Goal: Task Accomplishment & Management: Manage account settings

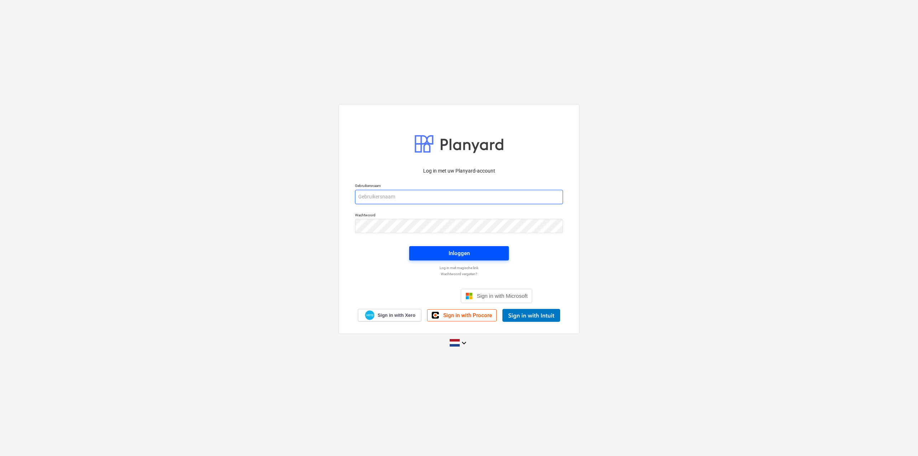
type input "[EMAIL_ADDRESS][DOMAIN_NAME]"
click at [456, 260] on button "Inloggen" at bounding box center [459, 253] width 100 height 14
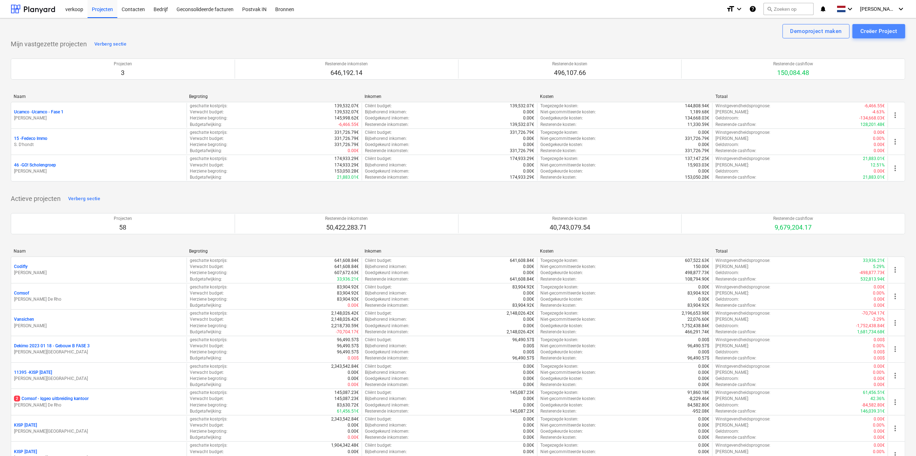
click at [873, 35] on div "Creëer Project" at bounding box center [878, 31] width 37 height 9
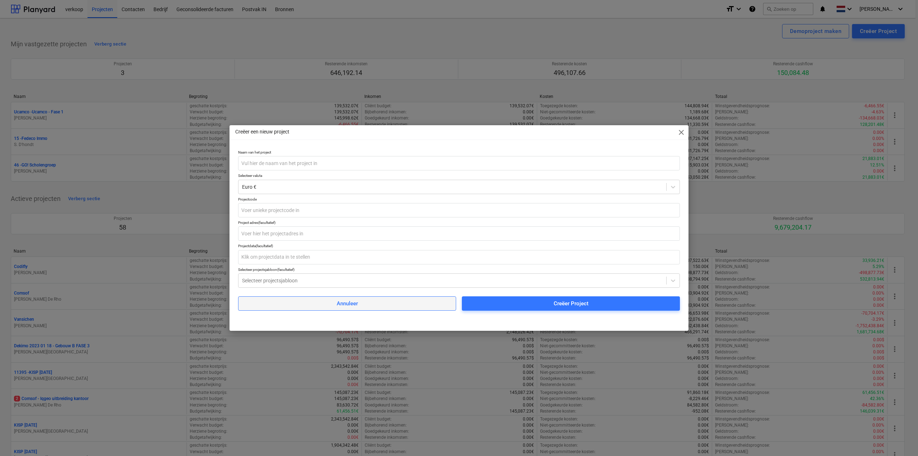
click at [327, 302] on span "Annuleer" at bounding box center [347, 303] width 200 height 9
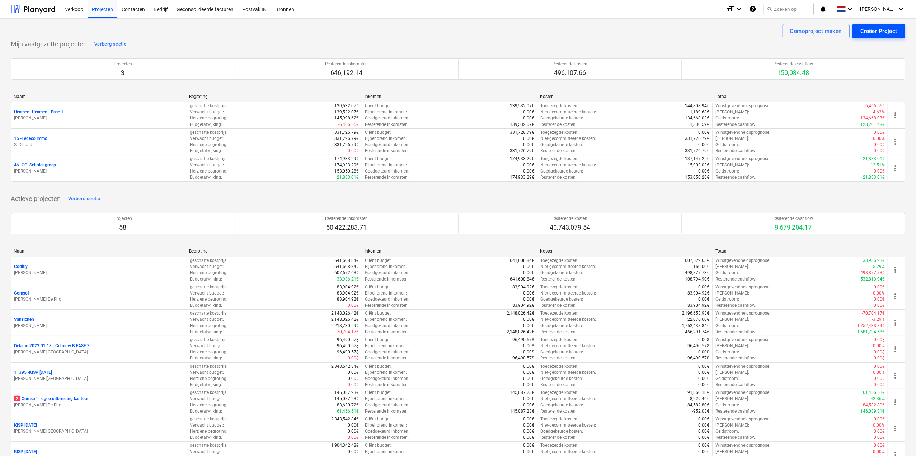
click at [868, 25] on button "Creëer Project" at bounding box center [878, 31] width 53 height 14
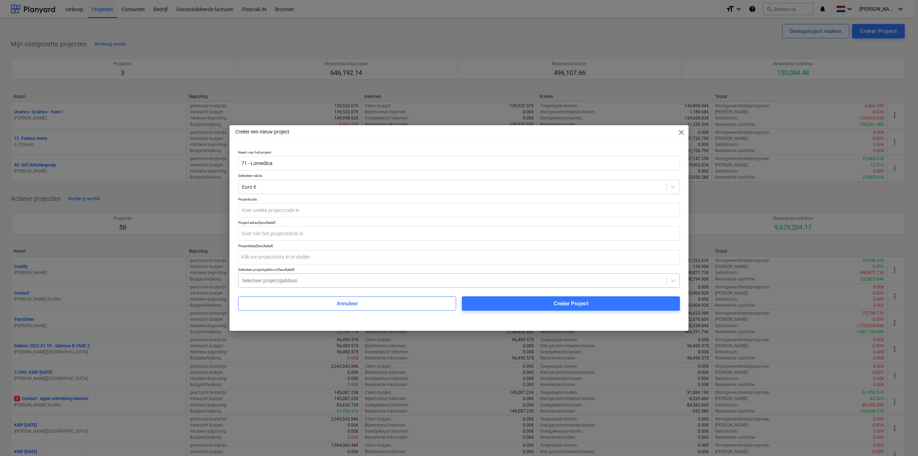
type input "71 - Lomedica"
click at [307, 281] on div at bounding box center [452, 280] width 421 height 7
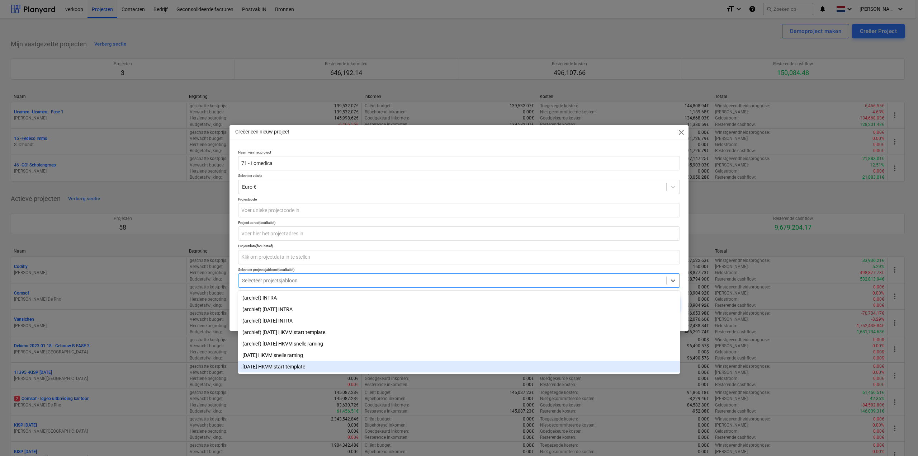
click at [289, 370] on div "2023 05 01 HKVM start template" at bounding box center [459, 366] width 442 height 11
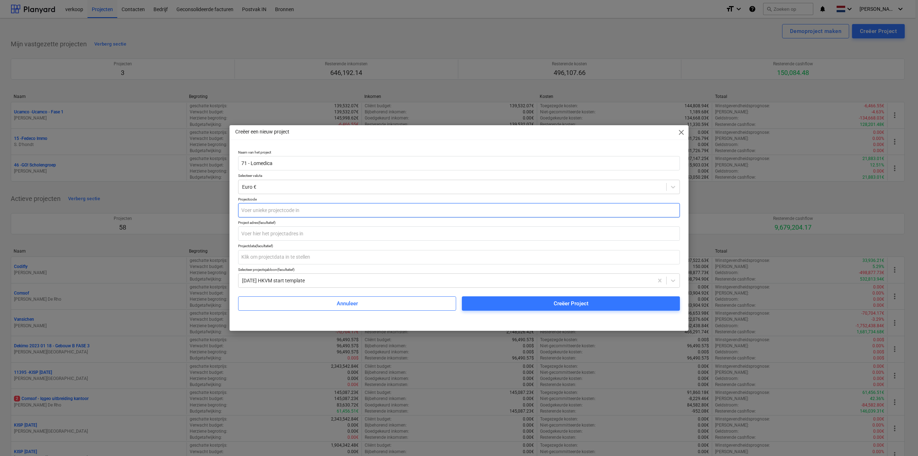
click at [263, 212] on input "text" at bounding box center [459, 210] width 442 height 14
type input "71"
drag, startPoint x: 250, startPoint y: 162, endPoint x: 213, endPoint y: 164, distance: 36.6
click at [213, 164] on div "Creëer een nieuw project close Naam van het project 71 - Lomedica Selecteer val…" at bounding box center [459, 228] width 918 height 456
type input "Lomedica"
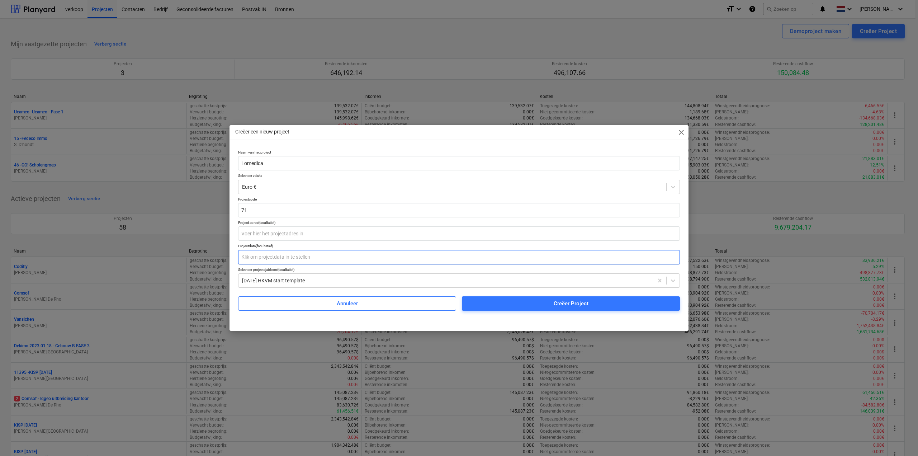
click at [275, 260] on input "text" at bounding box center [459, 257] width 442 height 14
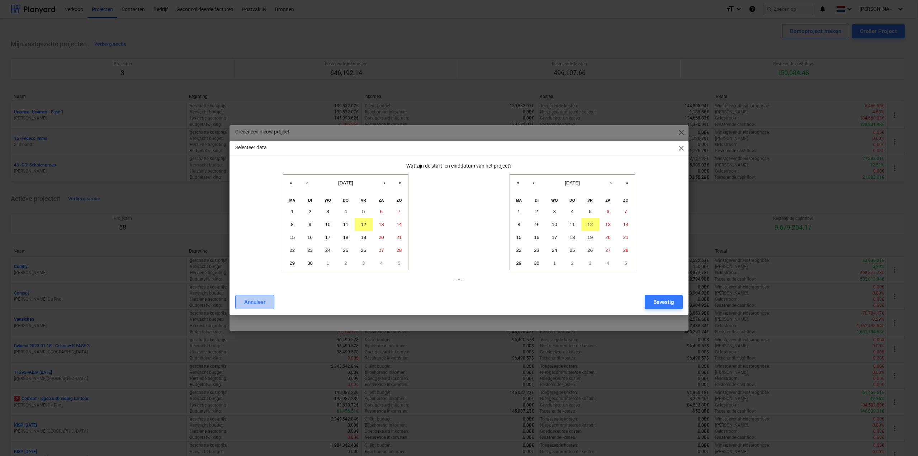
click at [263, 297] on div "Annuleer" at bounding box center [254, 301] width 21 height 9
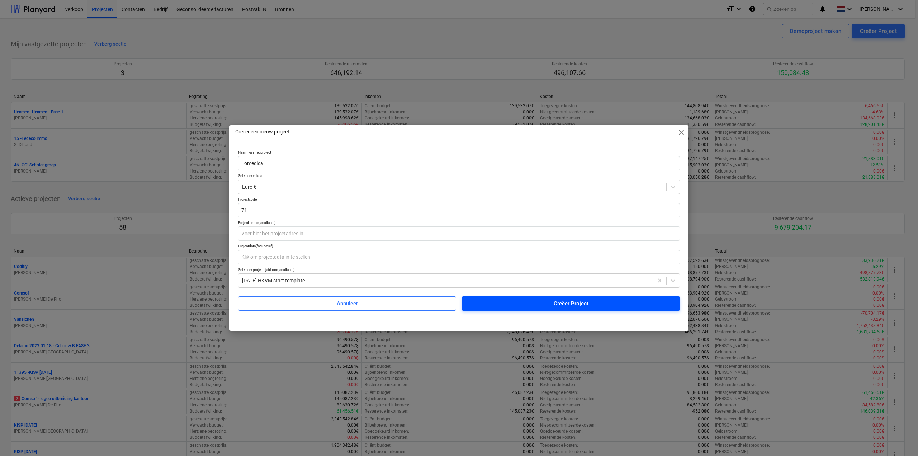
click at [545, 306] on span "Creëer Project" at bounding box center [571, 303] width 201 height 9
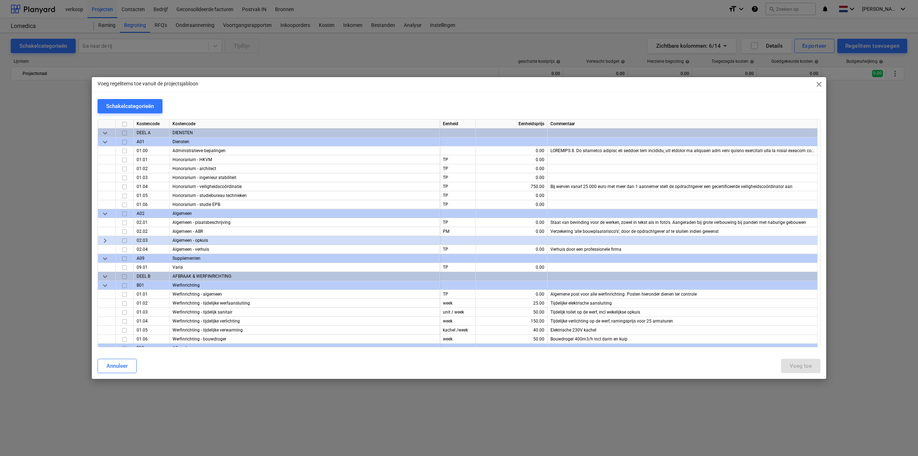
click at [127, 142] on input "checkbox" at bounding box center [124, 142] width 9 height 9
click at [124, 142] on input "checkbox" at bounding box center [124, 142] width 9 height 9
click at [124, 160] on input "checkbox" at bounding box center [124, 160] width 9 height 9
click at [126, 185] on input "checkbox" at bounding box center [124, 187] width 9 height 9
click at [124, 160] on input "checkbox" at bounding box center [124, 160] width 9 height 9
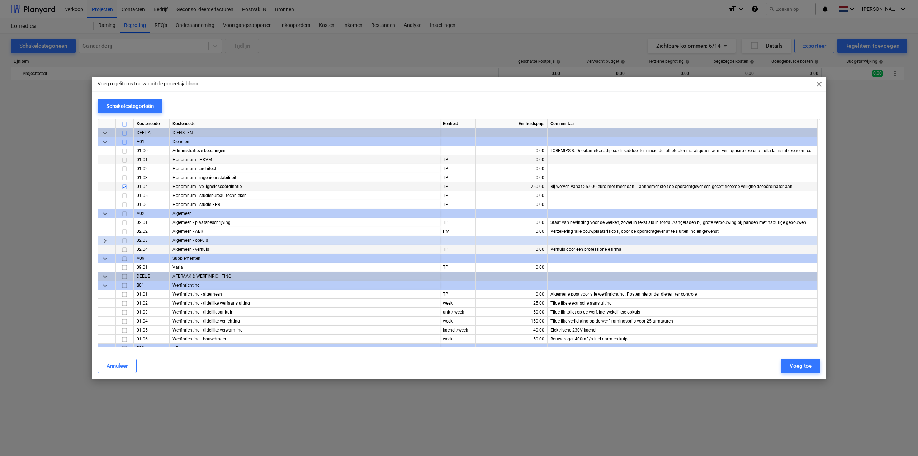
click at [123, 250] on input "checkbox" at bounding box center [124, 249] width 9 height 9
click at [124, 295] on input "checkbox" at bounding box center [124, 294] width 9 height 9
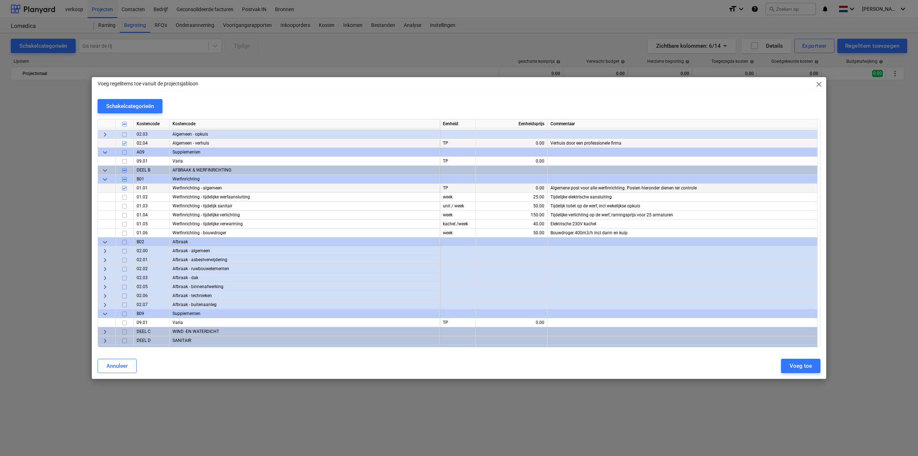
scroll to position [108, 0]
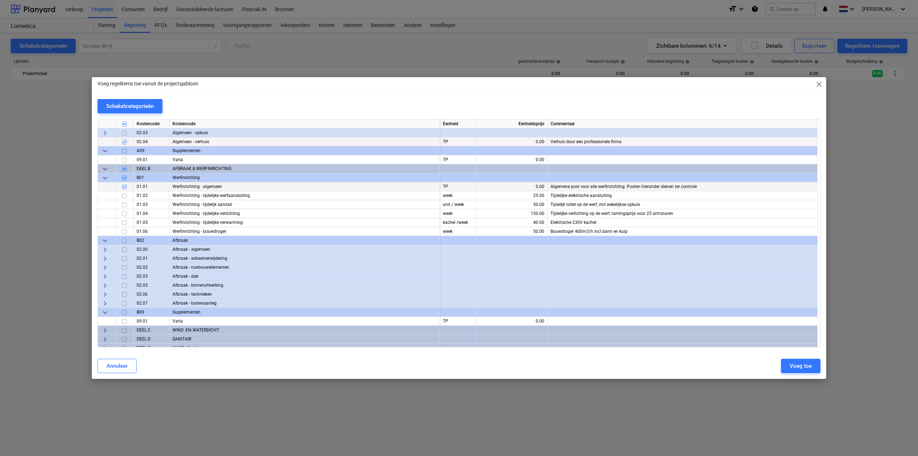
click at [103, 247] on span "keyboard_arrow_right" at bounding box center [105, 249] width 9 height 9
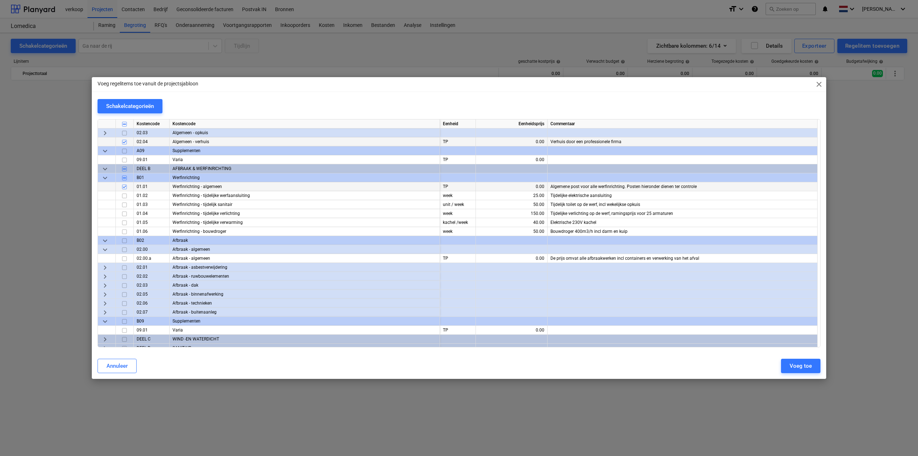
click at [103, 247] on span "keyboard_arrow_down" at bounding box center [105, 249] width 9 height 9
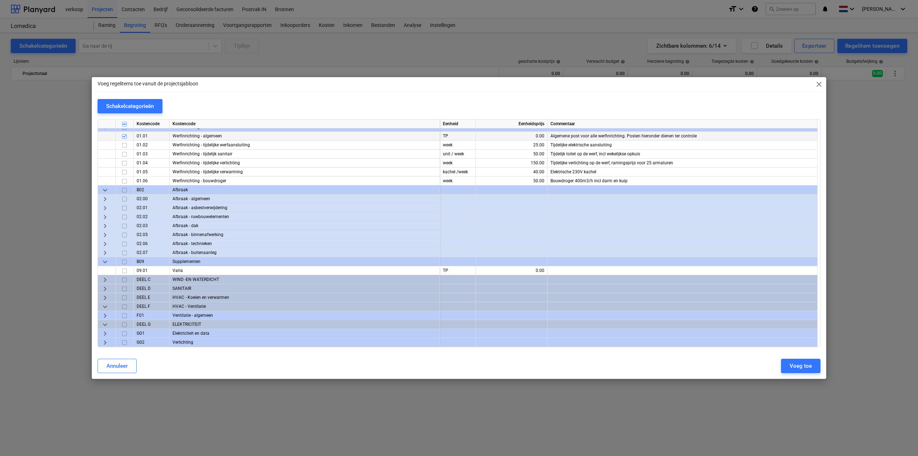
scroll to position [215, 0]
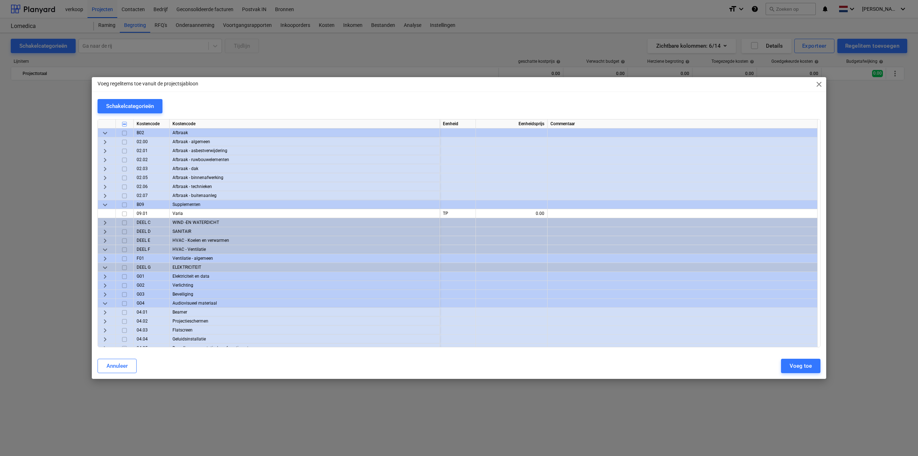
click at [106, 223] on span "keyboard_arrow_right" at bounding box center [105, 222] width 9 height 9
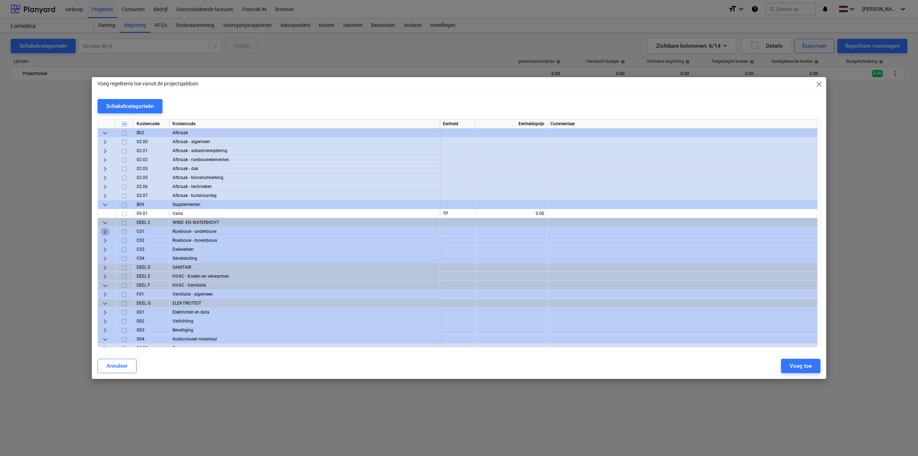
click at [107, 228] on span "keyboard_arrow_right" at bounding box center [105, 231] width 9 height 9
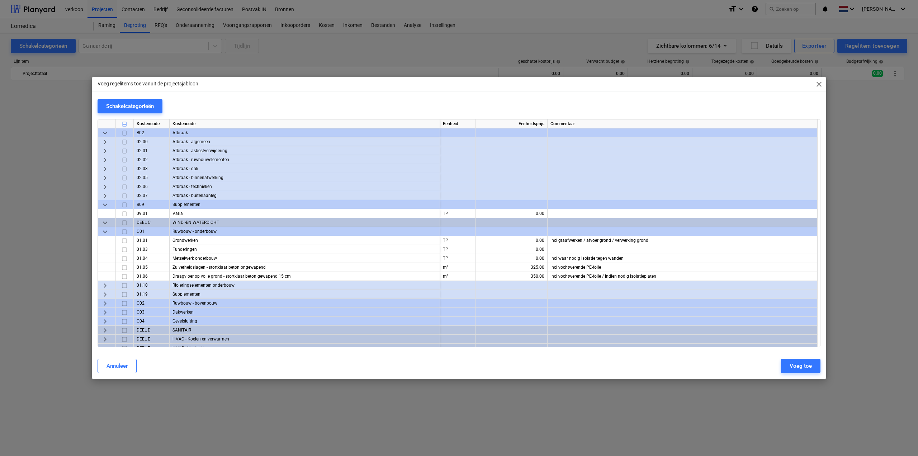
click at [107, 228] on span "keyboard_arrow_down" at bounding box center [105, 231] width 9 height 9
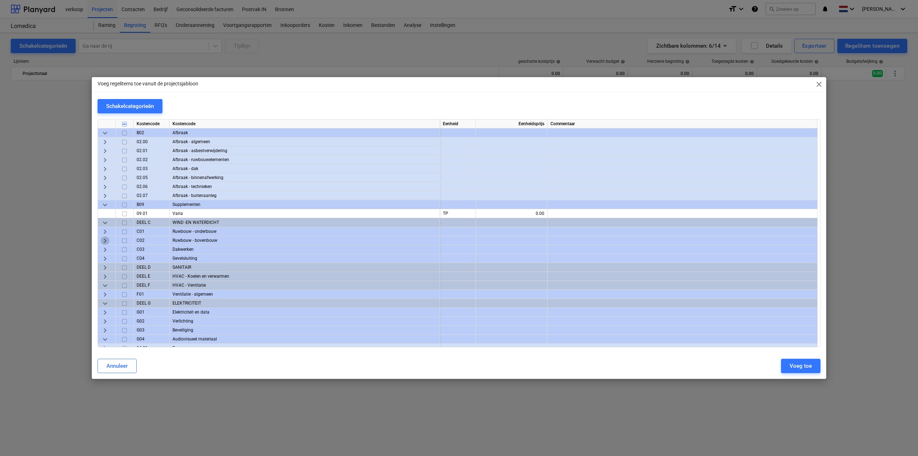
click at [108, 237] on span "keyboard_arrow_right" at bounding box center [105, 240] width 9 height 9
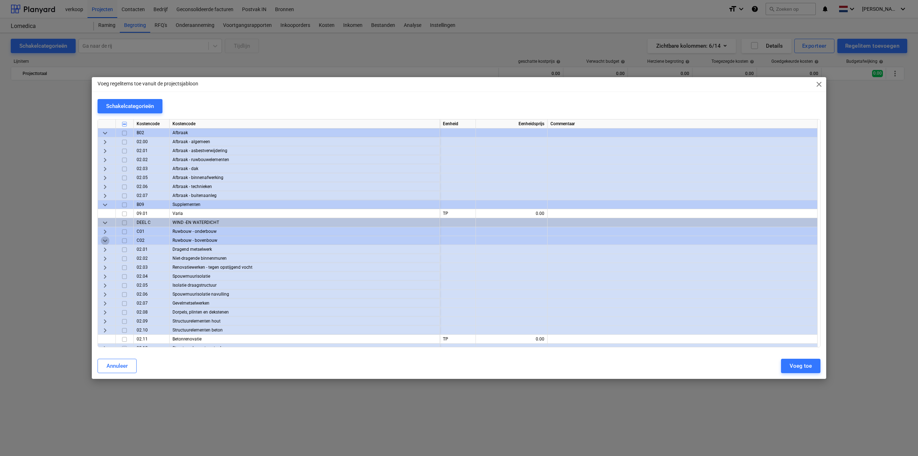
click at [108, 237] on span "keyboard_arrow_down" at bounding box center [105, 240] width 9 height 9
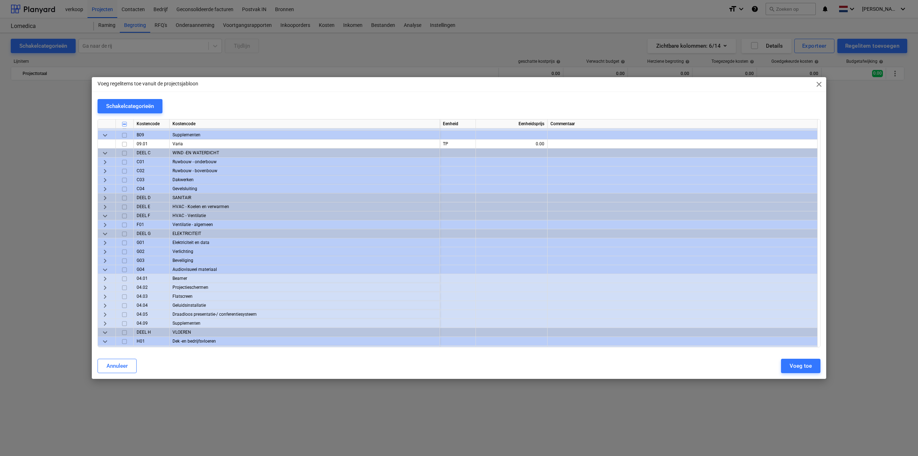
scroll to position [287, 0]
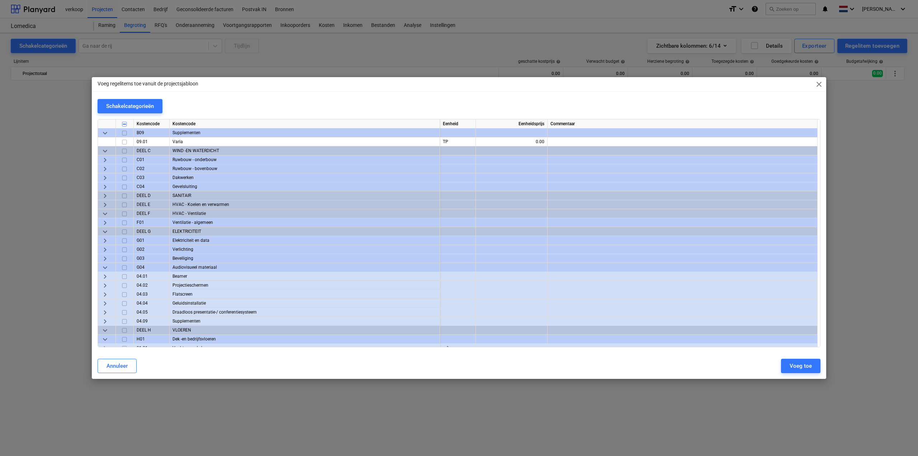
click at [101, 198] on span "keyboard_arrow_right" at bounding box center [105, 196] width 9 height 9
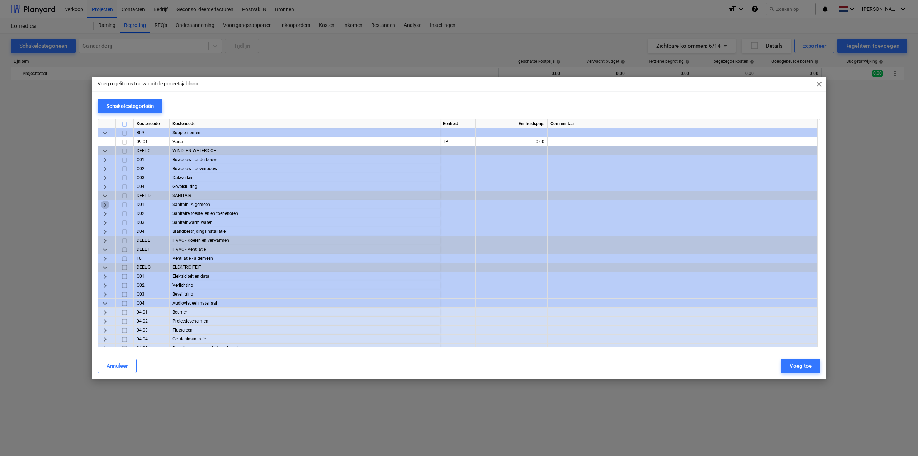
click at [106, 203] on span "keyboard_arrow_right" at bounding box center [105, 204] width 9 height 9
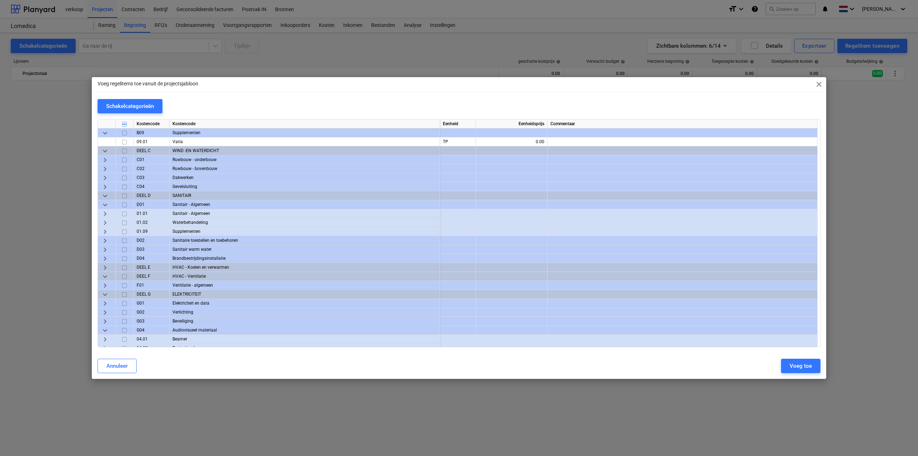
click at [124, 206] on input "checkbox" at bounding box center [124, 204] width 9 height 9
click at [103, 213] on span "keyboard_arrow_right" at bounding box center [105, 213] width 9 height 9
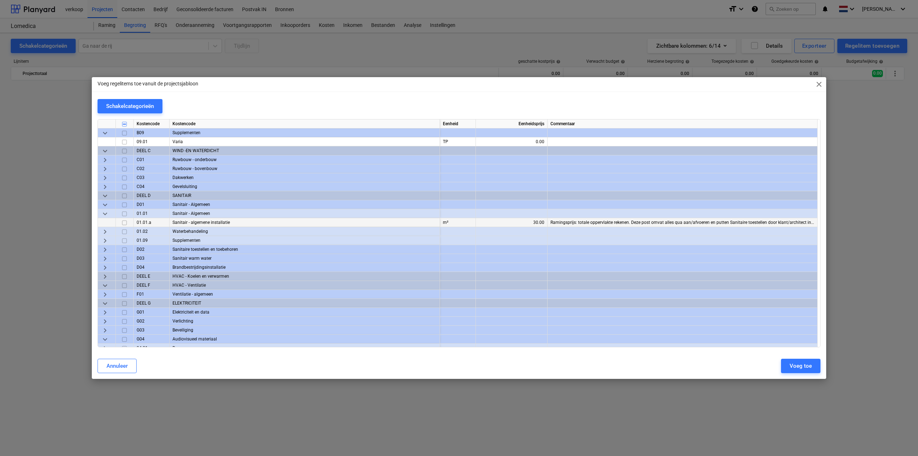
click at [126, 222] on input "checkbox" at bounding box center [124, 222] width 9 height 9
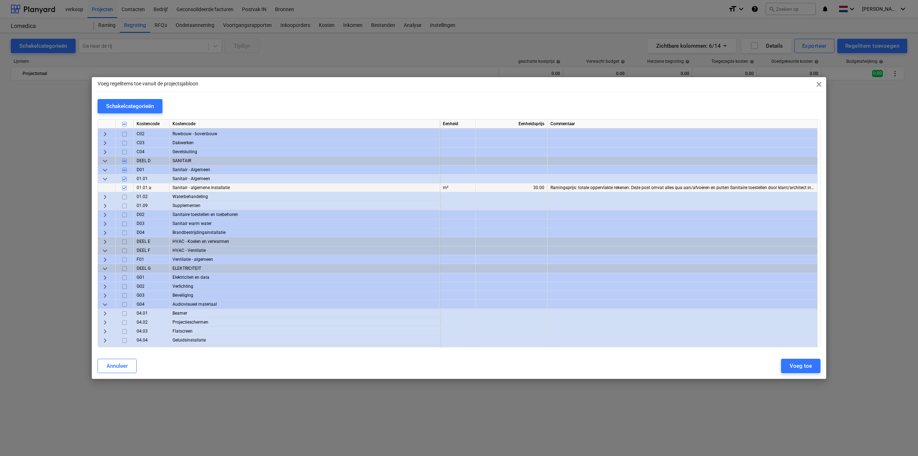
scroll to position [323, 0]
click at [105, 196] on span "keyboard_arrow_right" at bounding box center [105, 196] width 9 height 9
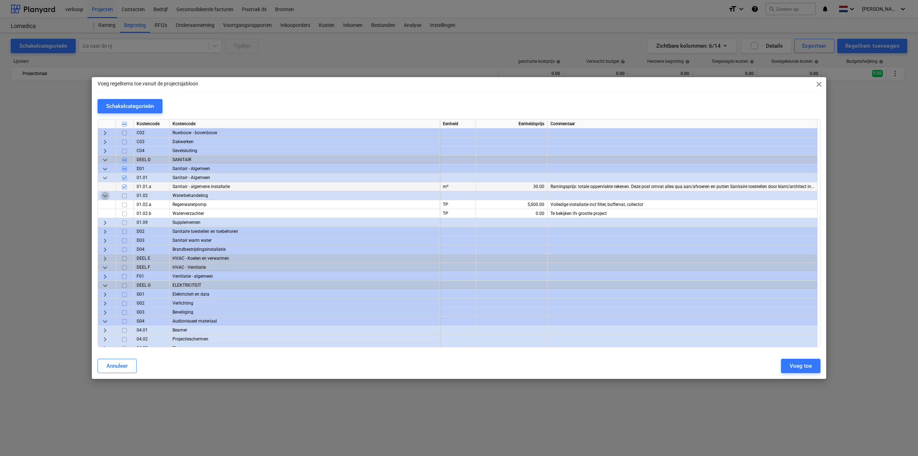
click at [105, 196] on span "keyboard_arrow_down" at bounding box center [105, 196] width 9 height 9
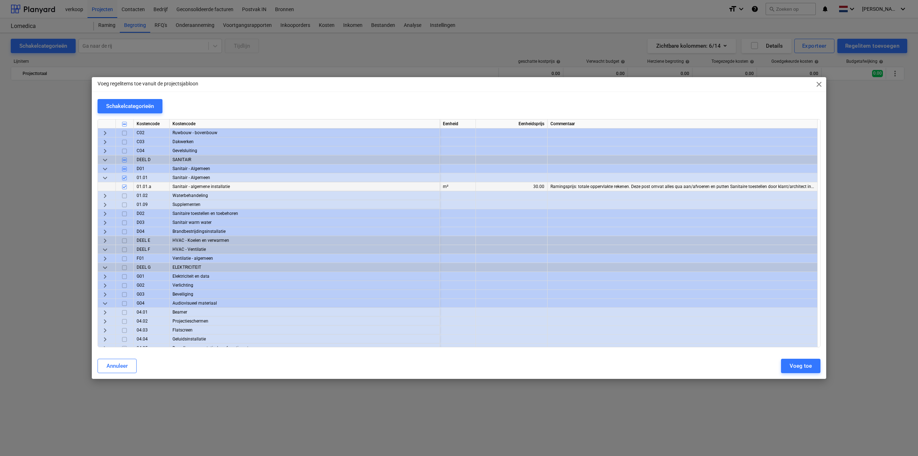
click at [103, 206] on span "keyboard_arrow_right" at bounding box center [105, 204] width 9 height 9
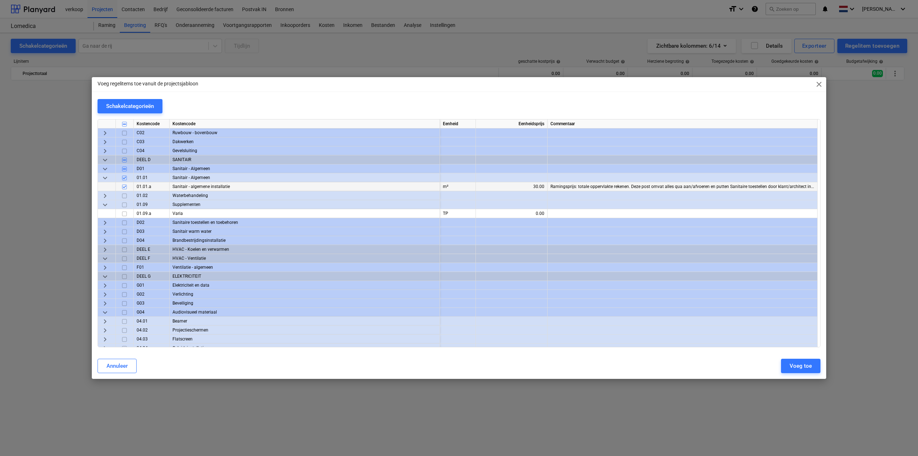
click at [103, 207] on span "keyboard_arrow_down" at bounding box center [105, 204] width 9 height 9
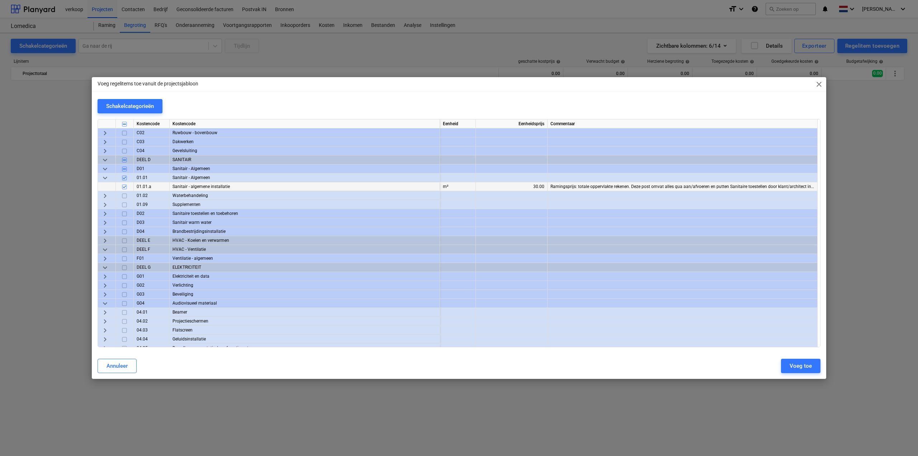
click at [123, 205] on input "checkbox" at bounding box center [124, 204] width 9 height 9
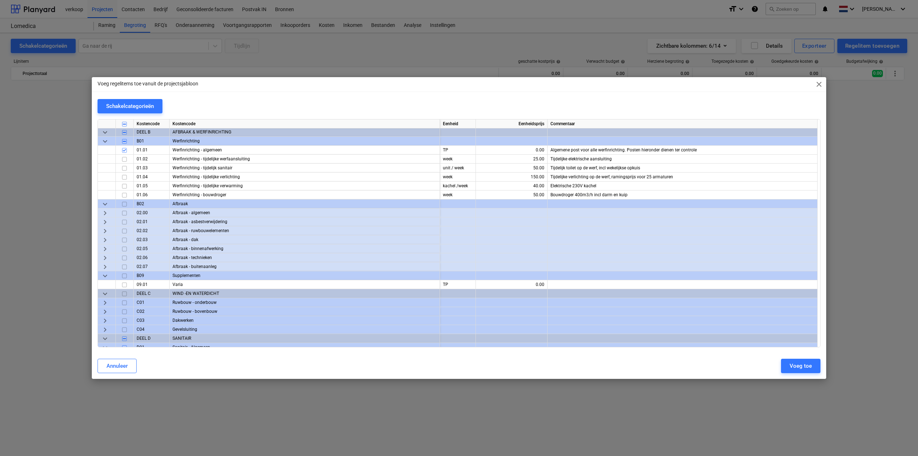
scroll to position [143, 0]
click at [123, 278] on input "checkbox" at bounding box center [124, 276] width 9 height 9
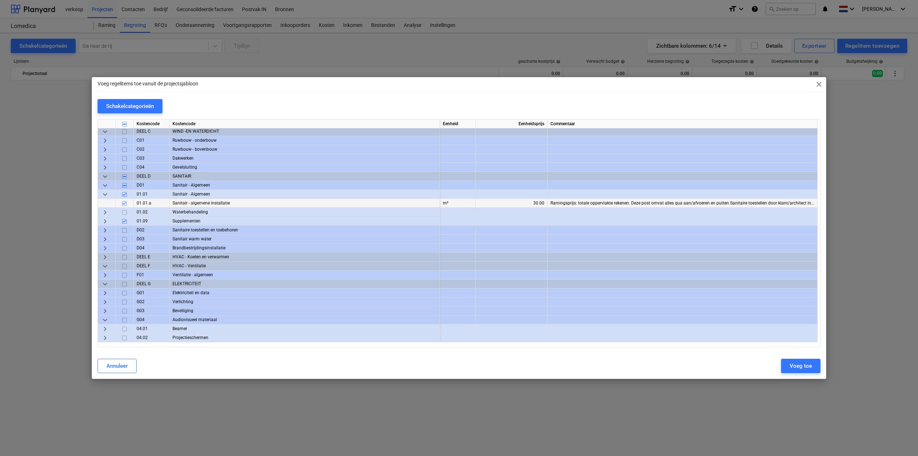
scroll to position [323, 0]
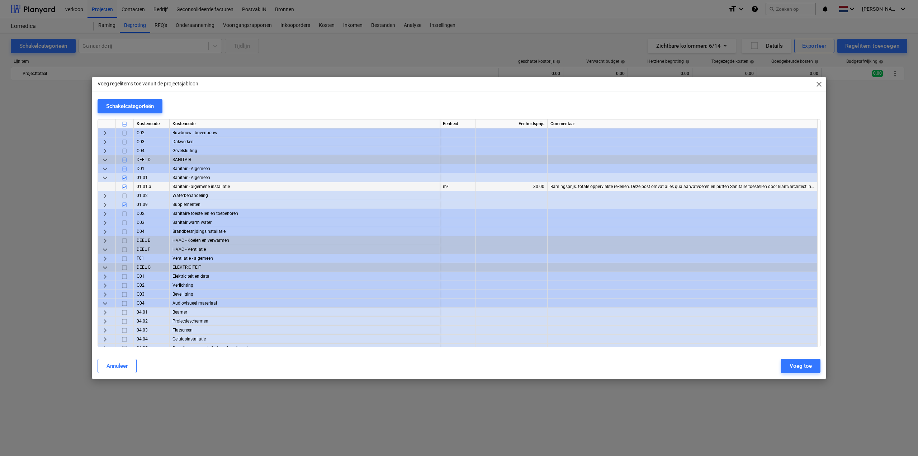
click at [105, 212] on span "keyboard_arrow_right" at bounding box center [105, 213] width 9 height 9
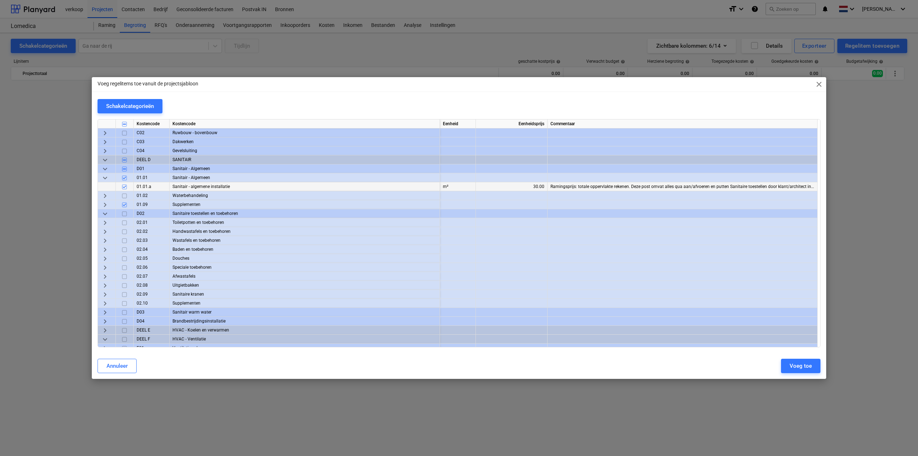
click at [123, 214] on input "checkbox" at bounding box center [124, 213] width 9 height 9
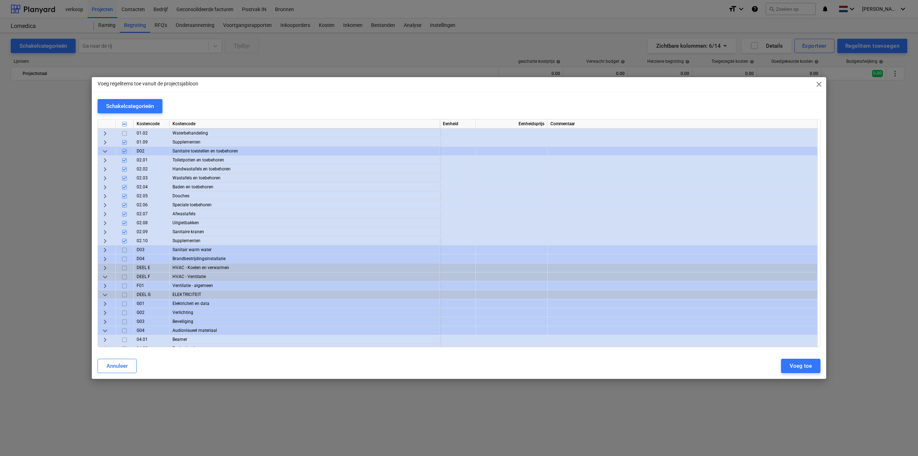
scroll to position [394, 0]
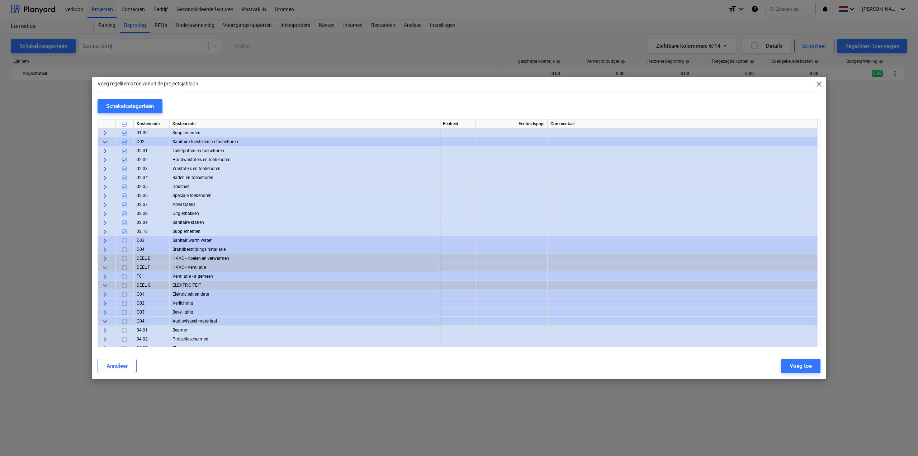
click at [105, 241] on span "keyboard_arrow_right" at bounding box center [105, 240] width 9 height 9
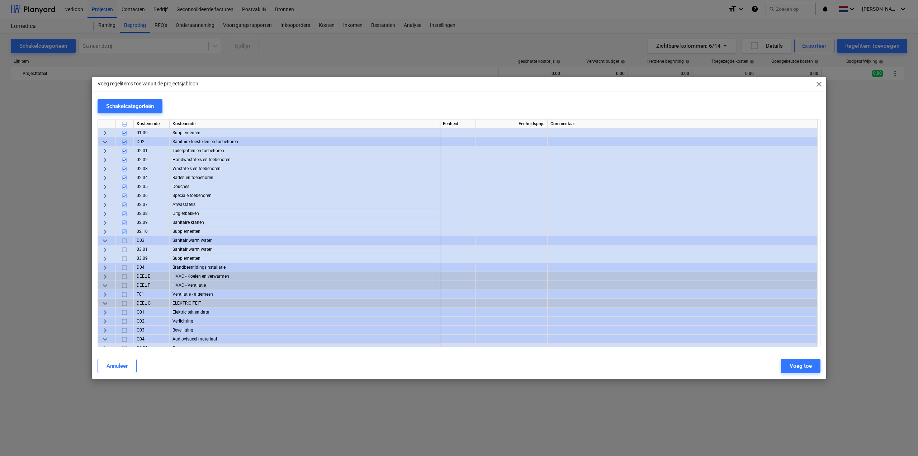
click at [106, 248] on span "keyboard_arrow_right" at bounding box center [105, 249] width 9 height 9
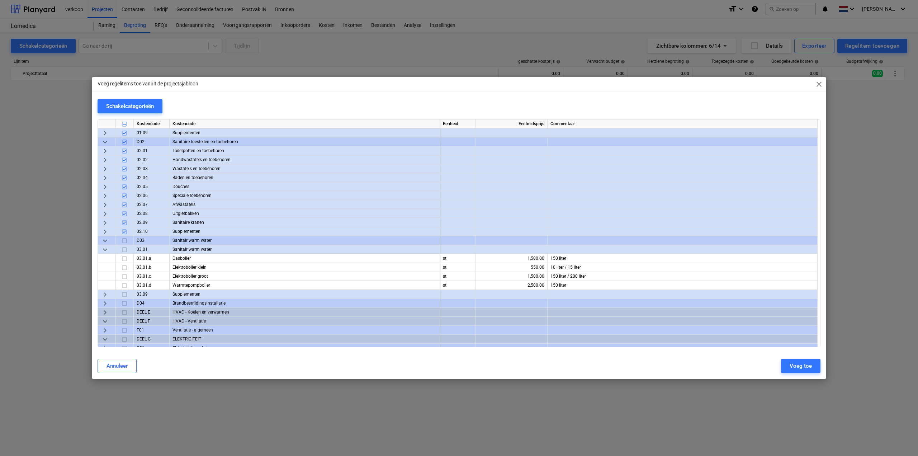
click at [125, 241] on input "checkbox" at bounding box center [124, 240] width 9 height 9
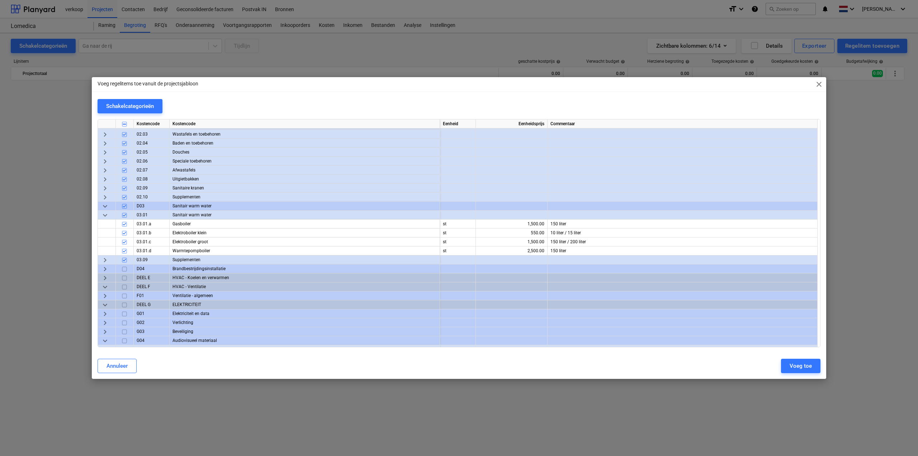
scroll to position [430, 0]
click at [105, 267] on span "keyboard_arrow_right" at bounding box center [105, 267] width 9 height 9
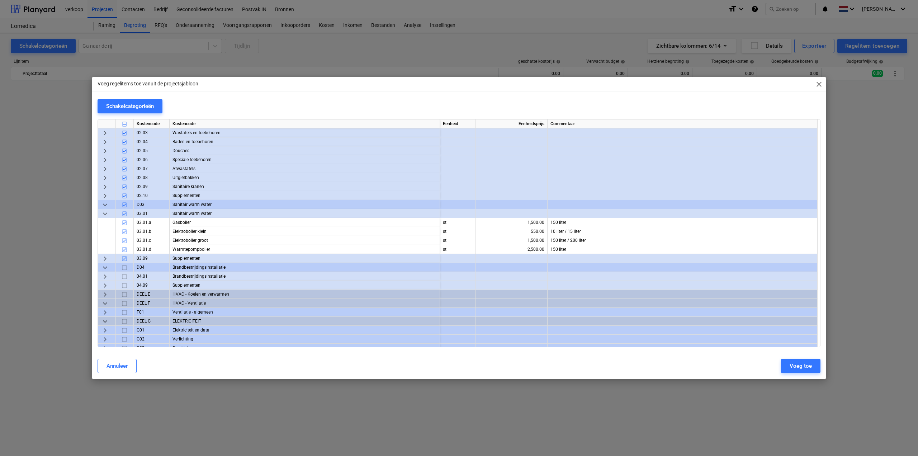
click at [105, 275] on span "keyboard_arrow_right" at bounding box center [105, 276] width 9 height 9
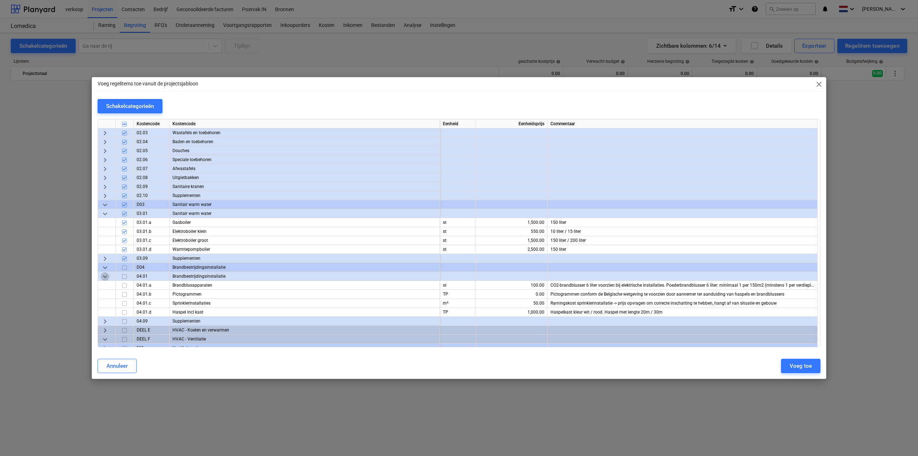
click at [105, 275] on span "keyboard_arrow_down" at bounding box center [105, 276] width 9 height 9
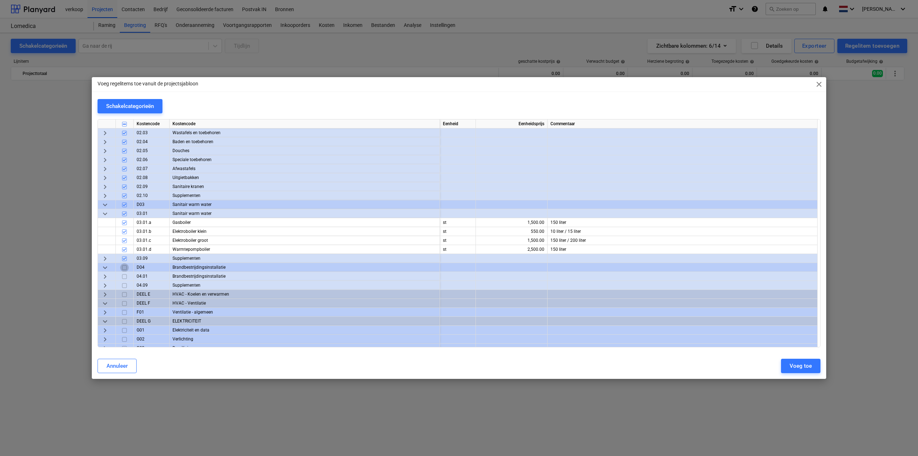
click at [122, 267] on input "checkbox" at bounding box center [124, 267] width 9 height 9
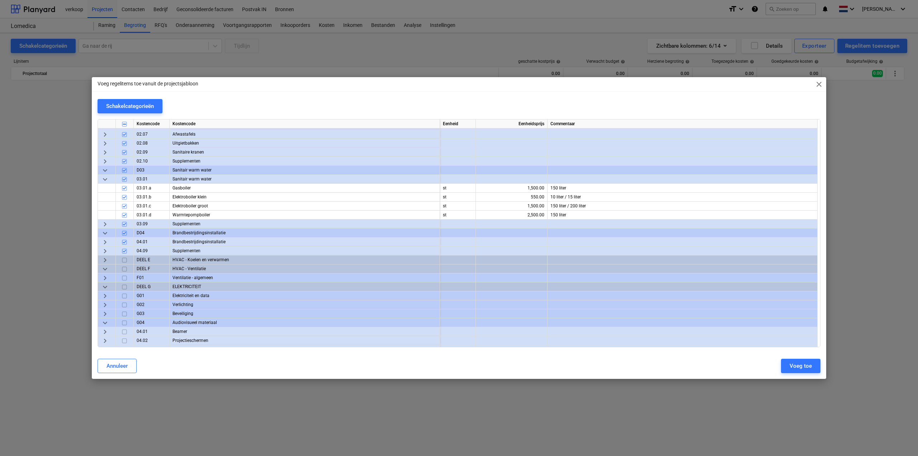
scroll to position [466, 0]
click at [104, 259] on span "keyboard_arrow_right" at bounding box center [105, 258] width 9 height 9
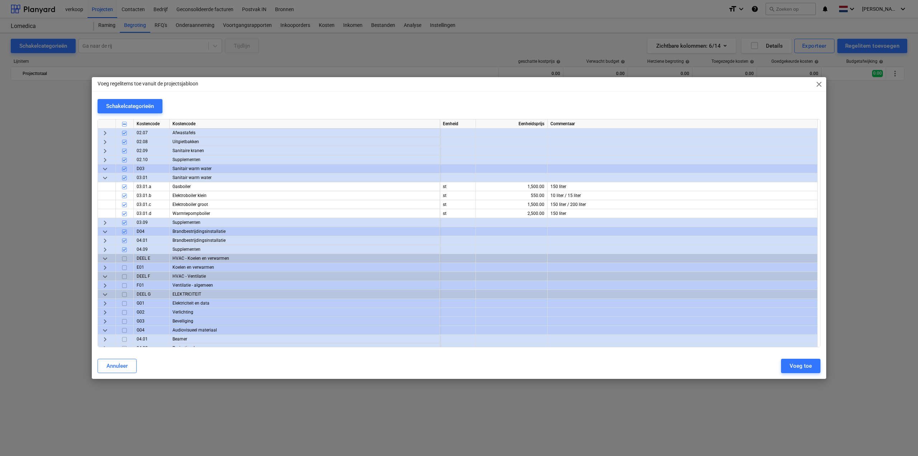
click at [124, 257] on input "checkbox" at bounding box center [124, 258] width 9 height 9
click at [123, 275] on input "checkbox" at bounding box center [124, 276] width 9 height 9
click at [105, 283] on span "keyboard_arrow_right" at bounding box center [105, 285] width 9 height 9
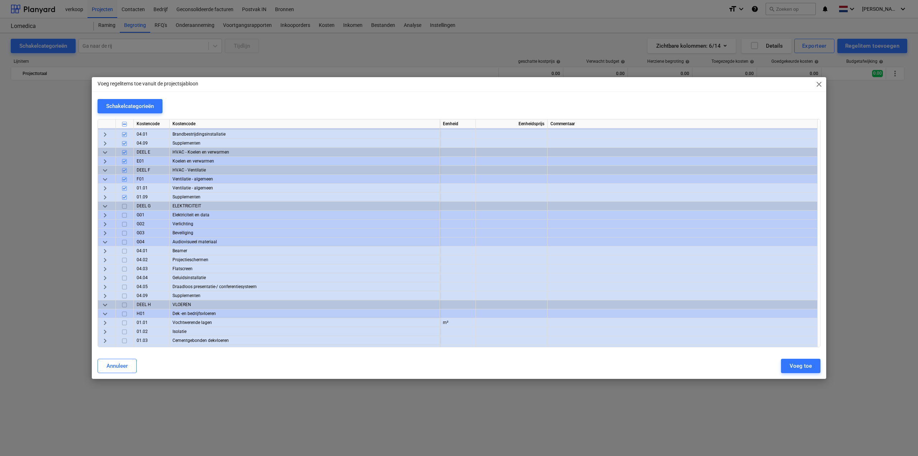
scroll to position [574, 0]
click at [101, 213] on span "keyboard_arrow_right" at bounding box center [105, 213] width 9 height 9
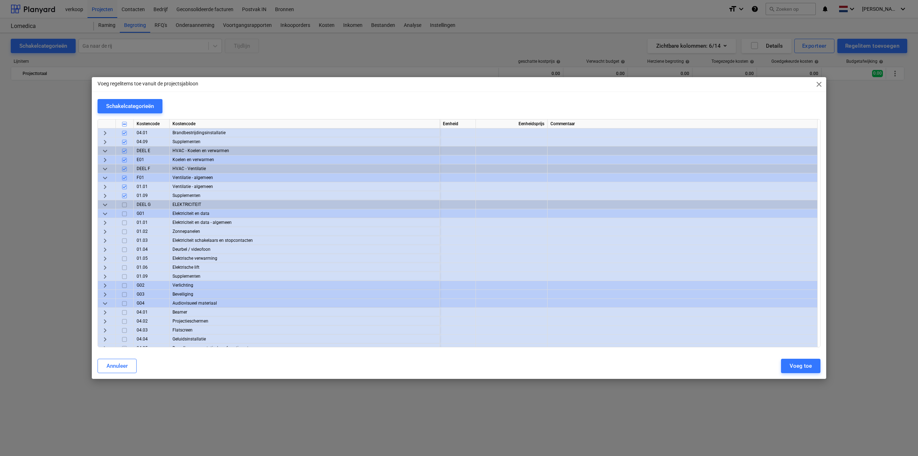
click at [123, 214] on input "checkbox" at bounding box center [124, 213] width 9 height 9
click at [125, 230] on input "checkbox" at bounding box center [124, 231] width 9 height 9
click at [125, 259] on input "checkbox" at bounding box center [124, 258] width 9 height 9
click at [126, 266] on input "checkbox" at bounding box center [124, 267] width 9 height 9
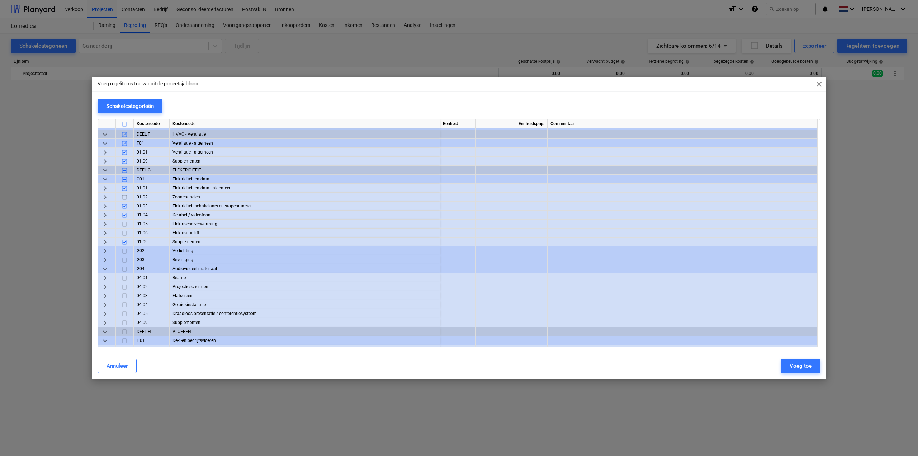
scroll to position [610, 0]
click at [100, 250] on div "keyboard_arrow_right" at bounding box center [107, 249] width 18 height 9
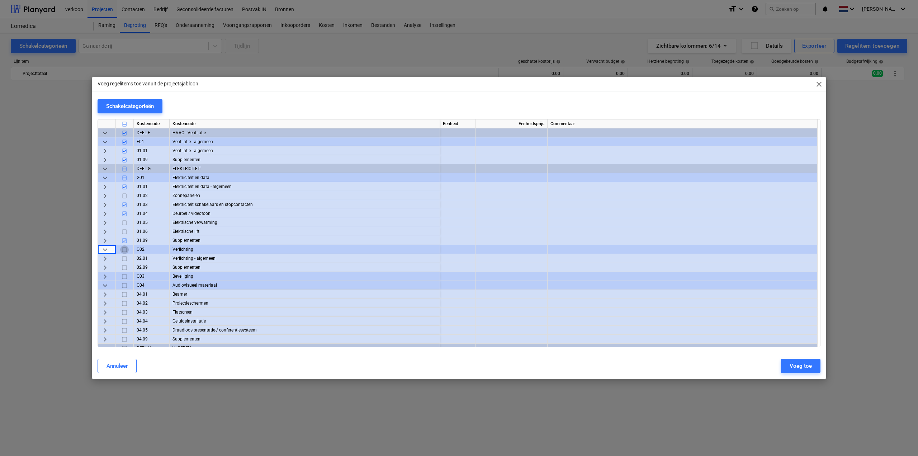
click at [124, 250] on input "checkbox" at bounding box center [124, 249] width 9 height 9
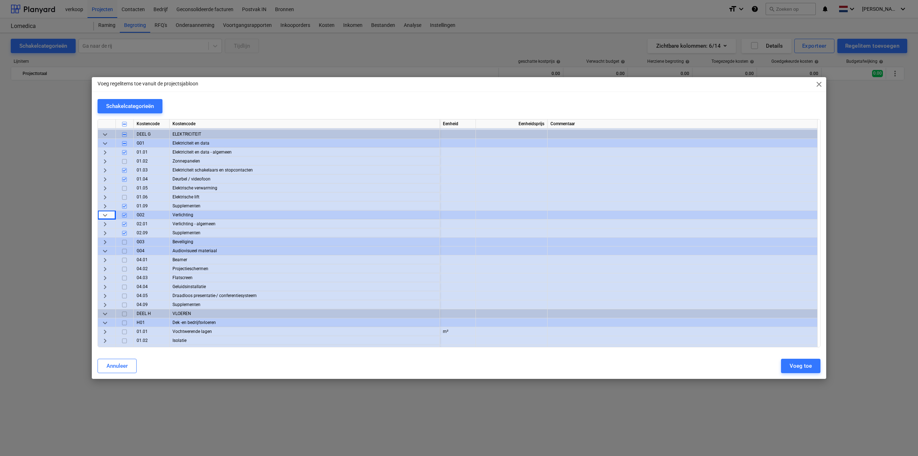
scroll to position [646, 0]
click at [106, 241] on span "keyboard_arrow_right" at bounding box center [105, 240] width 9 height 9
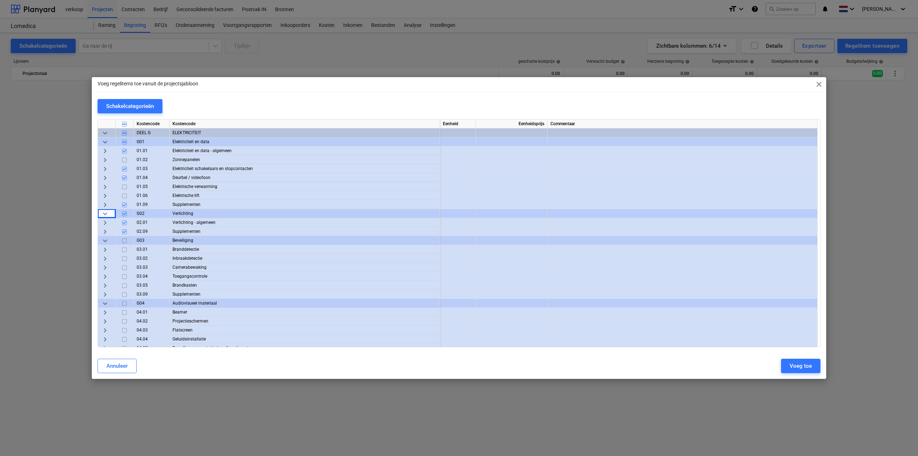
click at [125, 249] on input "checkbox" at bounding box center [124, 249] width 9 height 9
click at [126, 258] on input "checkbox" at bounding box center [124, 258] width 9 height 9
click at [108, 268] on span "keyboard_arrow_right" at bounding box center [105, 267] width 9 height 9
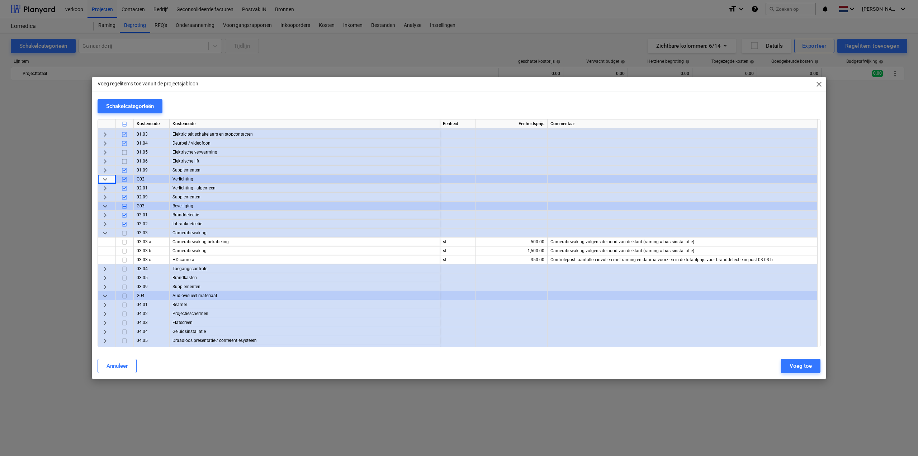
scroll to position [681, 0]
click at [105, 267] on span "keyboard_arrow_right" at bounding box center [105, 267] width 9 height 9
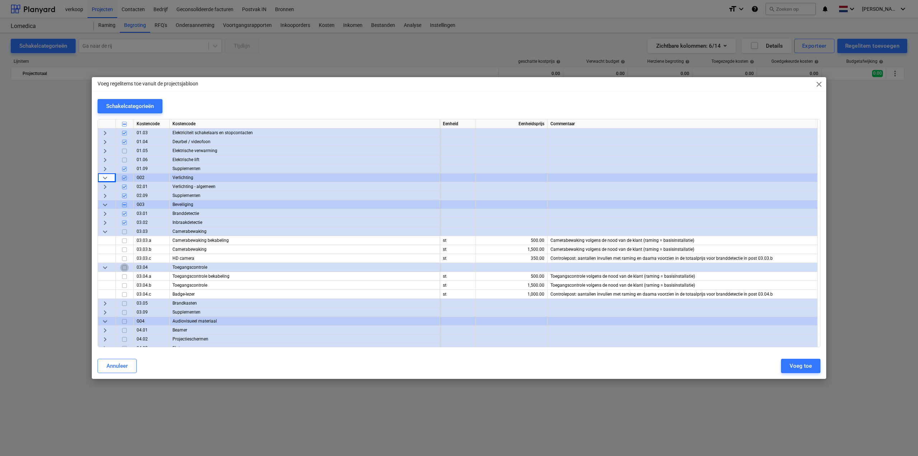
click at [124, 267] on input "checkbox" at bounding box center [124, 267] width 9 height 9
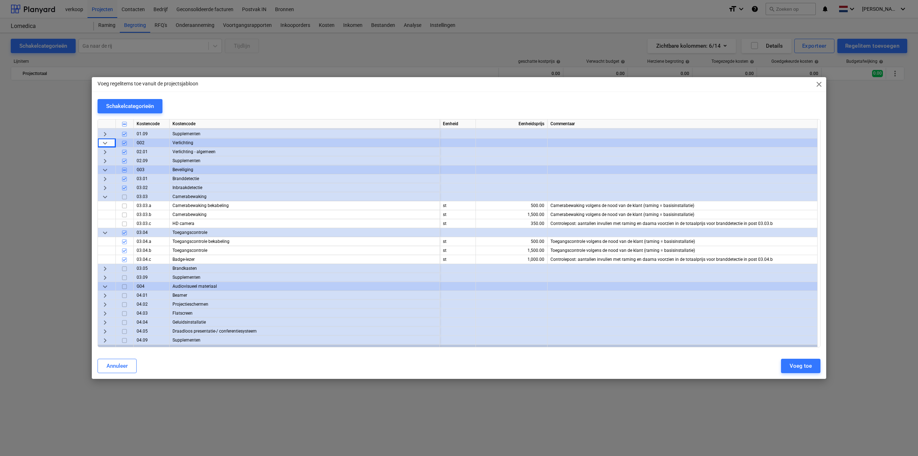
scroll to position [717, 0]
click at [107, 269] on span "keyboard_arrow_right" at bounding box center [105, 267] width 9 height 9
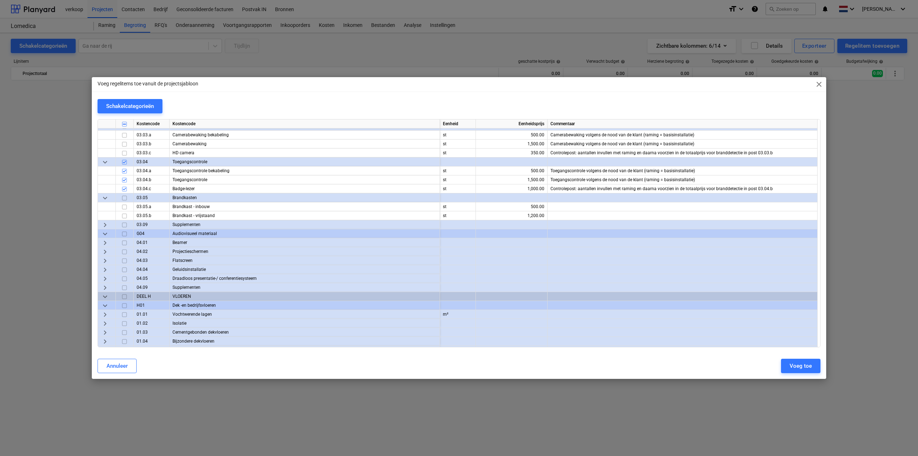
scroll to position [789, 0]
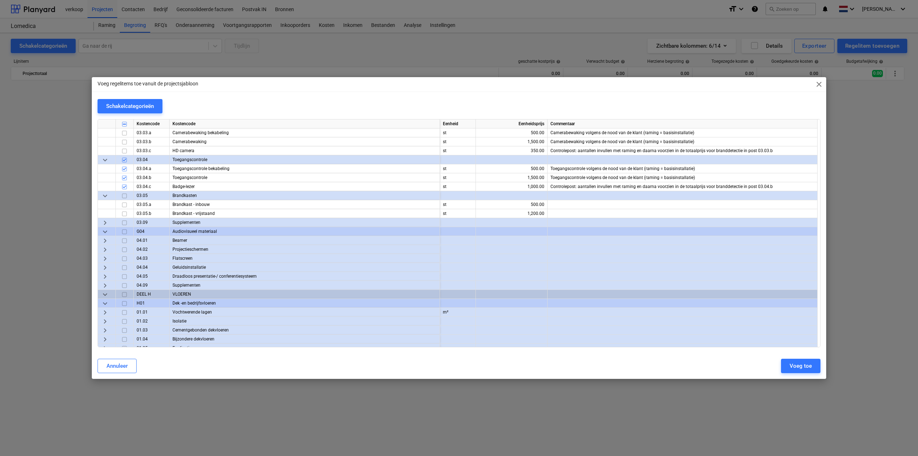
click at [105, 224] on span "keyboard_arrow_right" at bounding box center [105, 222] width 9 height 9
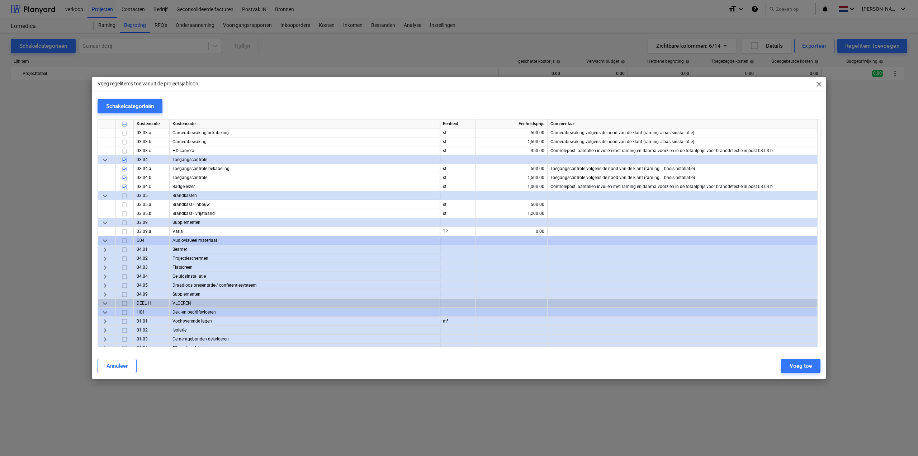
click at [124, 224] on input "checkbox" at bounding box center [124, 222] width 9 height 9
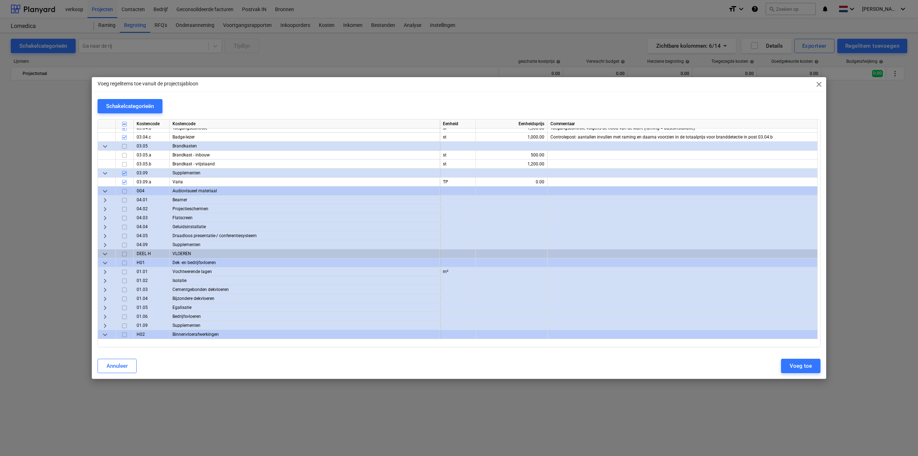
scroll to position [861, 0]
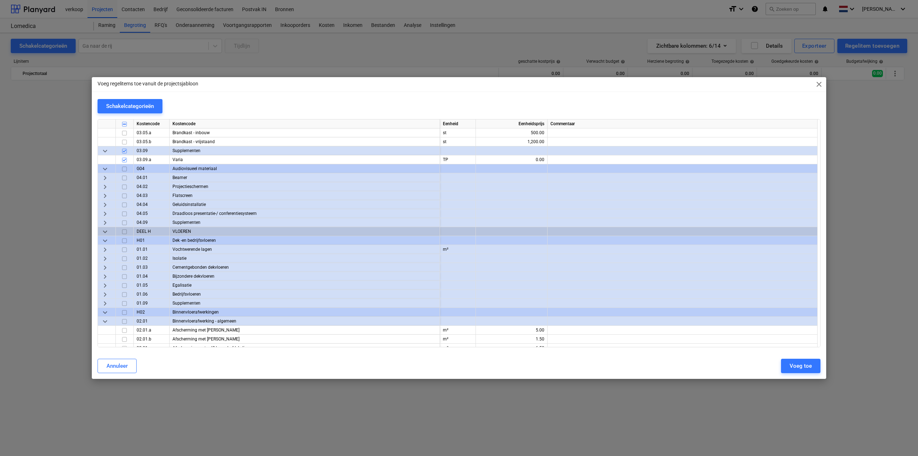
click at [105, 175] on span "keyboard_arrow_right" at bounding box center [105, 178] width 9 height 9
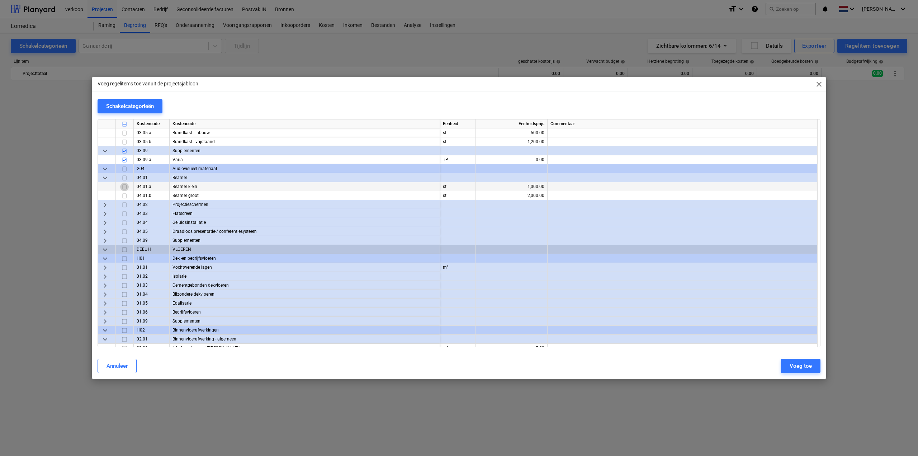
click at [126, 186] on input "checkbox" at bounding box center [124, 187] width 9 height 9
click at [106, 205] on span "keyboard_arrow_right" at bounding box center [105, 204] width 9 height 9
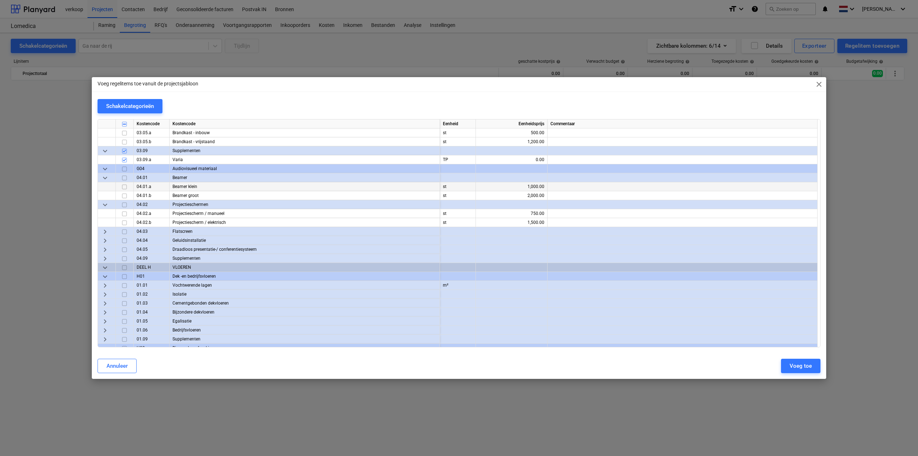
click at [106, 205] on span "keyboard_arrow_down" at bounding box center [105, 204] width 9 height 9
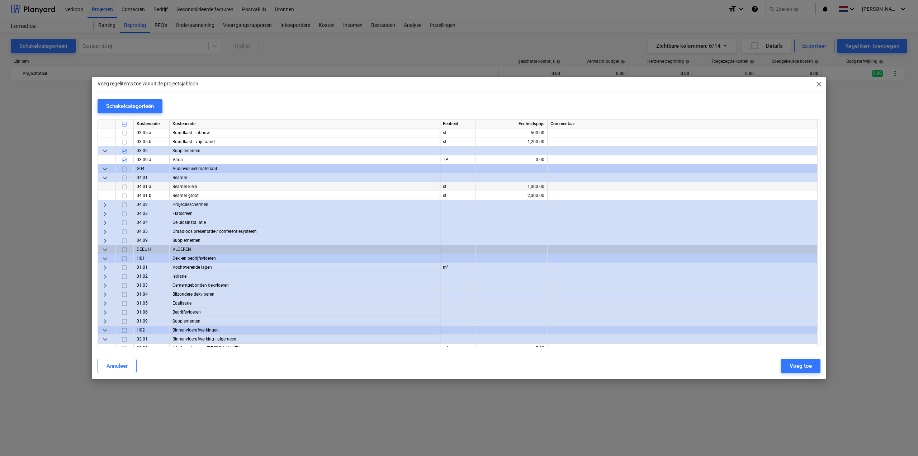
click at [105, 214] on span "keyboard_arrow_right" at bounding box center [105, 213] width 9 height 9
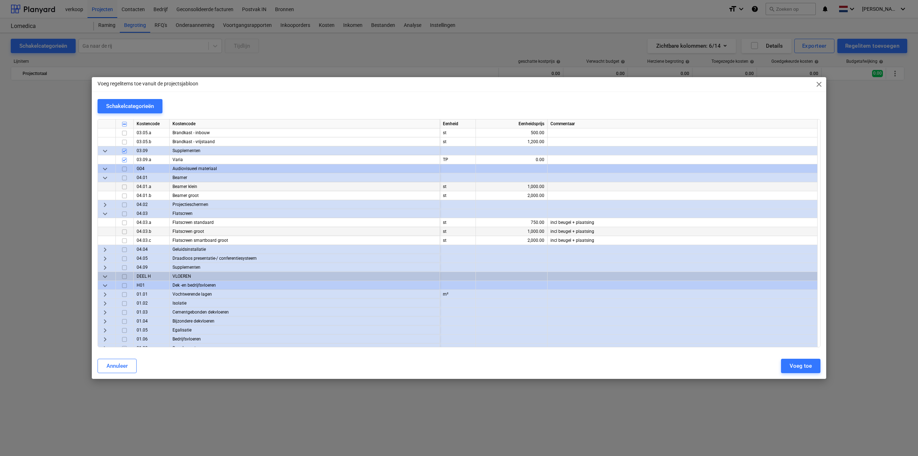
click at [124, 232] on input "checkbox" at bounding box center [124, 231] width 9 height 9
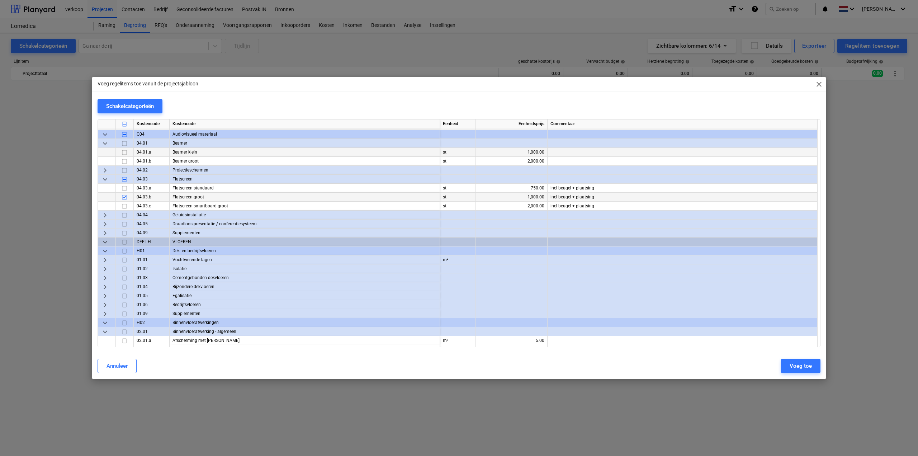
scroll to position [897, 0]
click at [105, 213] on span "keyboard_arrow_right" at bounding box center [105, 213] width 9 height 9
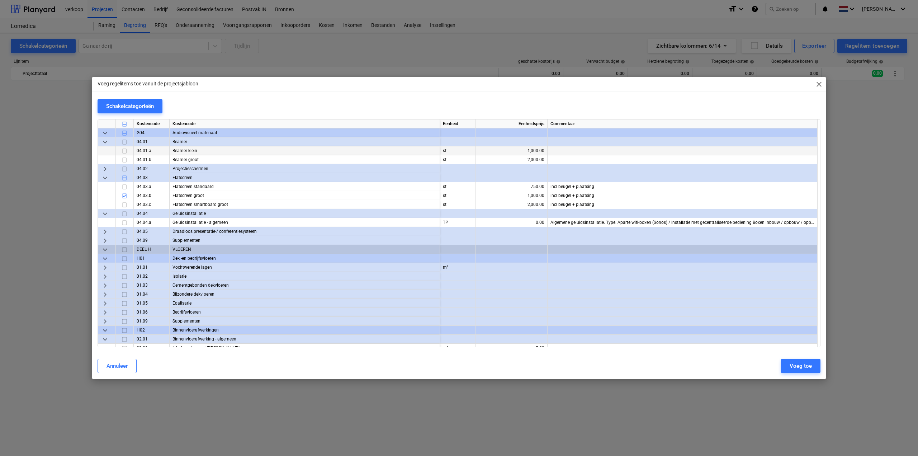
click at [124, 213] on input "checkbox" at bounding box center [124, 213] width 9 height 9
click at [105, 233] on span "keyboard_arrow_right" at bounding box center [105, 231] width 9 height 9
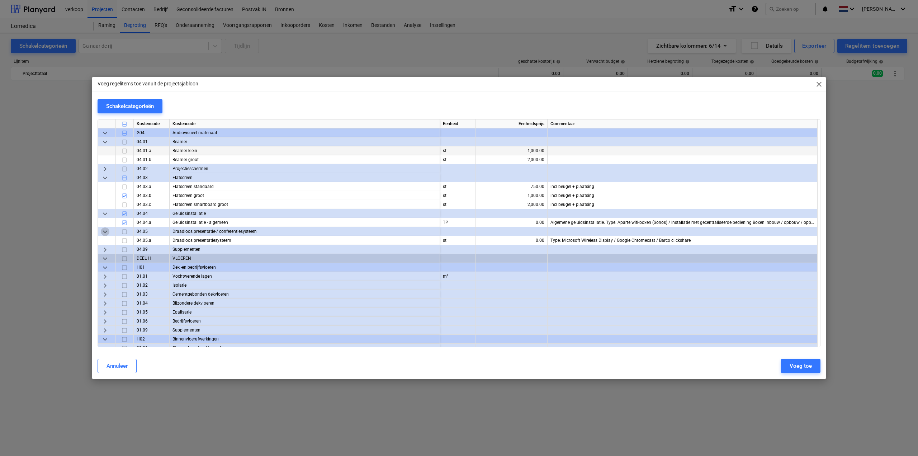
click at [105, 233] on span "keyboard_arrow_down" at bounding box center [105, 231] width 9 height 9
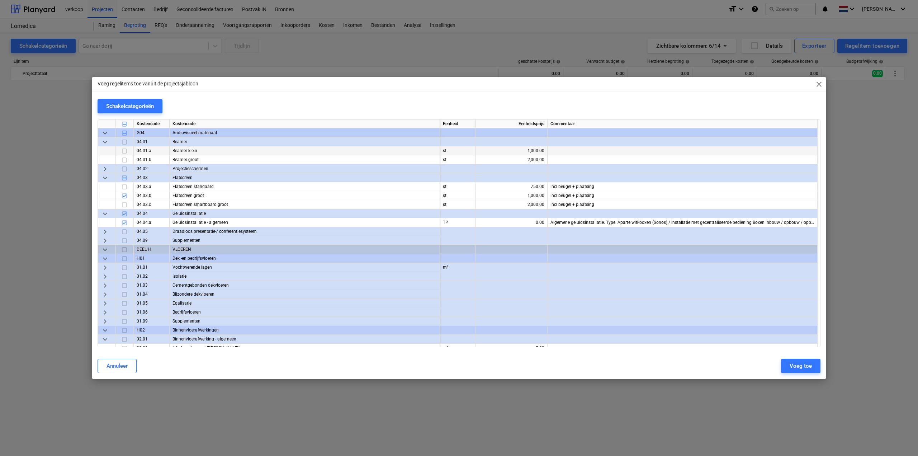
click at [125, 240] on input "checkbox" at bounding box center [124, 240] width 9 height 9
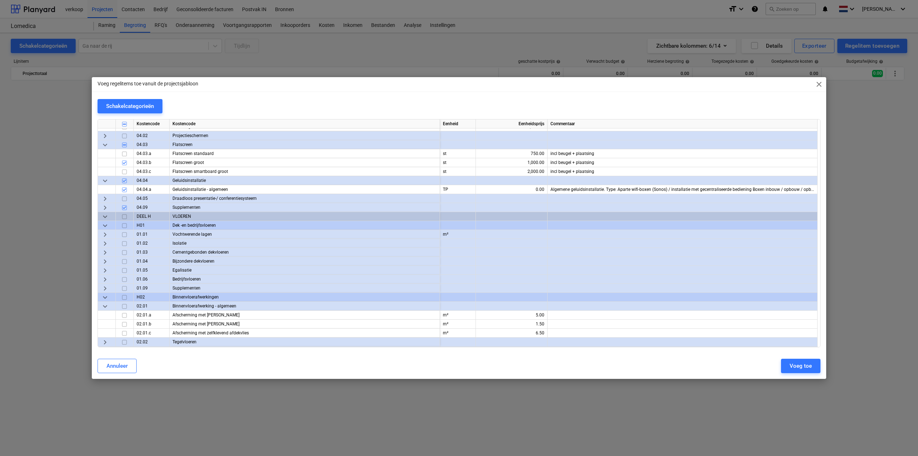
scroll to position [932, 0]
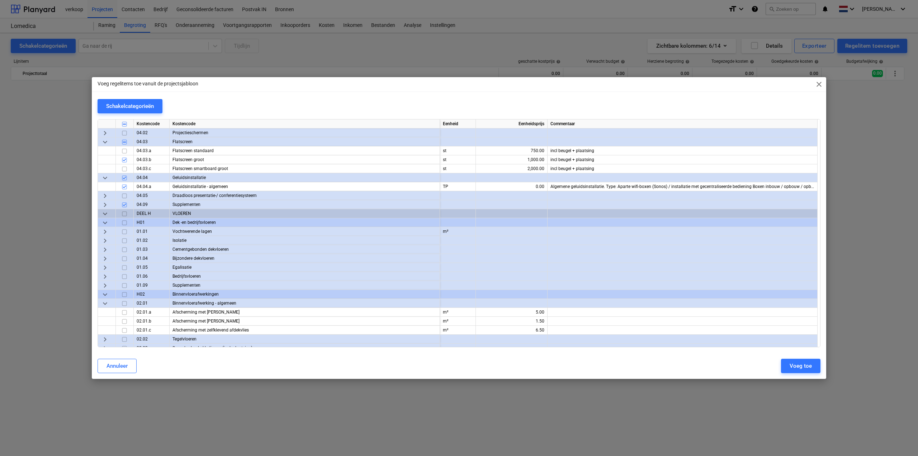
click at [103, 229] on span "keyboard_arrow_right" at bounding box center [105, 231] width 9 height 9
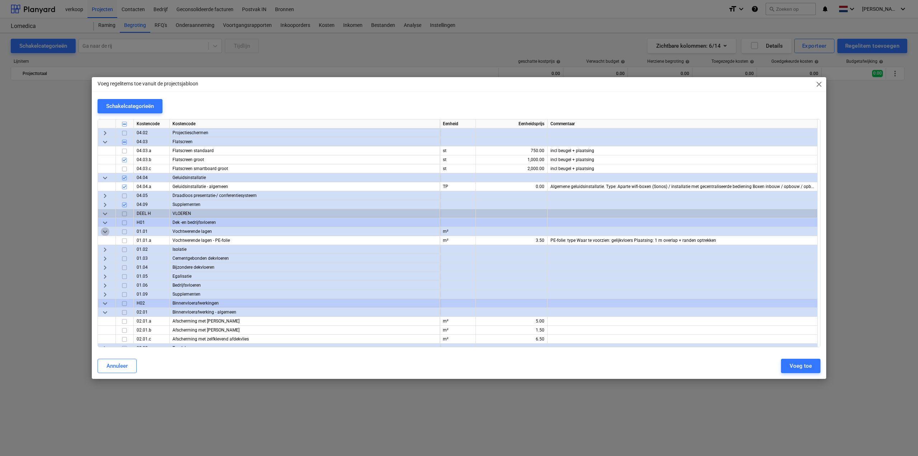
click at [103, 229] on span "keyboard_arrow_down" at bounding box center [105, 231] width 9 height 9
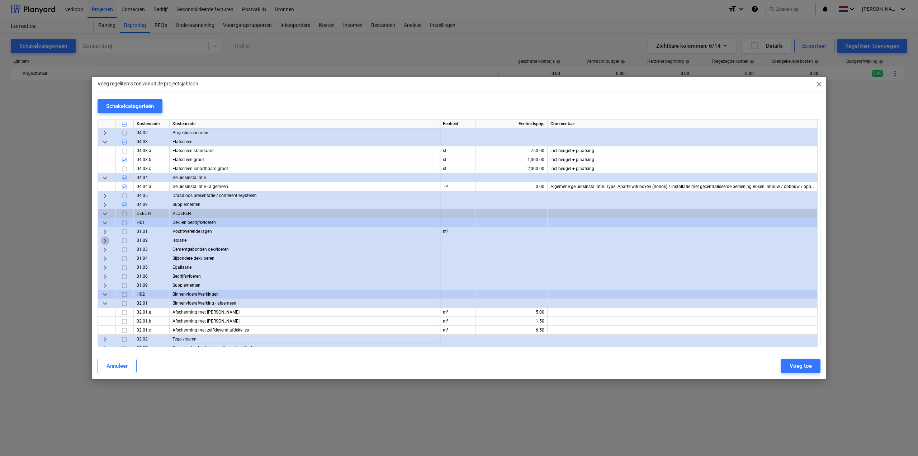
click at [103, 239] on span "keyboard_arrow_right" at bounding box center [105, 240] width 9 height 9
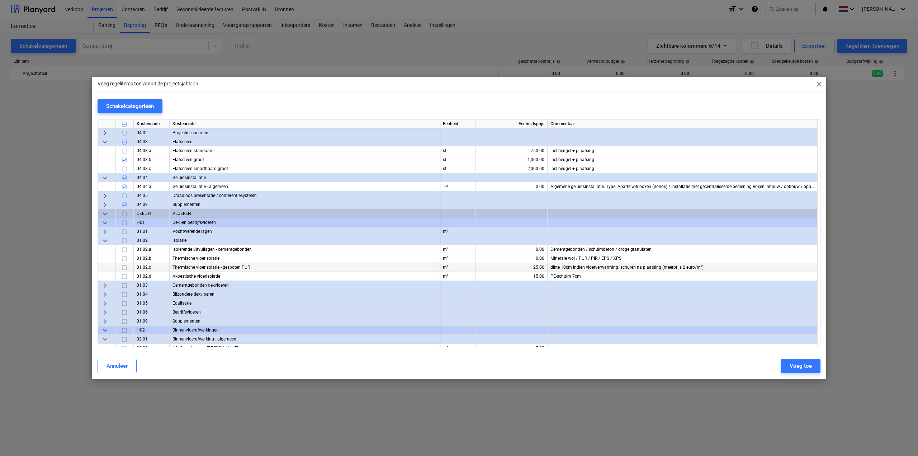
click at [125, 268] on input "checkbox" at bounding box center [124, 267] width 9 height 9
click at [104, 284] on span "keyboard_arrow_right" at bounding box center [105, 285] width 9 height 9
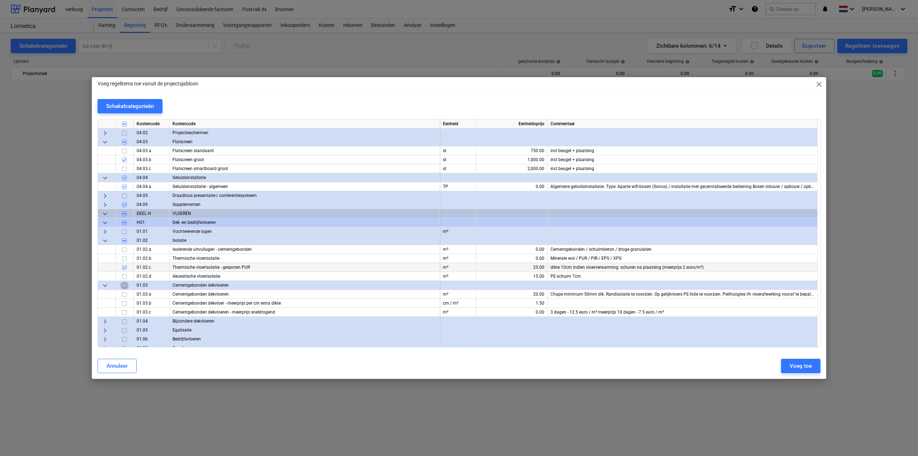
click at [124, 286] on input "checkbox" at bounding box center [124, 285] width 9 height 9
click at [126, 312] on input "checkbox" at bounding box center [124, 312] width 9 height 9
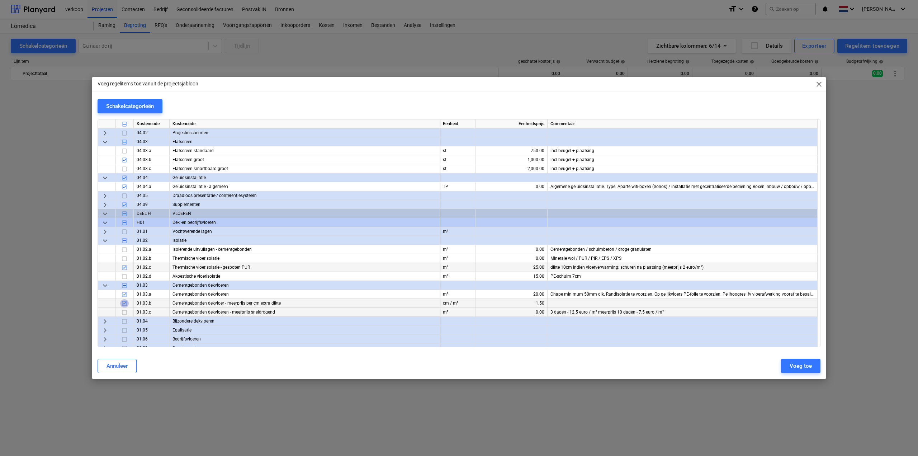
click at [126, 303] on input "checkbox" at bounding box center [124, 303] width 9 height 9
click at [107, 230] on span "keyboard_arrow_right" at bounding box center [105, 231] width 9 height 9
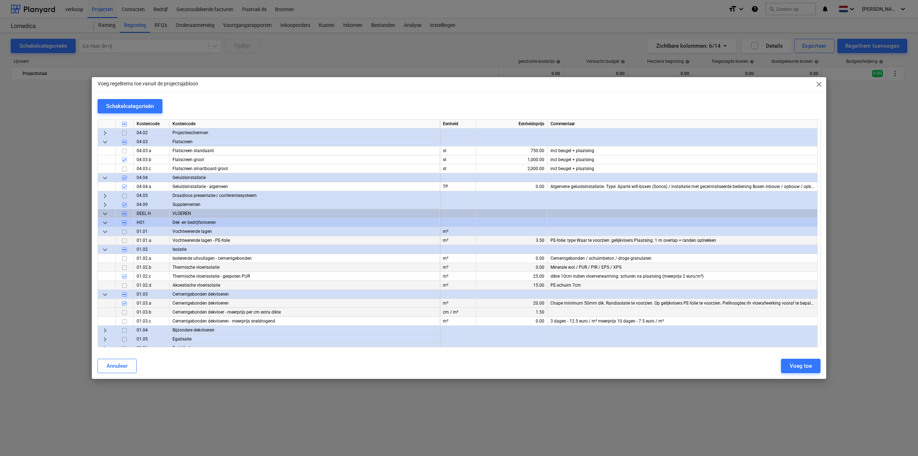
click at [124, 240] on input "checkbox" at bounding box center [124, 240] width 9 height 9
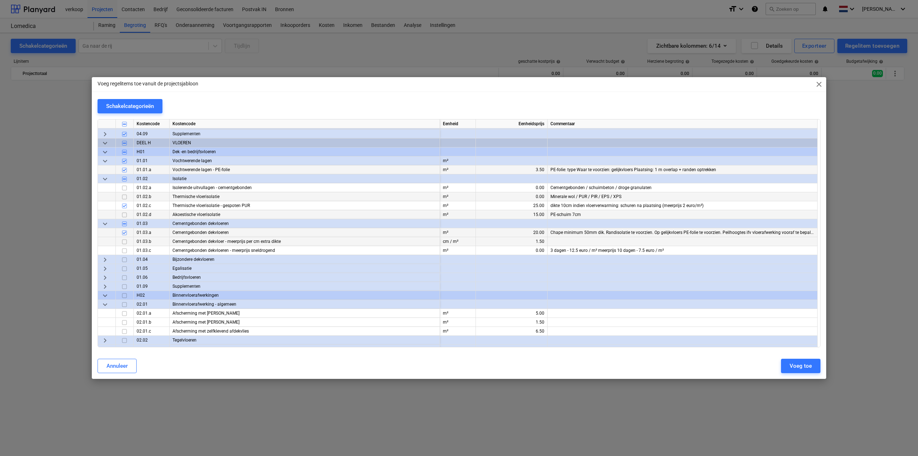
scroll to position [1004, 0]
click at [104, 259] on span "keyboard_arrow_right" at bounding box center [105, 258] width 9 height 9
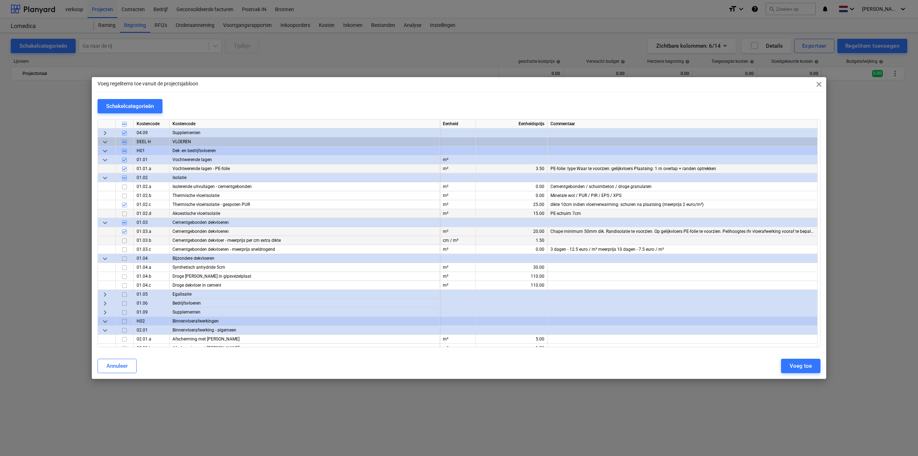
click at [104, 259] on span "keyboard_arrow_down" at bounding box center [105, 258] width 9 height 9
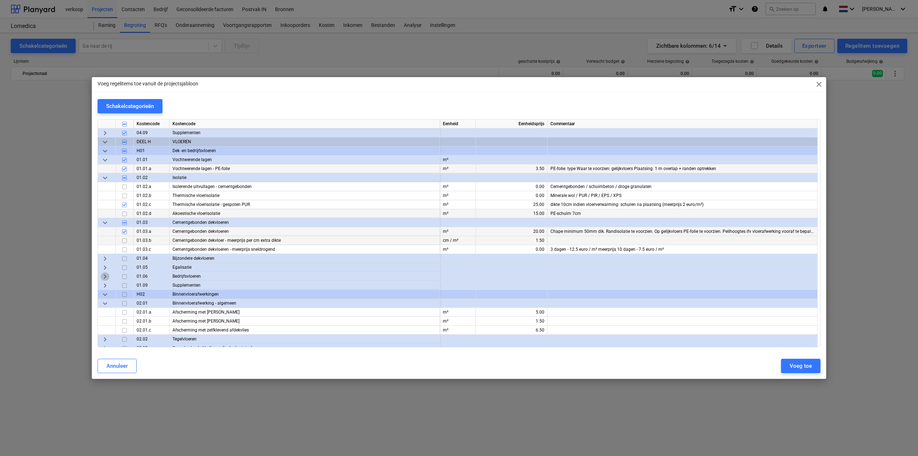
click at [104, 277] on span "keyboard_arrow_right" at bounding box center [105, 276] width 9 height 9
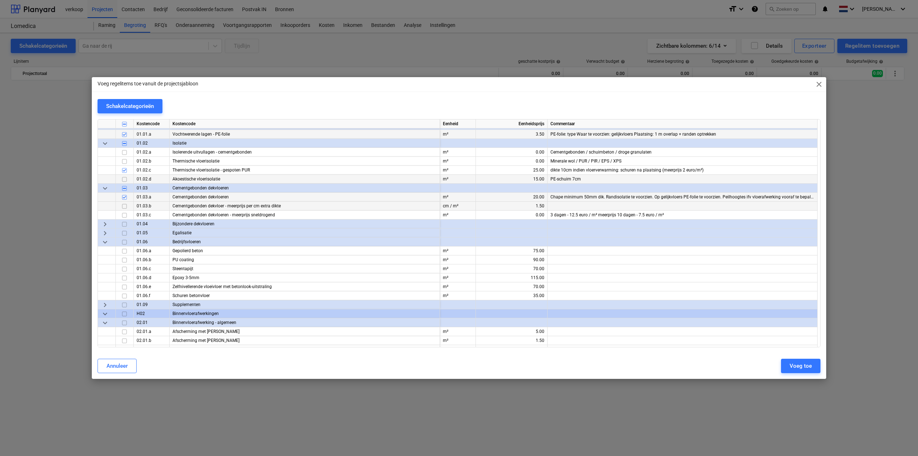
scroll to position [1040, 0]
click at [104, 241] on span "keyboard_arrow_down" at bounding box center [105, 240] width 9 height 9
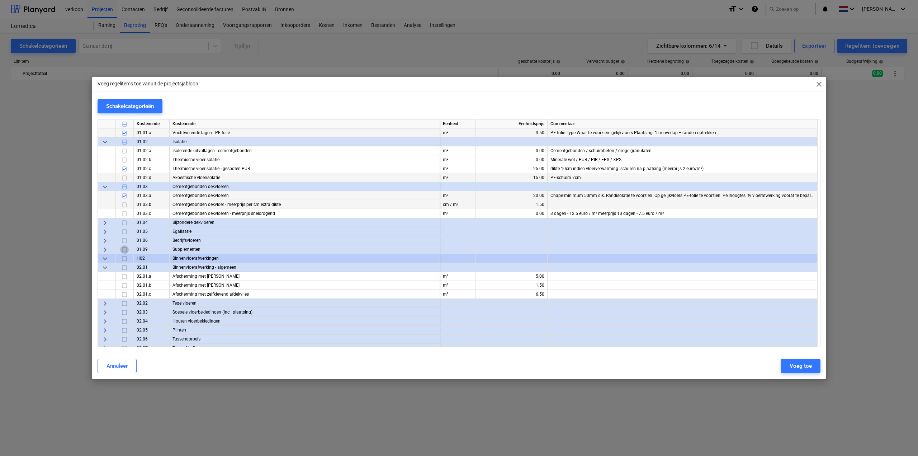
click at [122, 249] on input "checkbox" at bounding box center [124, 249] width 9 height 9
click at [122, 268] on input "checkbox" at bounding box center [124, 267] width 9 height 9
click at [123, 286] on input "checkbox" at bounding box center [124, 285] width 9 height 9
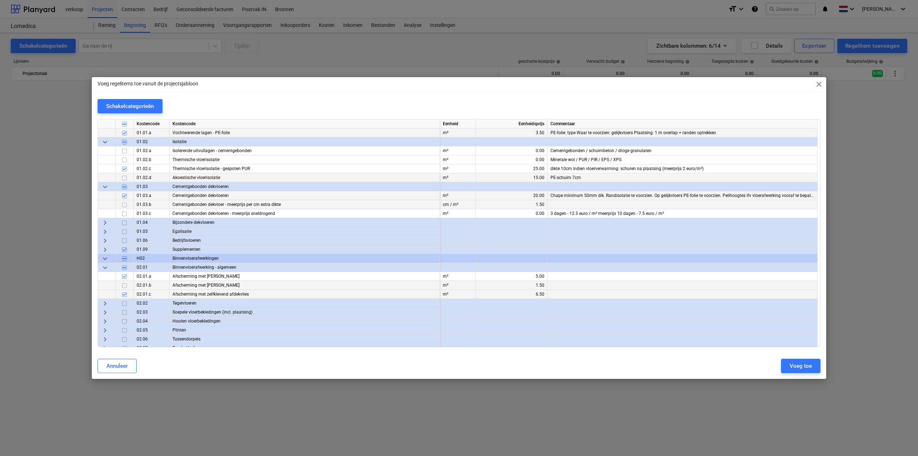
click at [125, 294] on input "checkbox" at bounding box center [124, 294] width 9 height 9
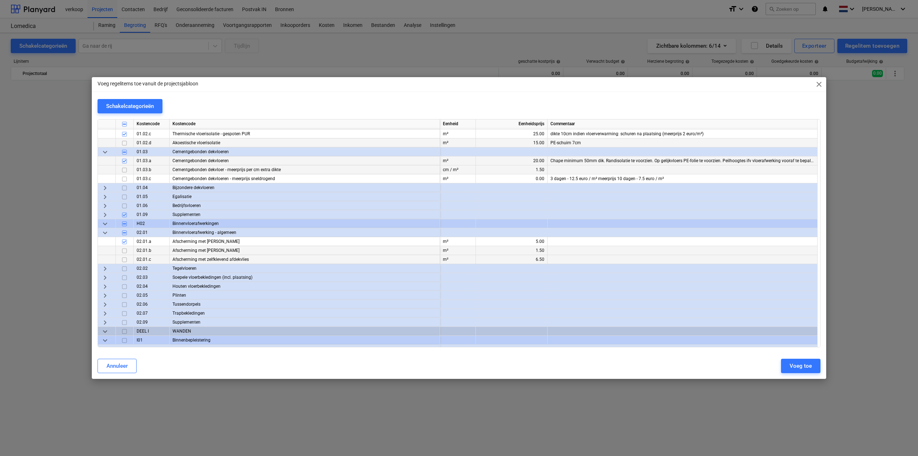
scroll to position [1076, 0]
click at [105, 266] on span "keyboard_arrow_right" at bounding box center [105, 267] width 9 height 9
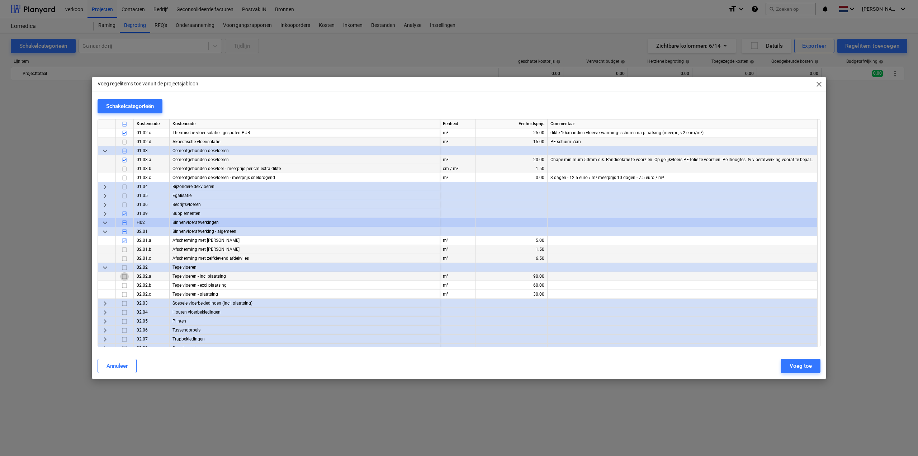
click at [126, 275] on input "checkbox" at bounding box center [124, 276] width 9 height 9
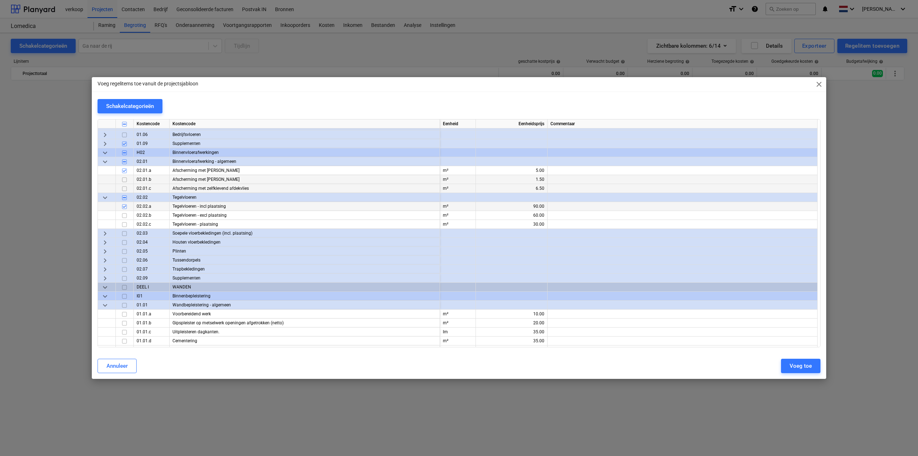
scroll to position [1148, 0]
click at [106, 231] on span "keyboard_arrow_right" at bounding box center [105, 231] width 9 height 9
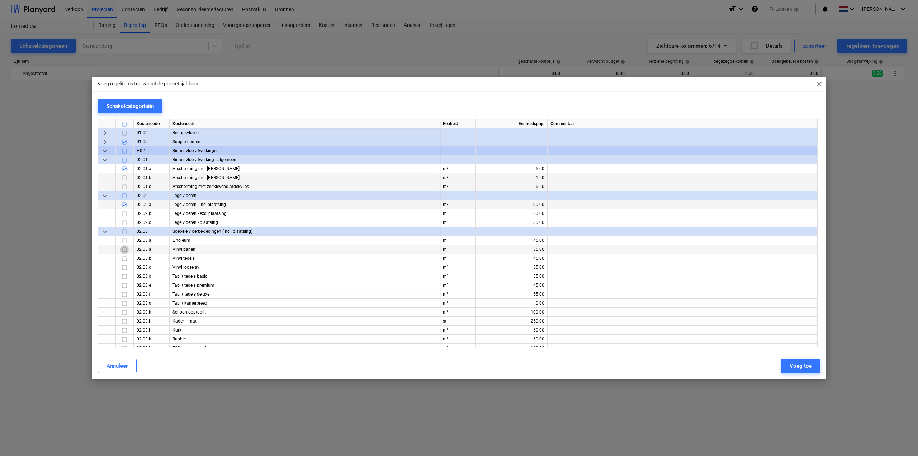
click at [123, 250] on input "checkbox" at bounding box center [124, 249] width 9 height 9
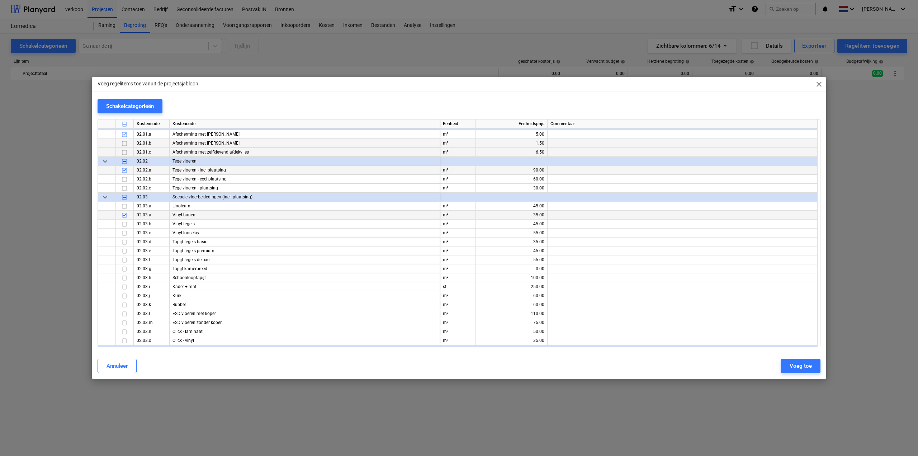
scroll to position [1183, 0]
click at [122, 276] on input "checkbox" at bounding box center [124, 276] width 9 height 9
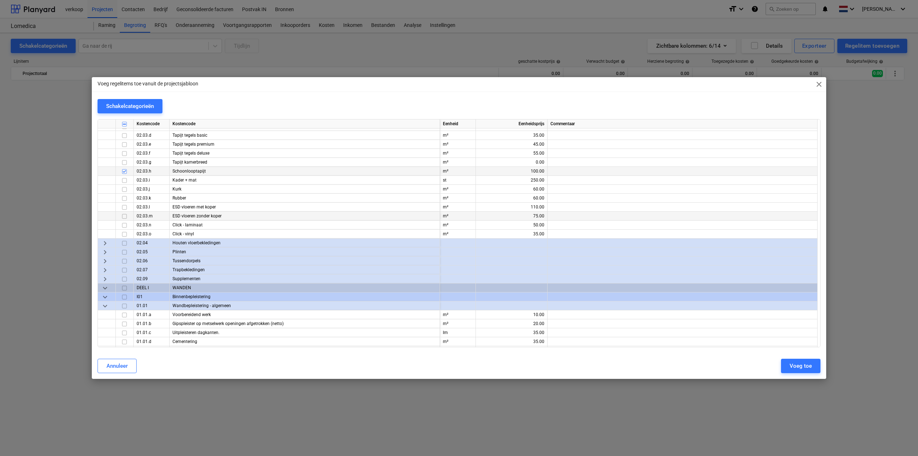
scroll to position [1327, 0]
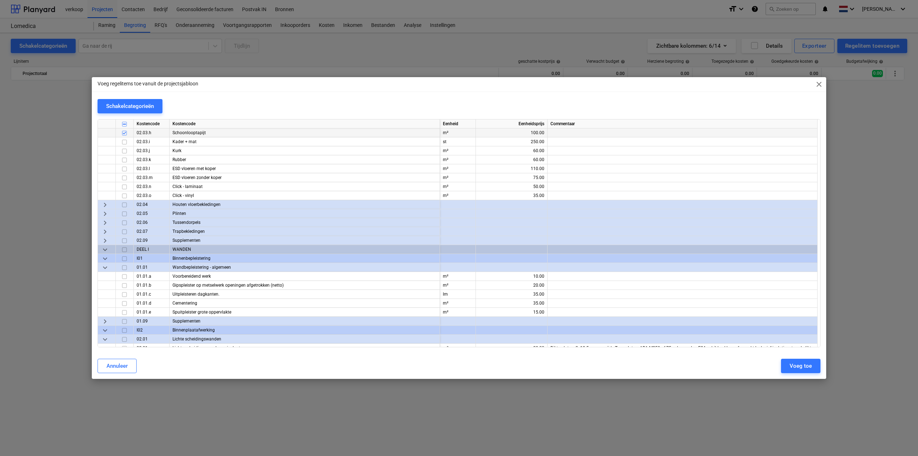
click at [107, 205] on span "keyboard_arrow_right" at bounding box center [105, 204] width 9 height 9
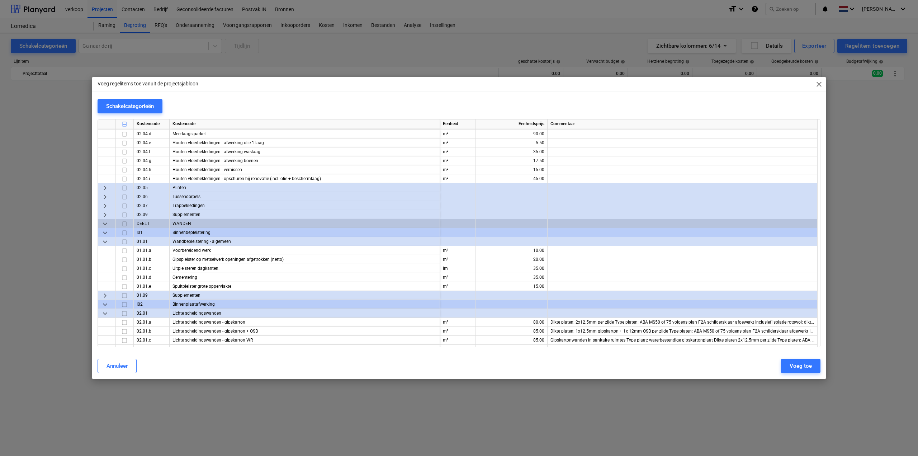
scroll to position [1434, 0]
click at [105, 187] on span "keyboard_arrow_right" at bounding box center [105, 187] width 9 height 9
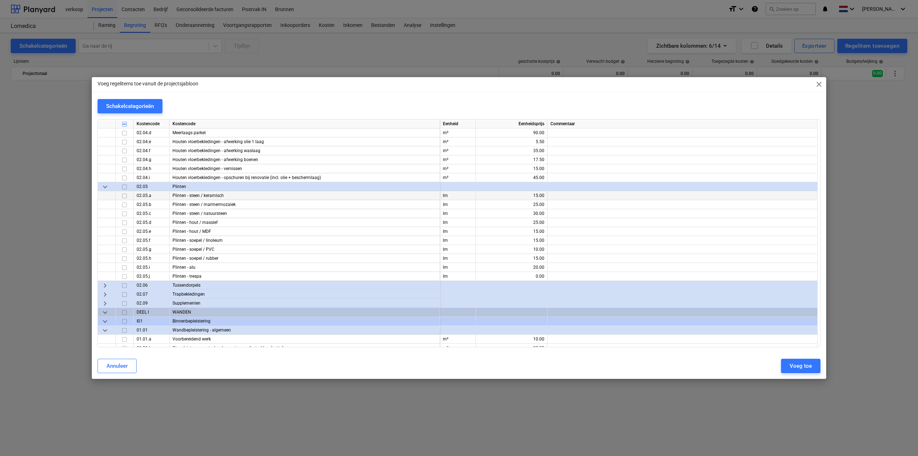
click at [124, 196] on input "checkbox" at bounding box center [124, 196] width 9 height 9
click at [125, 233] on input "checkbox" at bounding box center [124, 231] width 9 height 9
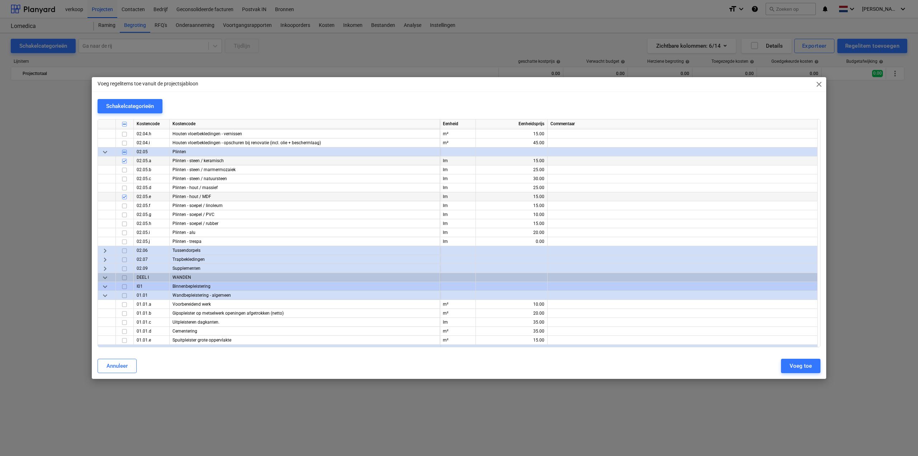
scroll to position [1470, 0]
click at [104, 247] on span "keyboard_arrow_right" at bounding box center [105, 249] width 9 height 9
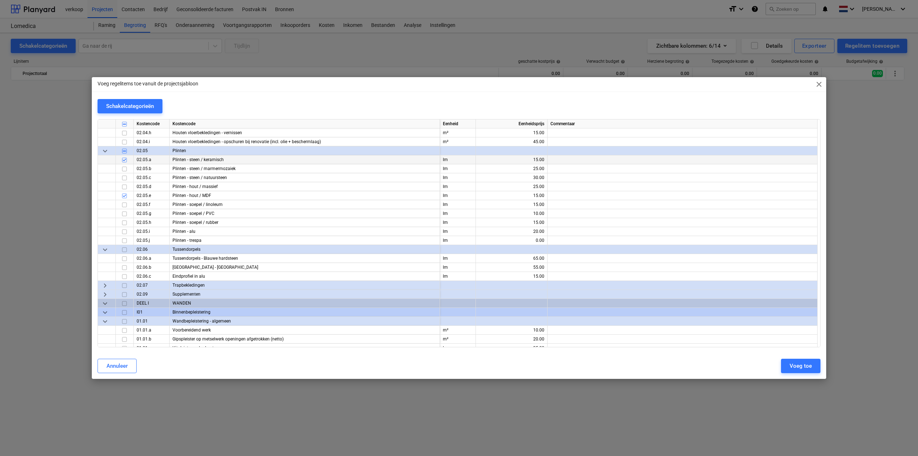
click at [104, 247] on span "keyboard_arrow_down" at bounding box center [105, 249] width 9 height 9
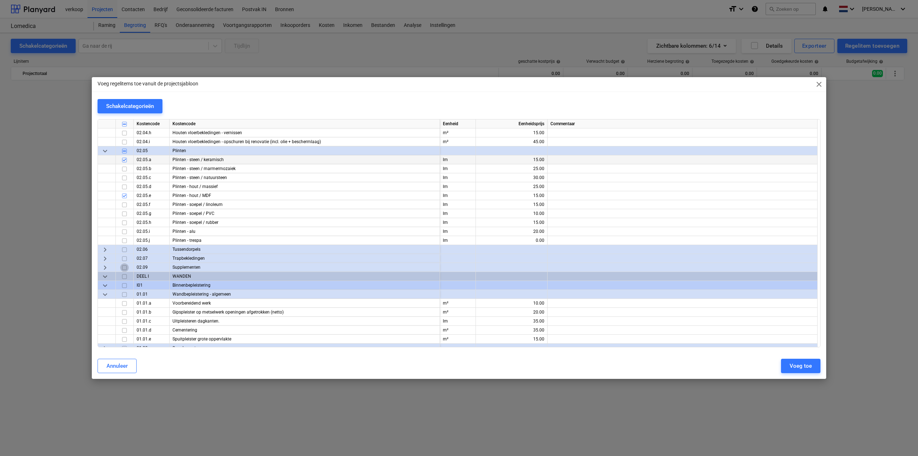
click at [124, 266] on input "checkbox" at bounding box center [124, 267] width 9 height 9
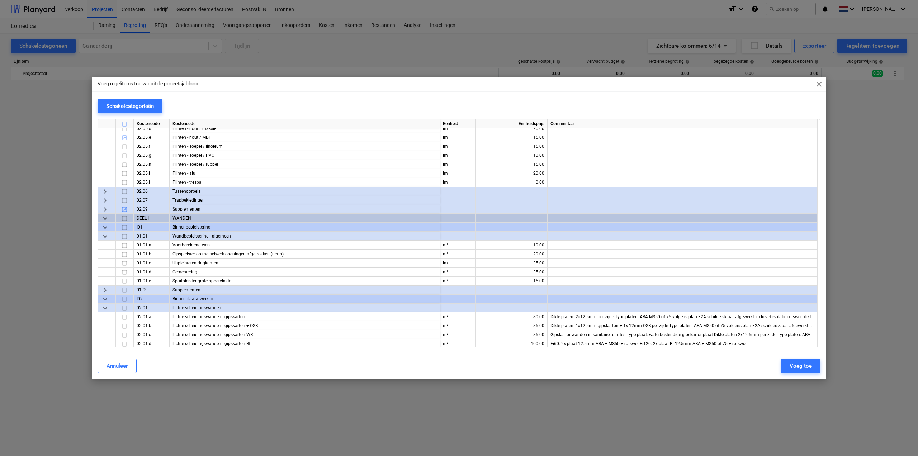
scroll to position [1542, 0]
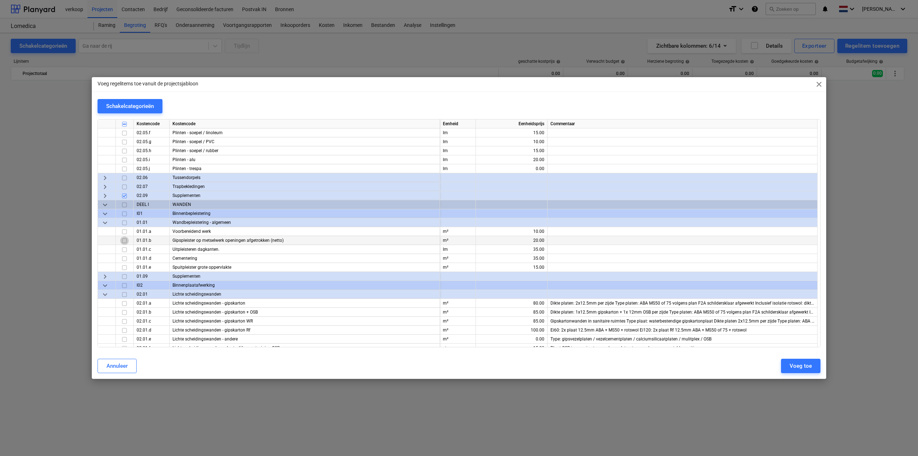
click at [126, 239] on input "checkbox" at bounding box center [124, 240] width 9 height 9
click at [125, 248] on input "checkbox" at bounding box center [124, 249] width 9 height 9
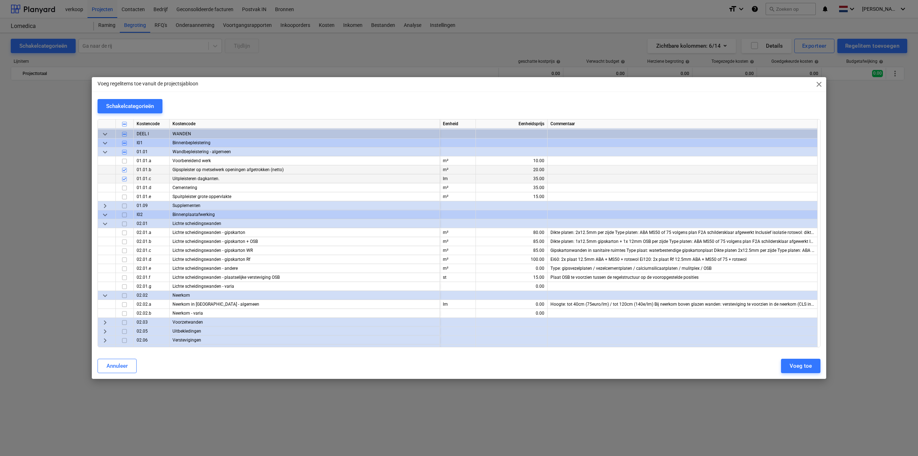
scroll to position [1614, 0]
click at [124, 204] on input "checkbox" at bounding box center [124, 204] width 9 height 9
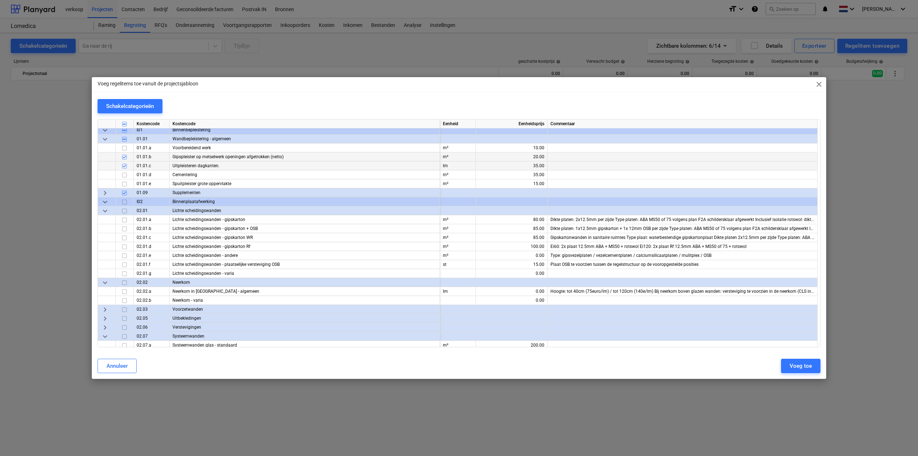
scroll to position [1650, 0]
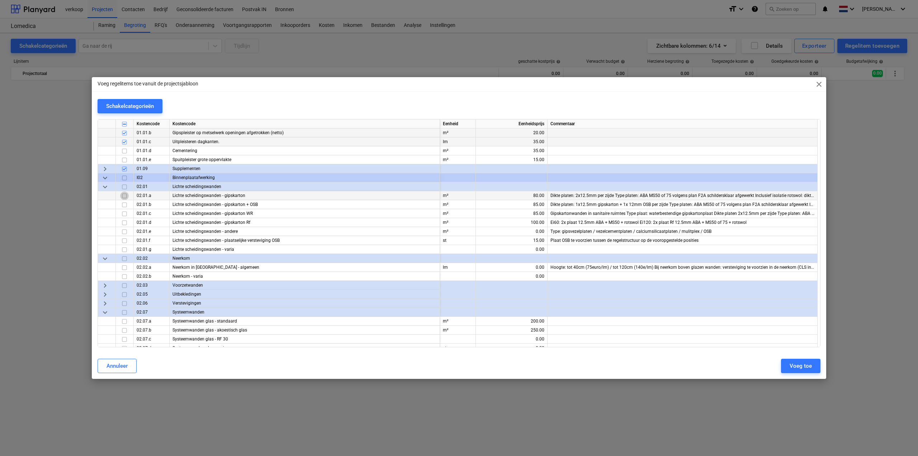
click at [126, 196] on input "checkbox" at bounding box center [124, 196] width 9 height 9
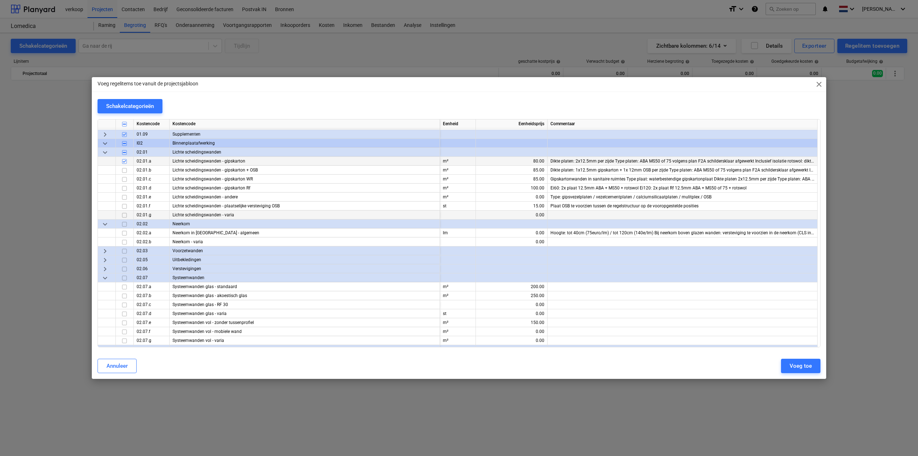
scroll to position [1686, 0]
click at [123, 230] on input "checkbox" at bounding box center [124, 231] width 9 height 9
click at [106, 250] on span "keyboard_arrow_right" at bounding box center [105, 249] width 9 height 9
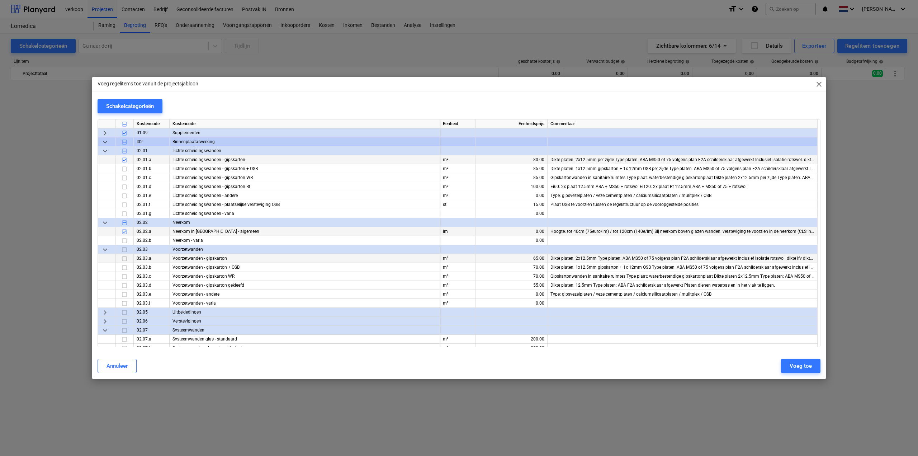
click at [126, 258] on input "checkbox" at bounding box center [124, 258] width 9 height 9
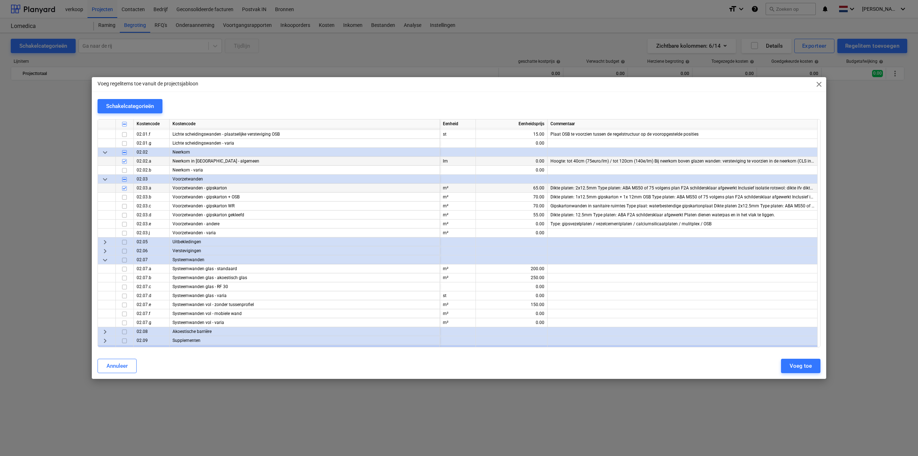
scroll to position [1757, 0]
click at [103, 241] on span "keyboard_arrow_right" at bounding box center [105, 240] width 9 height 9
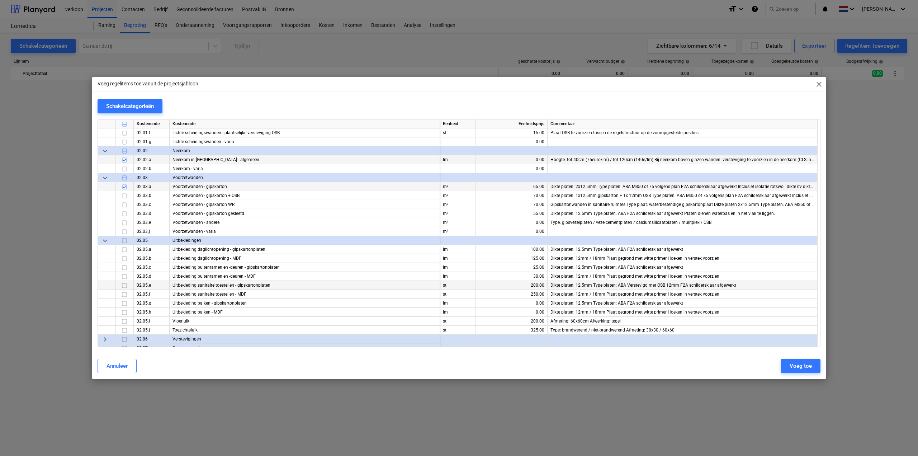
click at [124, 286] on input "checkbox" at bounding box center [124, 285] width 9 height 9
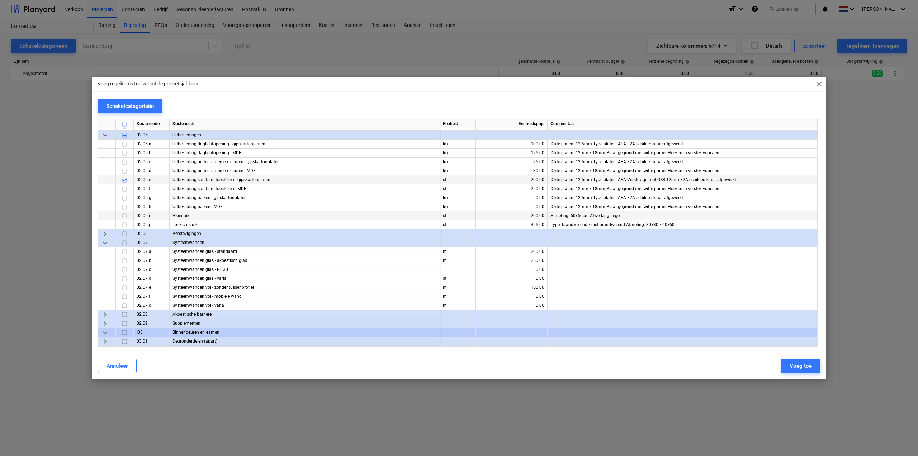
scroll to position [1865, 0]
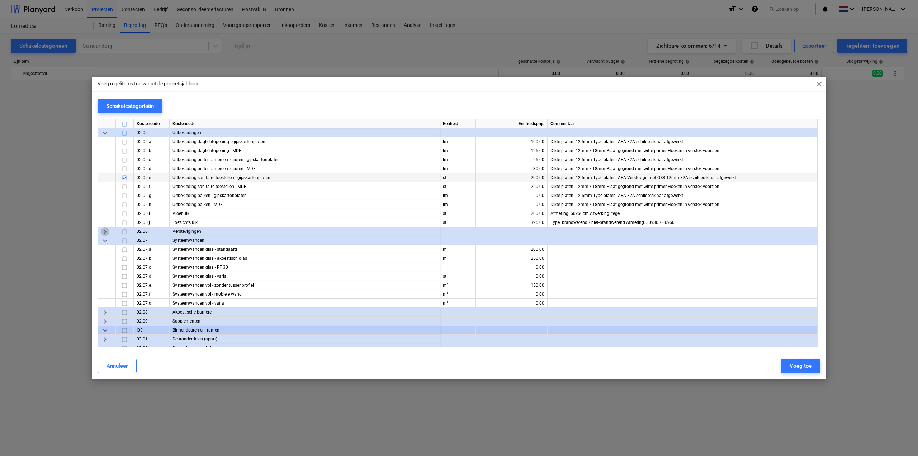
click at [107, 230] on span "keyboard_arrow_right" at bounding box center [105, 231] width 9 height 9
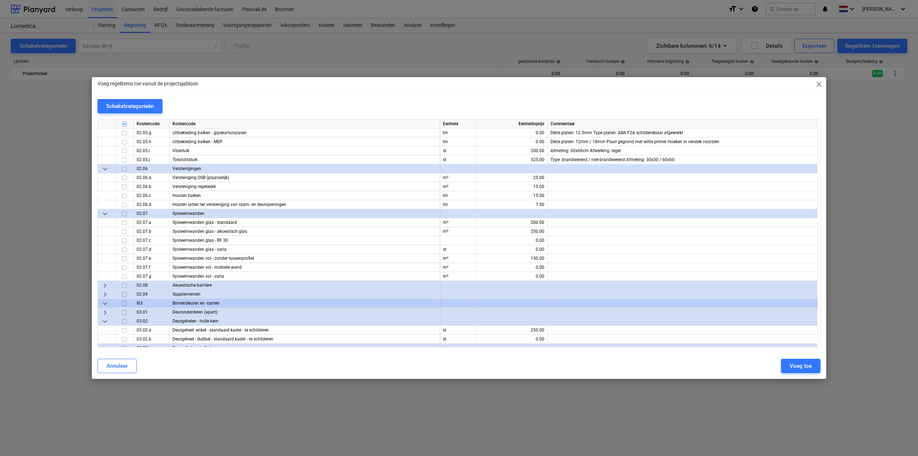
scroll to position [1937, 0]
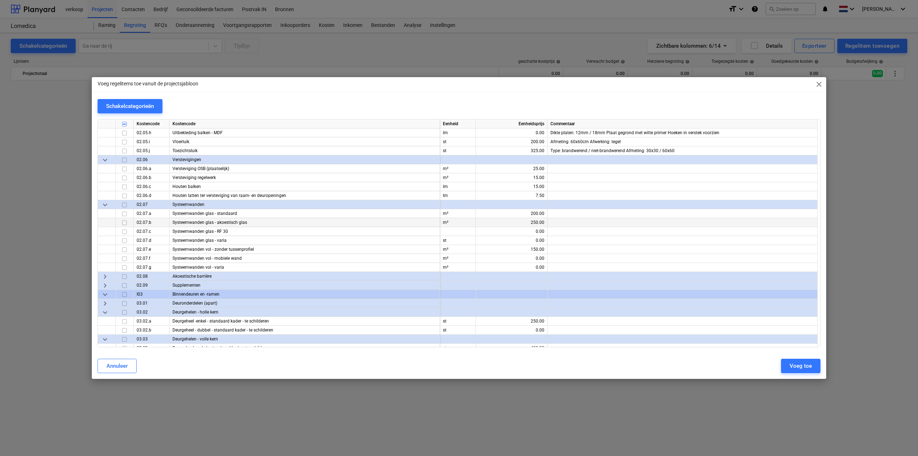
click at [124, 222] on input "checkbox" at bounding box center [124, 222] width 9 height 9
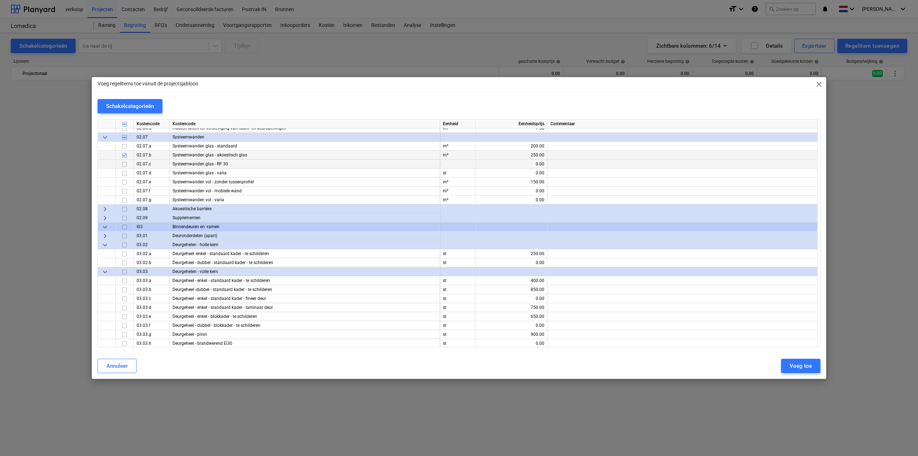
scroll to position [2008, 0]
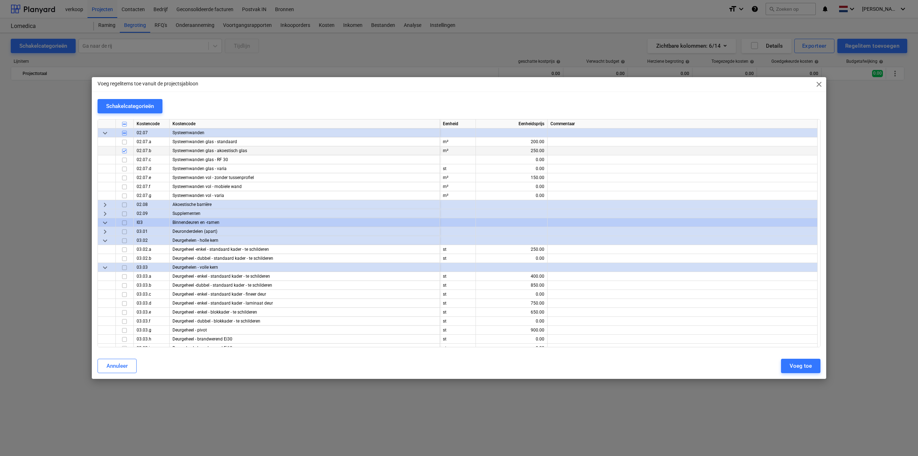
click at [105, 204] on span "keyboard_arrow_right" at bounding box center [105, 204] width 9 height 9
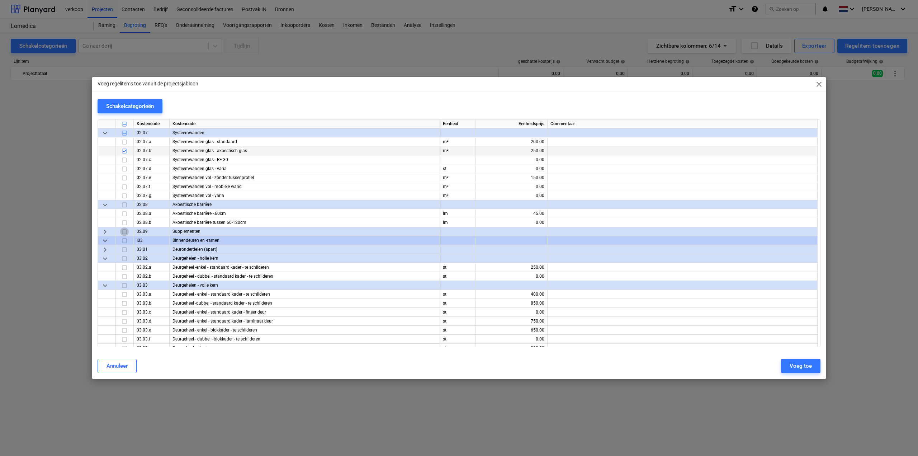
click at [123, 231] on input "checkbox" at bounding box center [124, 231] width 9 height 9
click at [109, 248] on span "keyboard_arrow_right" at bounding box center [105, 249] width 9 height 9
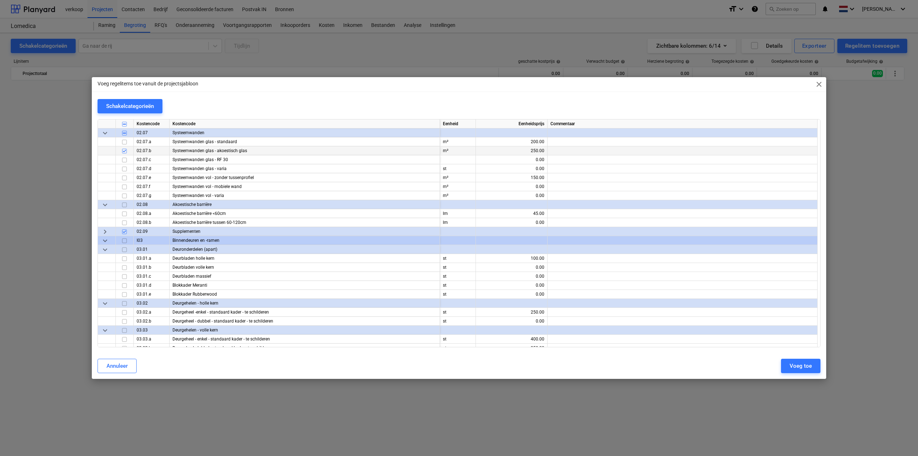
click at [106, 248] on span "keyboard_arrow_down" at bounding box center [105, 249] width 9 height 9
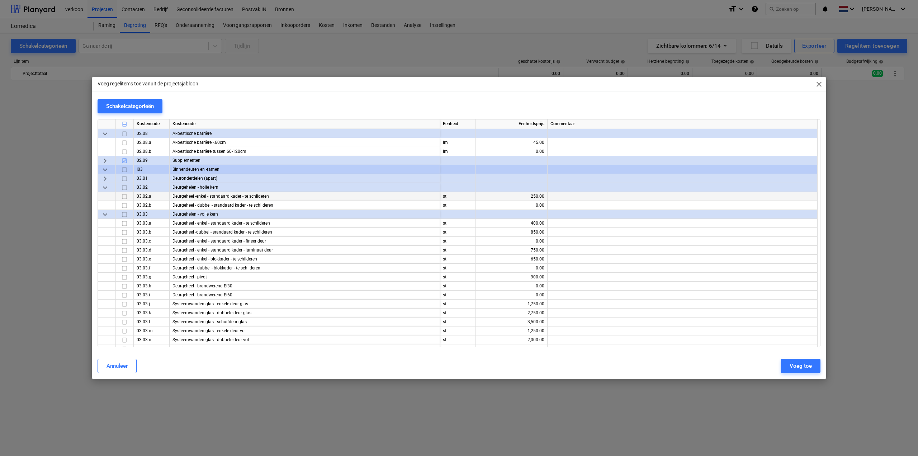
scroll to position [2080, 0]
click at [106, 188] on span "keyboard_arrow_down" at bounding box center [105, 187] width 9 height 9
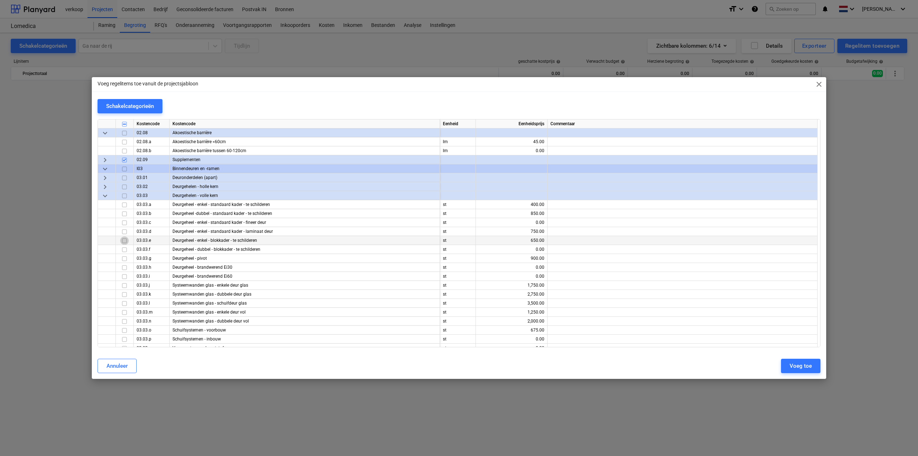
click at [124, 241] on input "checkbox" at bounding box center [124, 240] width 9 height 9
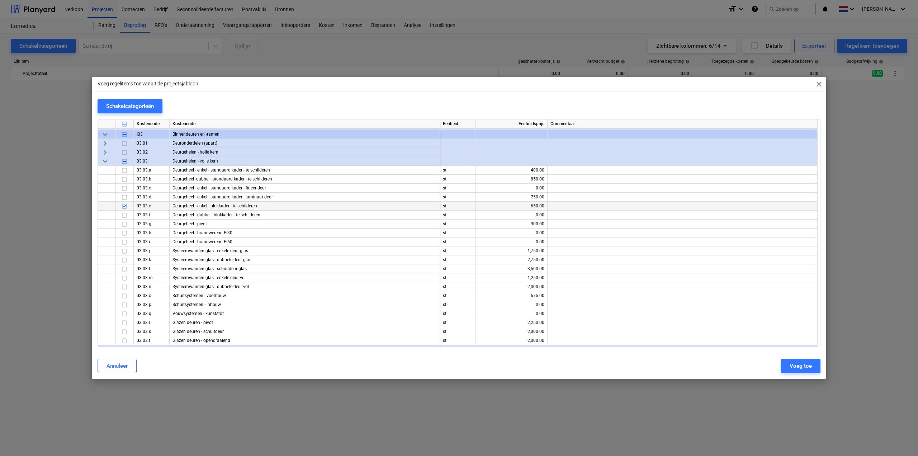
scroll to position [2116, 0]
click at [124, 249] on input "checkbox" at bounding box center [124, 249] width 9 height 9
click at [124, 268] on input "checkbox" at bounding box center [124, 267] width 9 height 9
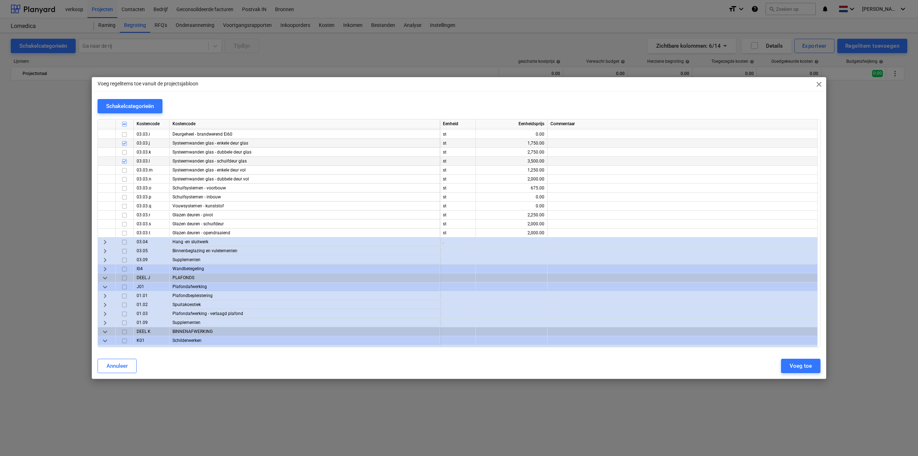
scroll to position [2223, 0]
click at [105, 238] on span "keyboard_arrow_right" at bounding box center [105, 240] width 9 height 9
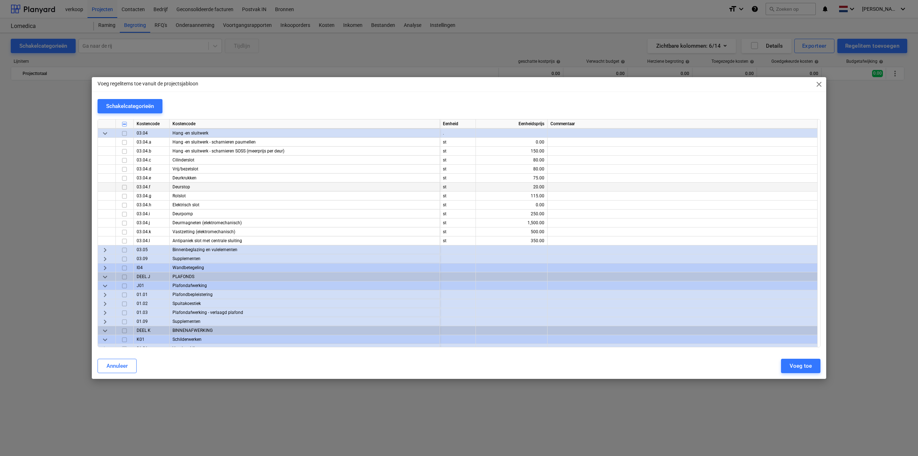
scroll to position [2331, 0]
click at [103, 250] on span "keyboard_arrow_right" at bounding box center [105, 249] width 9 height 9
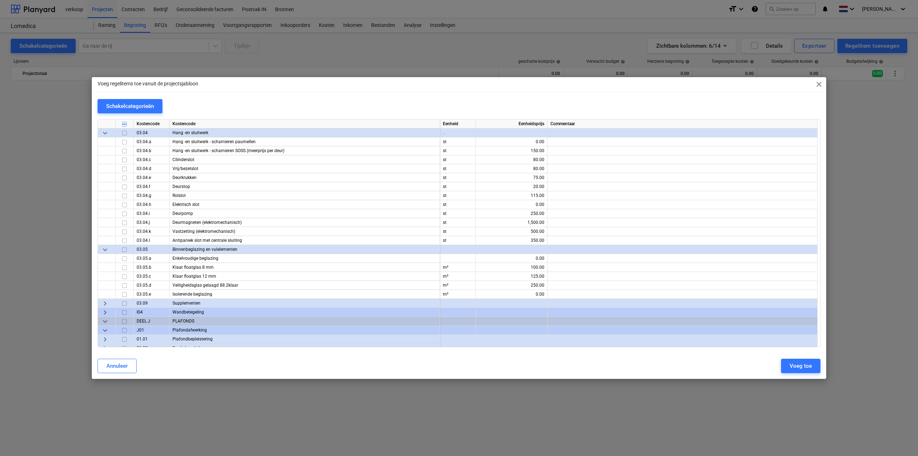
click at [103, 250] on span "keyboard_arrow_down" at bounding box center [105, 249] width 9 height 9
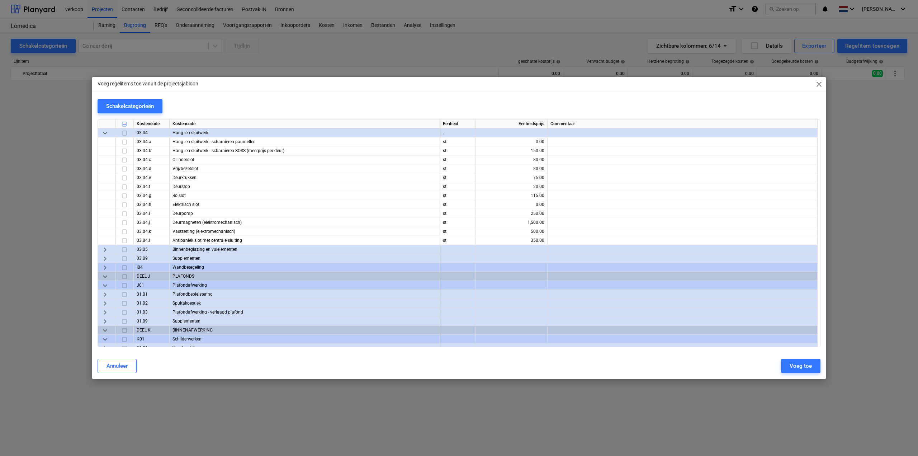
click at [105, 259] on span "keyboard_arrow_right" at bounding box center [105, 258] width 9 height 9
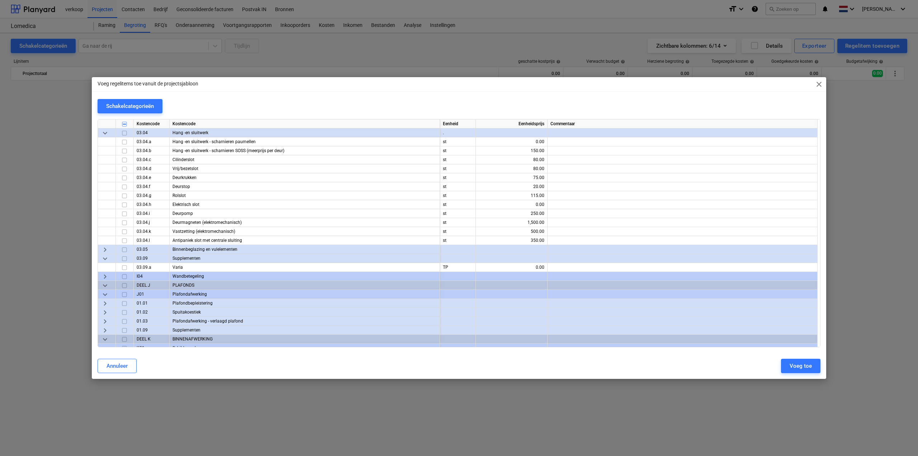
click at [124, 258] on input "checkbox" at bounding box center [124, 258] width 9 height 9
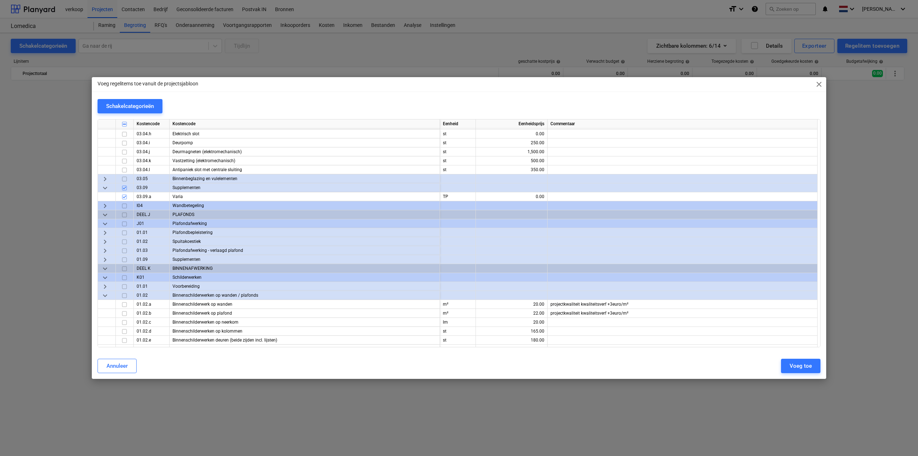
scroll to position [2403, 0]
click at [102, 204] on span "keyboard_arrow_right" at bounding box center [105, 204] width 9 height 9
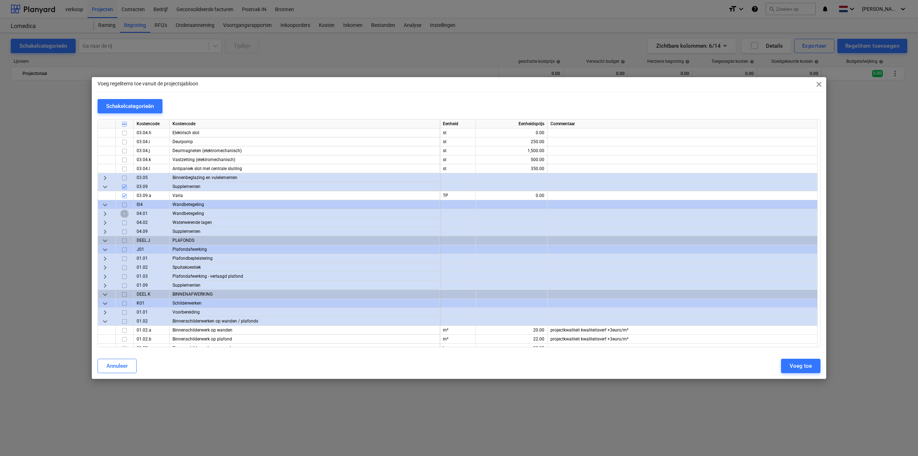
click at [126, 213] on input "checkbox" at bounding box center [124, 213] width 9 height 9
click at [100, 222] on div "keyboard_arrow_right" at bounding box center [107, 222] width 18 height 9
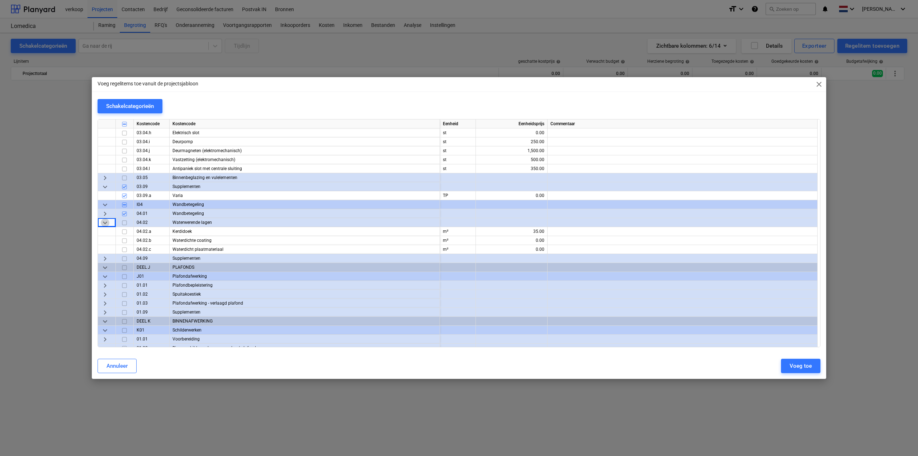
click at [105, 222] on span "keyboard_arrow_down" at bounding box center [105, 222] width 9 height 9
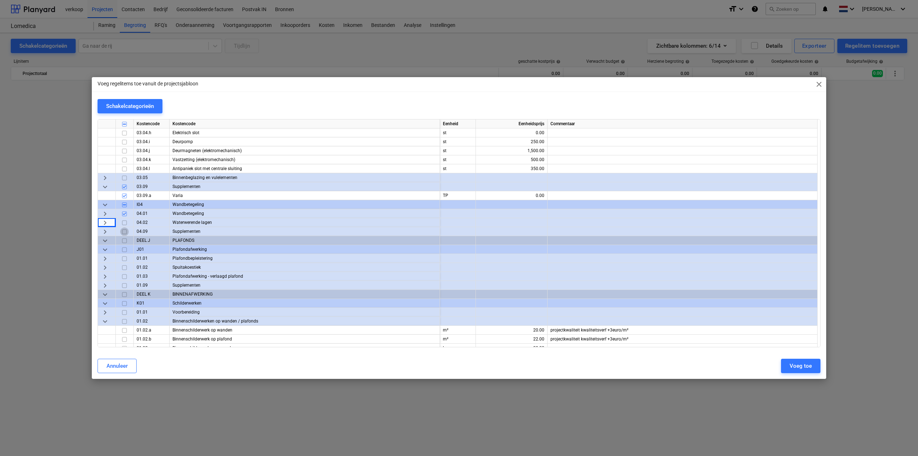
click at [126, 231] on input "checkbox" at bounding box center [124, 231] width 9 height 9
click at [103, 277] on span "keyboard_arrow_right" at bounding box center [105, 276] width 9 height 9
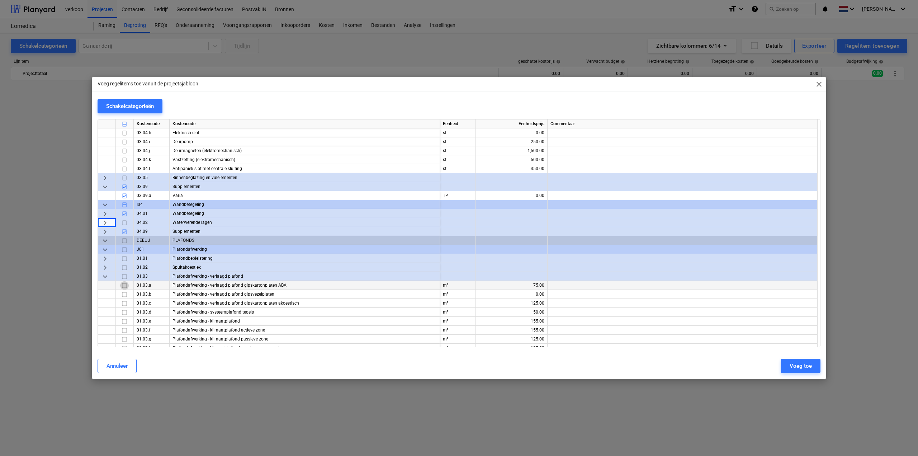
click at [123, 285] on input "checkbox" at bounding box center [124, 285] width 9 height 9
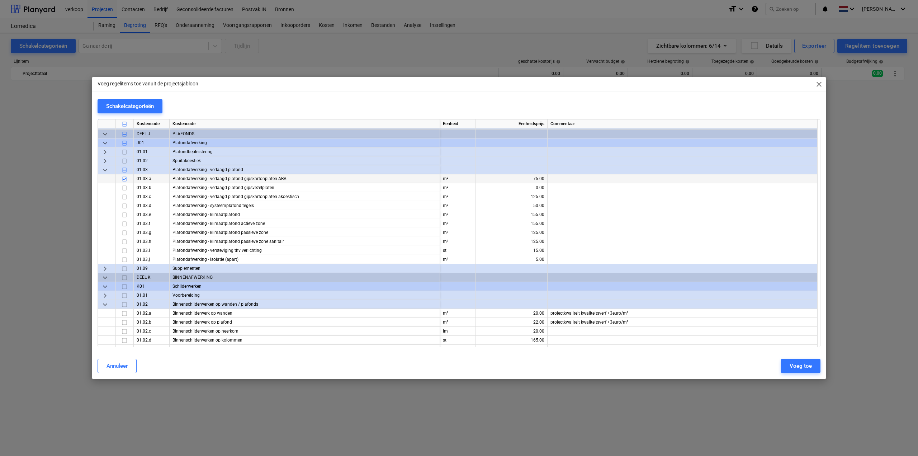
scroll to position [2510, 0]
click at [106, 159] on span "keyboard_arrow_right" at bounding box center [105, 160] width 9 height 9
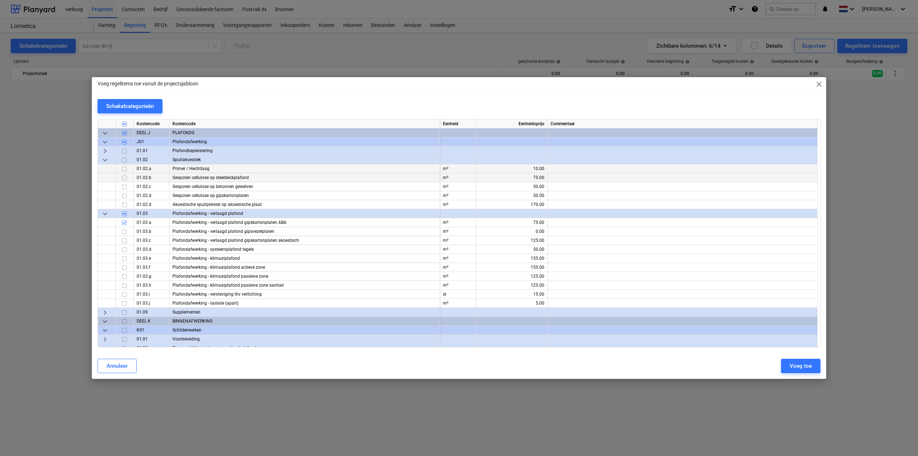
click at [104, 160] on span "keyboard_arrow_down" at bounding box center [105, 160] width 9 height 9
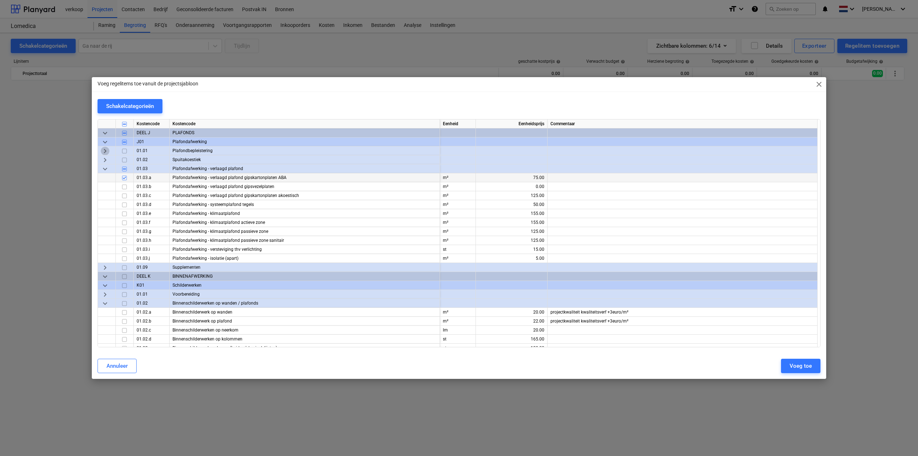
click at [105, 150] on span "keyboard_arrow_right" at bounding box center [105, 151] width 9 height 9
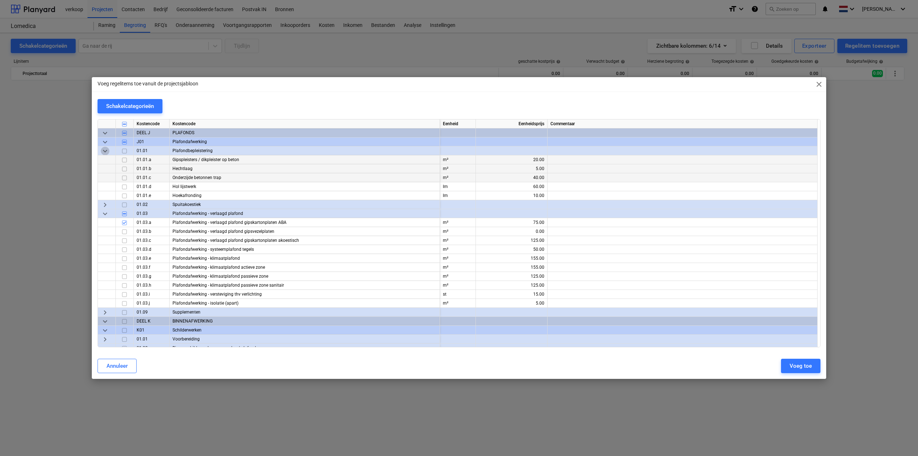
click at [105, 150] on span "keyboard_arrow_down" at bounding box center [105, 151] width 9 height 9
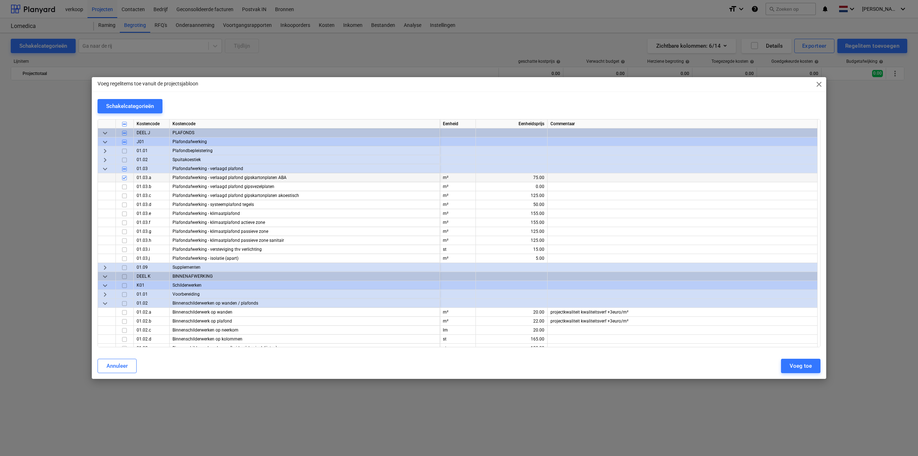
click at [122, 266] on input "checkbox" at bounding box center [124, 267] width 9 height 9
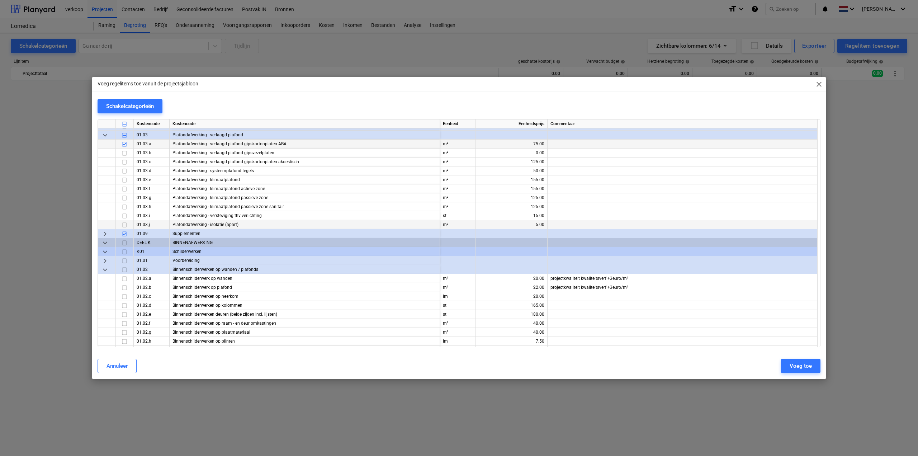
scroll to position [2546, 0]
click at [104, 261] on span "keyboard_arrow_right" at bounding box center [105, 258] width 9 height 9
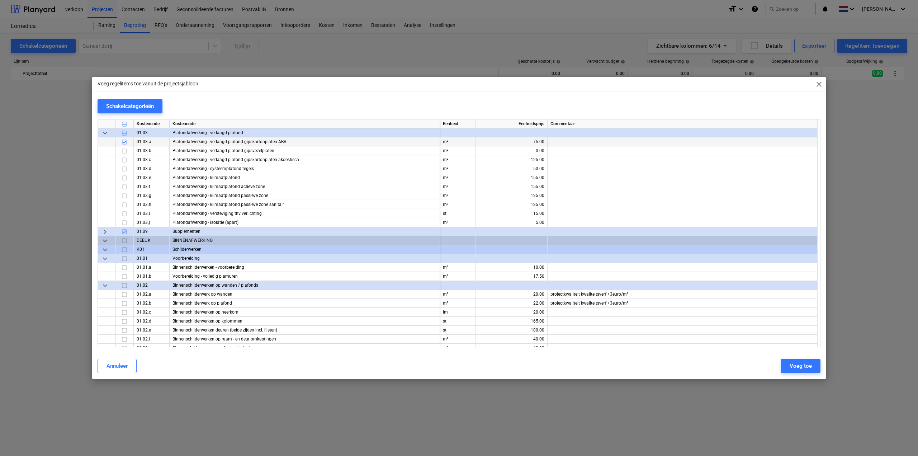
click at [125, 258] on input "checkbox" at bounding box center [124, 258] width 9 height 9
click at [123, 276] on input "checkbox" at bounding box center [124, 276] width 9 height 9
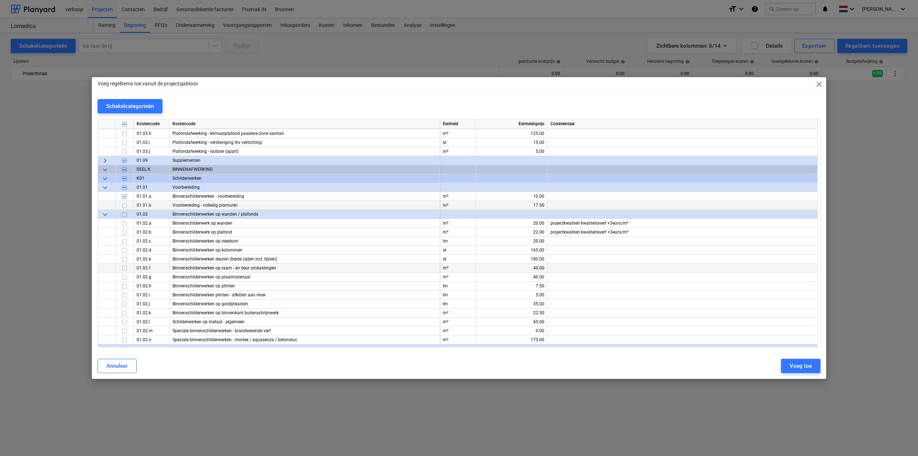
scroll to position [2618, 0]
click at [123, 222] on input "checkbox" at bounding box center [124, 222] width 9 height 9
click at [125, 231] on input "checkbox" at bounding box center [124, 231] width 9 height 9
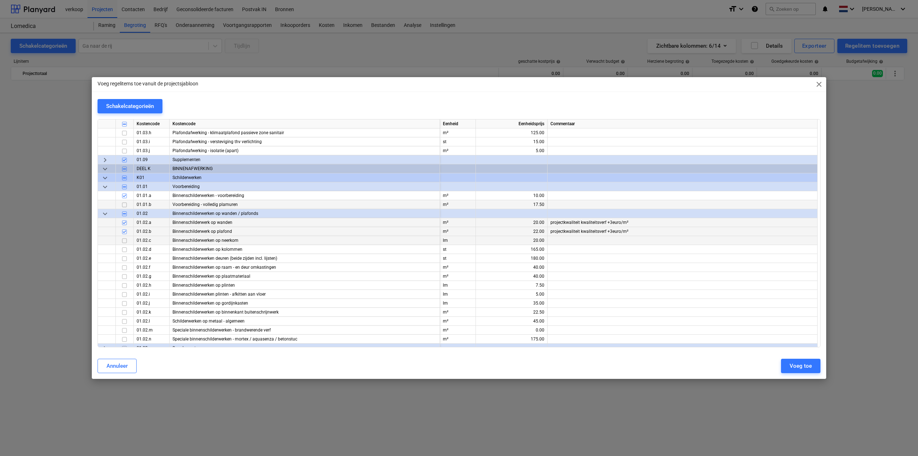
click at [124, 241] on input "checkbox" at bounding box center [124, 240] width 9 height 9
click at [124, 256] on input "checkbox" at bounding box center [124, 258] width 9 height 9
click at [120, 284] on input "checkbox" at bounding box center [124, 285] width 9 height 9
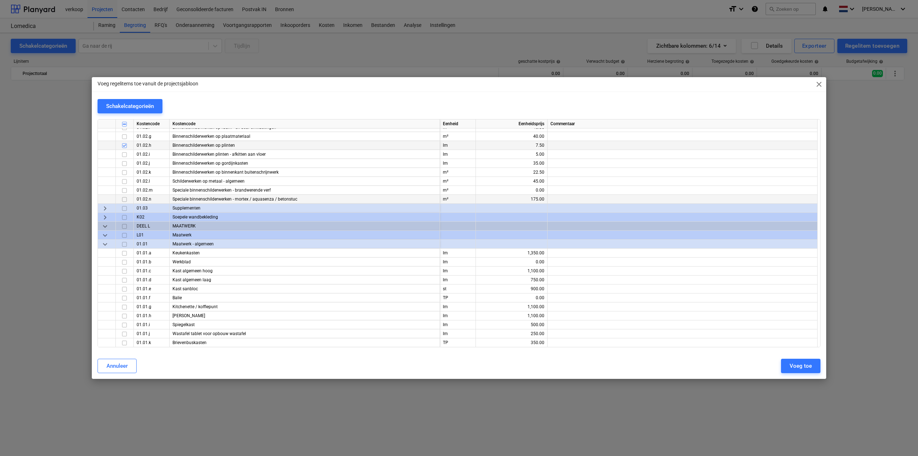
scroll to position [2761, 0]
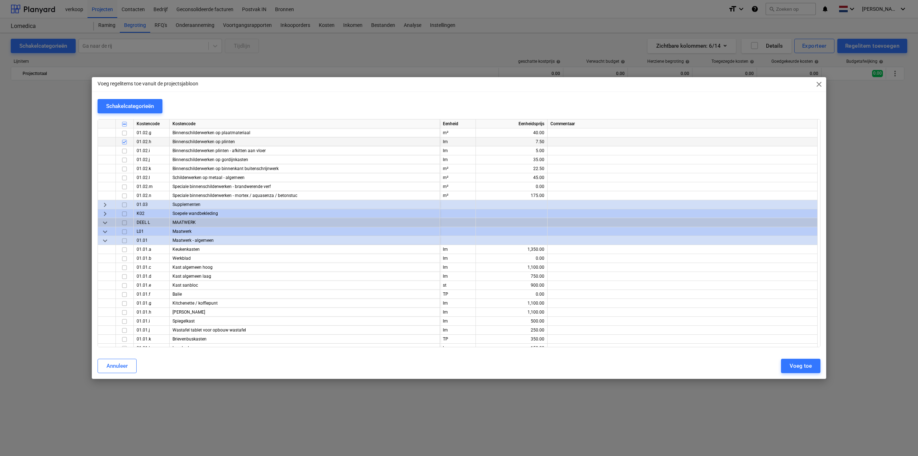
click at [124, 205] on input "checkbox" at bounding box center [124, 204] width 9 height 9
click at [106, 215] on span "keyboard_arrow_right" at bounding box center [105, 213] width 9 height 9
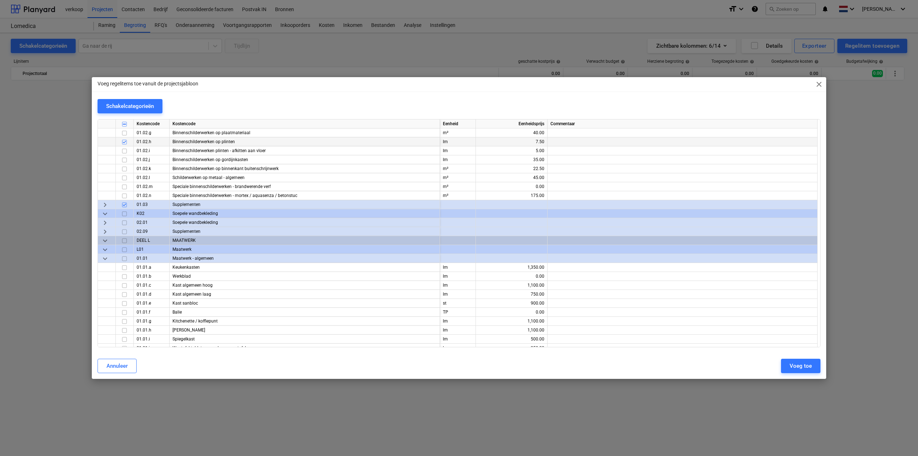
click at [104, 222] on span "keyboard_arrow_right" at bounding box center [105, 222] width 9 height 9
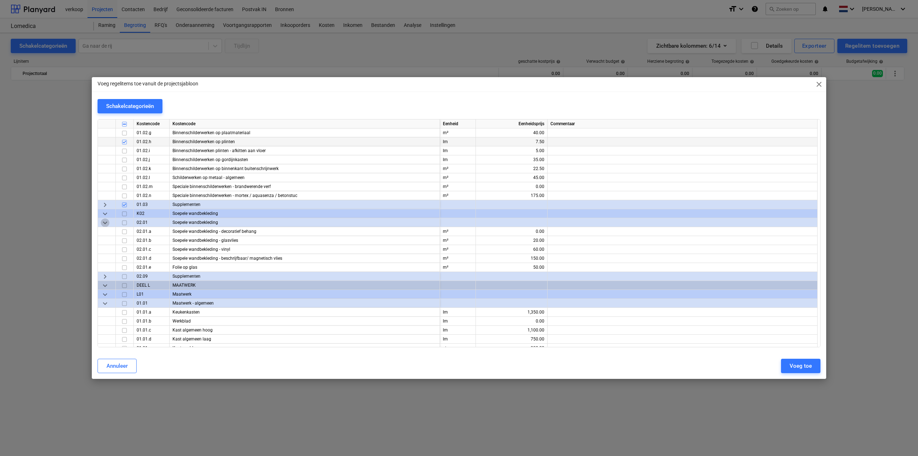
click at [104, 222] on span "keyboard_arrow_down" at bounding box center [105, 222] width 9 height 9
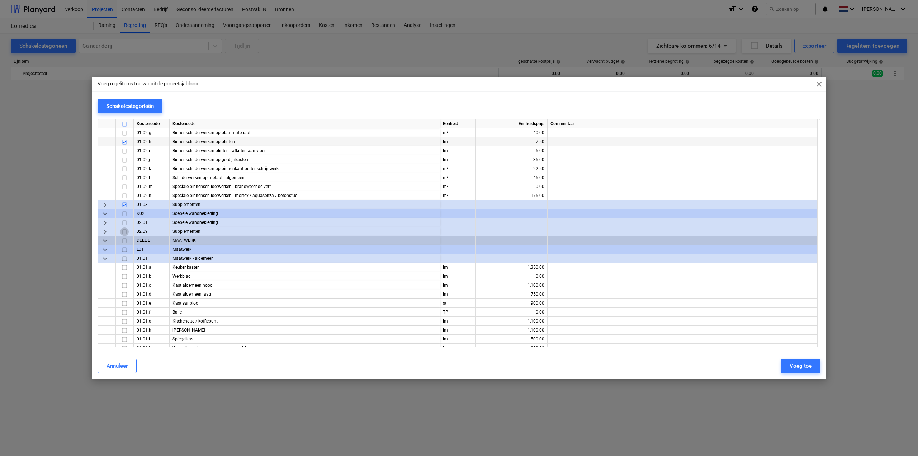
click at [123, 232] on input "checkbox" at bounding box center [124, 231] width 9 height 9
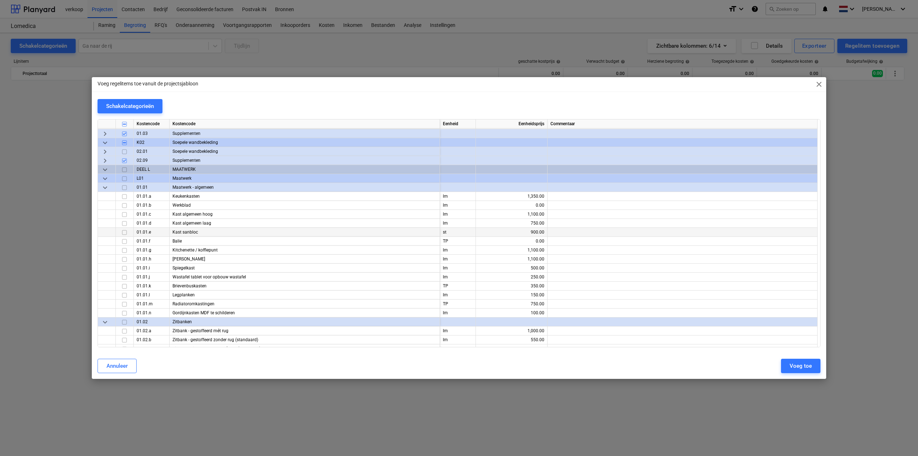
scroll to position [2833, 0]
click at [125, 250] on input "checkbox" at bounding box center [124, 249] width 9 height 9
click at [125, 276] on input "checkbox" at bounding box center [124, 276] width 9 height 9
click at [124, 196] on input "checkbox" at bounding box center [124, 196] width 9 height 9
click at [123, 276] on input "checkbox" at bounding box center [124, 276] width 9 height 9
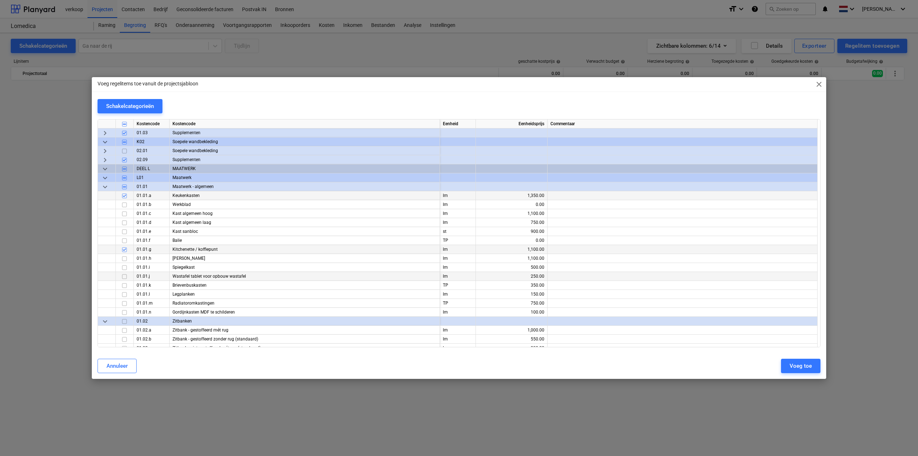
click at [123, 276] on input "checkbox" at bounding box center [124, 276] width 9 height 9
click at [123, 248] on input "checkbox" at bounding box center [124, 249] width 9 height 9
click at [124, 240] on input "checkbox" at bounding box center [124, 240] width 9 height 9
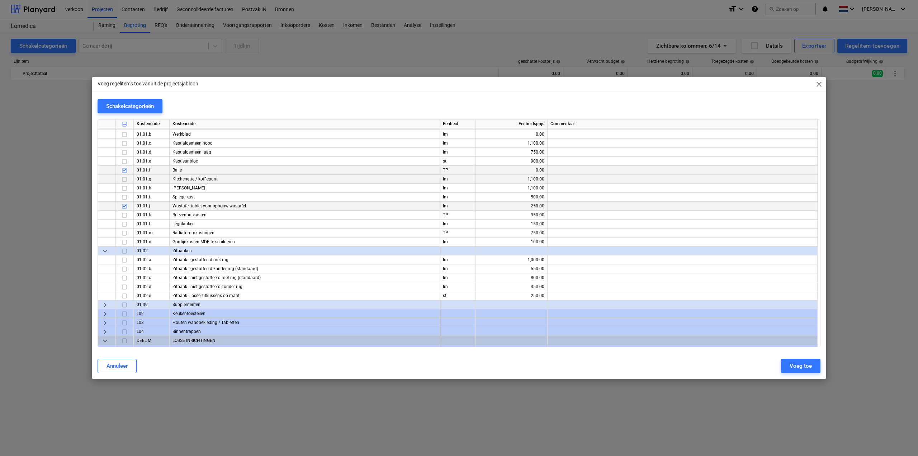
scroll to position [2905, 0]
click at [124, 294] on input "checkbox" at bounding box center [124, 294] width 9 height 9
click at [125, 276] on input "checkbox" at bounding box center [124, 276] width 9 height 9
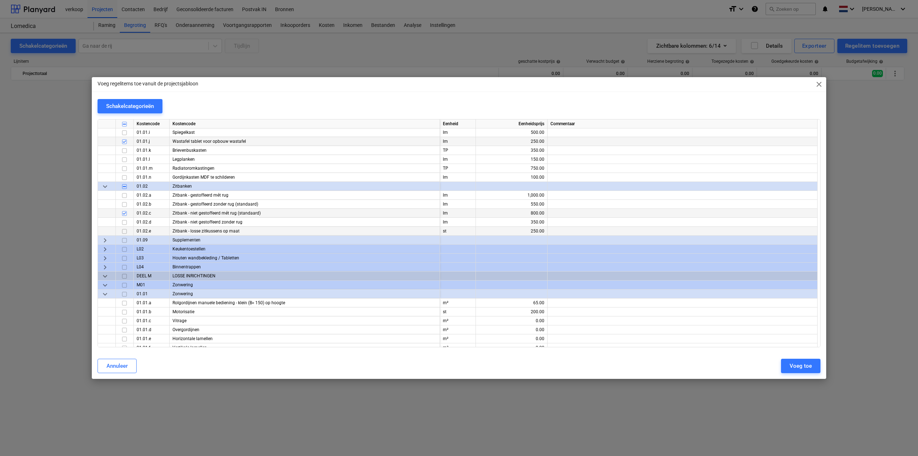
scroll to position [2977, 0]
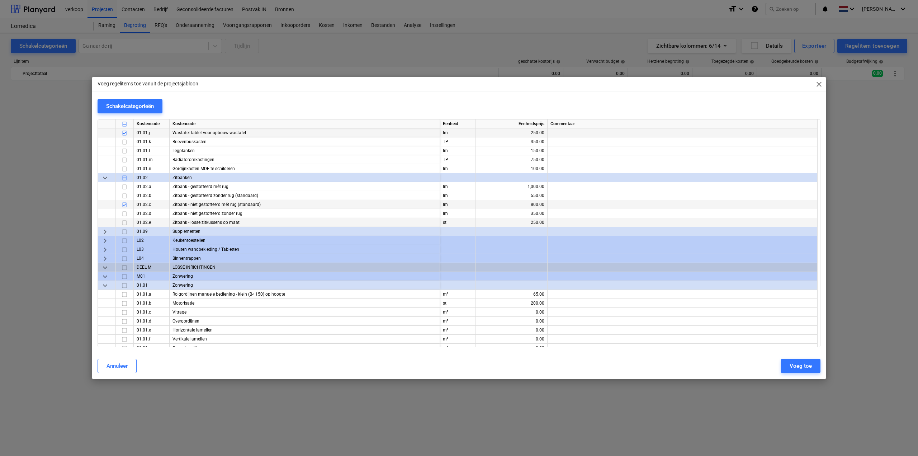
click at [123, 205] on input "checkbox" at bounding box center [124, 204] width 9 height 9
click at [124, 224] on input "checkbox" at bounding box center [124, 222] width 9 height 9
click at [123, 230] on input "checkbox" at bounding box center [124, 231] width 9 height 9
click at [101, 241] on span "keyboard_arrow_right" at bounding box center [105, 240] width 9 height 9
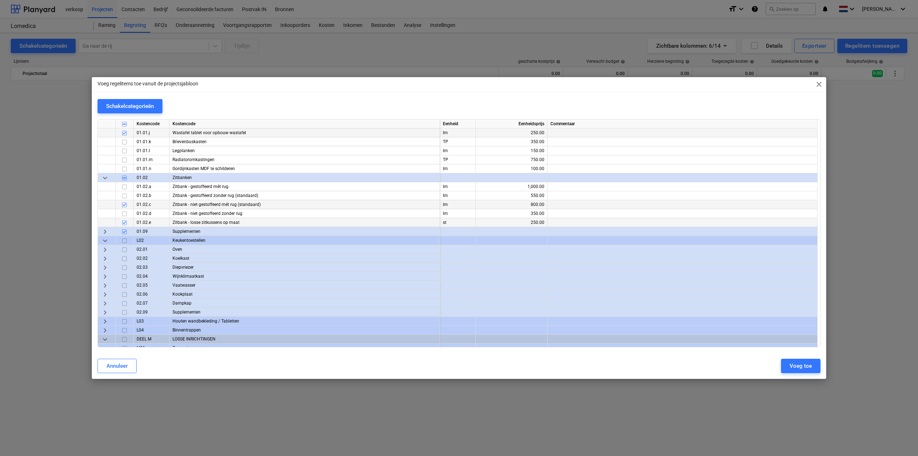
click at [125, 250] on input "checkbox" at bounding box center [124, 249] width 9 height 9
click at [125, 257] on input "checkbox" at bounding box center [124, 258] width 9 height 9
click at [125, 265] on input "checkbox" at bounding box center [124, 267] width 9 height 9
click at [123, 286] on input "checkbox" at bounding box center [124, 285] width 9 height 9
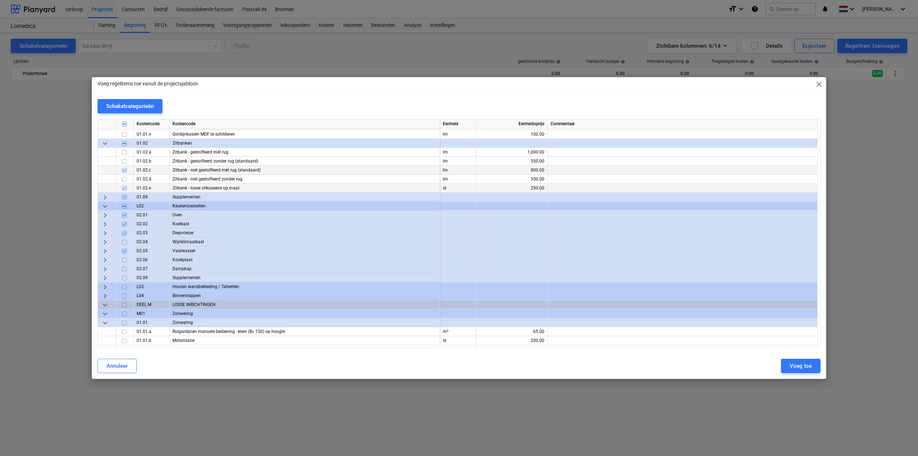
scroll to position [3012, 0]
click at [126, 276] on input "checkbox" at bounding box center [124, 276] width 9 height 9
click at [108, 285] on span "keyboard_arrow_right" at bounding box center [105, 285] width 9 height 9
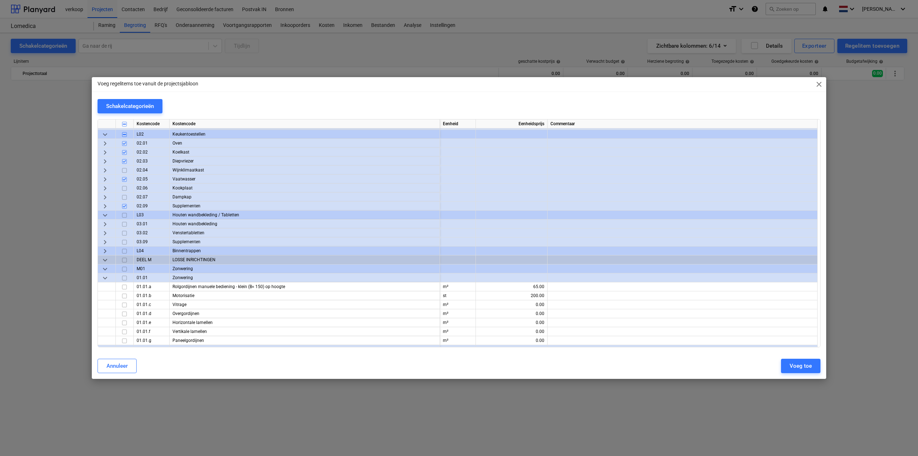
scroll to position [3084, 0]
click at [104, 222] on span "keyboard_arrow_right" at bounding box center [105, 222] width 9 height 9
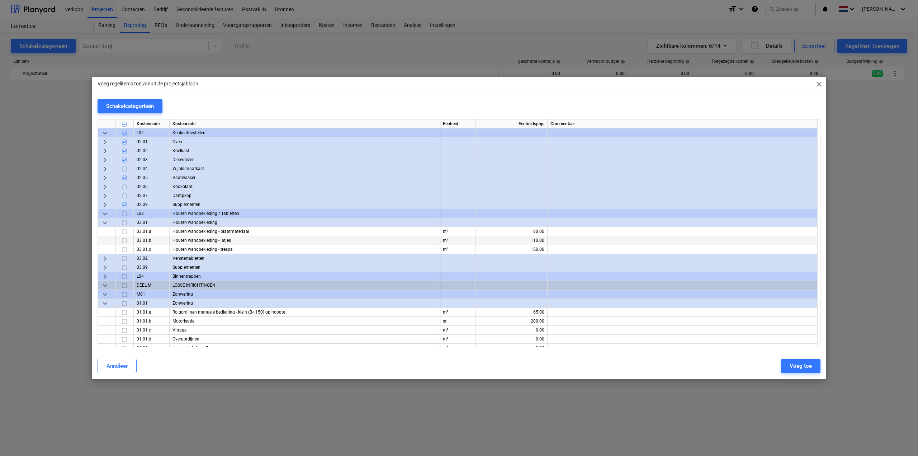
click at [126, 241] on input "checkbox" at bounding box center [124, 240] width 9 height 9
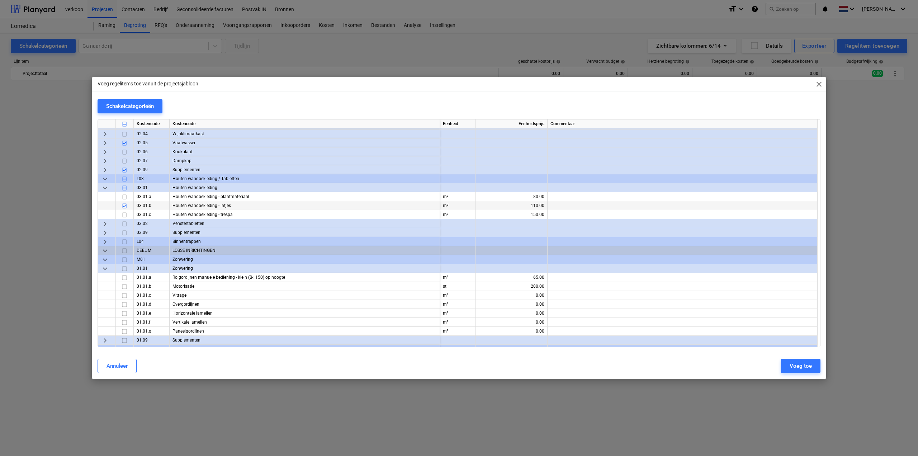
scroll to position [3120, 0]
click at [107, 223] on span "keyboard_arrow_right" at bounding box center [105, 222] width 9 height 9
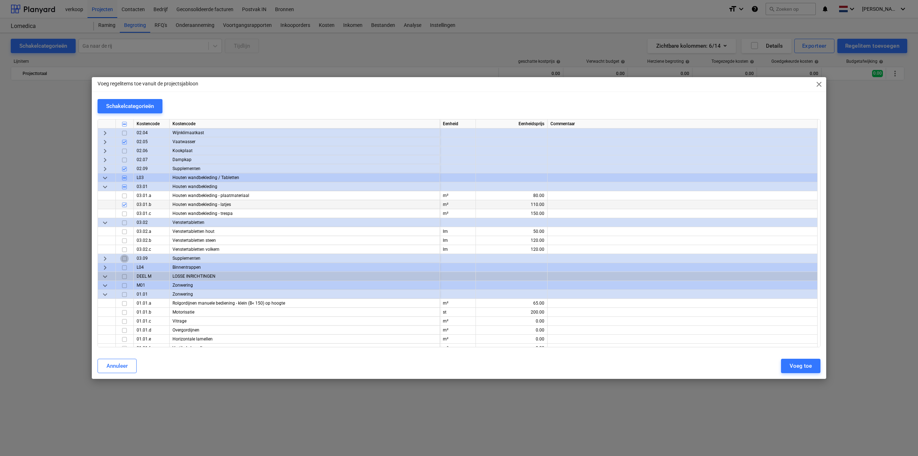
click at [124, 259] on input "checkbox" at bounding box center [124, 258] width 9 height 9
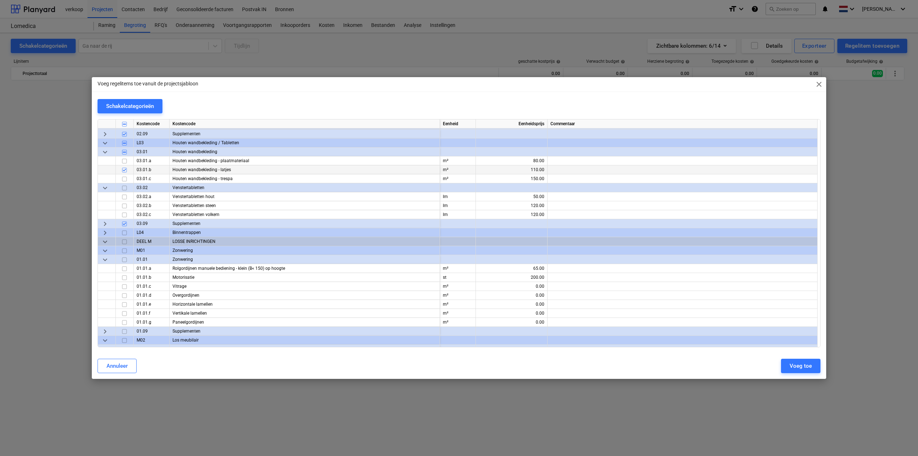
scroll to position [3156, 0]
click at [126, 285] on input "checkbox" at bounding box center [124, 285] width 9 height 9
click at [122, 312] on input "checkbox" at bounding box center [124, 312] width 9 height 9
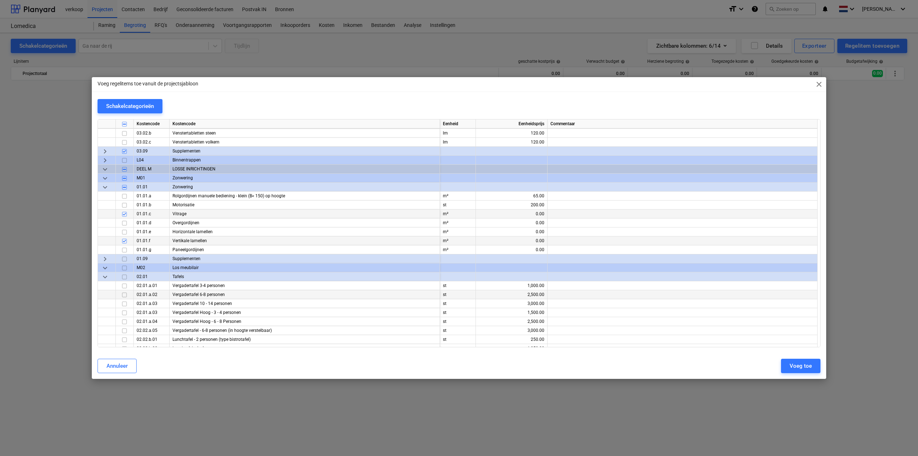
scroll to position [3228, 0]
click at [124, 259] on input "checkbox" at bounding box center [124, 258] width 9 height 9
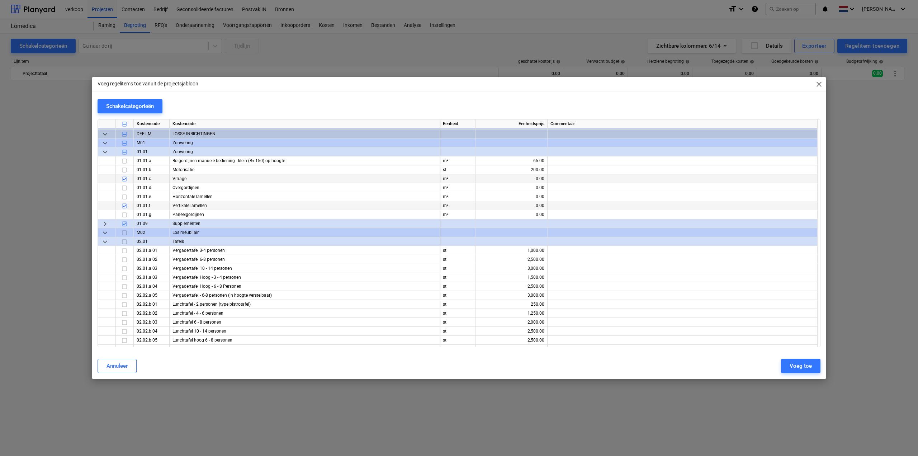
scroll to position [3263, 0]
click at [124, 266] on input "checkbox" at bounding box center [124, 267] width 9 height 9
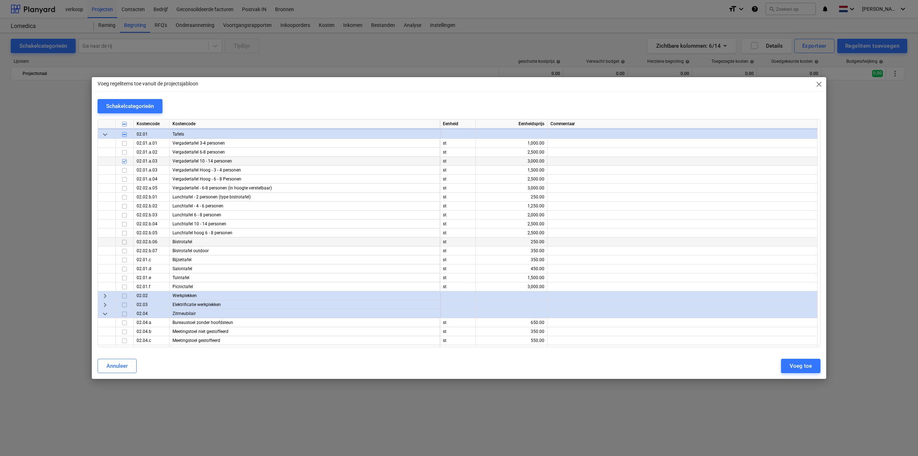
scroll to position [3371, 0]
click at [126, 242] on input "checkbox" at bounding box center [124, 240] width 9 height 9
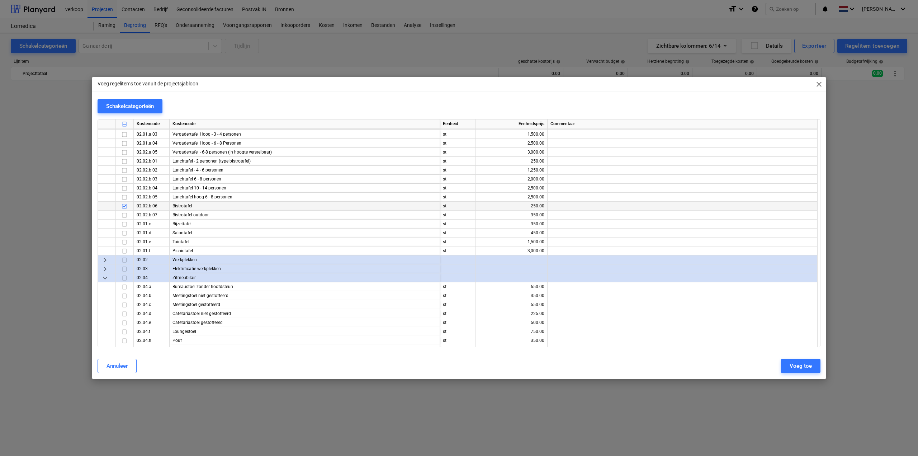
scroll to position [3407, 0]
click at [108, 259] on span "keyboard_arrow_right" at bounding box center [105, 258] width 9 height 9
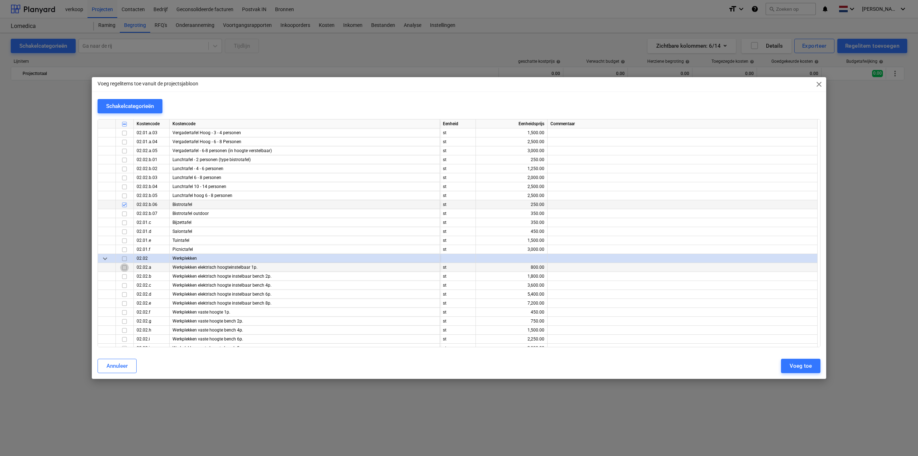
click at [124, 269] on input "checkbox" at bounding box center [124, 267] width 9 height 9
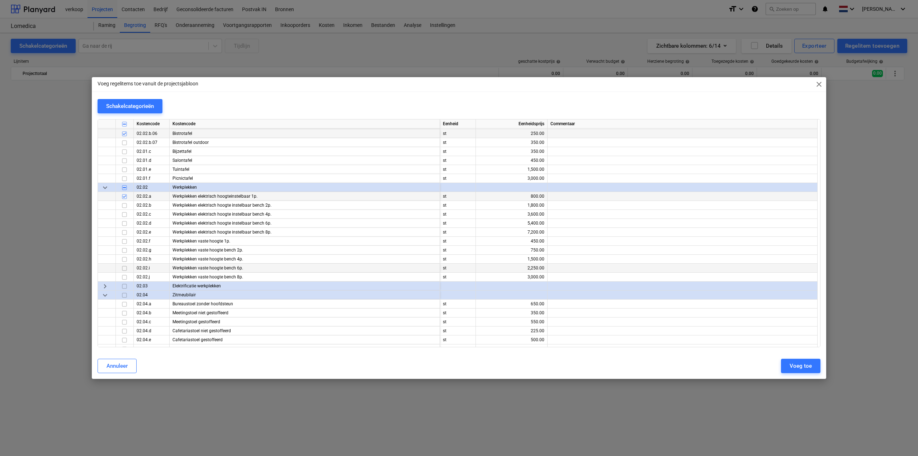
scroll to position [3479, 0]
click at [105, 284] on span "keyboard_arrow_right" at bounding box center [105, 285] width 9 height 9
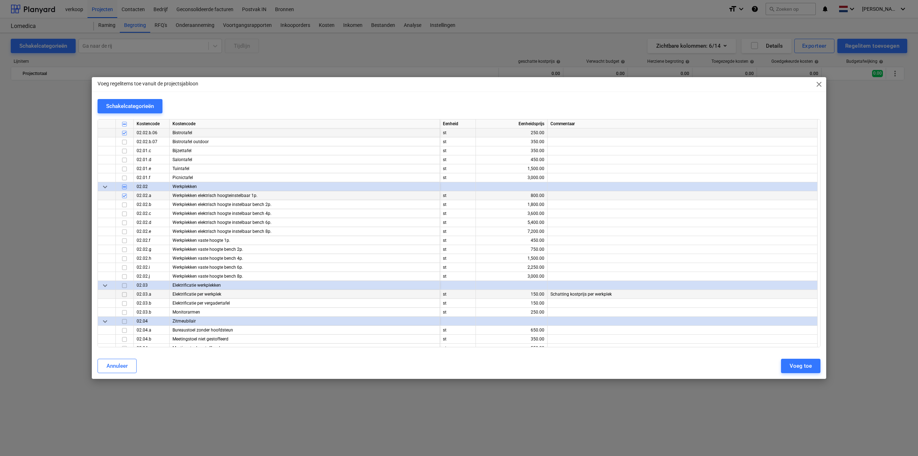
click at [125, 295] on input "checkbox" at bounding box center [124, 294] width 9 height 9
click at [125, 304] on input "checkbox" at bounding box center [124, 303] width 9 height 9
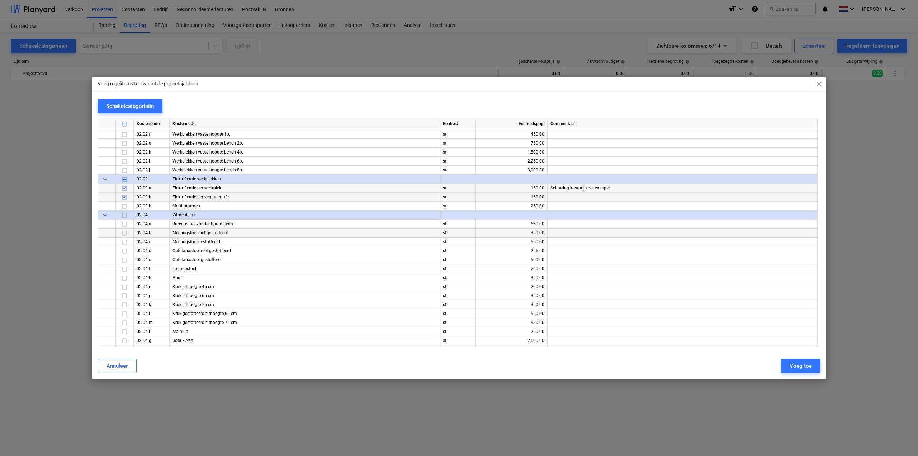
scroll to position [3586, 0]
click at [124, 223] on input "checkbox" at bounding box center [124, 222] width 9 height 9
click at [124, 241] on input "checkbox" at bounding box center [124, 240] width 9 height 9
click at [123, 276] on input "checkbox" at bounding box center [124, 276] width 9 height 9
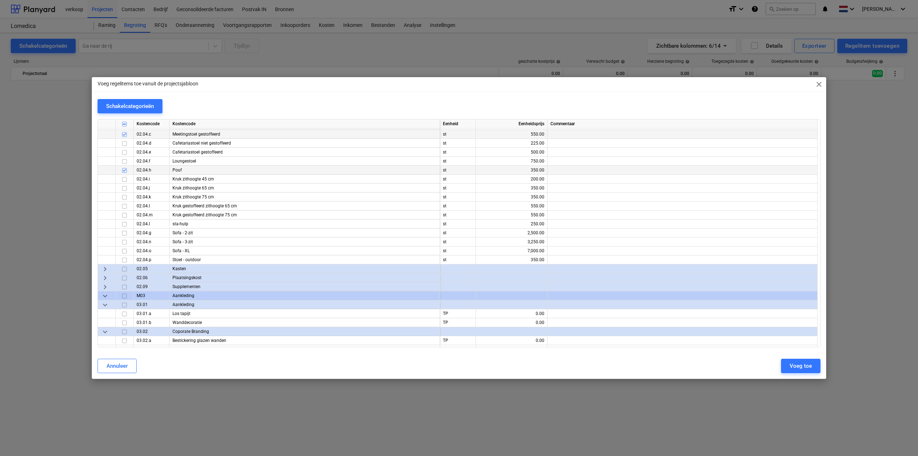
scroll to position [3694, 0]
click at [104, 269] on span "keyboard_arrow_right" at bounding box center [105, 267] width 9 height 9
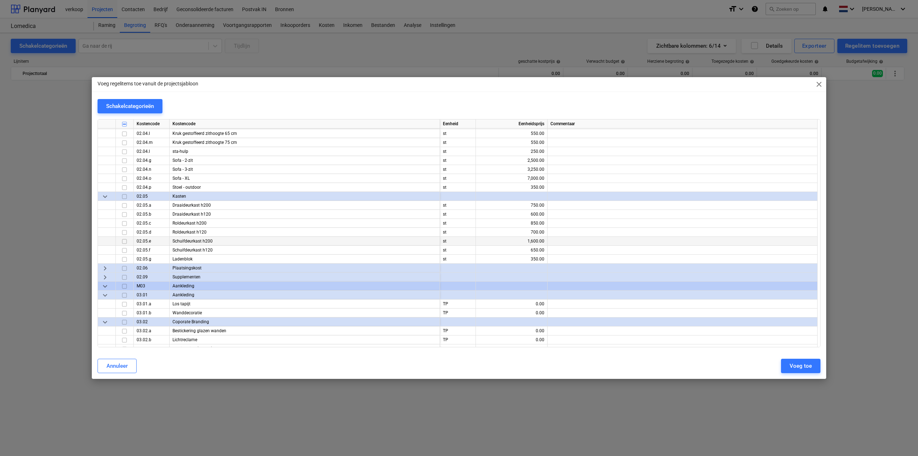
scroll to position [3765, 0]
click at [106, 267] on span "keyboard_arrow_right" at bounding box center [105, 267] width 9 height 9
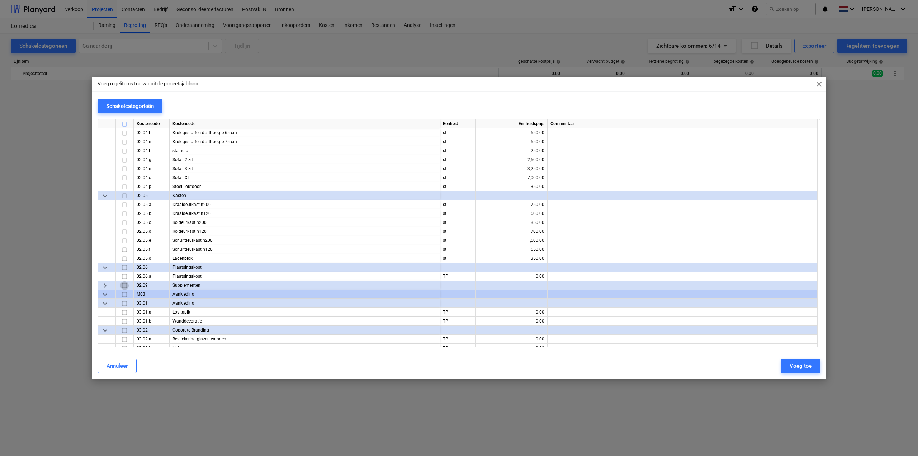
click at [123, 285] on input "checkbox" at bounding box center [124, 285] width 9 height 9
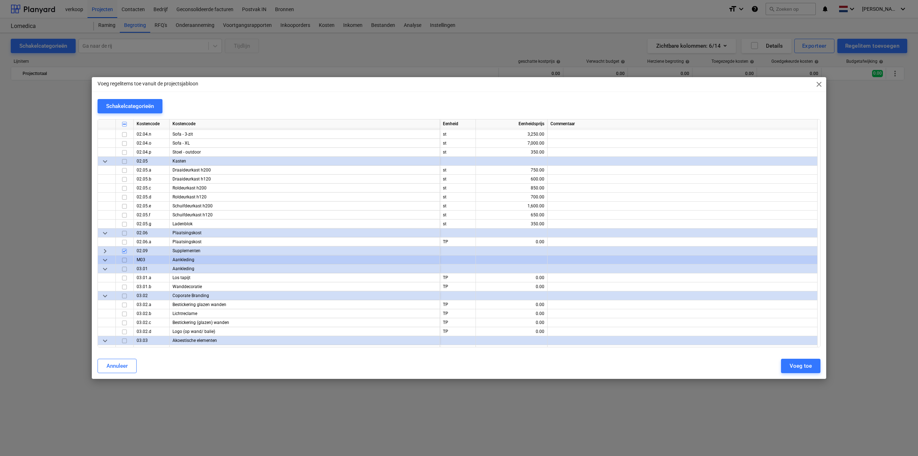
scroll to position [3801, 0]
click at [124, 276] on input "checkbox" at bounding box center [124, 276] width 9 height 9
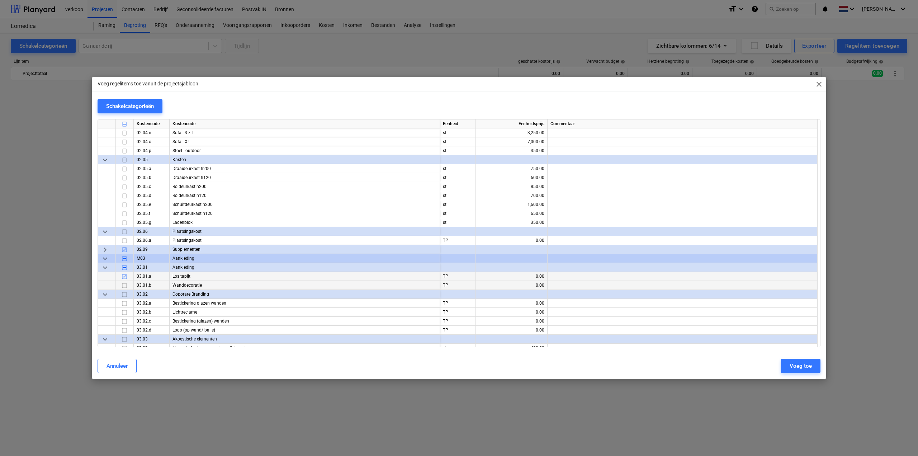
click at [124, 285] on input "checkbox" at bounding box center [124, 285] width 9 height 9
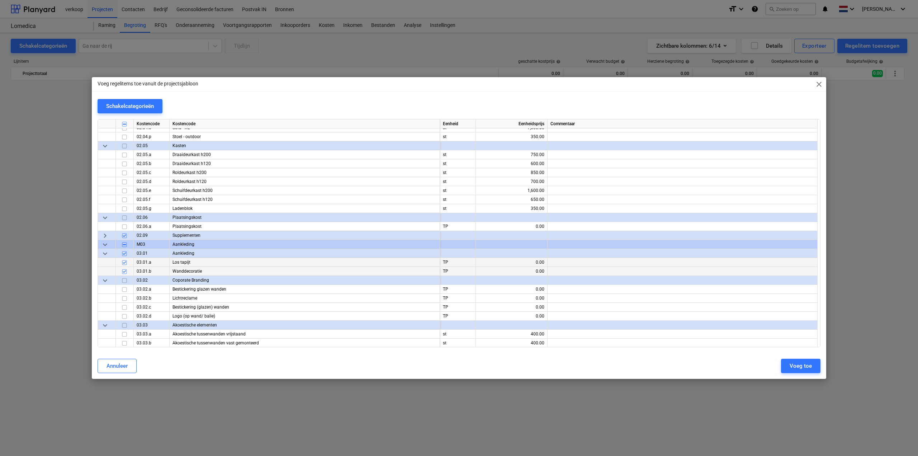
scroll to position [3837, 0]
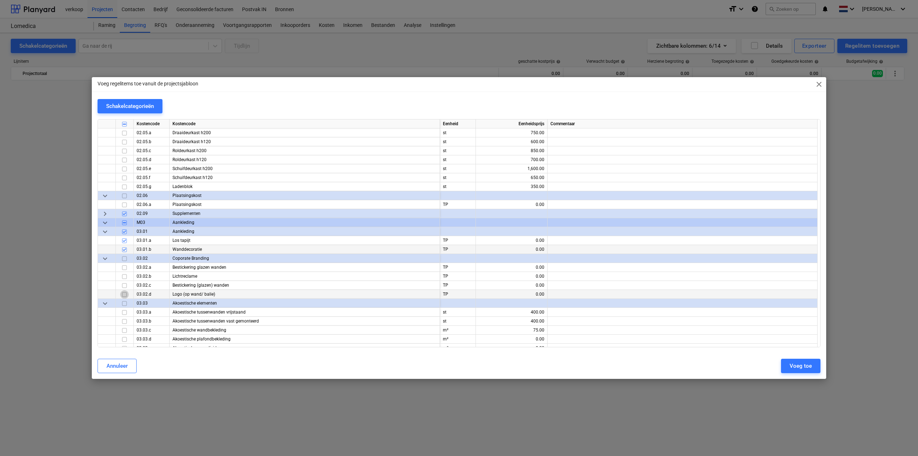
click at [123, 295] on input "checkbox" at bounding box center [124, 294] width 9 height 9
click at [125, 286] on input "checkbox" at bounding box center [124, 285] width 9 height 9
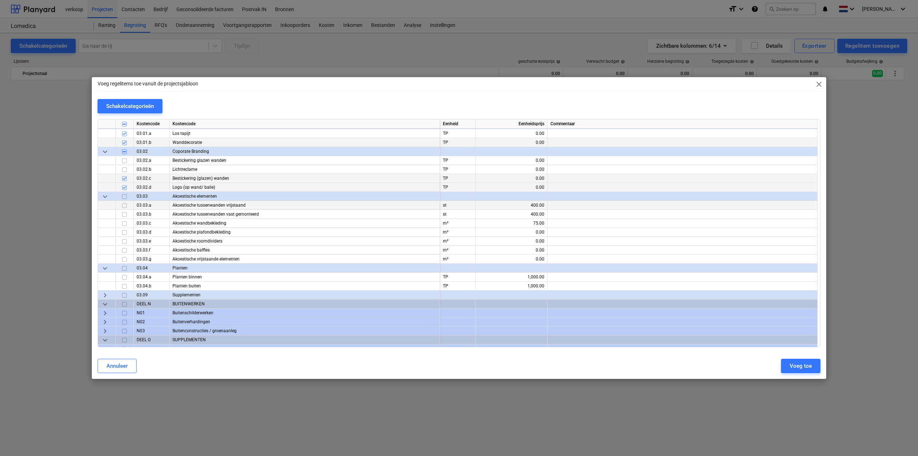
scroll to position [3945, 0]
click at [125, 276] on input "checkbox" at bounding box center [124, 276] width 9 height 9
click at [124, 294] on input "checkbox" at bounding box center [124, 294] width 9 height 9
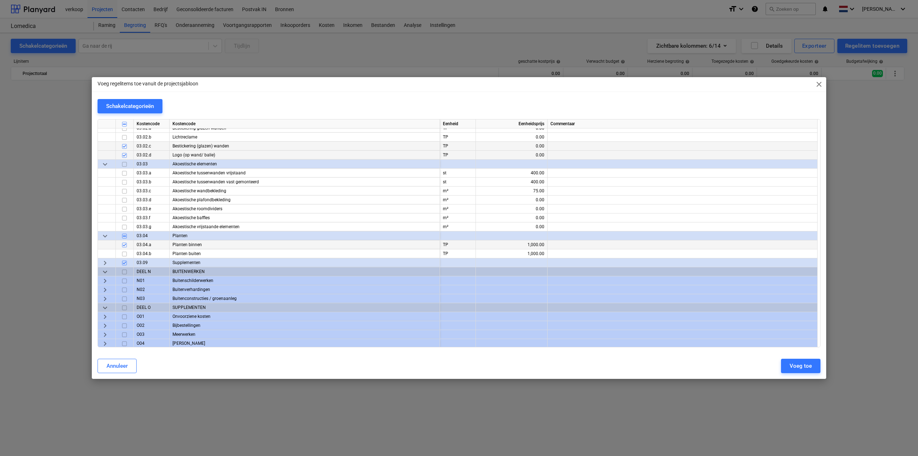
scroll to position [3977, 0]
click at [123, 316] on input "checkbox" at bounding box center [124, 316] width 9 height 9
click at [123, 324] on input "checkbox" at bounding box center [124, 325] width 9 height 9
click at [124, 332] on input "checkbox" at bounding box center [124, 334] width 9 height 9
click at [790, 363] on button "Voeg toe" at bounding box center [800, 366] width 39 height 14
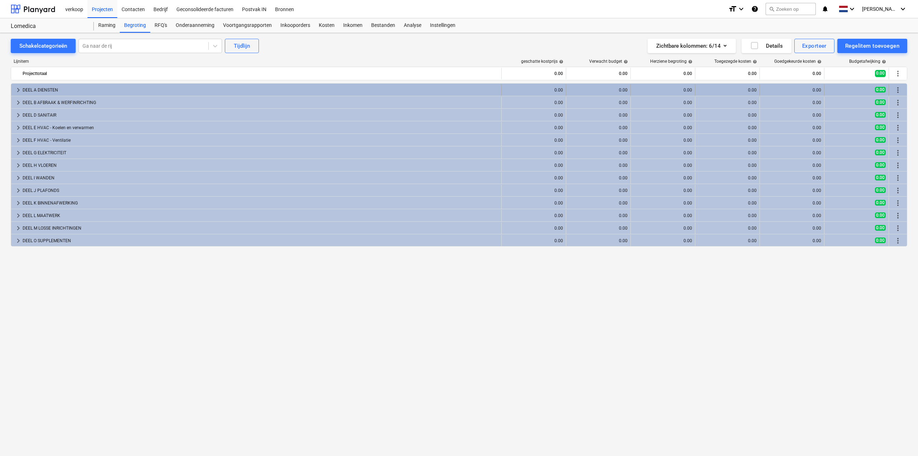
click at [18, 86] on span "keyboard_arrow_right" at bounding box center [18, 90] width 9 height 9
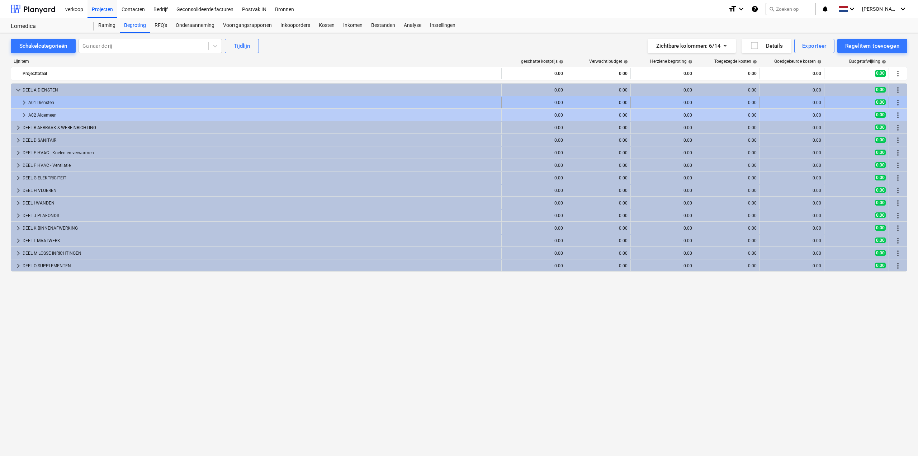
click at [22, 102] on span "keyboard_arrow_right" at bounding box center [24, 102] width 9 height 9
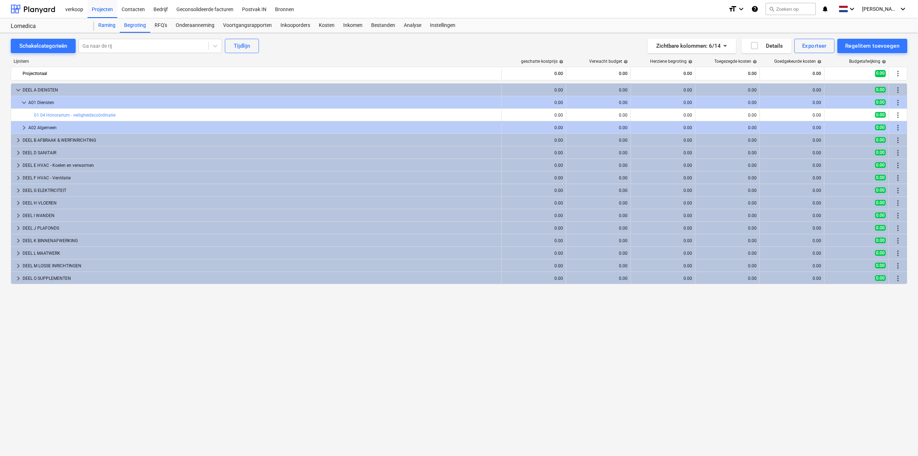
click at [105, 23] on div "Raming" at bounding box center [107, 25] width 26 height 14
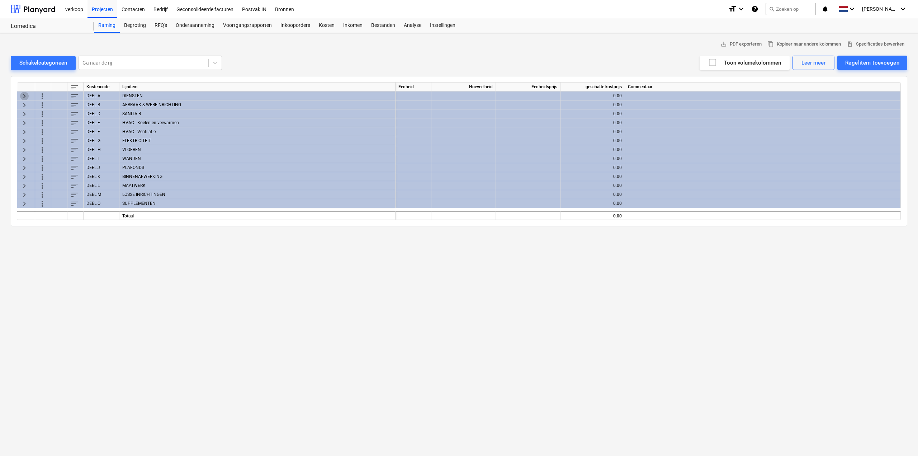
click at [22, 95] on span "keyboard_arrow_right" at bounding box center [24, 95] width 9 height 9
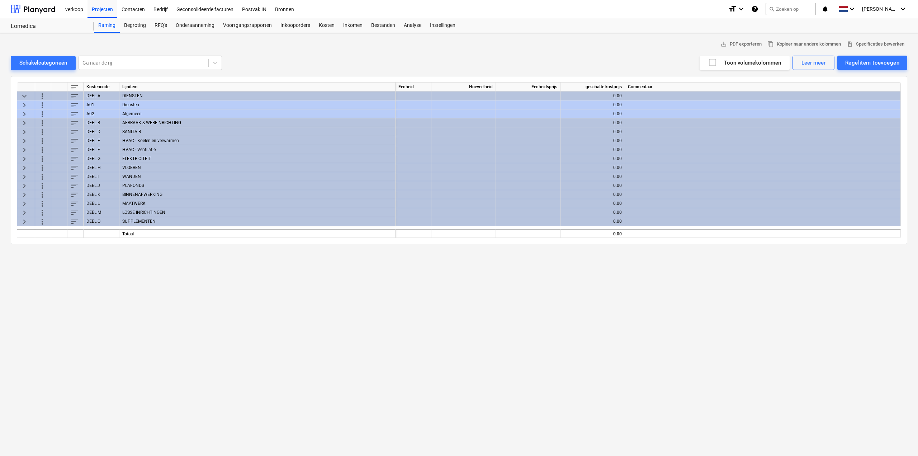
click at [22, 104] on span "keyboard_arrow_right" at bounding box center [24, 104] width 9 height 9
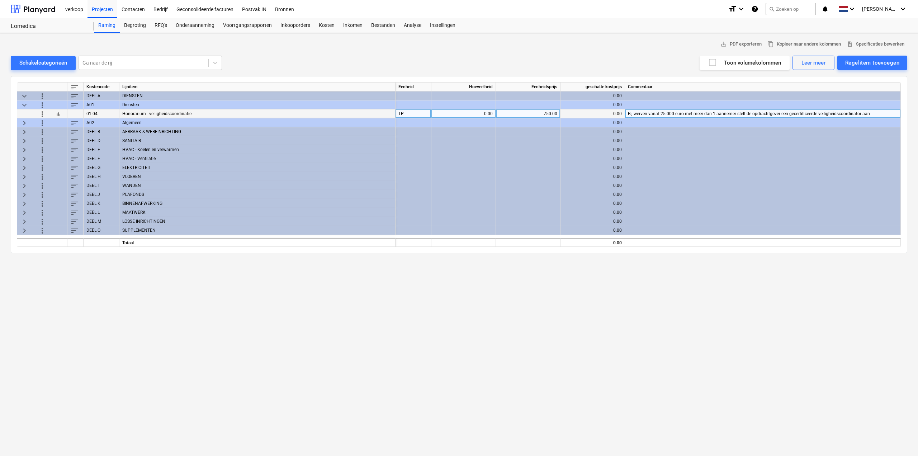
click at [481, 115] on div "0.00" at bounding box center [463, 113] width 58 height 9
type input "1"
click at [22, 122] on span "keyboard_arrow_right" at bounding box center [24, 122] width 9 height 9
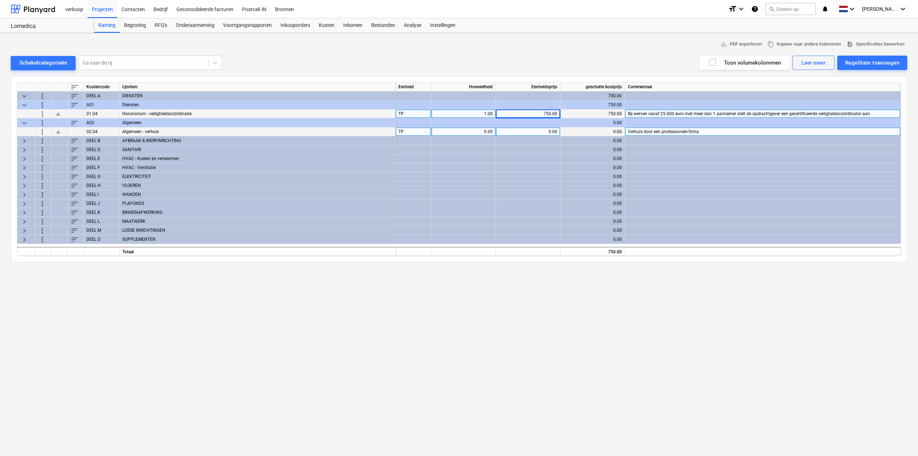
click at [472, 131] on div "0.00" at bounding box center [463, 131] width 58 height 9
type input "1"
click at [57, 131] on span "bar_chart" at bounding box center [59, 132] width 6 height 6
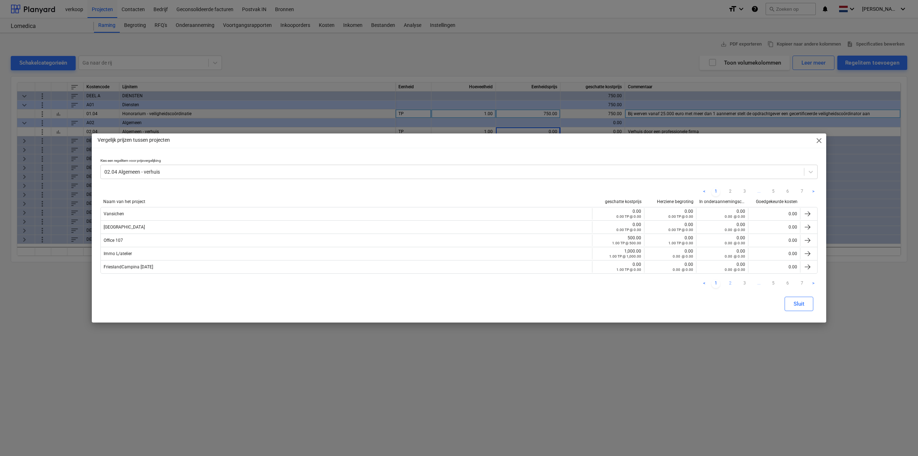
click at [728, 282] on link "2" at bounding box center [730, 283] width 9 height 9
click at [743, 282] on link "3" at bounding box center [744, 283] width 9 height 9
click at [756, 282] on link "4" at bounding box center [759, 283] width 9 height 9
click at [772, 282] on link "5" at bounding box center [773, 283] width 9 height 9
click at [788, 283] on link "6" at bounding box center [787, 283] width 9 height 9
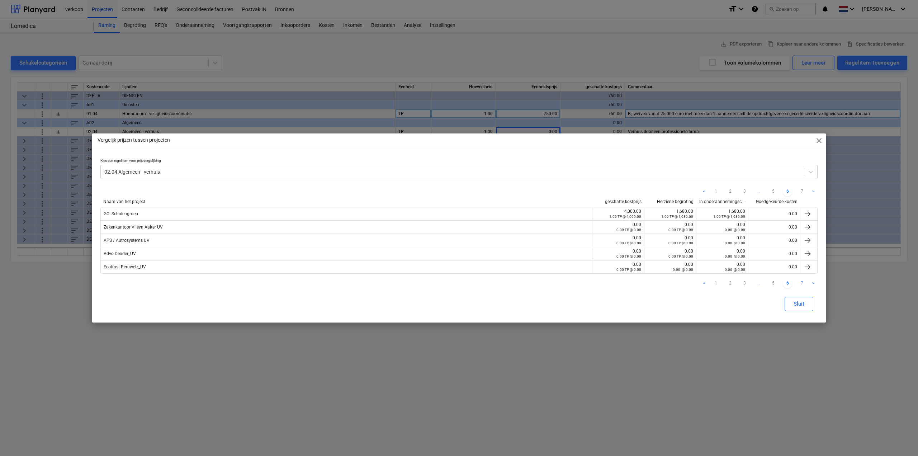
click at [802, 284] on link "7" at bounding box center [802, 283] width 9 height 9
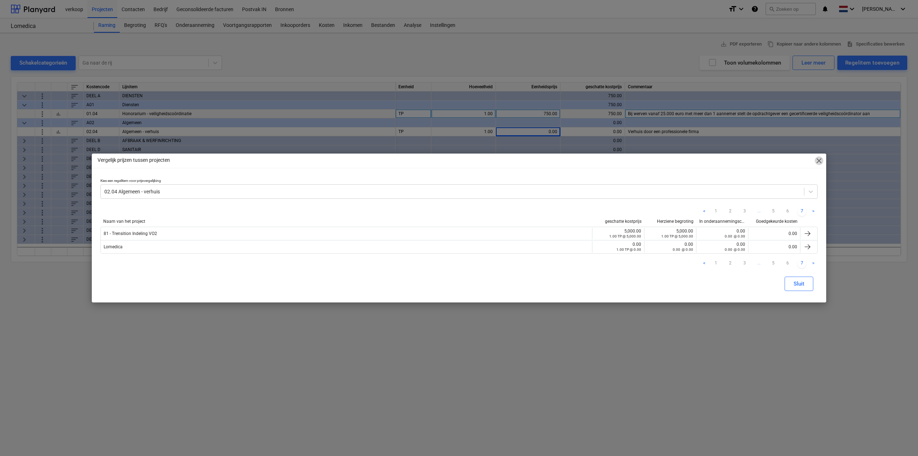
click at [822, 160] on span "close" at bounding box center [819, 160] width 9 height 9
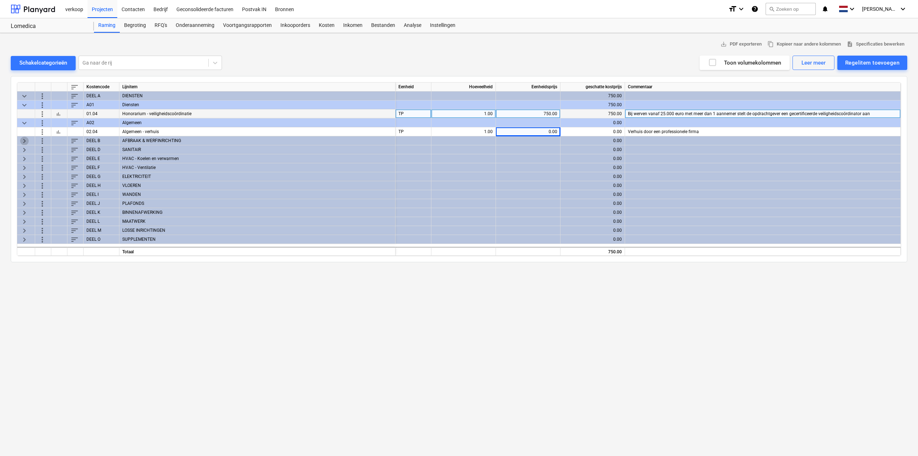
click at [23, 139] on span "keyboard_arrow_right" at bounding box center [24, 140] width 9 height 9
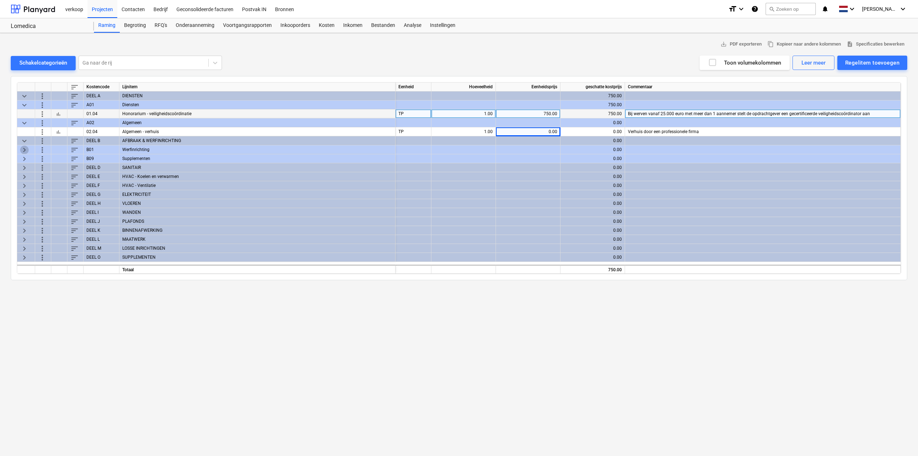
click at [28, 148] on span "keyboard_arrow_right" at bounding box center [24, 149] width 9 height 9
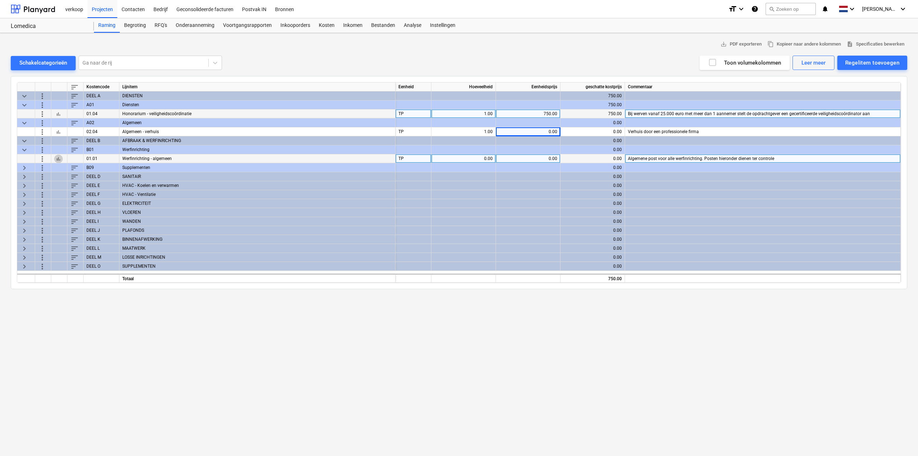
click at [60, 157] on span "bar_chart" at bounding box center [59, 159] width 6 height 6
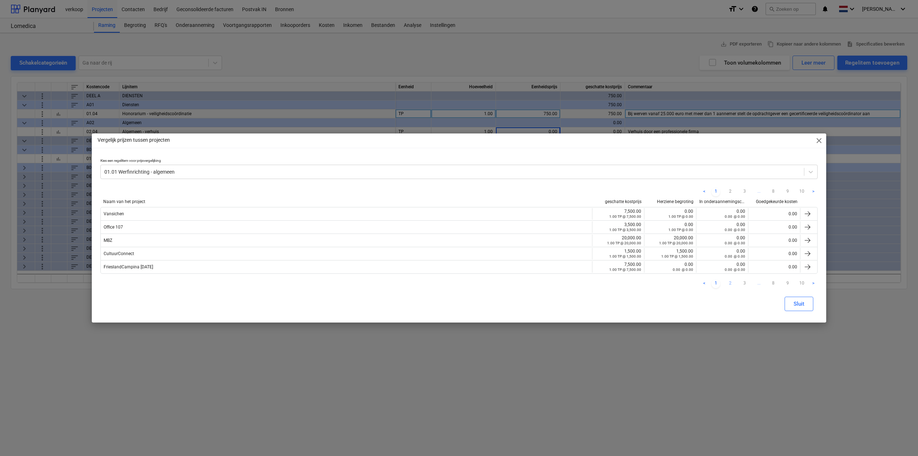
click at [730, 282] on link "2" at bounding box center [730, 283] width 9 height 9
click at [744, 283] on link "3" at bounding box center [744, 283] width 9 height 9
click at [745, 282] on link "4" at bounding box center [744, 283] width 9 height 9
click at [747, 282] on link "5" at bounding box center [744, 283] width 9 height 9
click at [747, 282] on link "6" at bounding box center [744, 283] width 9 height 9
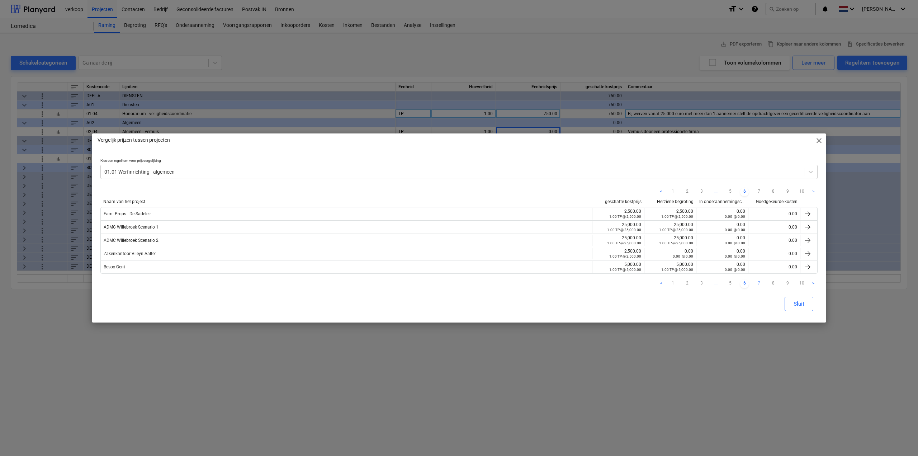
click at [757, 283] on link "7" at bounding box center [759, 283] width 9 height 9
click at [774, 284] on link "8" at bounding box center [773, 283] width 9 height 9
click at [786, 281] on link "9" at bounding box center [787, 283] width 9 height 9
click at [799, 283] on link "10" at bounding box center [802, 283] width 9 height 9
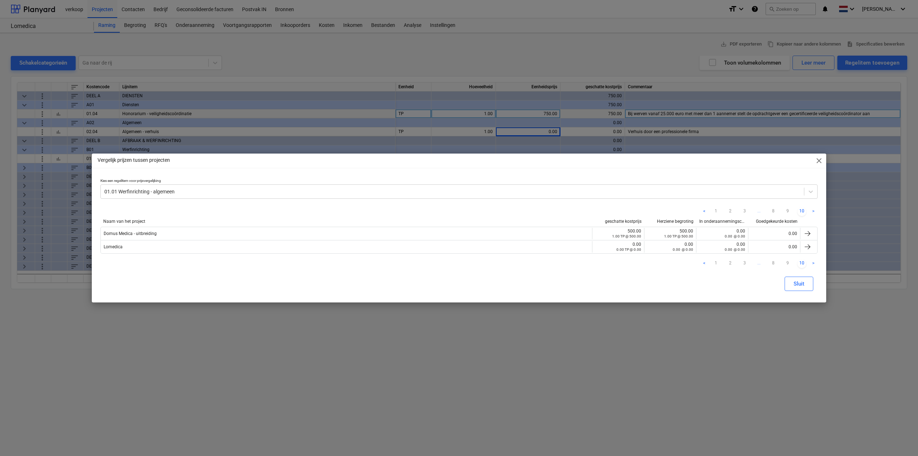
click at [819, 162] on span "close" at bounding box center [819, 160] width 9 height 9
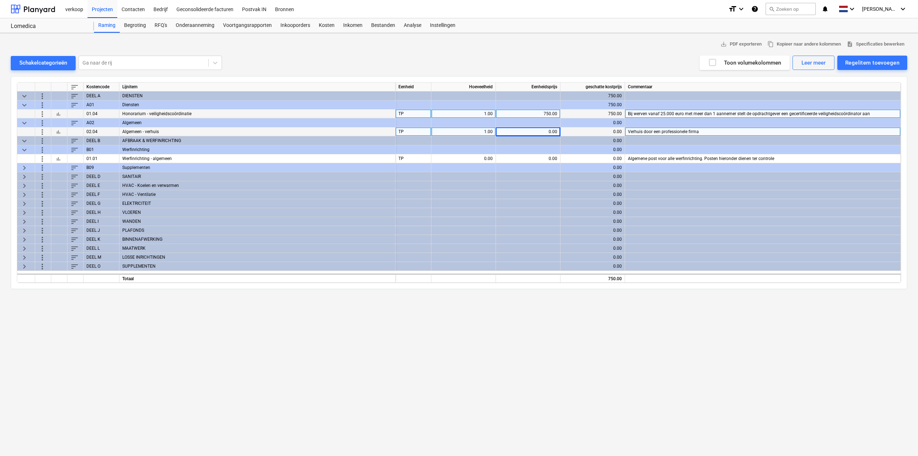
click at [540, 131] on div "0.00" at bounding box center [528, 131] width 58 height 9
type input "1"
type input "2500"
click at [540, 131] on div "2,500.00" at bounding box center [528, 131] width 58 height 9
type input "0"
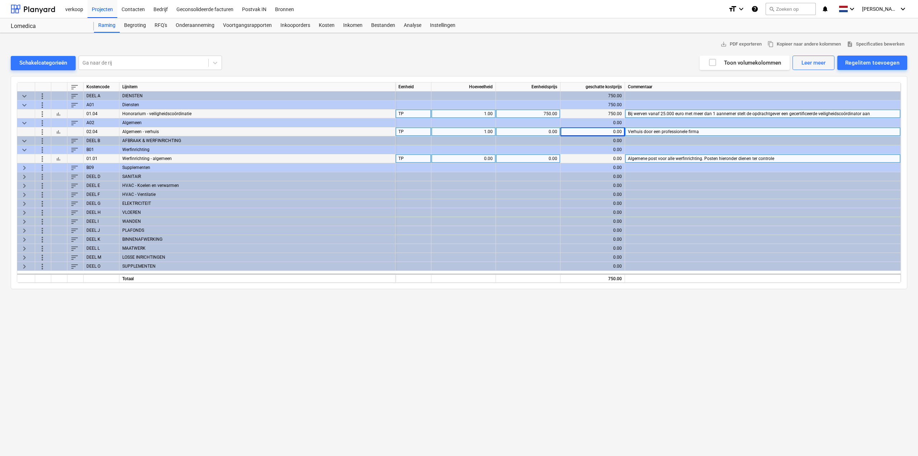
click at [542, 156] on div "0.00" at bounding box center [528, 158] width 58 height 9
type input "2500"
click at [23, 174] on span "keyboard_arrow_right" at bounding box center [24, 176] width 9 height 9
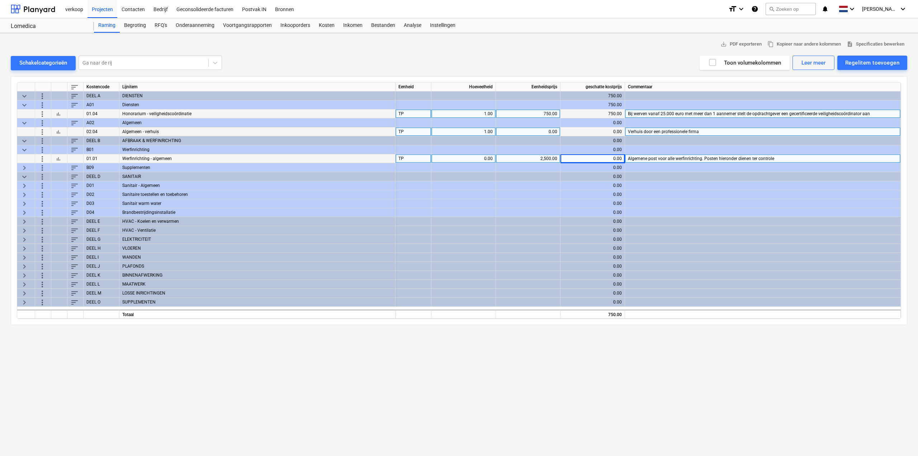
click at [26, 187] on span "keyboard_arrow_right" at bounding box center [24, 185] width 9 height 9
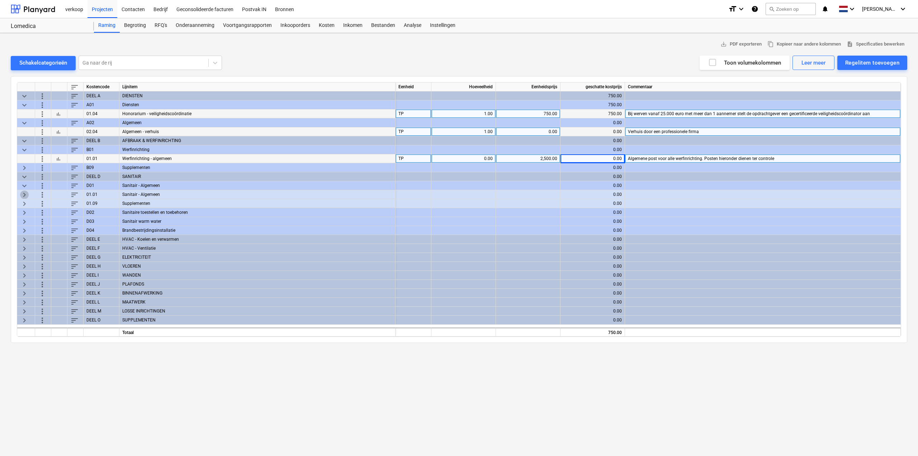
click at [25, 195] on span "keyboard_arrow_right" at bounding box center [24, 194] width 9 height 9
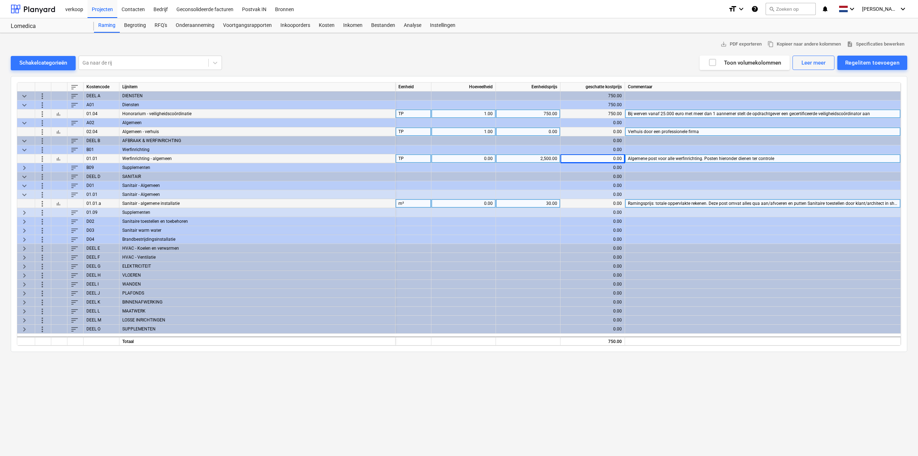
click at [472, 203] on div "0.00" at bounding box center [463, 203] width 58 height 9
type input "377"
click at [20, 221] on span "keyboard_arrow_right" at bounding box center [24, 221] width 9 height 9
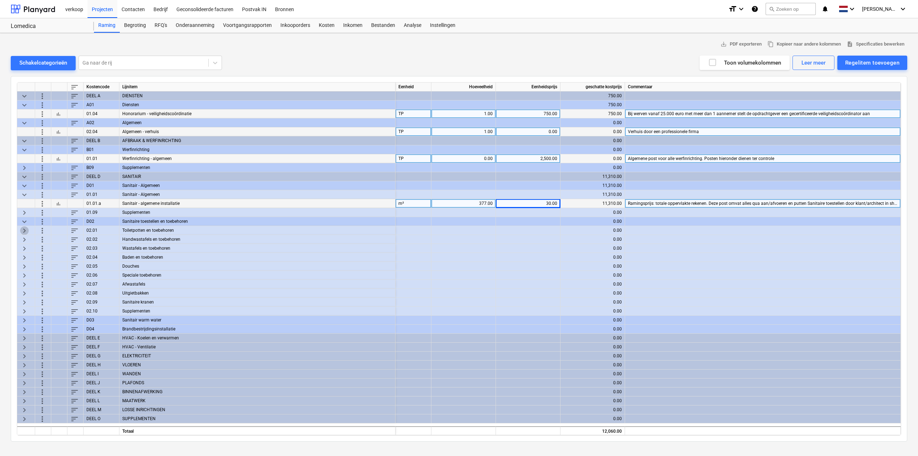
click at [25, 230] on span "keyboard_arrow_right" at bounding box center [24, 230] width 9 height 9
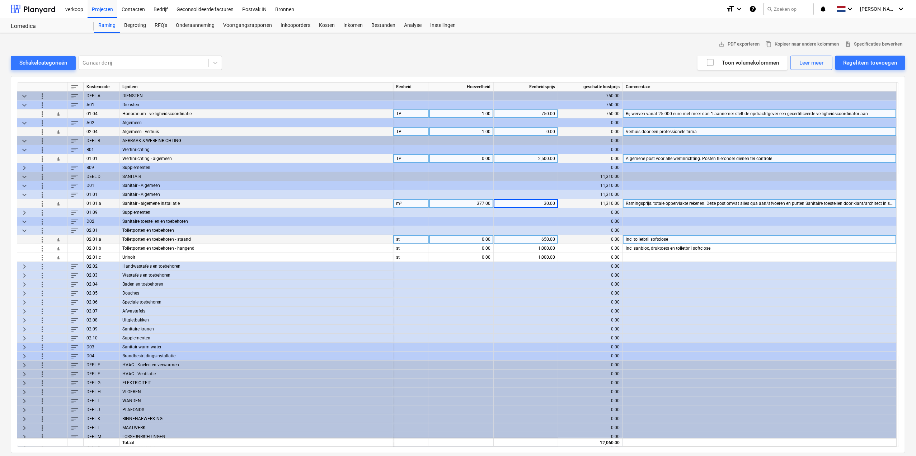
click at [42, 238] on span "more_vert" at bounding box center [42, 239] width 9 height 9
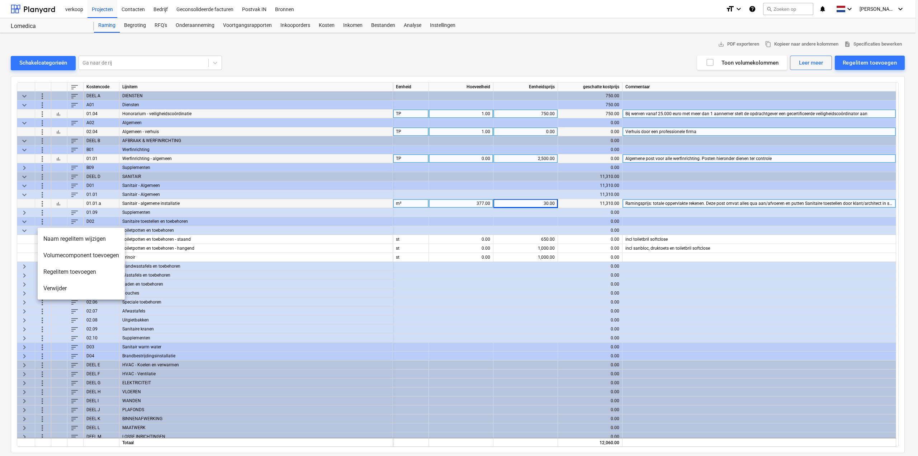
click at [52, 288] on li "Verwijder" at bounding box center [81, 288] width 87 height 16
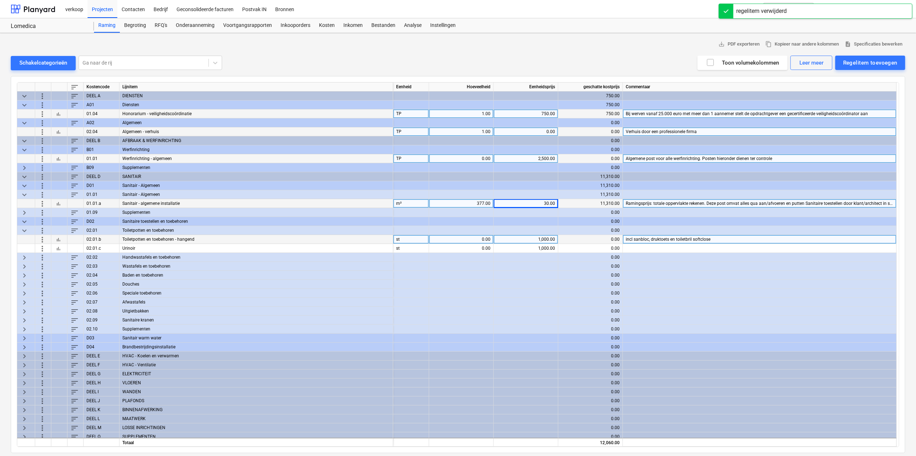
click at [455, 239] on div "0.00" at bounding box center [461, 239] width 58 height 9
type input "2"
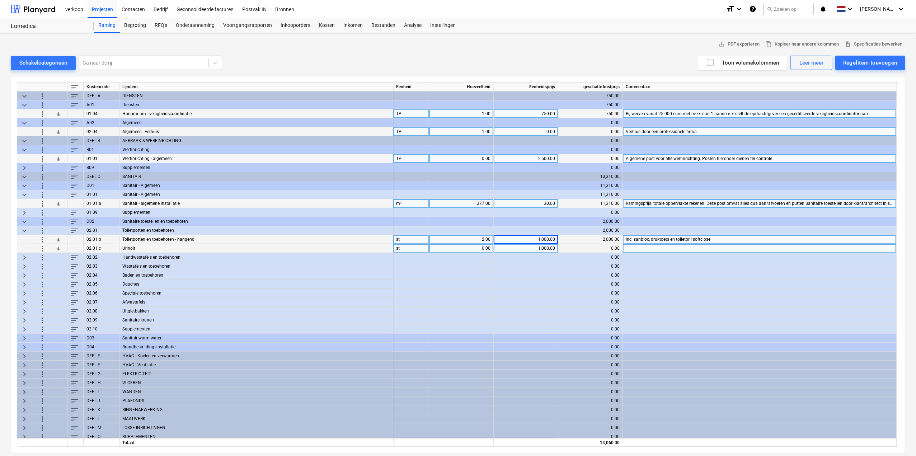
click at [41, 250] on span "more_vert" at bounding box center [42, 248] width 9 height 9
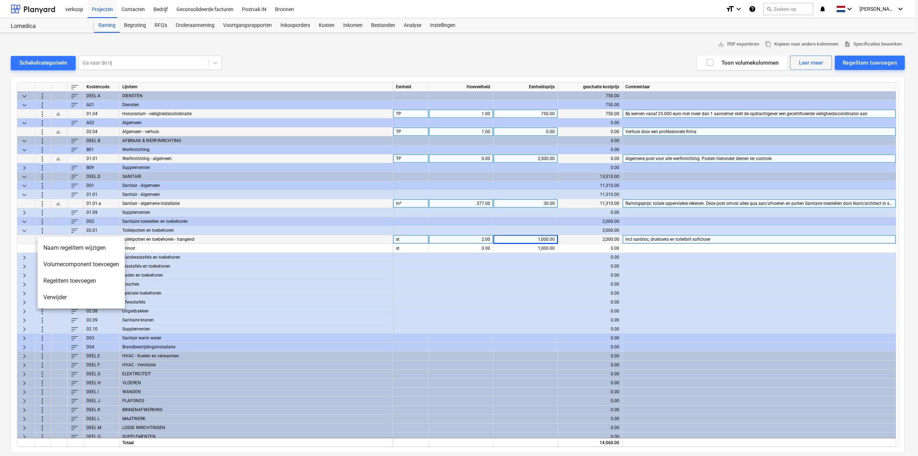
click at [55, 298] on li "Verwijder" at bounding box center [81, 297] width 87 height 16
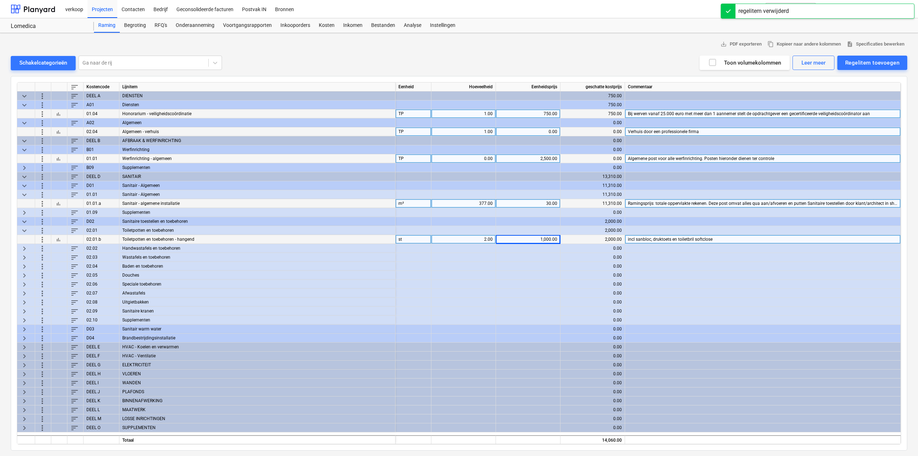
click at [24, 246] on span "keyboard_arrow_right" at bounding box center [24, 248] width 9 height 9
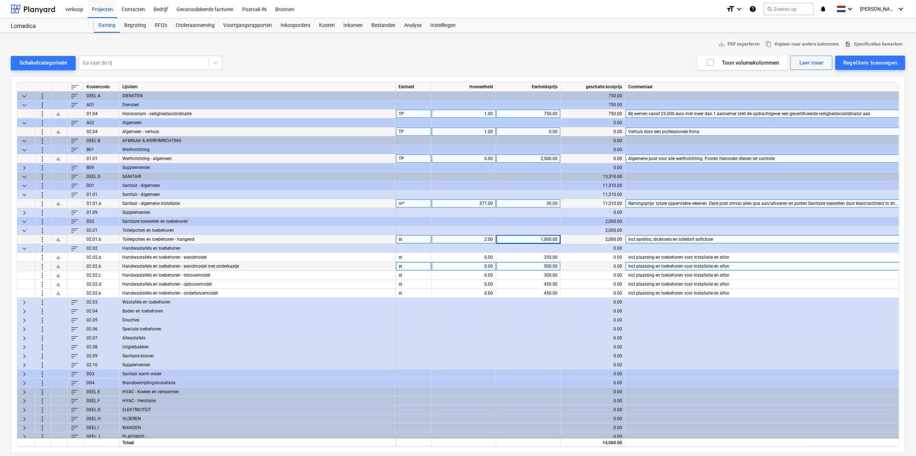
click at [481, 266] on div "0.00" at bounding box center [463, 266] width 58 height 9
type input "2"
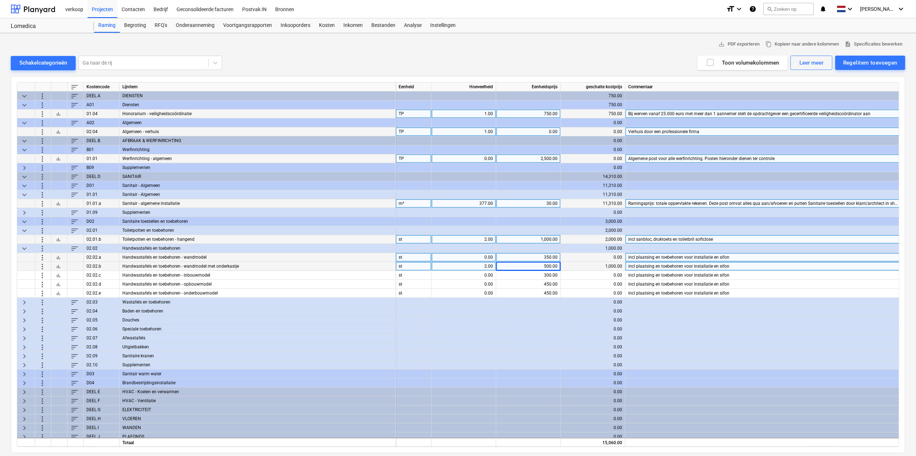
click at [44, 257] on span "more_vert" at bounding box center [42, 257] width 9 height 9
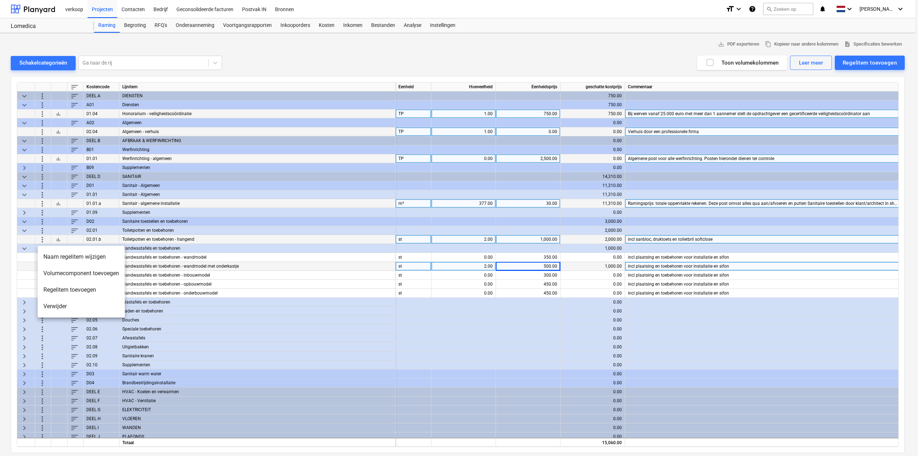
click at [63, 308] on li "Verwijder" at bounding box center [81, 306] width 87 height 16
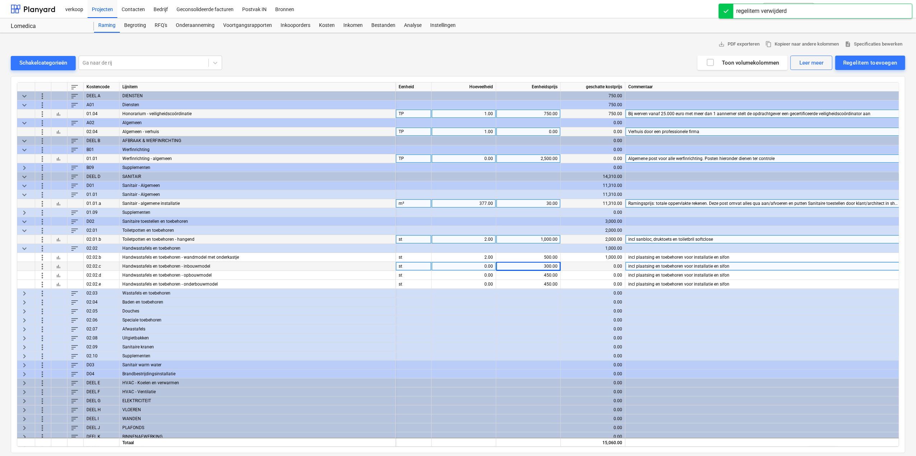
click at [42, 267] on span "more_vert" at bounding box center [42, 266] width 9 height 9
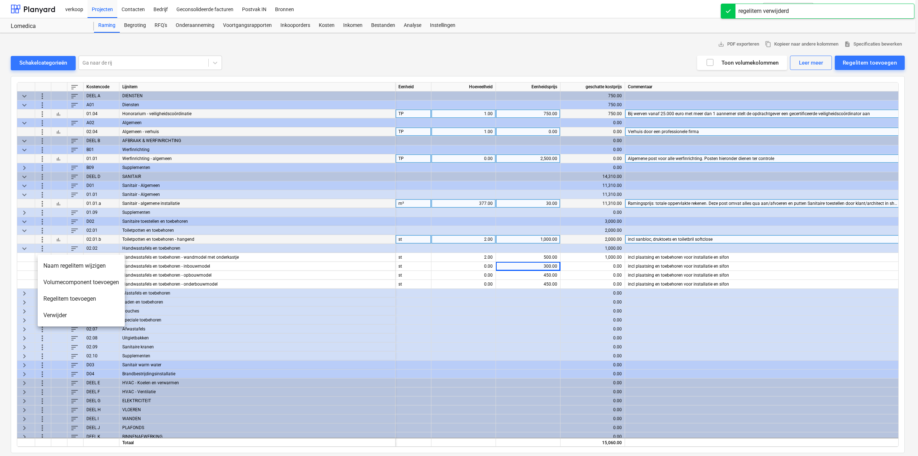
click at [44, 314] on li "Verwijder" at bounding box center [81, 315] width 87 height 16
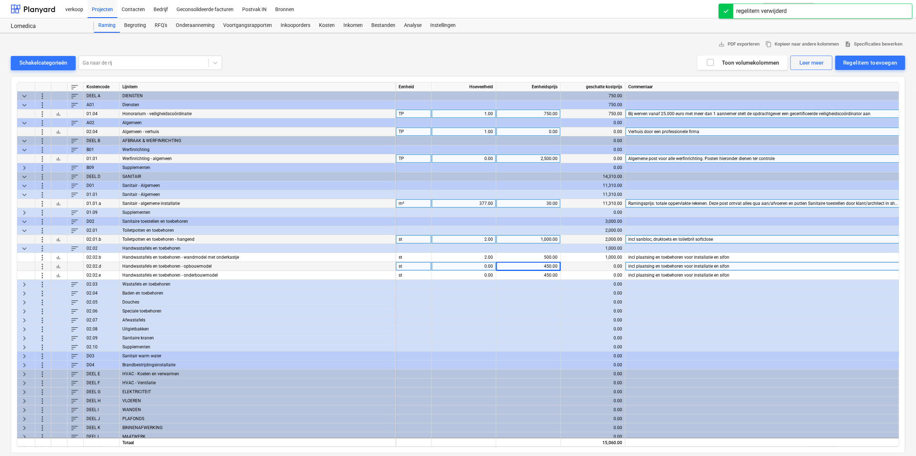
click at [45, 267] on span "more_vert" at bounding box center [42, 266] width 9 height 9
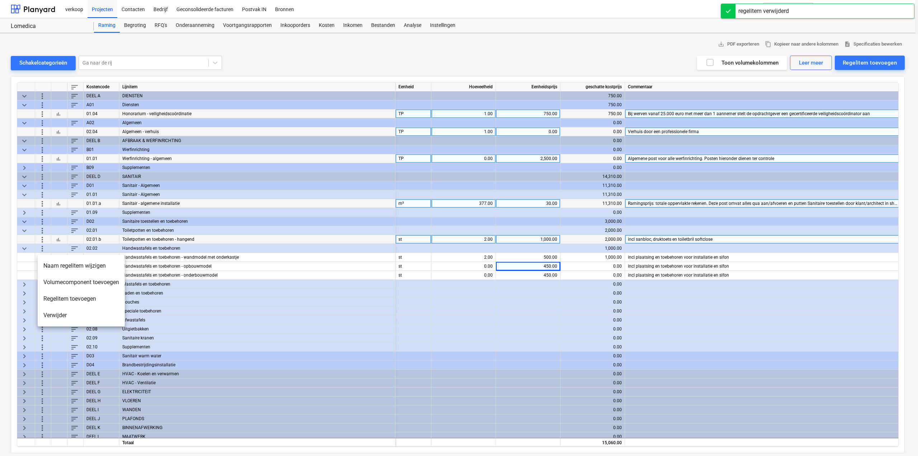
click at [49, 313] on li "Verwijder" at bounding box center [81, 315] width 87 height 16
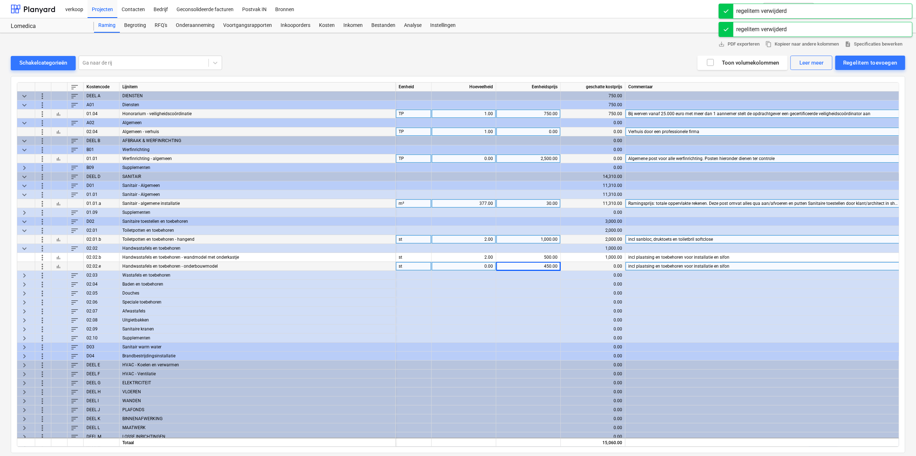
click at [44, 264] on span "more_vert" at bounding box center [42, 266] width 9 height 9
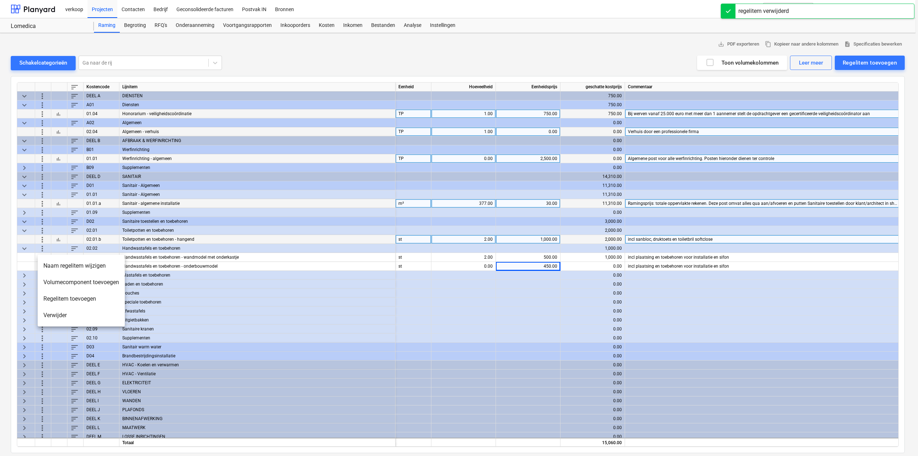
click at [51, 314] on li "Verwijder" at bounding box center [81, 315] width 87 height 16
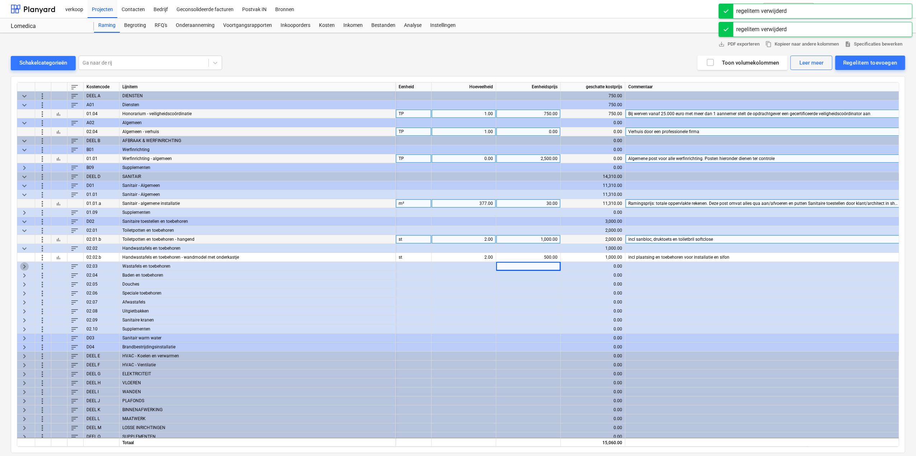
click at [27, 266] on span "keyboard_arrow_right" at bounding box center [24, 266] width 9 height 9
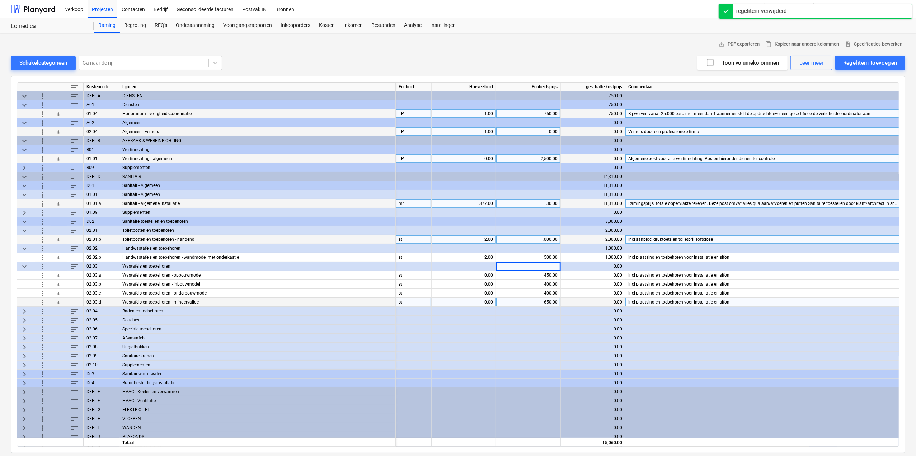
click at [490, 300] on div "0.00" at bounding box center [463, 302] width 58 height 9
type input "1"
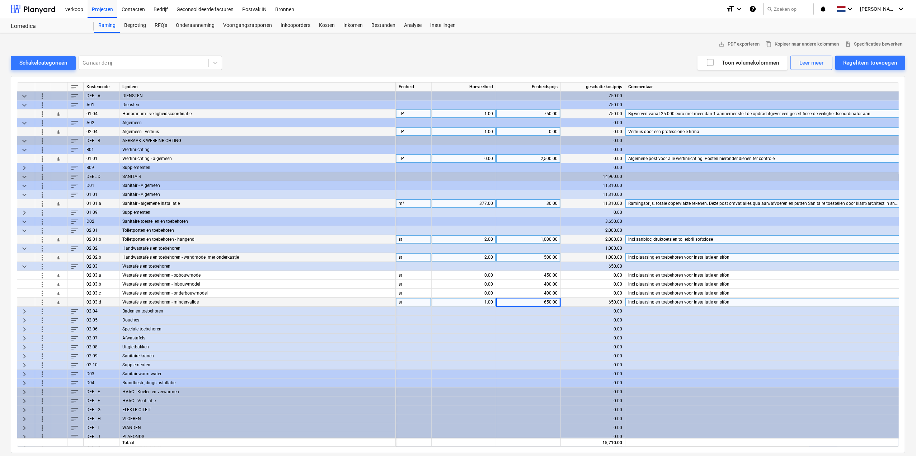
click at [483, 254] on div "2.00" at bounding box center [463, 257] width 58 height 9
type input "0"
click at [39, 255] on span "more_vert" at bounding box center [42, 257] width 9 height 9
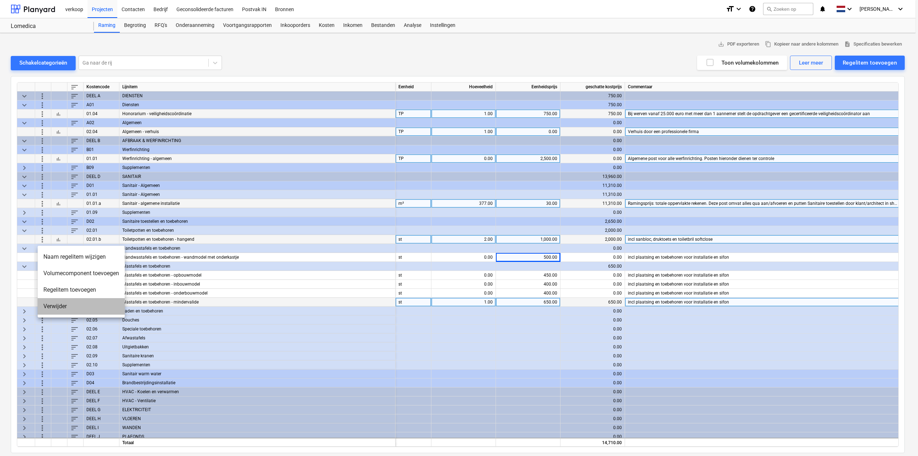
click at [51, 302] on li "Verwijder" at bounding box center [81, 306] width 87 height 16
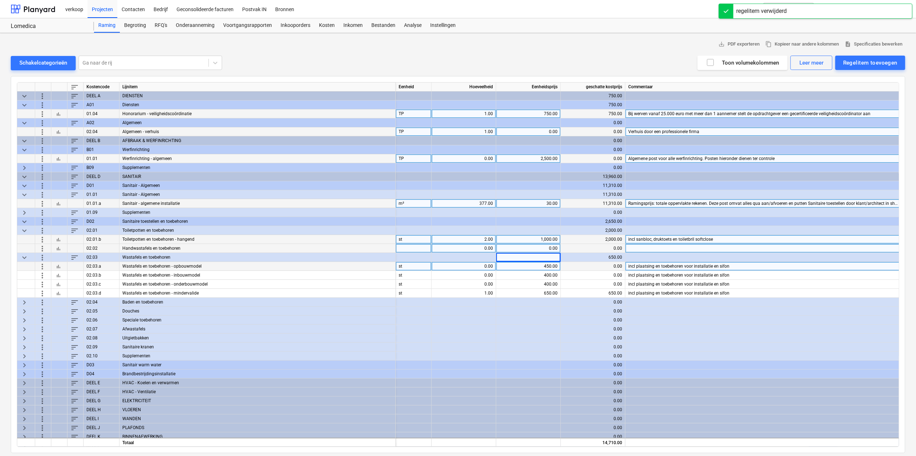
click at [42, 246] on span "more_vert" at bounding box center [42, 248] width 9 height 9
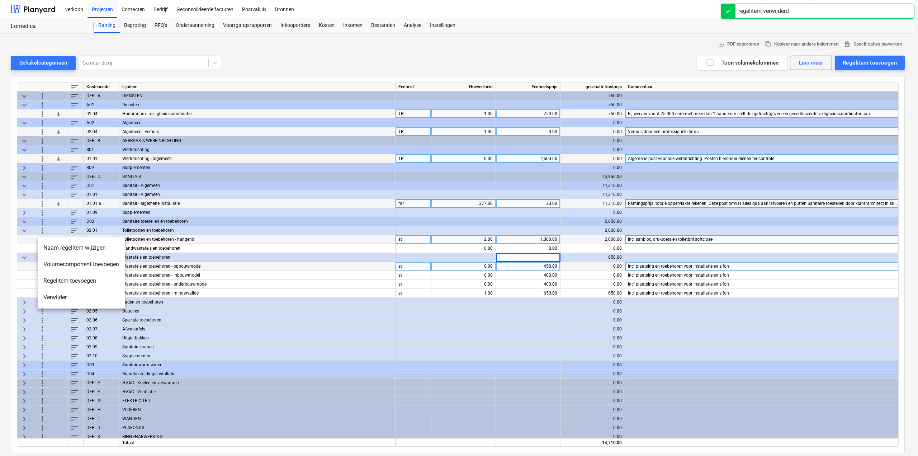
click at [68, 304] on li "Verwijder" at bounding box center [81, 297] width 87 height 16
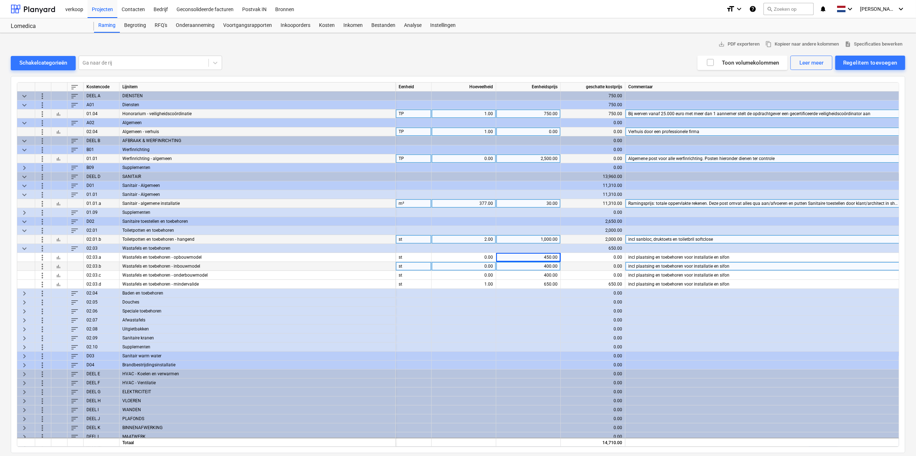
click at [43, 265] on span "more_vert" at bounding box center [42, 266] width 9 height 9
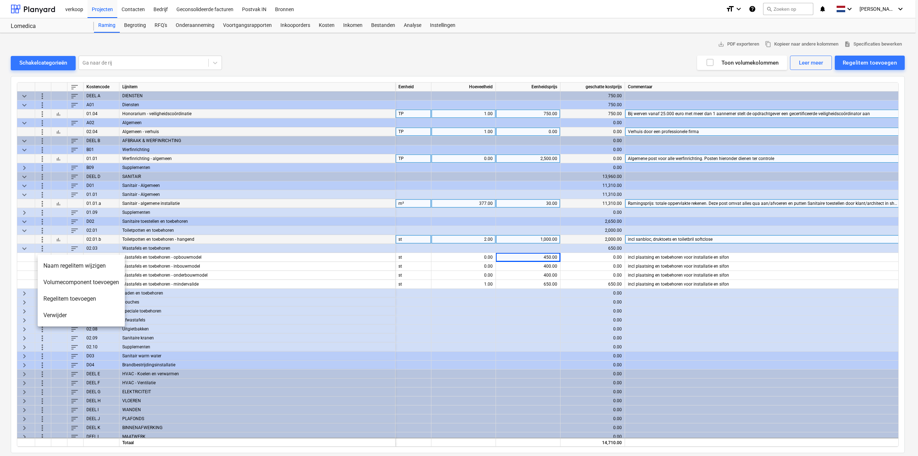
click at [48, 316] on li "Verwijder" at bounding box center [81, 315] width 87 height 16
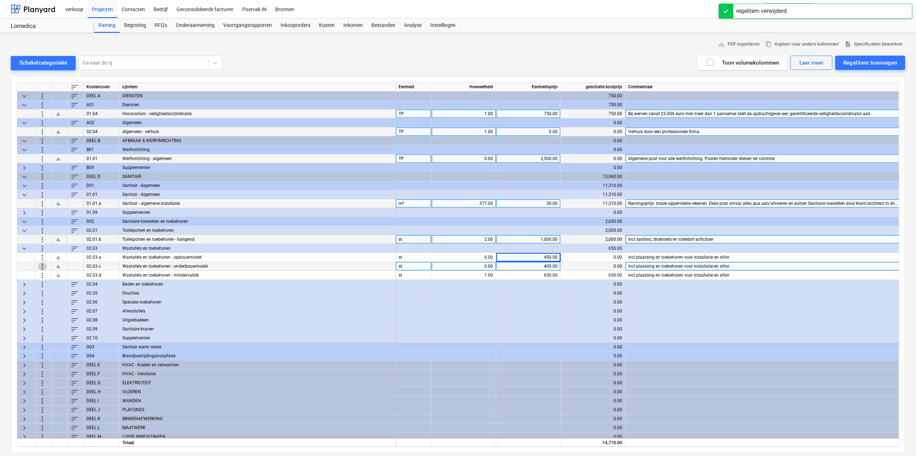
click at [40, 265] on span "more_vert" at bounding box center [42, 266] width 9 height 9
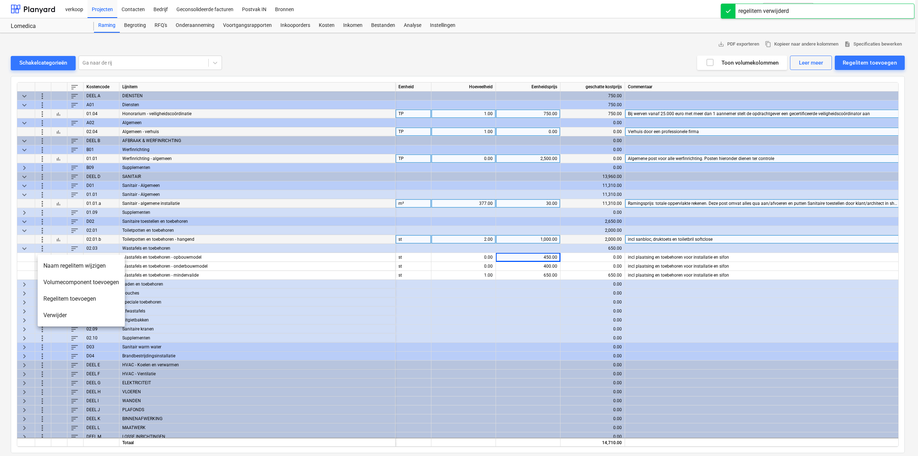
click at [53, 314] on li "Verwijder" at bounding box center [81, 315] width 87 height 16
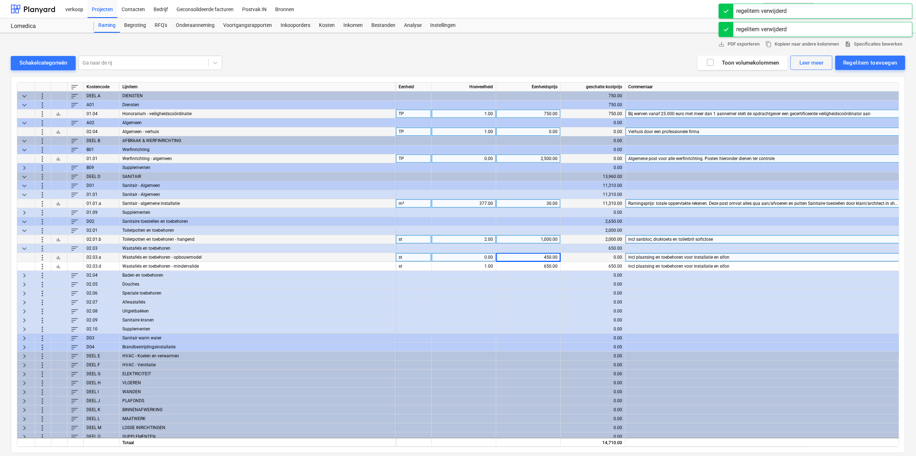
click at [489, 256] on div "0.00" at bounding box center [463, 257] width 58 height 9
type input "1"
click at [27, 274] on span "keyboard_arrow_right" at bounding box center [24, 275] width 9 height 9
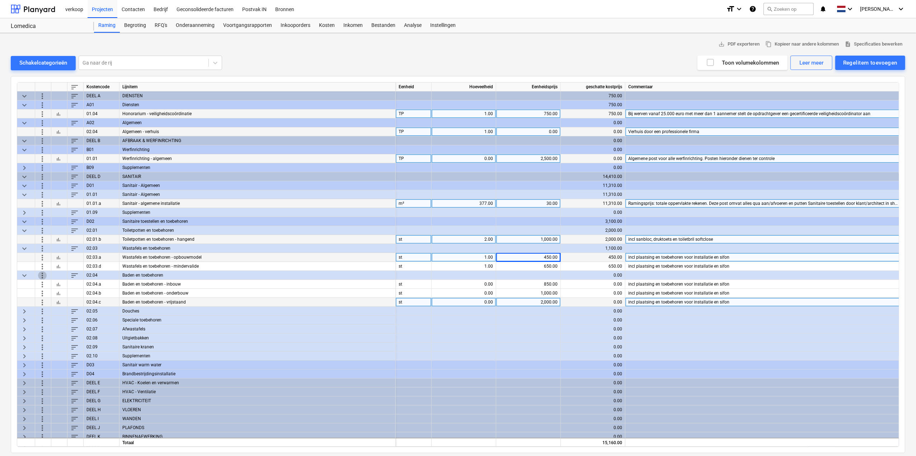
click at [42, 273] on span "more_vert" at bounding box center [42, 275] width 9 height 9
click at [24, 274] on div at bounding box center [459, 228] width 918 height 456
click at [45, 304] on span "more_vert" at bounding box center [42, 302] width 9 height 9
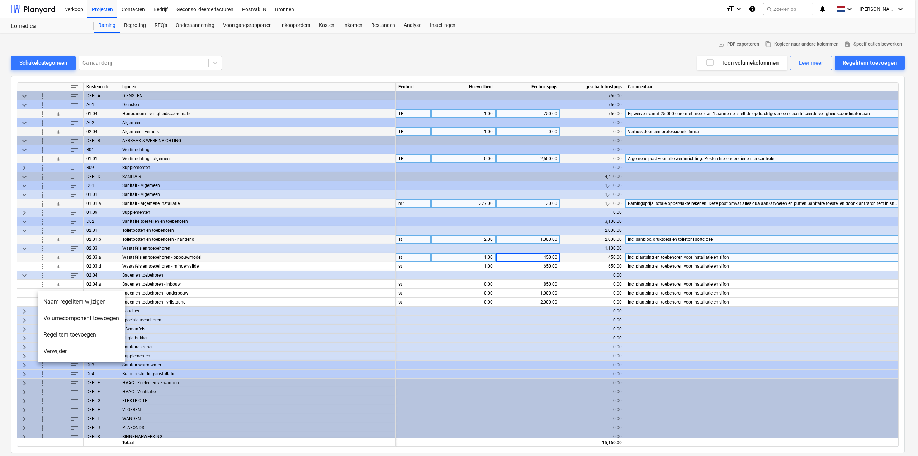
click at [61, 354] on li "Verwijder" at bounding box center [81, 351] width 87 height 16
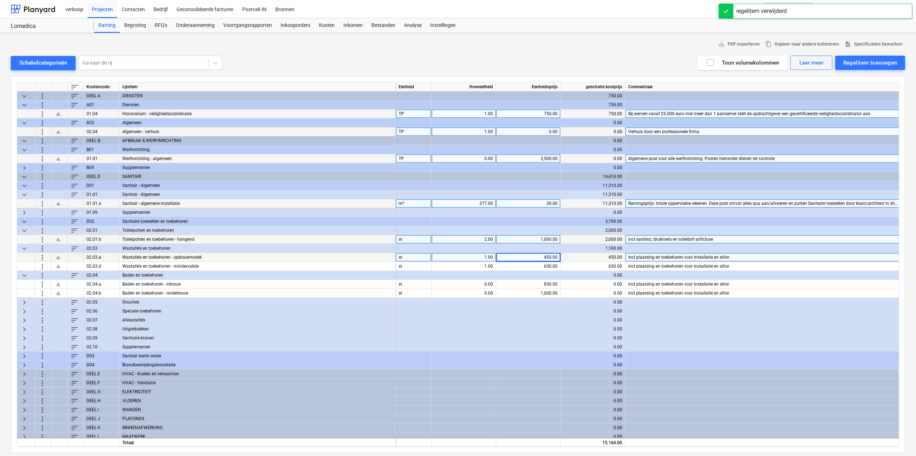
click at [41, 289] on span "more_vert" at bounding box center [42, 293] width 9 height 9
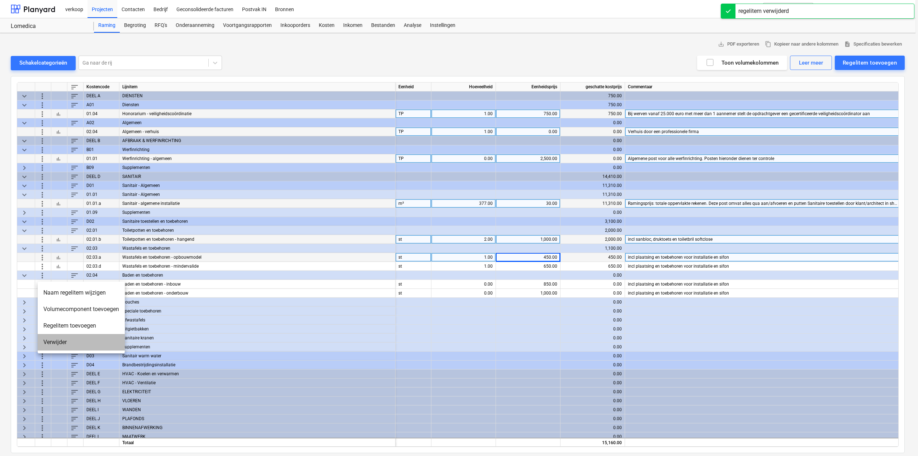
click at [52, 341] on li "Verwijder" at bounding box center [81, 342] width 87 height 16
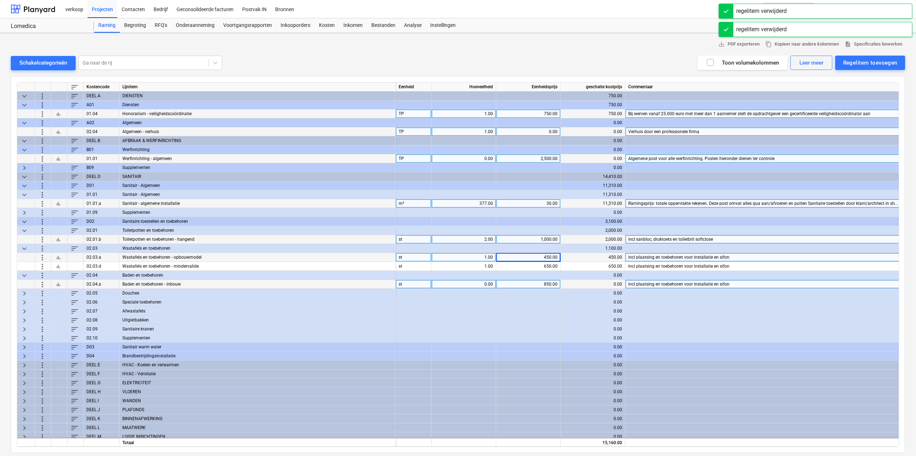
click at [41, 281] on span "more_vert" at bounding box center [42, 284] width 9 height 9
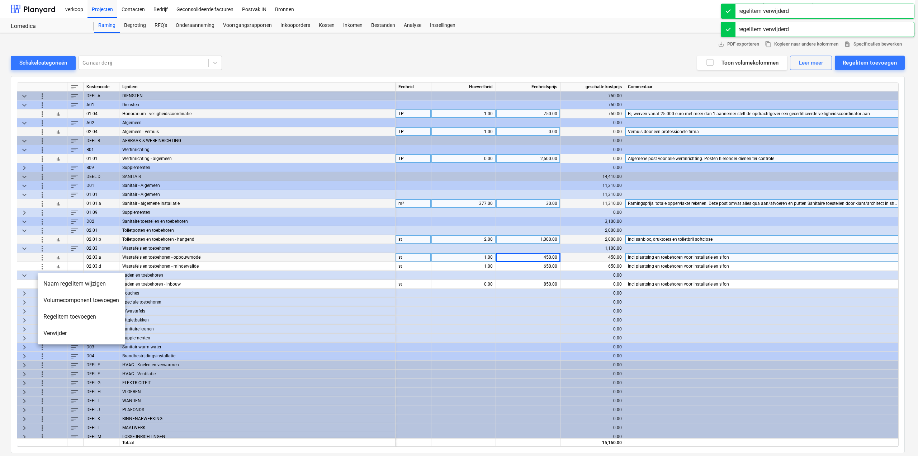
click at [63, 335] on li "Verwijder" at bounding box center [81, 333] width 87 height 16
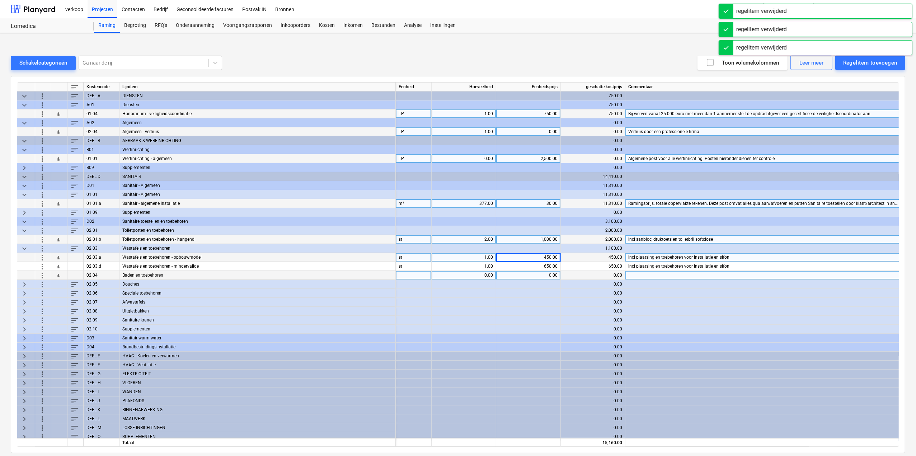
click at [41, 272] on span "more_vert" at bounding box center [42, 275] width 9 height 9
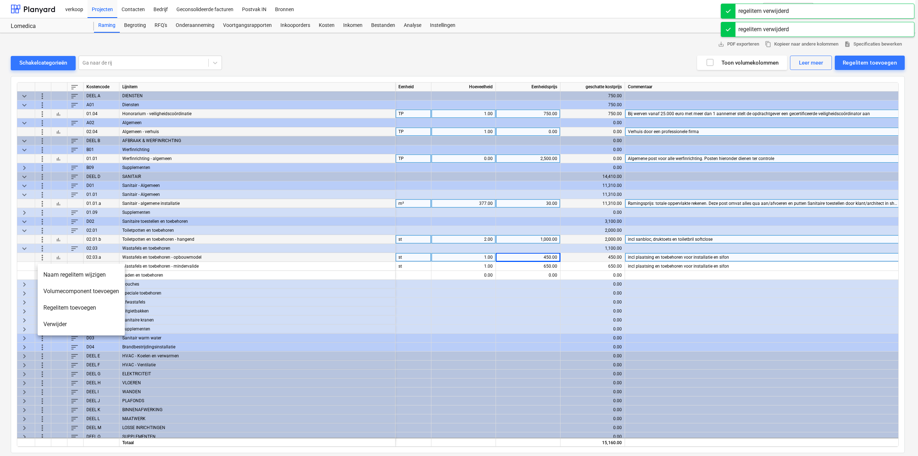
click at [62, 320] on li "Verwijder" at bounding box center [81, 324] width 87 height 16
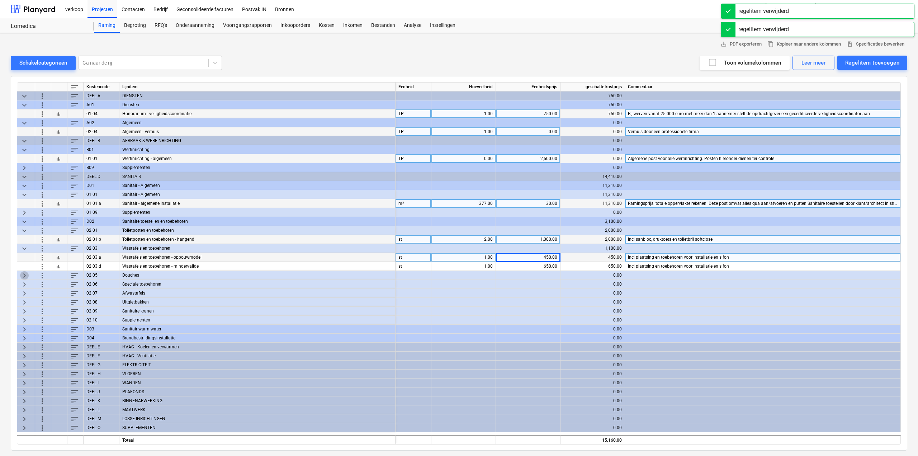
click at [25, 275] on span "keyboard_arrow_right" at bounding box center [24, 275] width 9 height 9
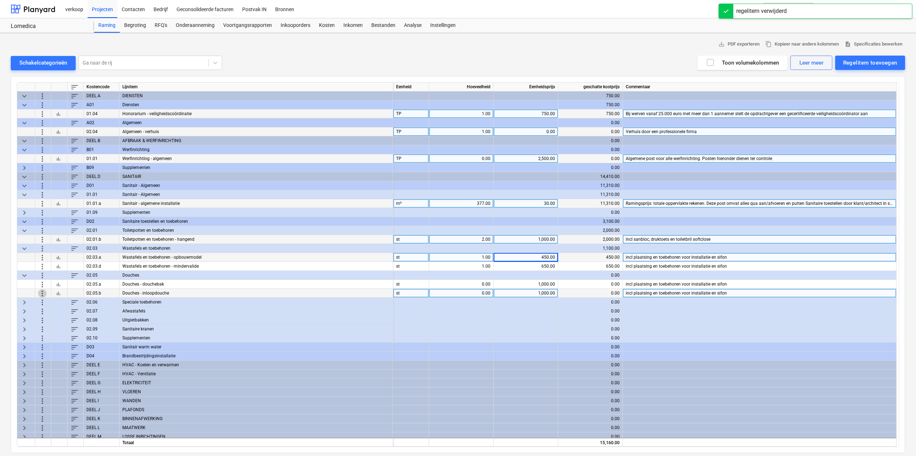
click at [45, 294] on span "more_vert" at bounding box center [42, 293] width 9 height 9
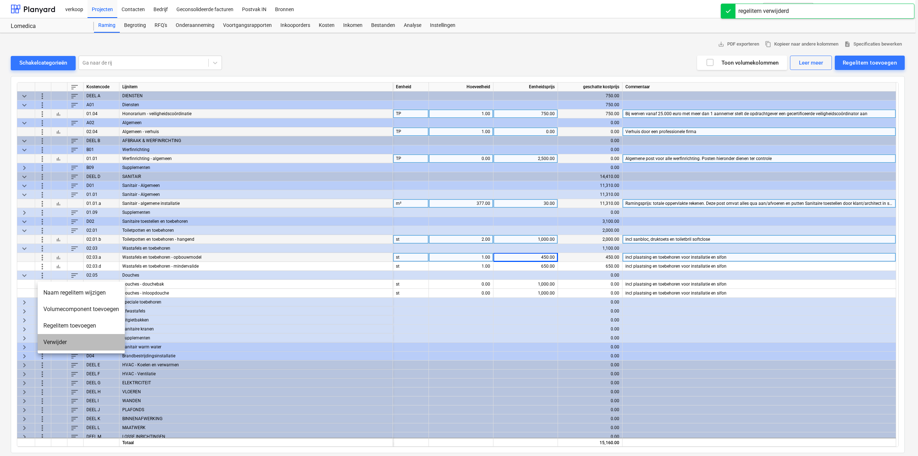
click at [52, 341] on li "Verwijder" at bounding box center [81, 342] width 87 height 16
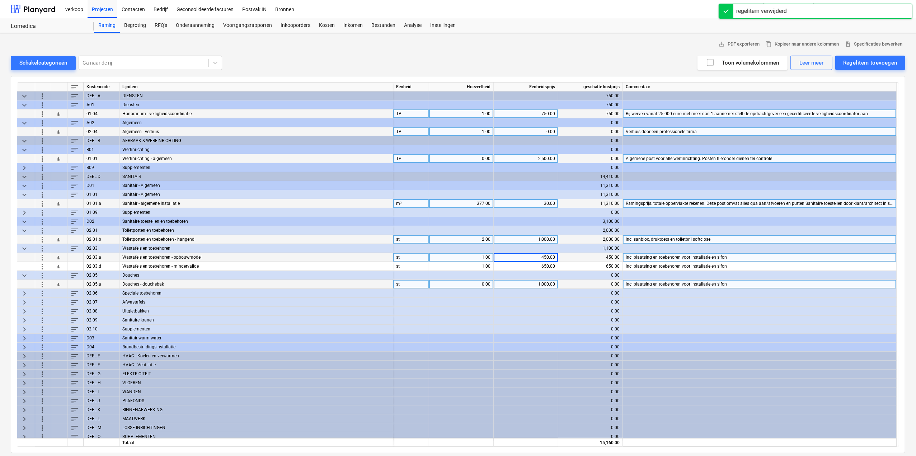
click at [42, 284] on span "more_vert" at bounding box center [42, 284] width 9 height 9
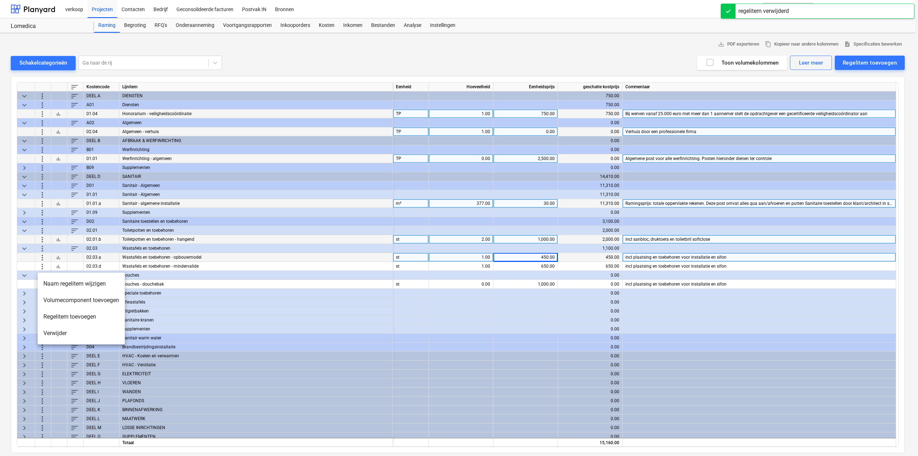
click at [48, 331] on li "Verwijder" at bounding box center [81, 333] width 87 height 16
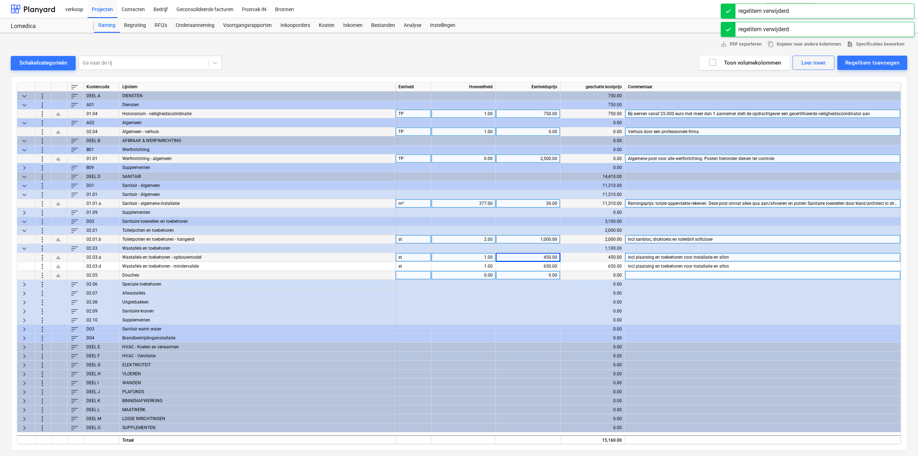
click at [42, 274] on span "more_vert" at bounding box center [42, 275] width 9 height 9
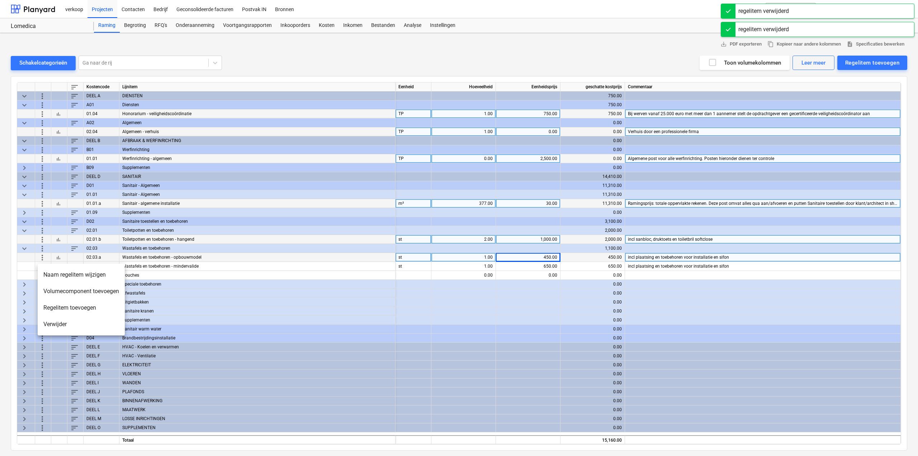
click at [50, 322] on li "Verwijder" at bounding box center [81, 324] width 87 height 16
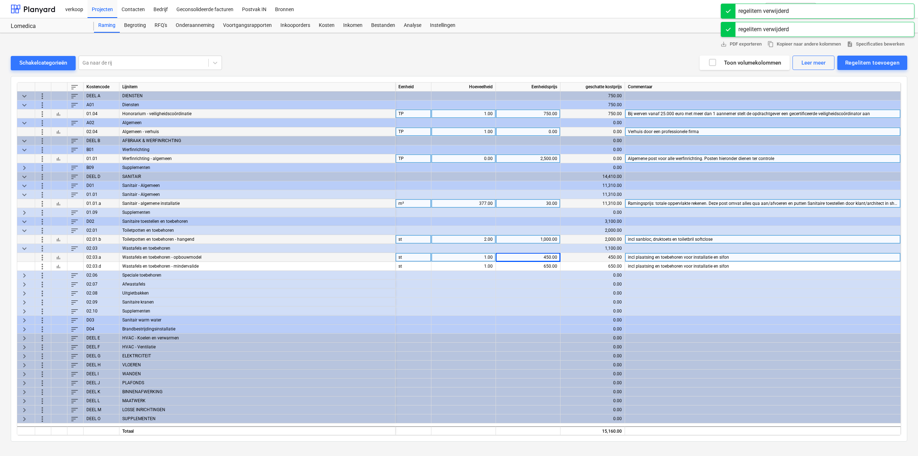
click at [24, 275] on span "keyboard_arrow_right" at bounding box center [24, 275] width 9 height 9
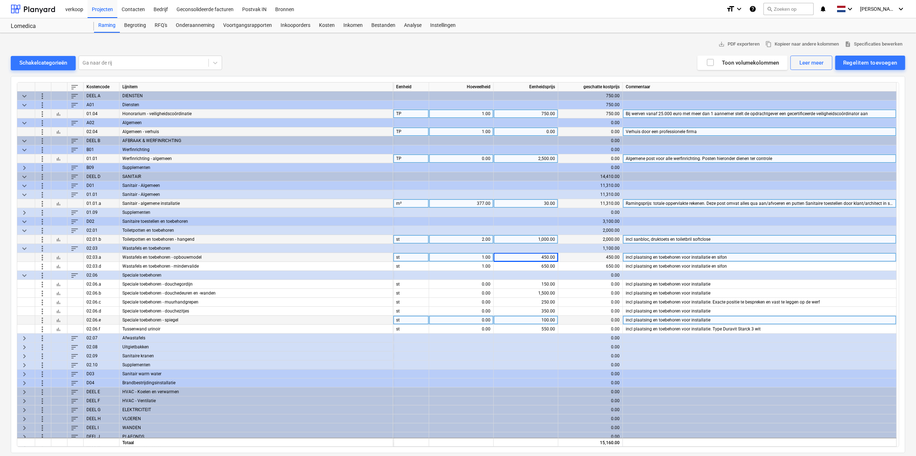
click at [459, 321] on div "0.00" at bounding box center [461, 320] width 58 height 9
type input "2"
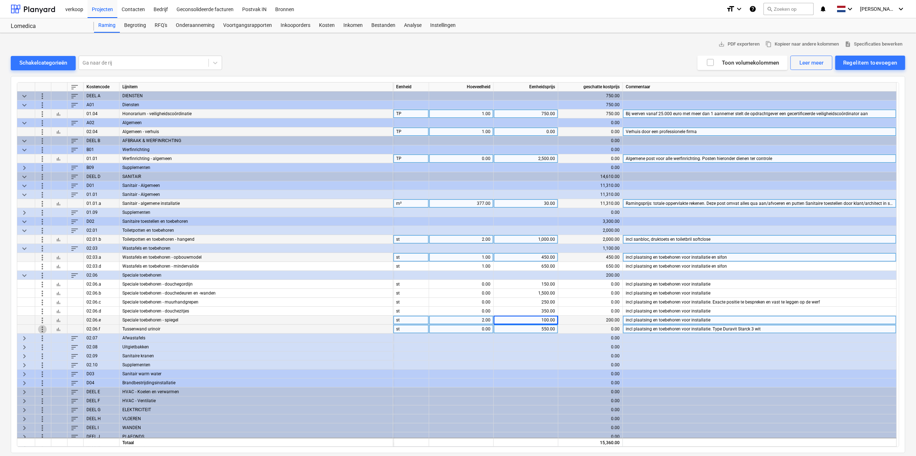
click at [42, 327] on span "more_vert" at bounding box center [42, 329] width 9 height 9
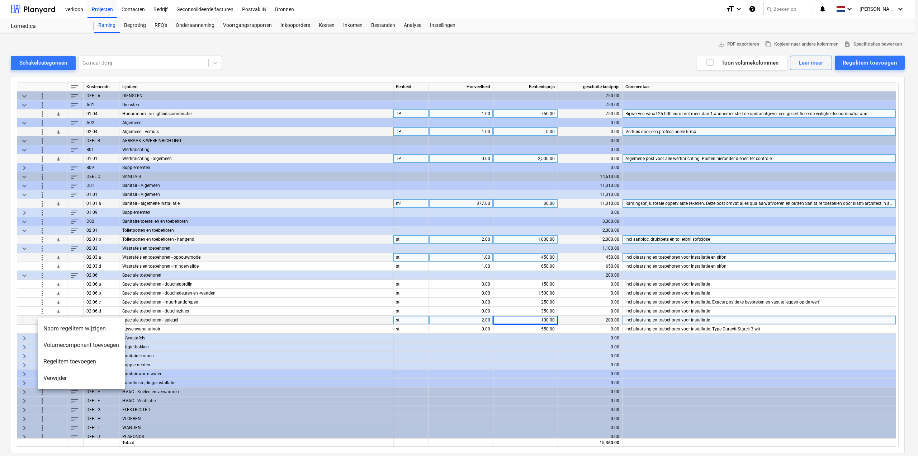
click at [67, 377] on li "Verwijder" at bounding box center [81, 378] width 87 height 16
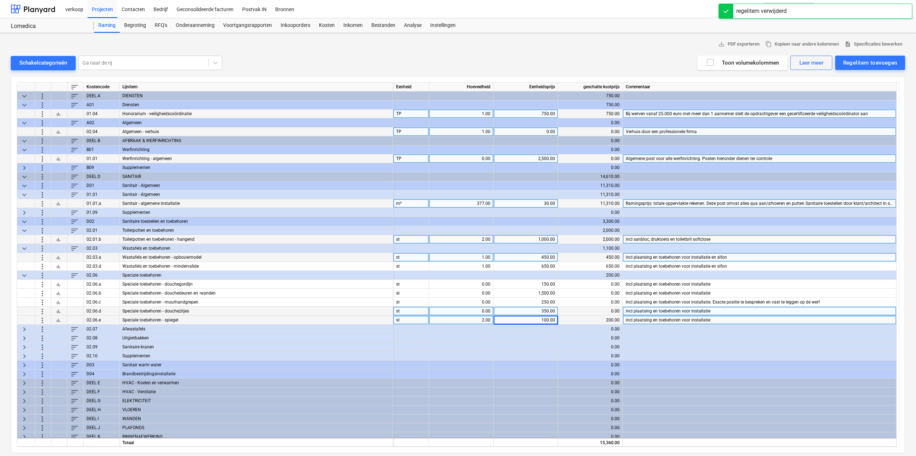
click at [42, 312] on span "more_vert" at bounding box center [42, 311] width 9 height 9
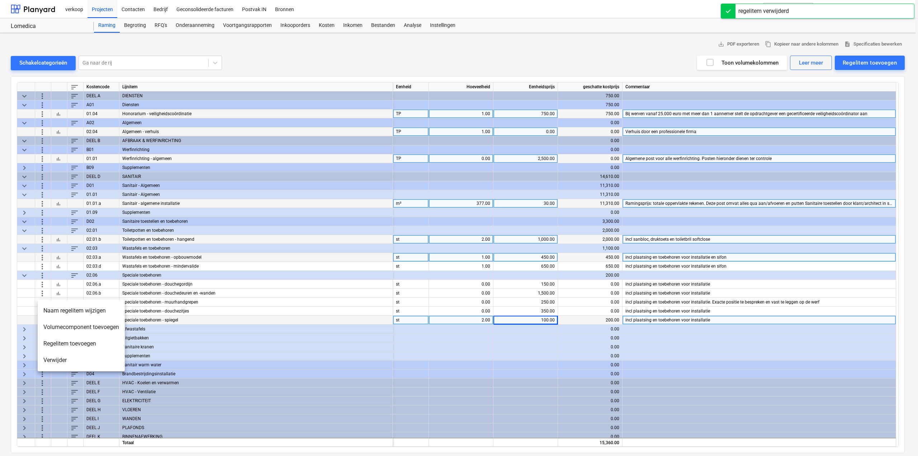
click at [53, 360] on li "Verwijder" at bounding box center [81, 360] width 87 height 16
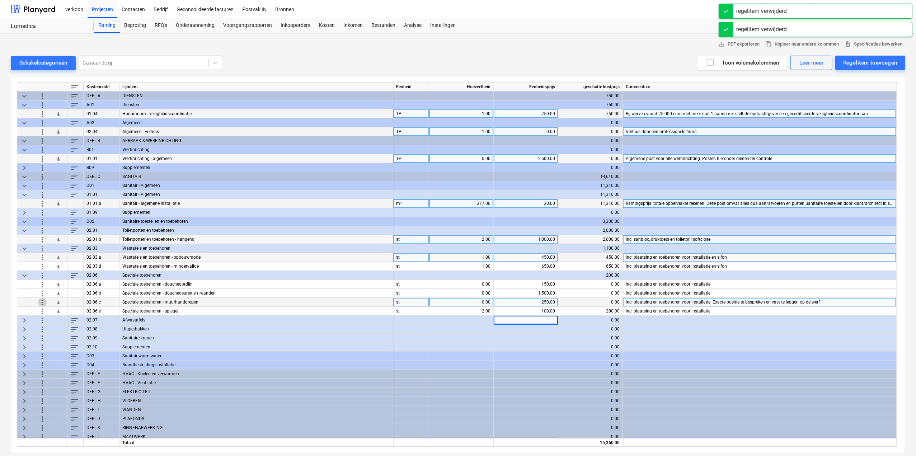
click at [44, 301] on span "more_vert" at bounding box center [42, 302] width 9 height 9
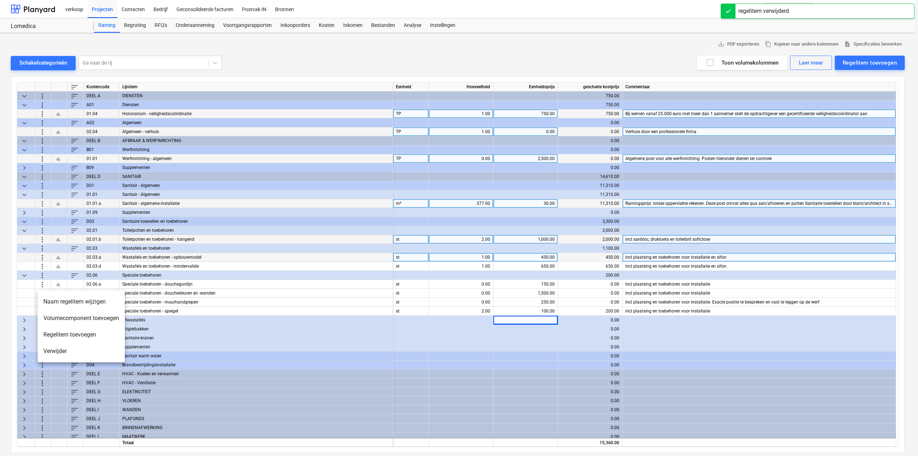
click at [64, 351] on li "Verwijder" at bounding box center [81, 351] width 87 height 16
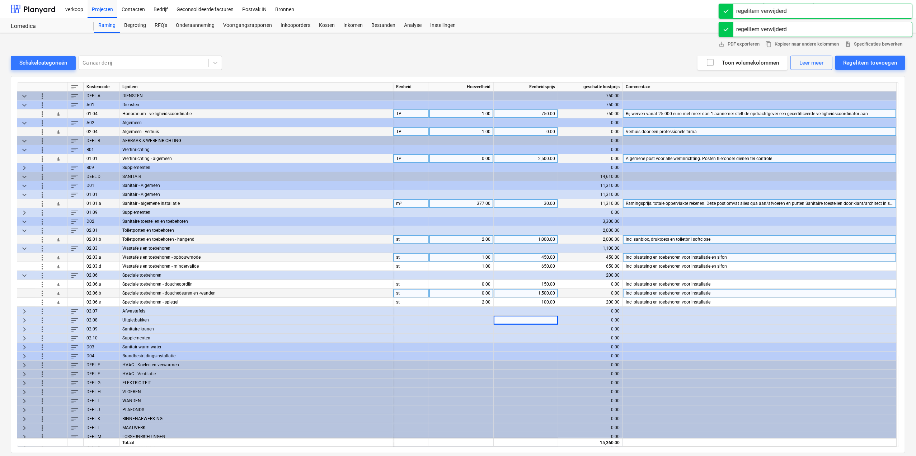
click at [40, 291] on span "more_vert" at bounding box center [42, 293] width 9 height 9
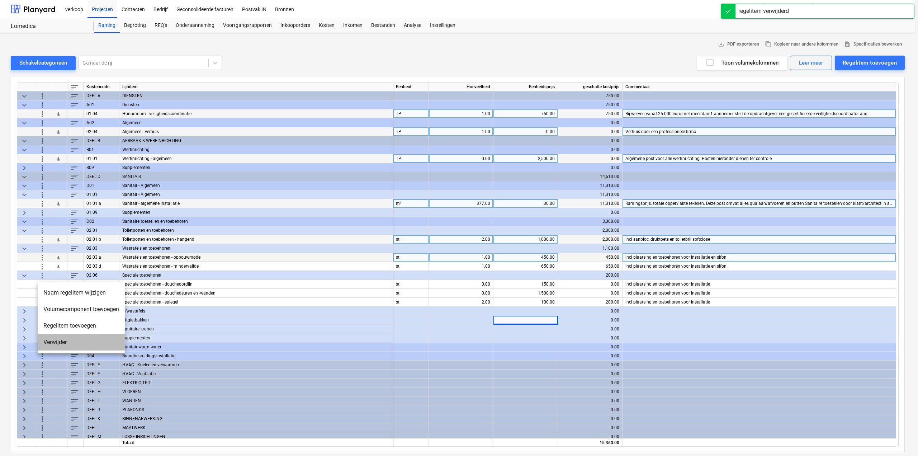
click at [60, 342] on li "Verwijder" at bounding box center [81, 342] width 87 height 16
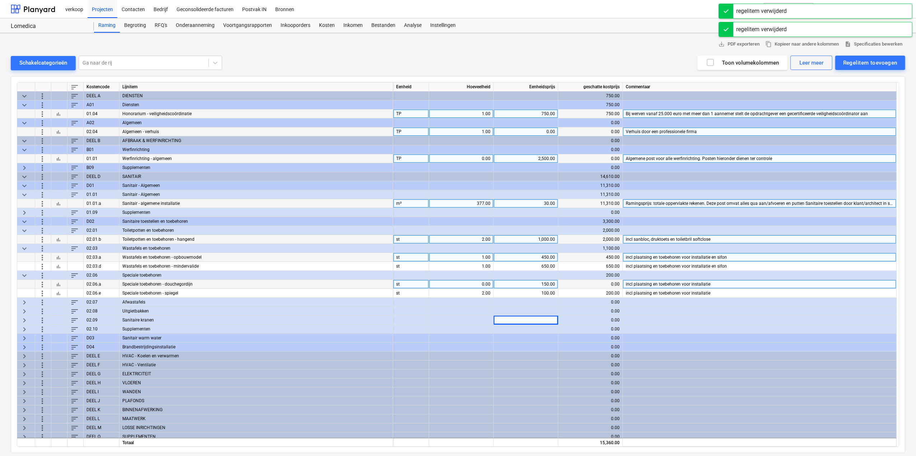
click at [44, 283] on span "more_vert" at bounding box center [42, 284] width 9 height 9
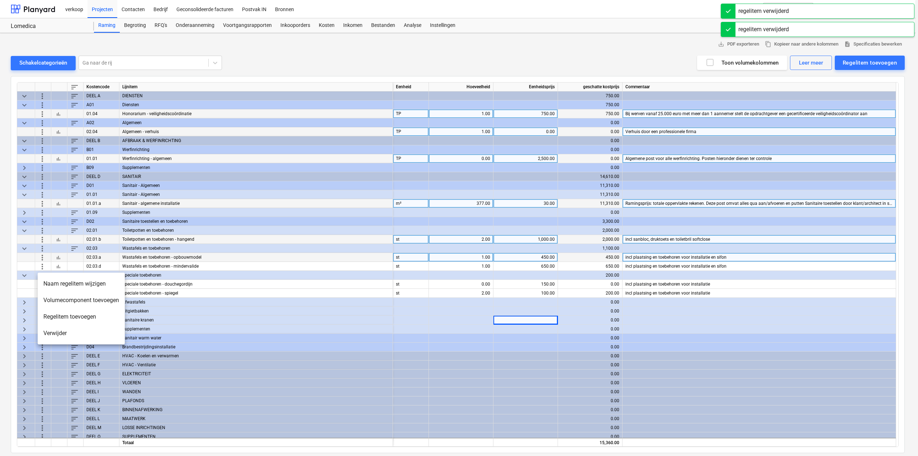
click at [55, 333] on li "Verwijder" at bounding box center [81, 333] width 87 height 16
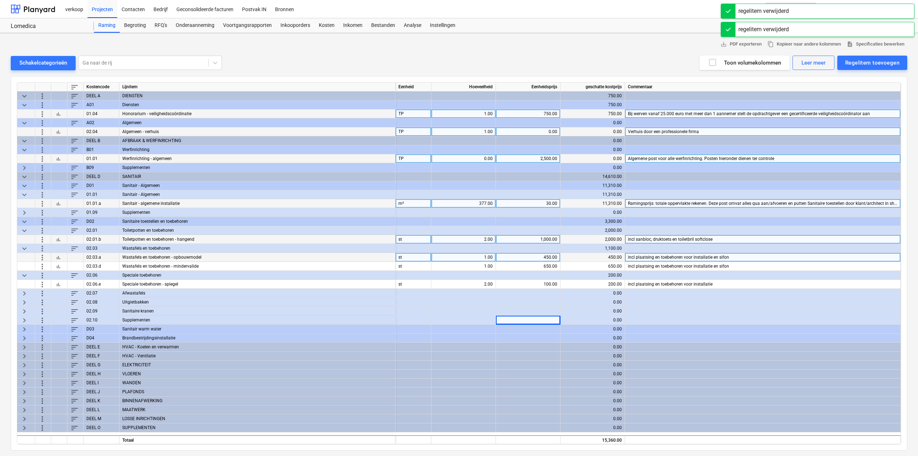
click at [24, 292] on span "keyboard_arrow_right" at bounding box center [24, 293] width 9 height 9
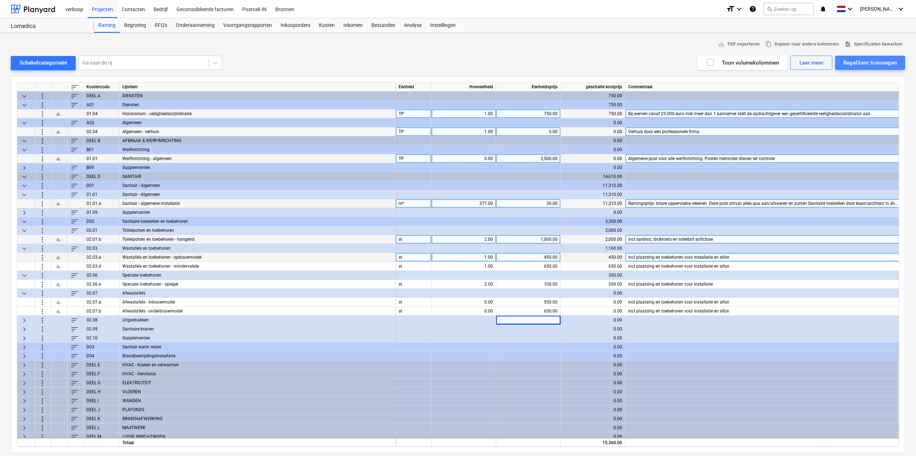
click at [868, 68] on button "Regelitem toevoegen" at bounding box center [870, 63] width 70 height 14
click at [867, 82] on div "Toevoegen vanuit sjabloon" at bounding box center [866, 80] width 77 height 13
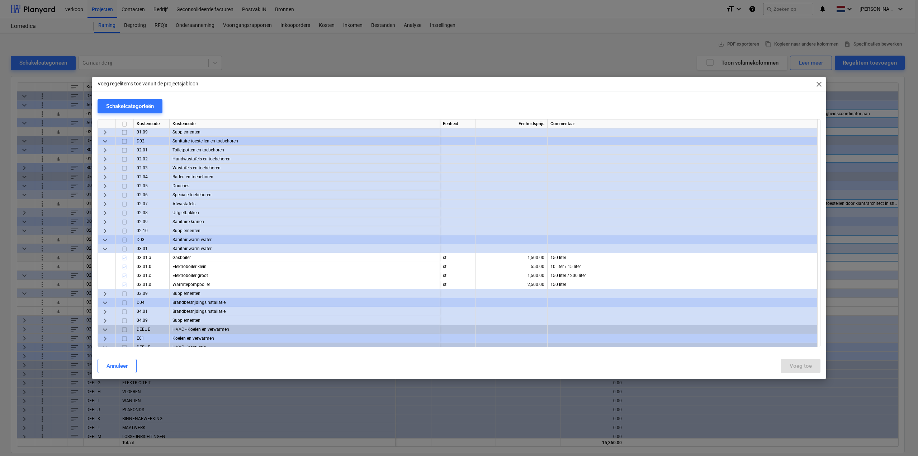
scroll to position [394, 0]
click at [107, 203] on span "keyboard_arrow_right" at bounding box center [105, 204] width 9 height 9
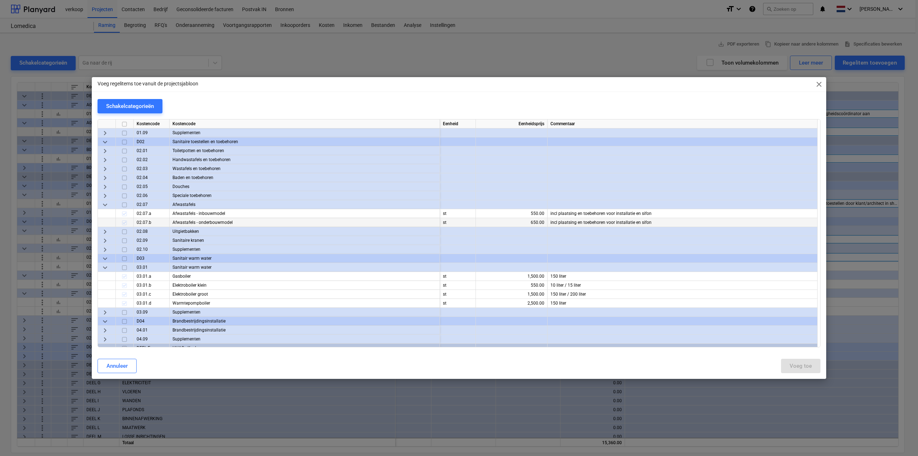
click at [124, 222] on div at bounding box center [125, 222] width 18 height 9
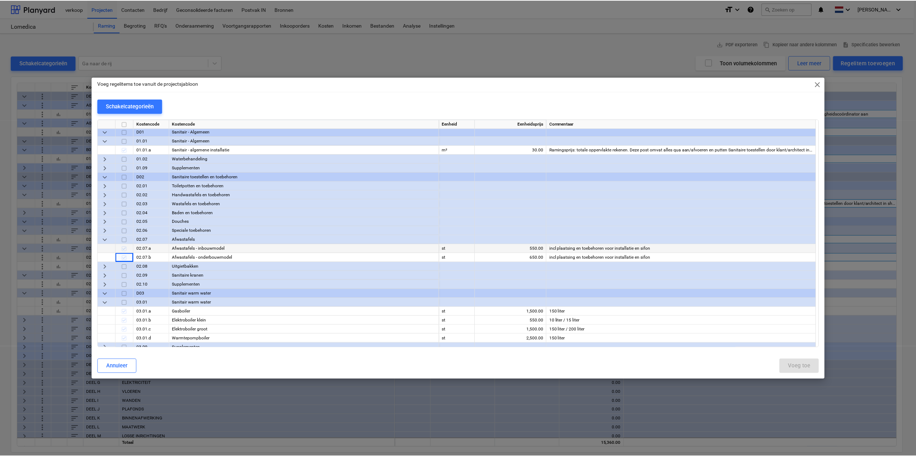
scroll to position [359, 0]
click at [103, 241] on span "keyboard_arrow_down" at bounding box center [105, 240] width 9 height 9
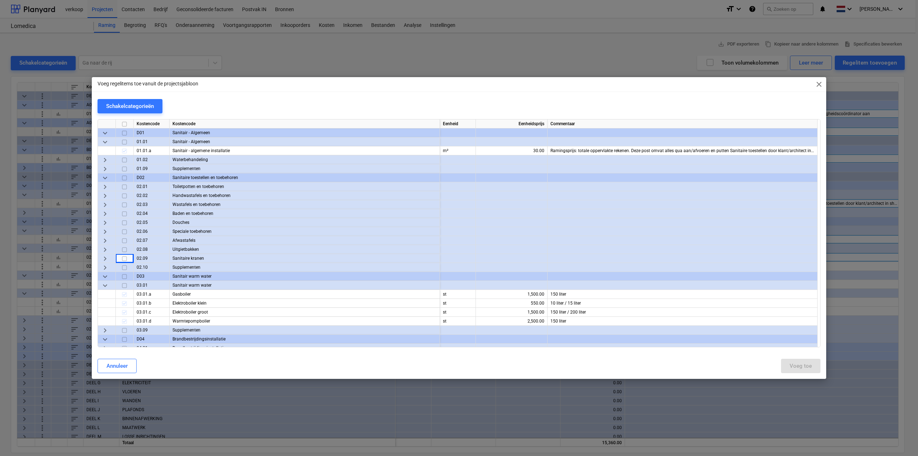
click at [103, 241] on span "keyboard_arrow_right" at bounding box center [105, 240] width 9 height 9
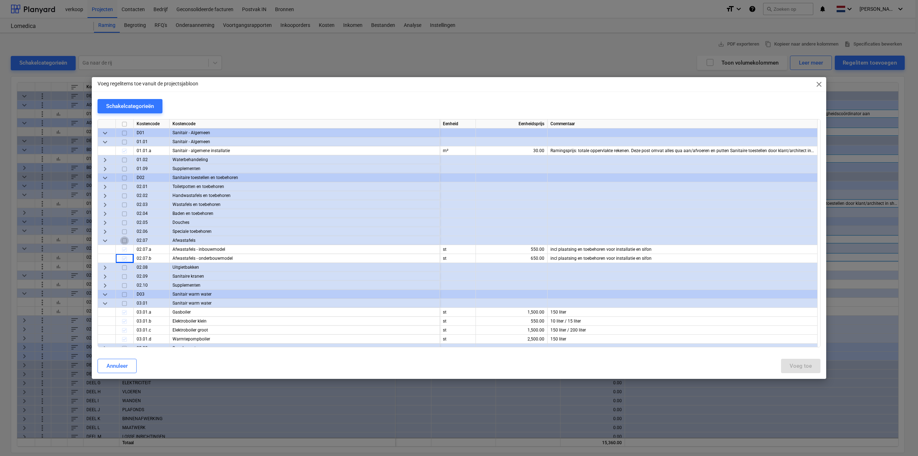
click at [123, 240] on input "checkbox" at bounding box center [124, 240] width 9 height 9
click at [805, 365] on div "Voeg toe" at bounding box center [801, 365] width 22 height 9
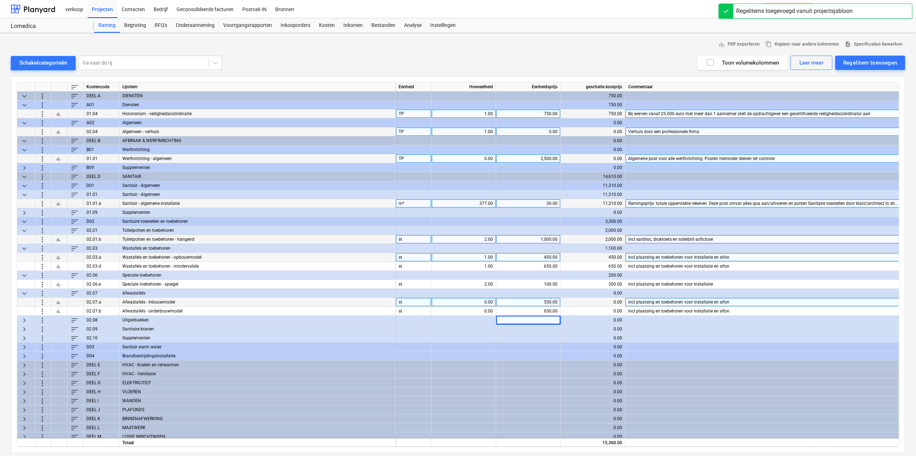
click at [42, 304] on span "more_vert" at bounding box center [42, 302] width 9 height 9
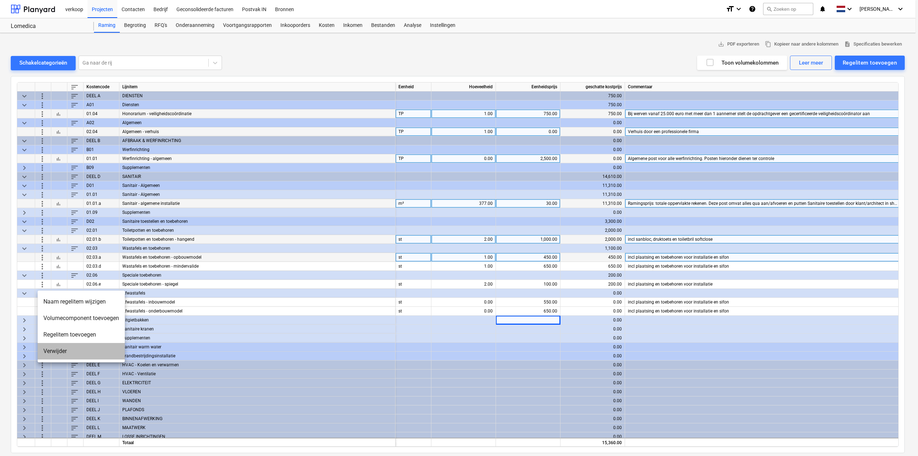
click at [51, 350] on li "Verwijder" at bounding box center [81, 351] width 87 height 16
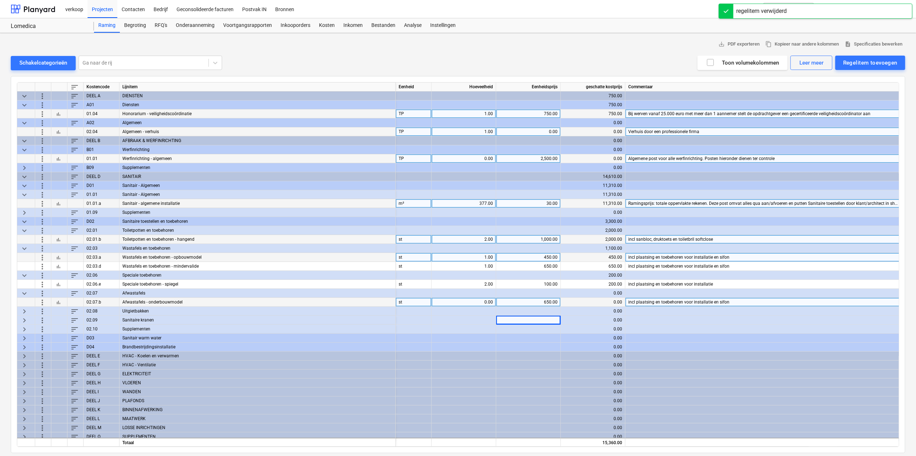
click at [471, 300] on div "0.00" at bounding box center [463, 302] width 58 height 9
click at [485, 301] on div "0.00" at bounding box center [463, 302] width 58 height 9
type input "11"
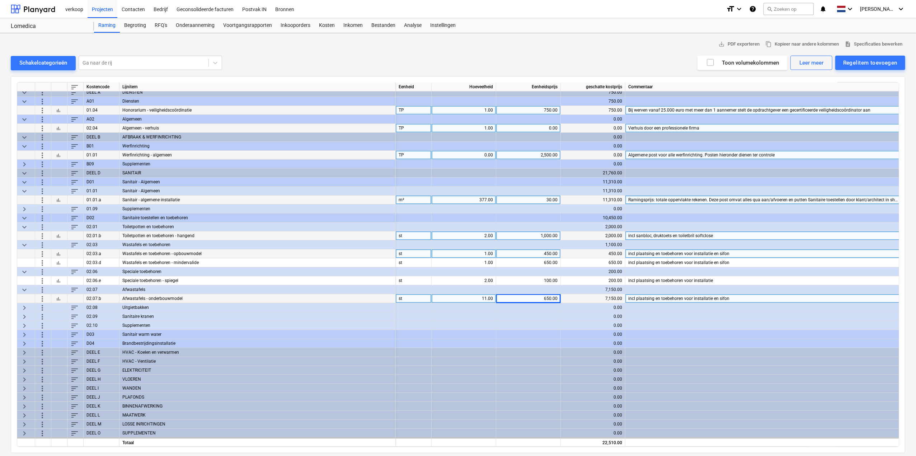
click at [22, 304] on span "keyboard_arrow_right" at bounding box center [24, 307] width 9 height 9
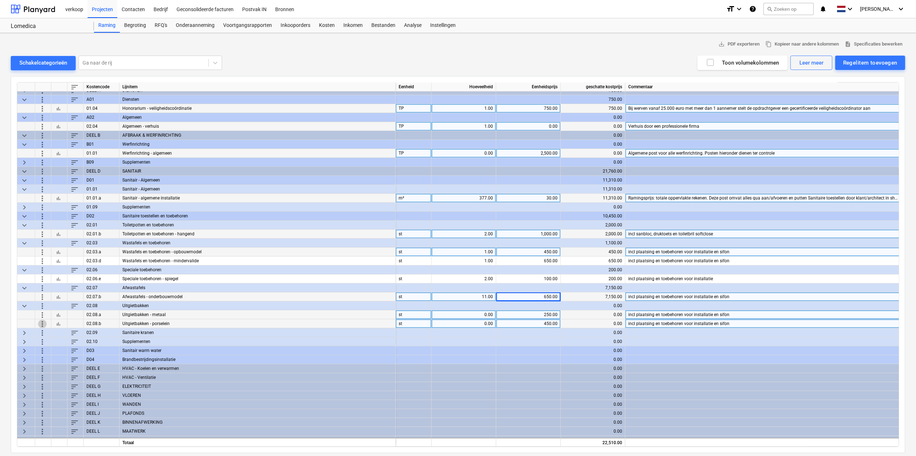
click at [42, 325] on span "more_vert" at bounding box center [42, 323] width 9 height 9
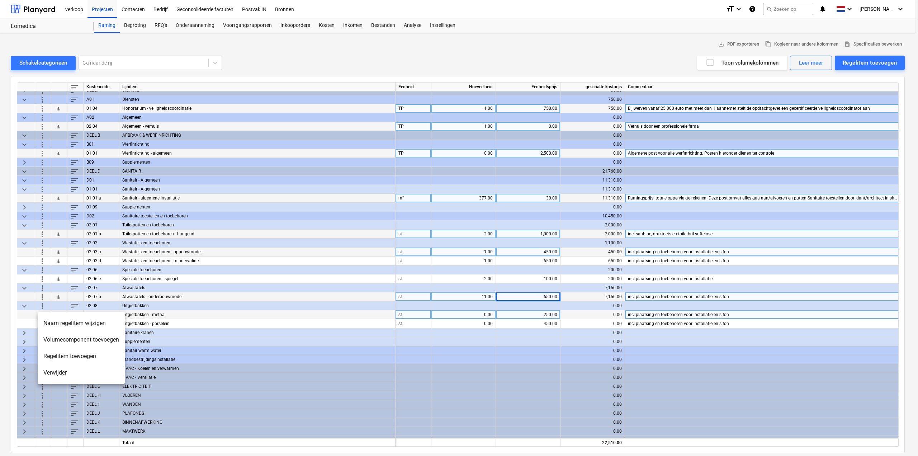
click at [56, 373] on li "Verwijder" at bounding box center [81, 372] width 87 height 16
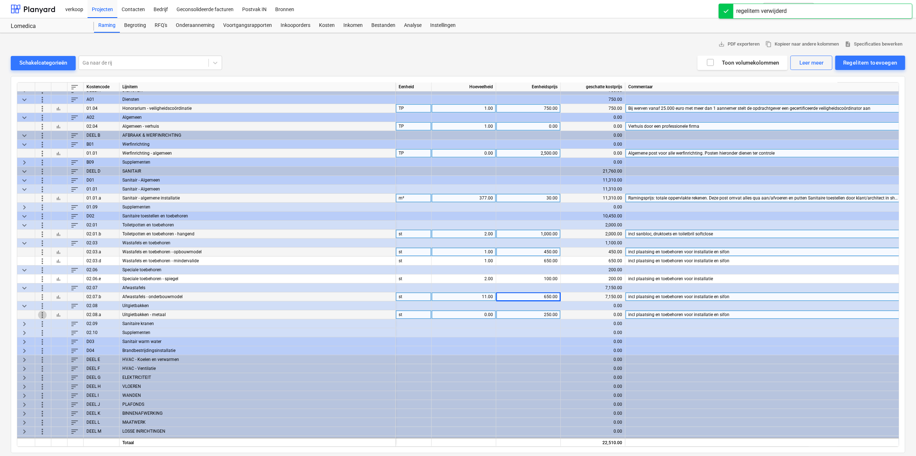
click at [41, 315] on span "more_vert" at bounding box center [42, 314] width 9 height 9
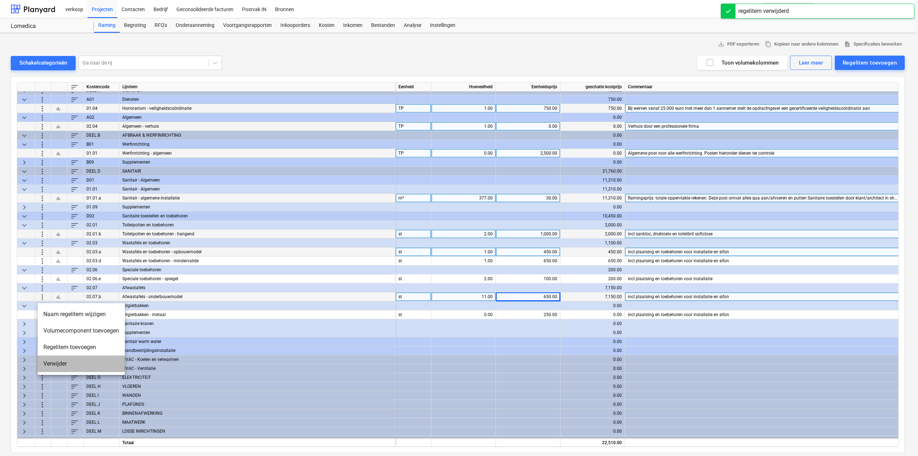
click at [51, 361] on li "Verwijder" at bounding box center [81, 363] width 87 height 16
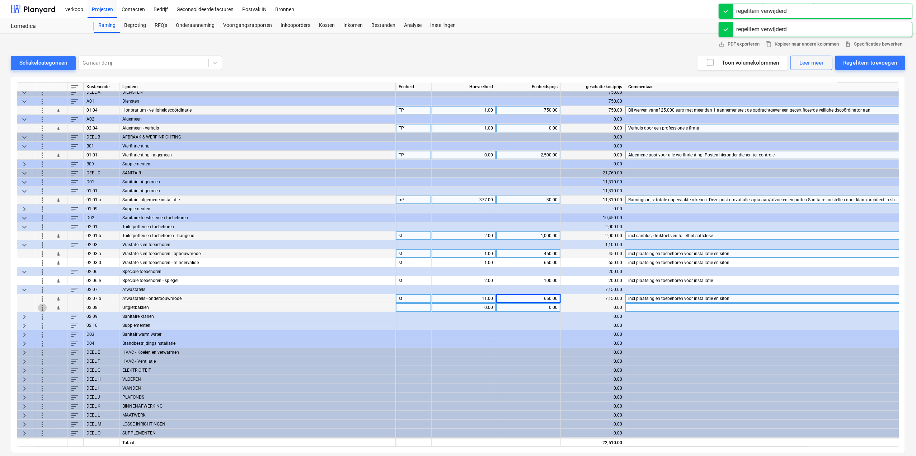
click at [43, 306] on span "more_vert" at bounding box center [42, 307] width 9 height 9
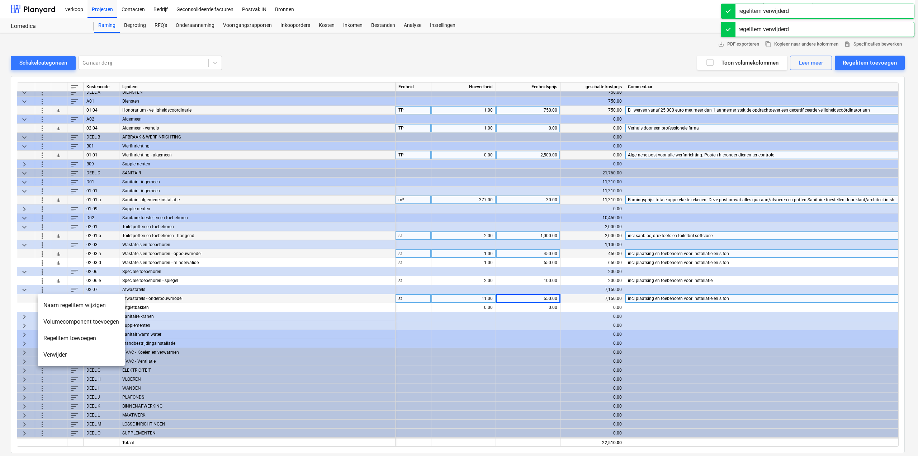
click at [51, 353] on li "Verwijder" at bounding box center [81, 354] width 87 height 16
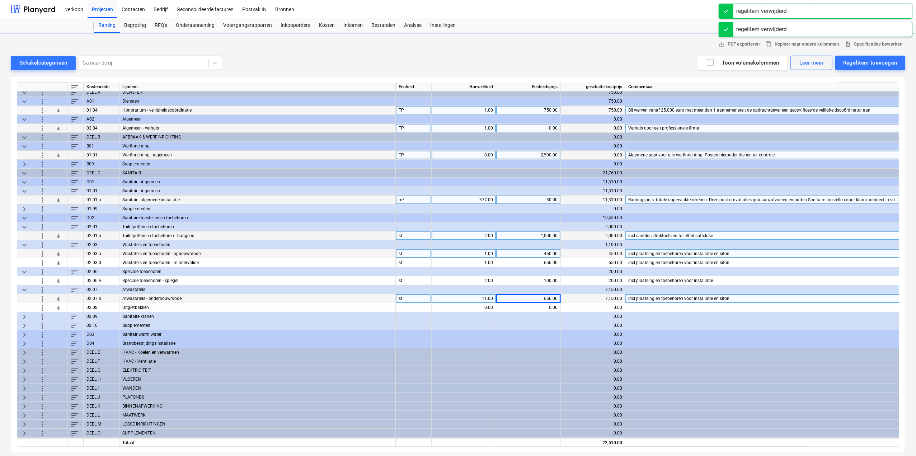
scroll to position [0, 0]
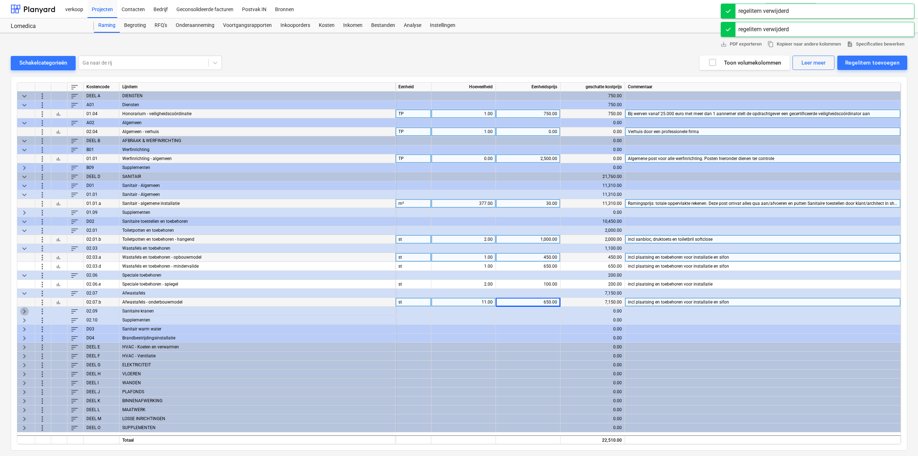
click at [25, 311] on span "keyboard_arrow_right" at bounding box center [24, 311] width 9 height 9
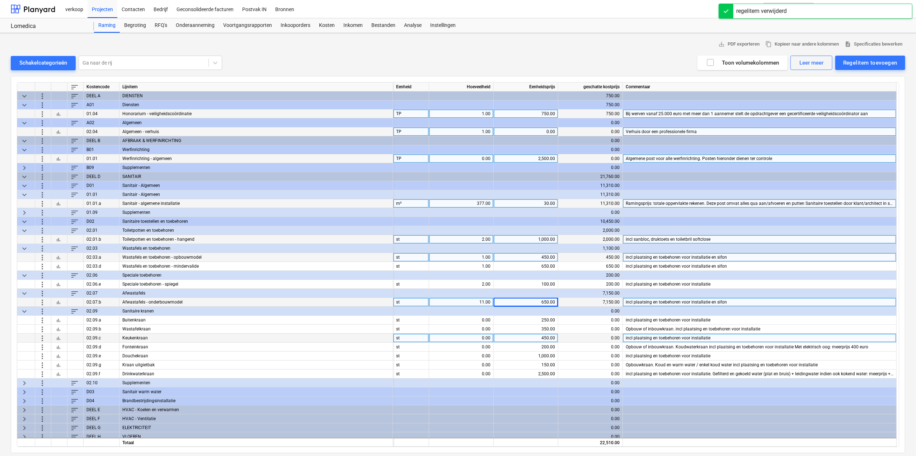
click at [473, 339] on div "0.00" at bounding box center [461, 338] width 58 height 9
type input "11"
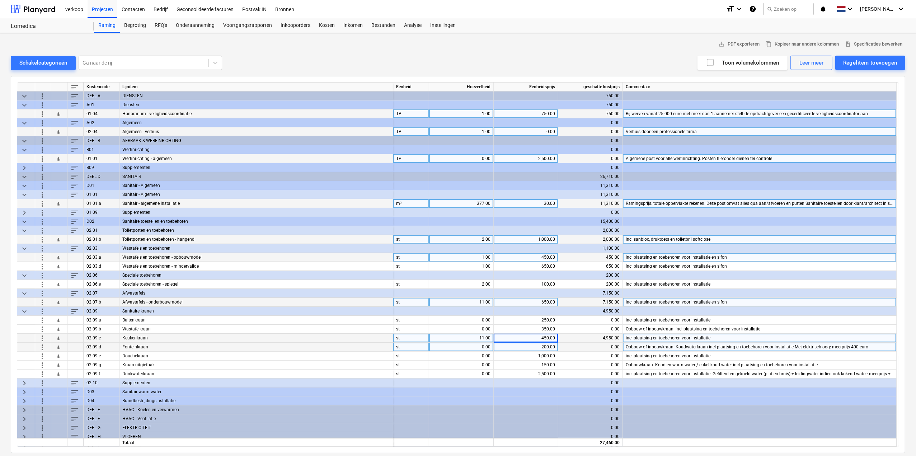
click at [39, 346] on span "more_vert" at bounding box center [42, 346] width 9 height 9
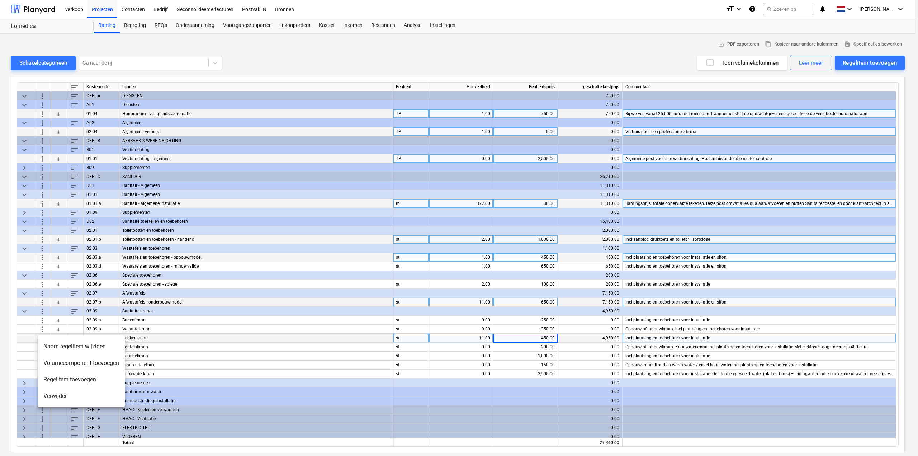
click at [57, 394] on li "Verwijder" at bounding box center [81, 396] width 87 height 16
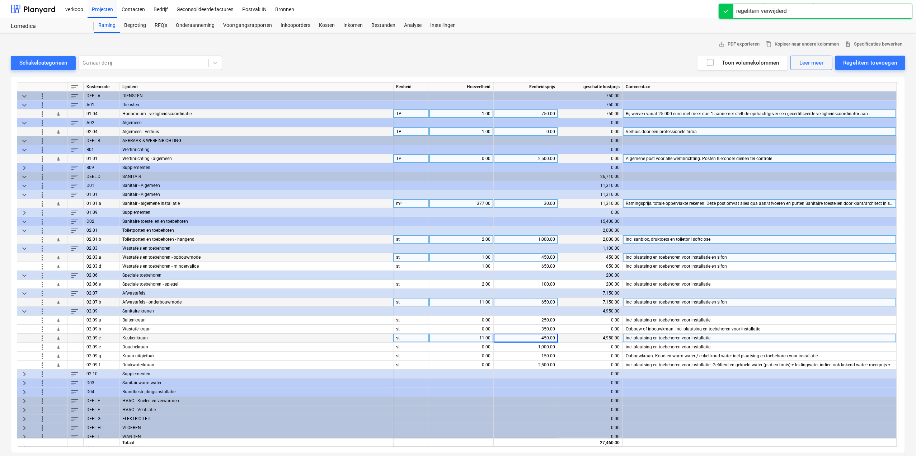
click at [474, 337] on div "11.00" at bounding box center [461, 338] width 58 height 9
type input "10"
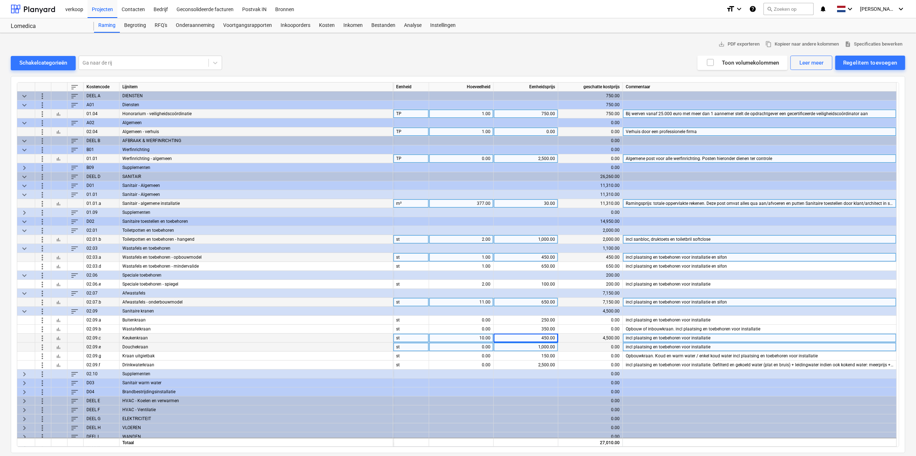
click at [36, 345] on div "more_vert" at bounding box center [43, 346] width 16 height 9
click at [44, 348] on span "more_vert" at bounding box center [42, 346] width 9 height 9
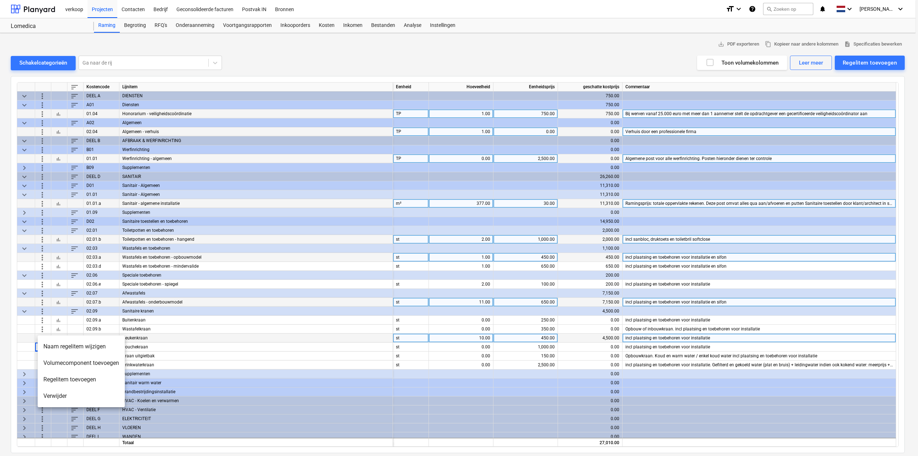
click at [51, 393] on li "Verwijder" at bounding box center [81, 396] width 87 height 16
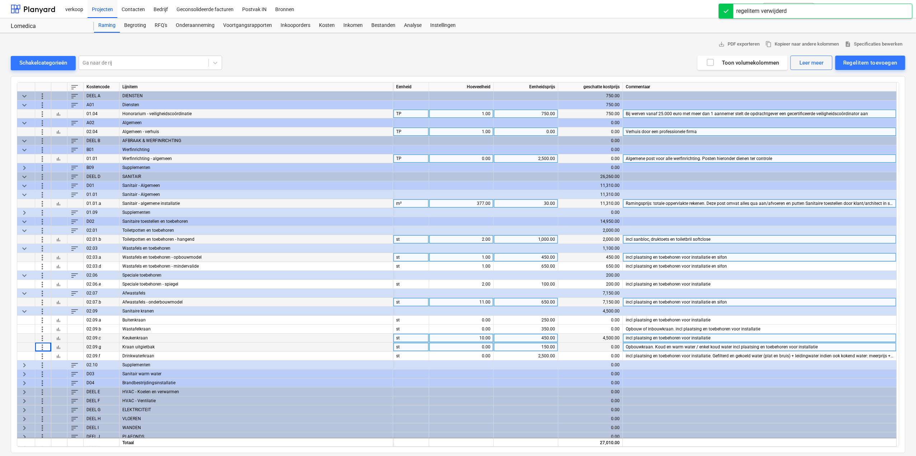
click at [42, 346] on span "more_vert" at bounding box center [42, 346] width 9 height 9
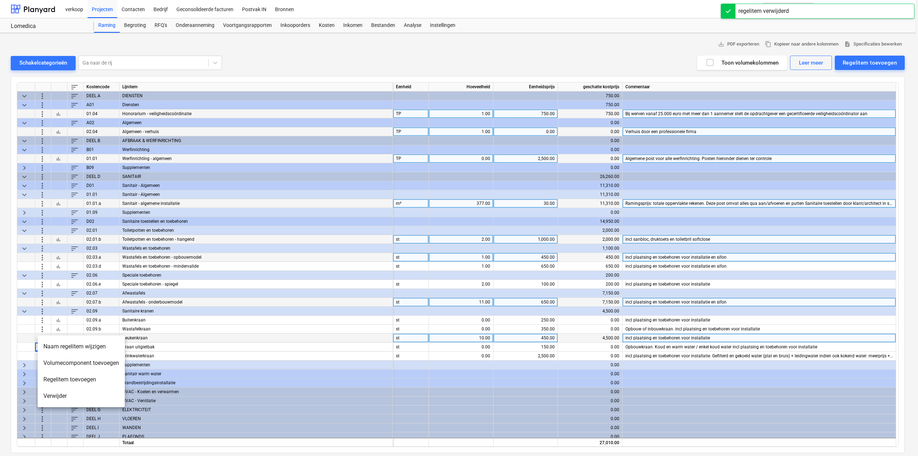
click at [52, 393] on li "Verwijder" at bounding box center [81, 396] width 87 height 16
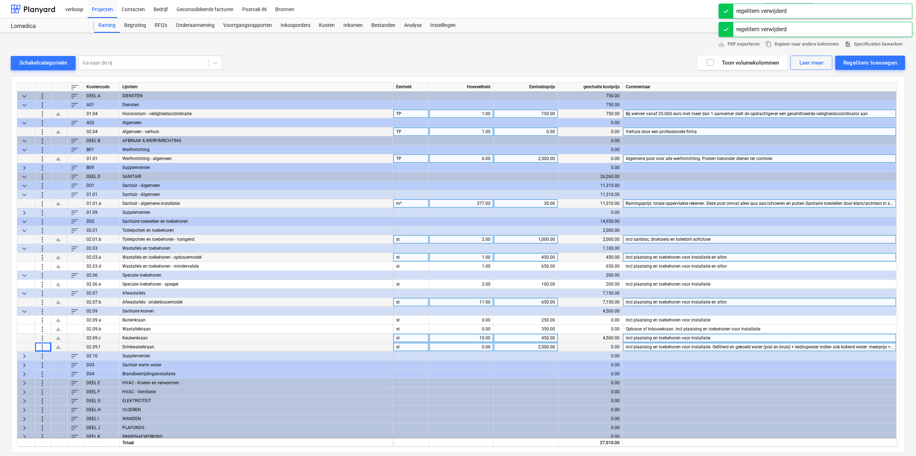
click at [470, 344] on div "0.00" at bounding box center [461, 346] width 58 height 9
type input "1"
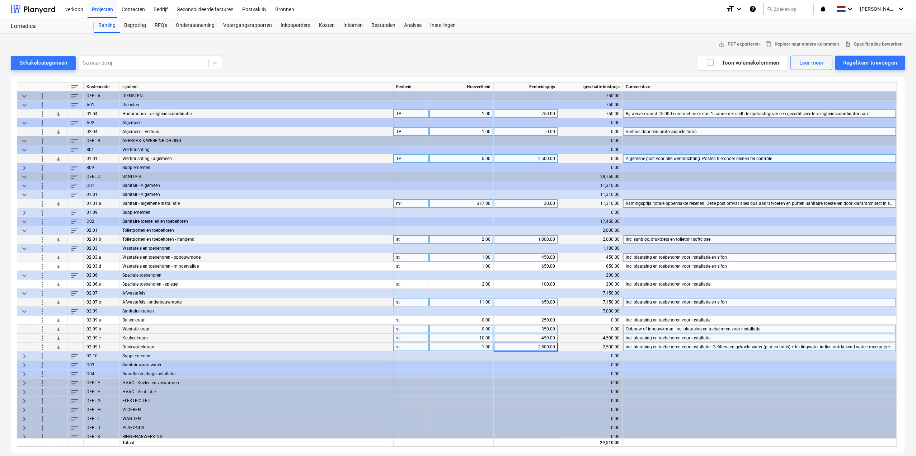
click at [469, 328] on div "0.00" at bounding box center [461, 329] width 58 height 9
type input "2"
click at [45, 320] on span "more_vert" at bounding box center [42, 320] width 9 height 9
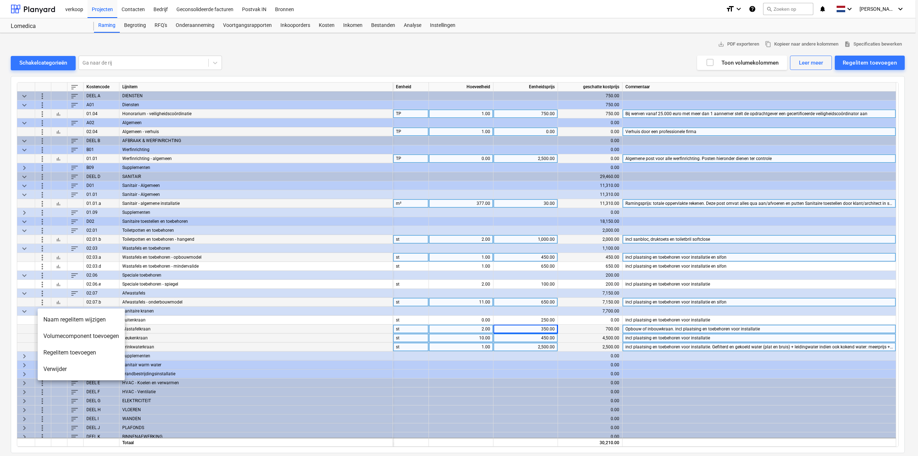
click at [63, 371] on li "Verwijder" at bounding box center [81, 369] width 87 height 16
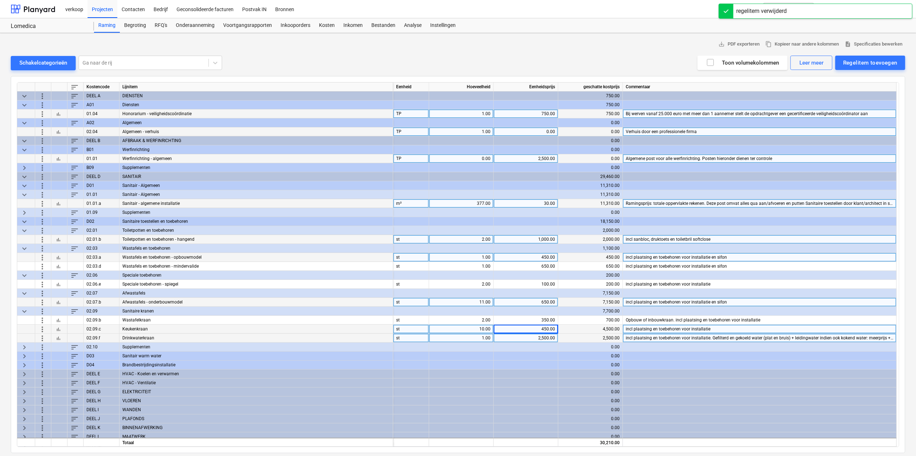
click at [25, 353] on span "keyboard_arrow_right" at bounding box center [24, 355] width 9 height 9
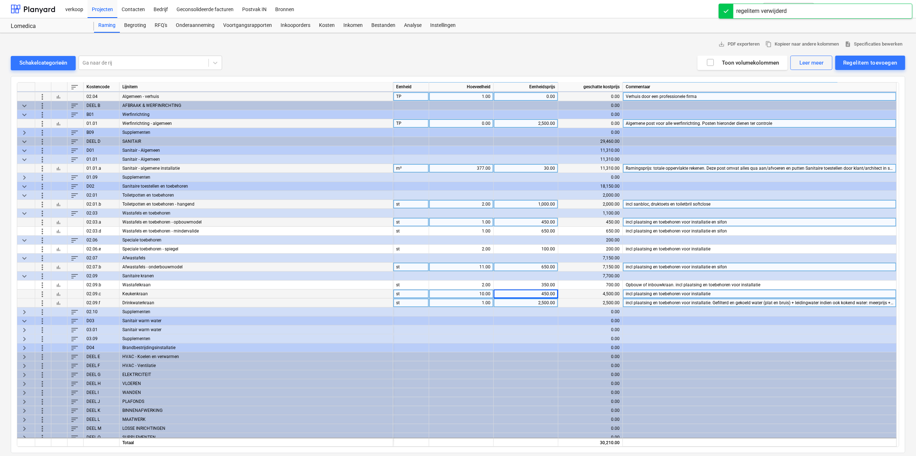
scroll to position [36, 0]
click at [24, 327] on span "keyboard_arrow_right" at bounding box center [24, 329] width 9 height 9
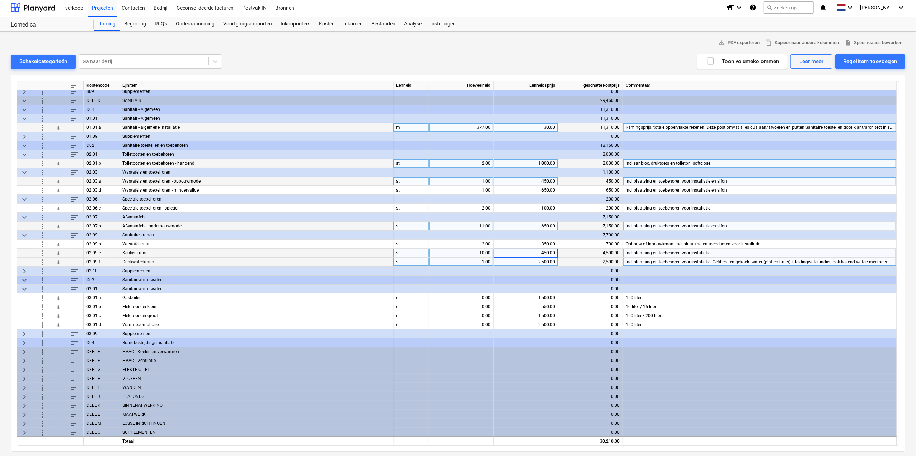
scroll to position [2, 0]
click at [24, 340] on span "keyboard_arrow_right" at bounding box center [24, 341] width 9 height 9
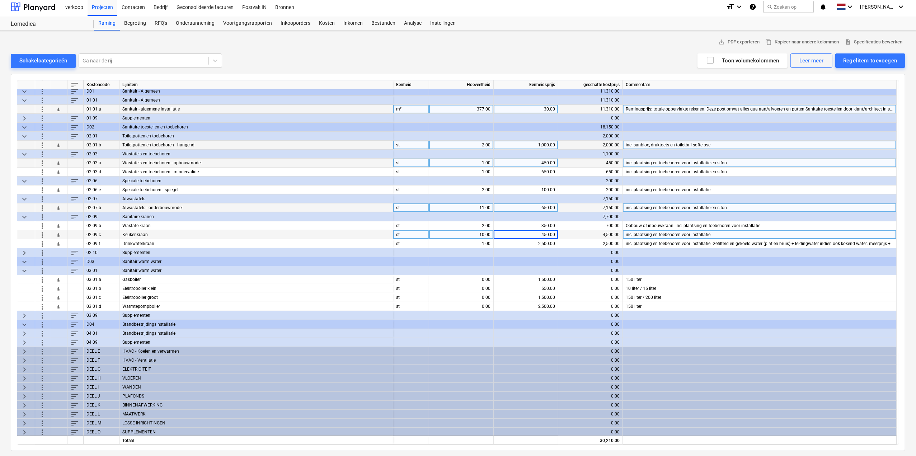
scroll to position [93, 0]
click at [26, 330] on span "keyboard_arrow_right" at bounding box center [24, 332] width 9 height 9
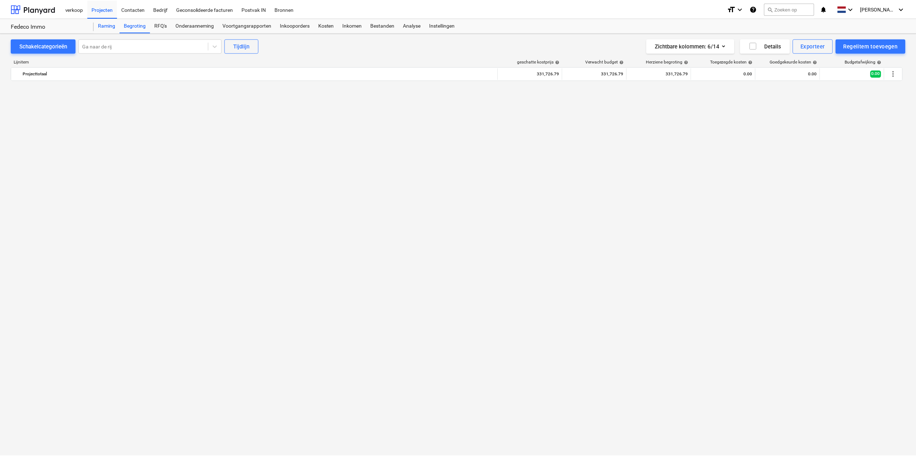
scroll to position [2510, 0]
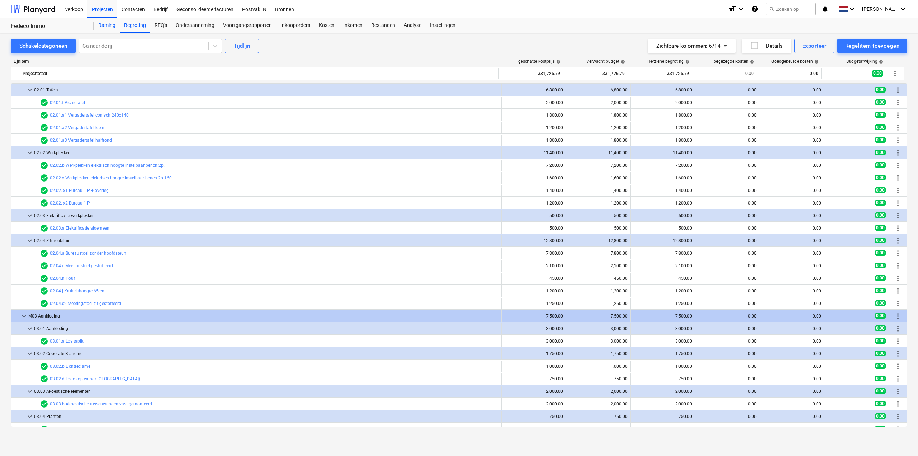
click at [110, 25] on div "Raming" at bounding box center [107, 25] width 26 height 14
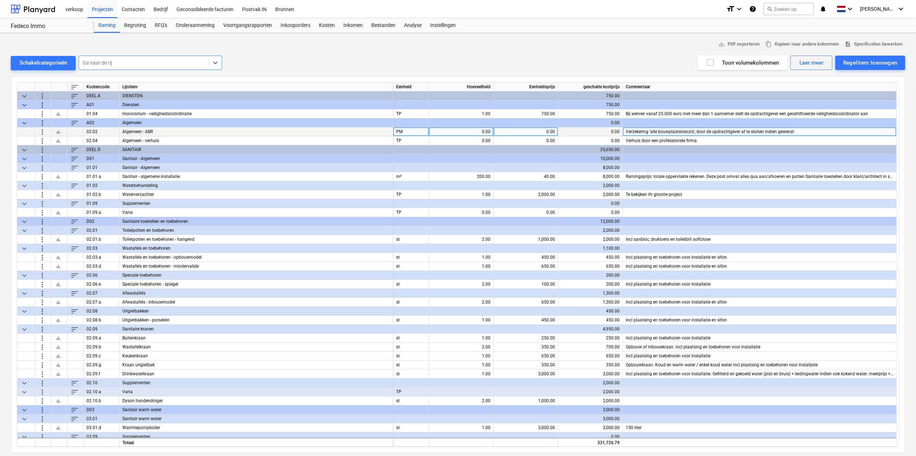
click at [42, 128] on span "more_vert" at bounding box center [42, 131] width 9 height 9
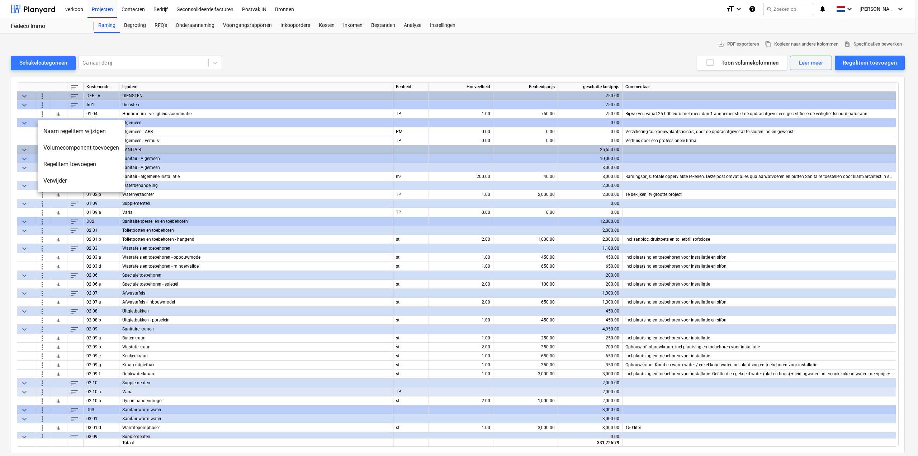
click at [63, 181] on li "Verwijder" at bounding box center [81, 180] width 87 height 16
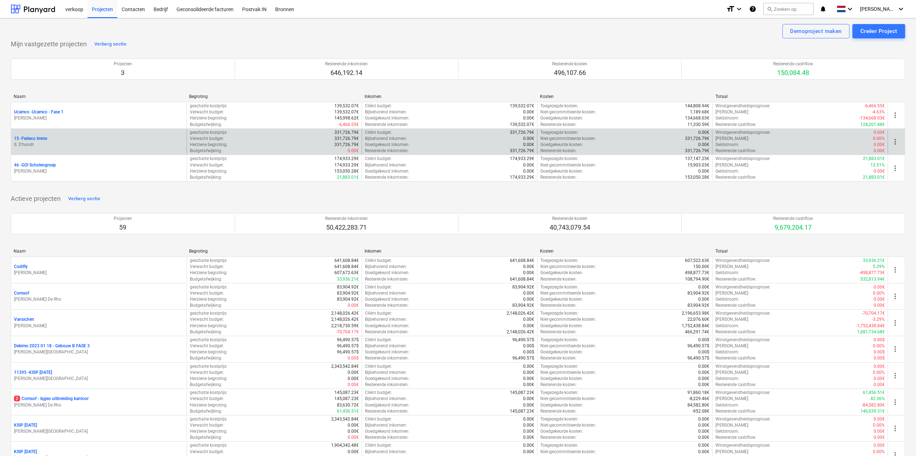
click at [44, 138] on p "15 - Fedeco Immo" at bounding box center [30, 139] width 33 height 6
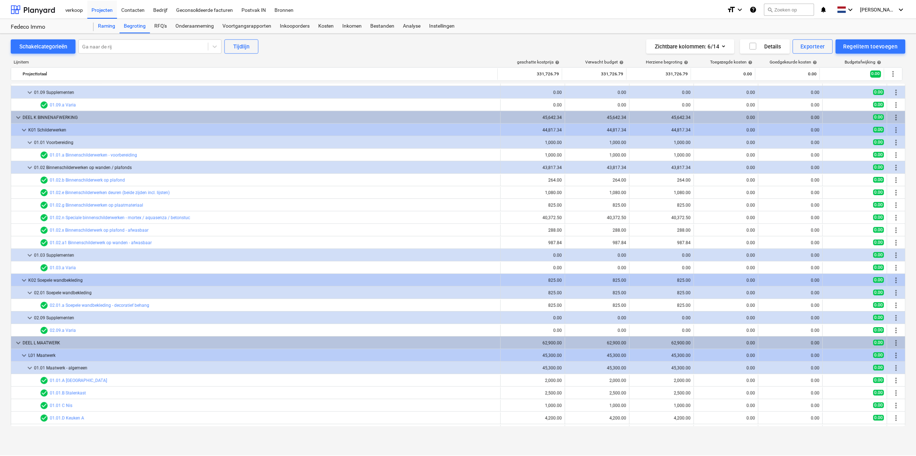
scroll to position [1865, 0]
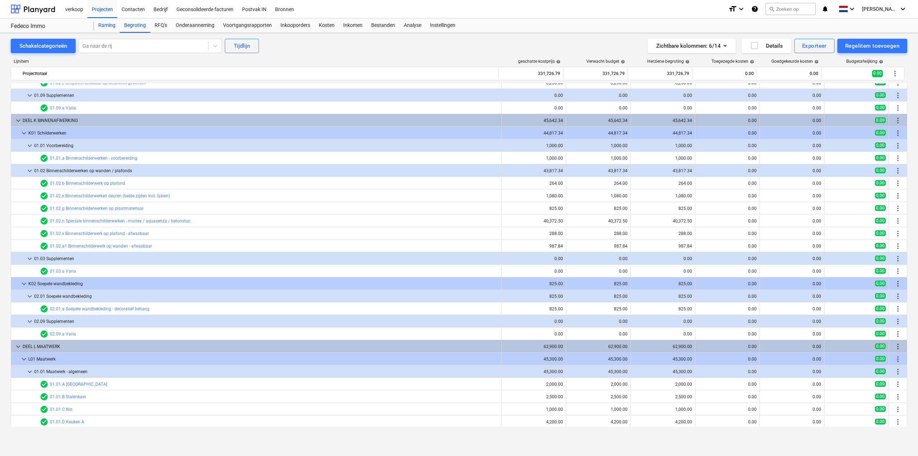
click at [99, 27] on div "Raming" at bounding box center [107, 25] width 26 height 14
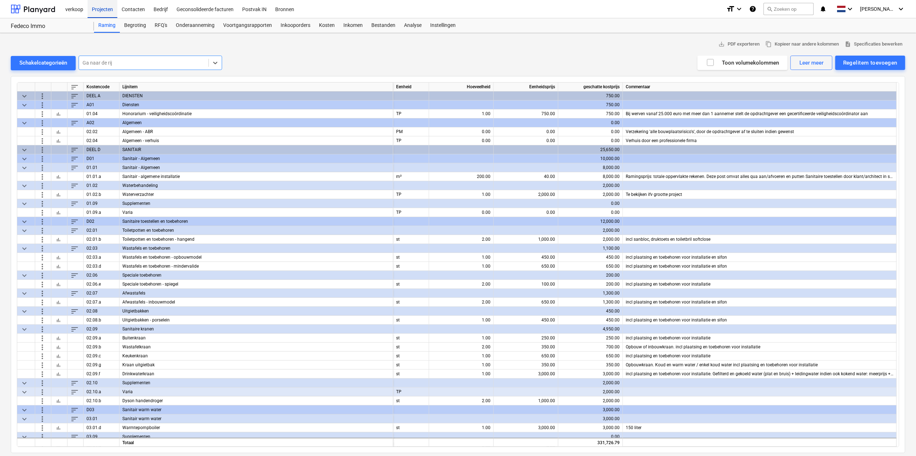
click at [94, 8] on div "Projecten" at bounding box center [103, 9] width 30 height 18
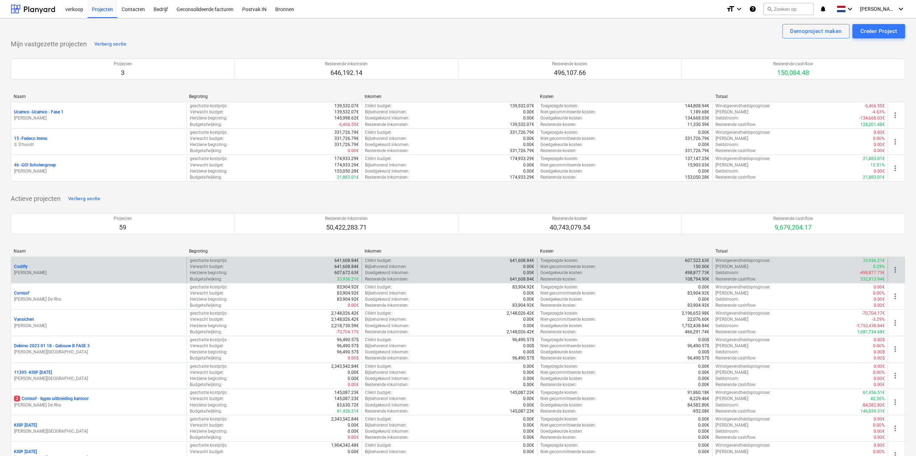
click at [27, 265] on p "Codifly" at bounding box center [21, 267] width 14 height 6
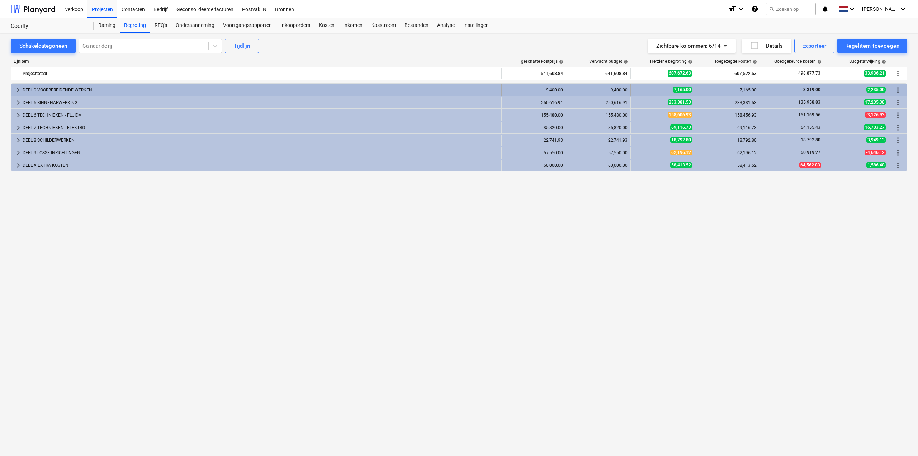
click at [17, 88] on span "keyboard_arrow_right" at bounding box center [18, 90] width 9 height 9
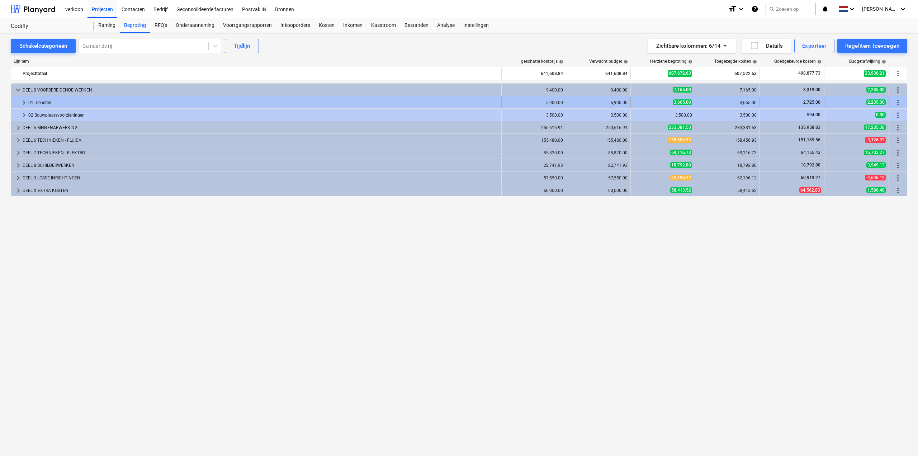
click at [19, 101] on div at bounding box center [17, 102] width 6 height 11
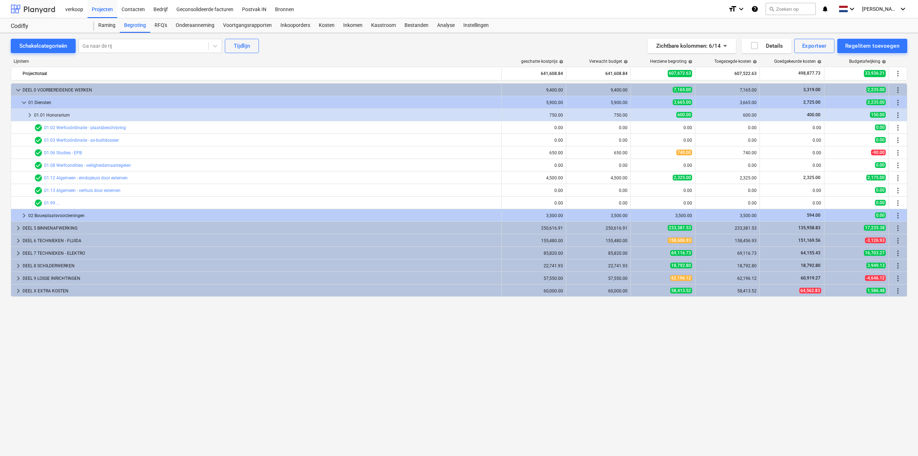
drag, startPoint x: 42, startPoint y: 10, endPoint x: 42, endPoint y: 16, distance: 5.7
click at [42, 10] on div at bounding box center [33, 9] width 44 height 18
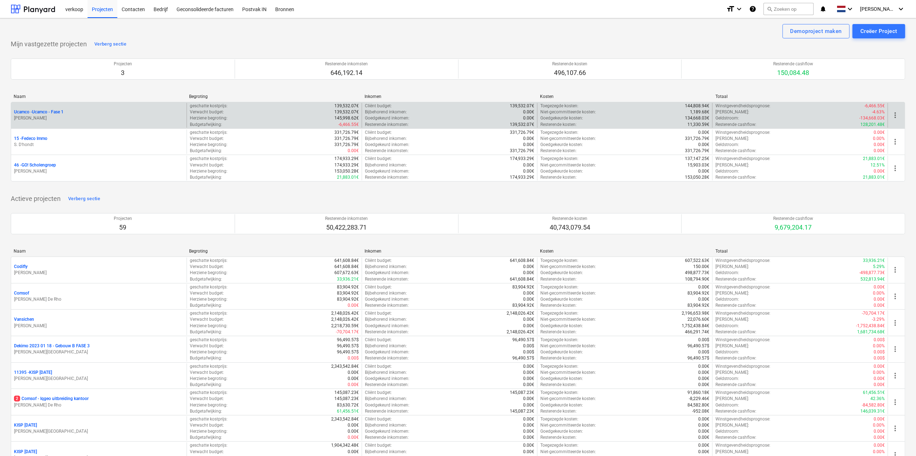
click at [43, 113] on p "Ucamco - Ucamco - Fase 1" at bounding box center [38, 112] width 49 height 6
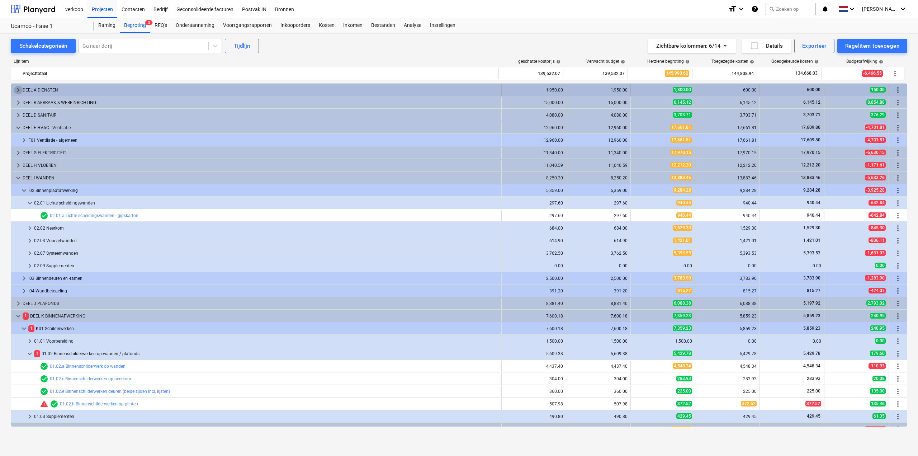
click at [17, 86] on span "keyboard_arrow_right" at bounding box center [18, 90] width 9 height 9
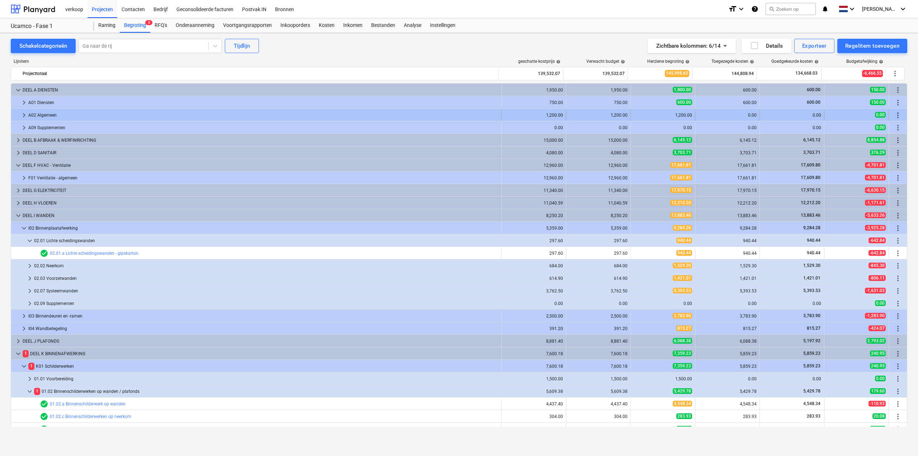
click at [21, 113] on span "keyboard_arrow_right" at bounding box center [24, 115] width 9 height 9
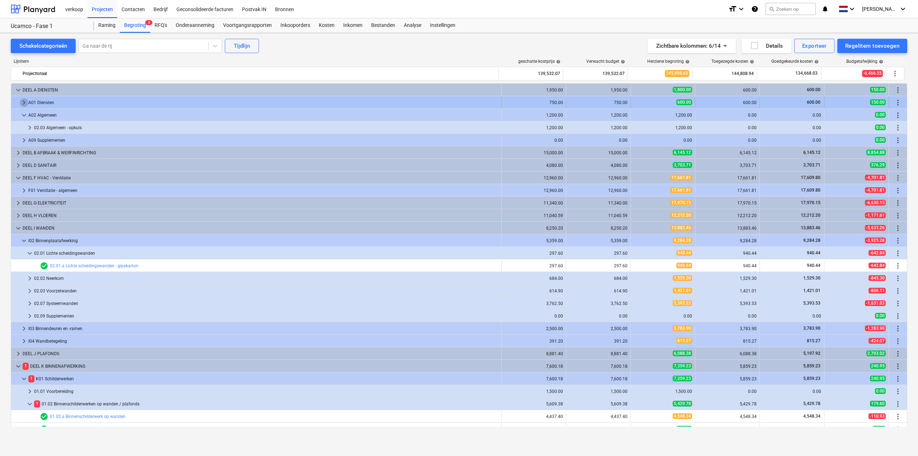
click at [22, 104] on span "keyboard_arrow_right" at bounding box center [24, 102] width 9 height 9
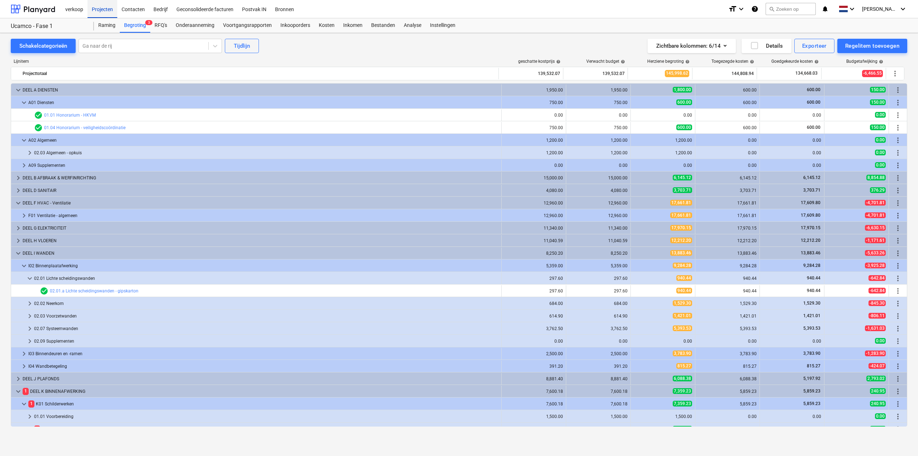
click at [108, 9] on div "Projecten" at bounding box center [103, 9] width 30 height 18
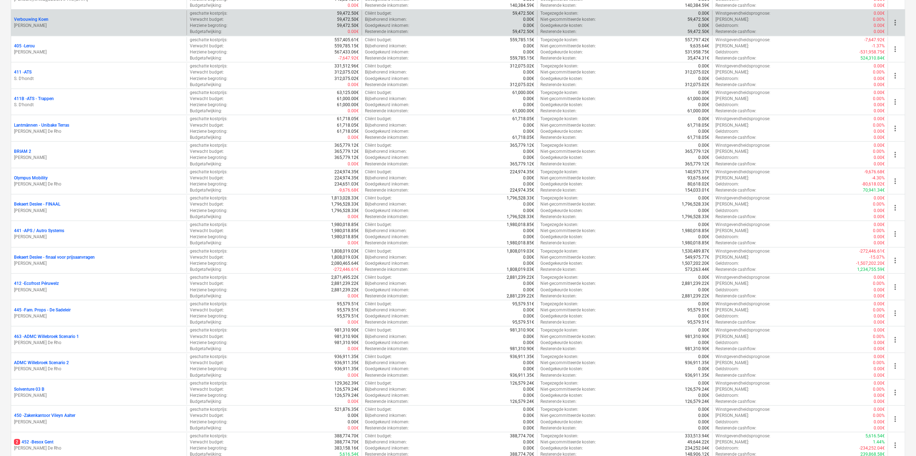
scroll to position [538, 0]
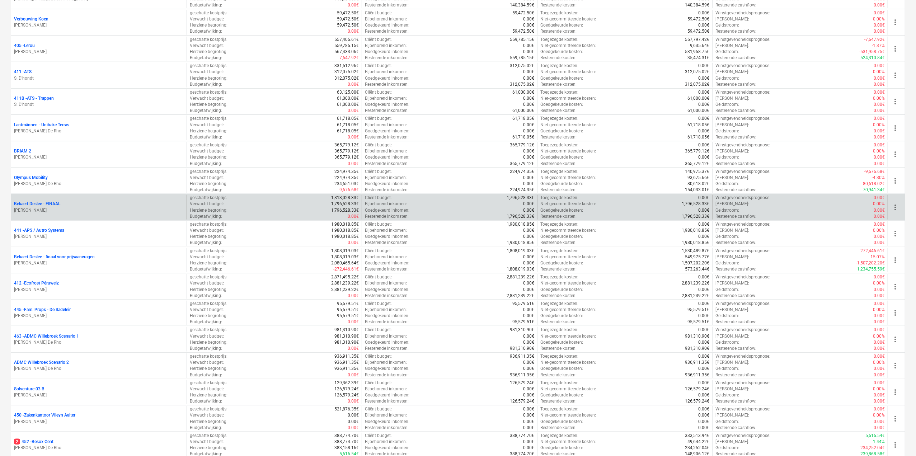
click at [44, 201] on p "Bekaert Deslee - FINAAL" at bounding box center [37, 204] width 46 height 6
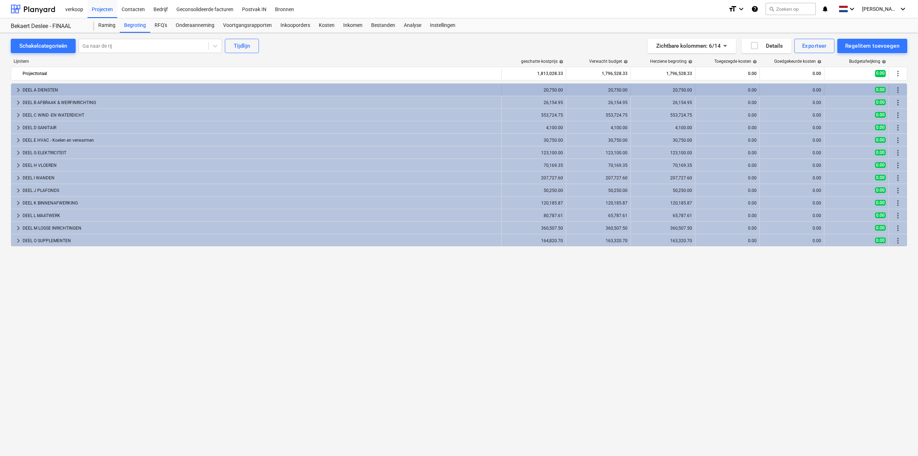
click at [17, 88] on span "keyboard_arrow_right" at bounding box center [18, 90] width 9 height 9
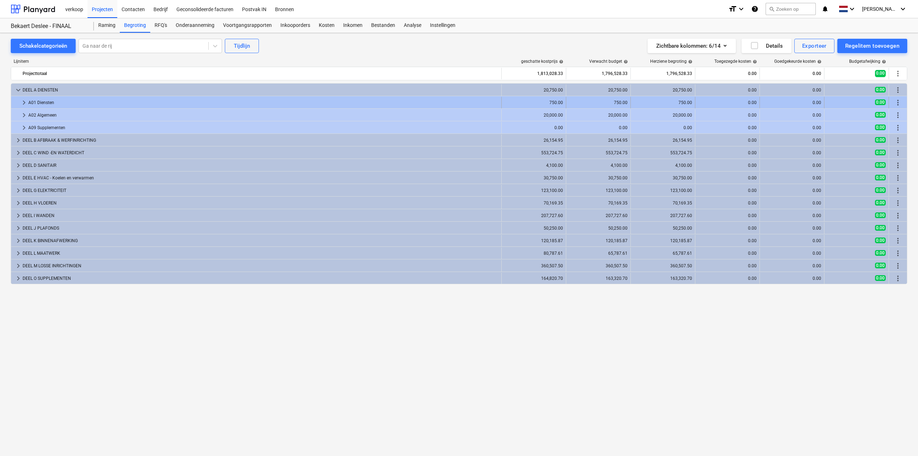
click at [20, 103] on span "keyboard_arrow_right" at bounding box center [24, 102] width 9 height 9
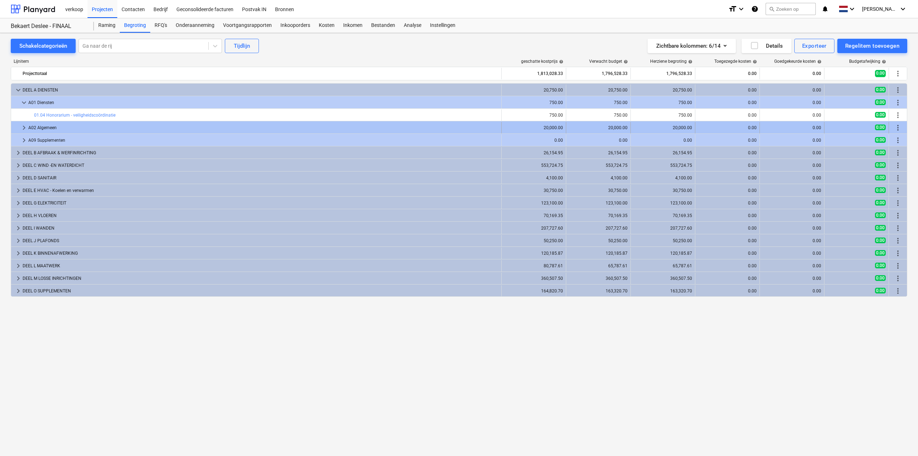
click at [22, 127] on span "keyboard_arrow_right" at bounding box center [24, 127] width 9 height 9
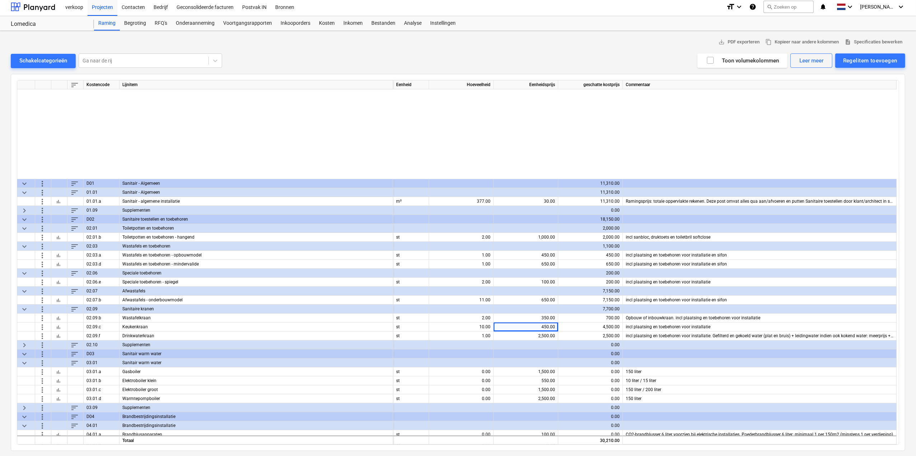
scroll to position [128, 0]
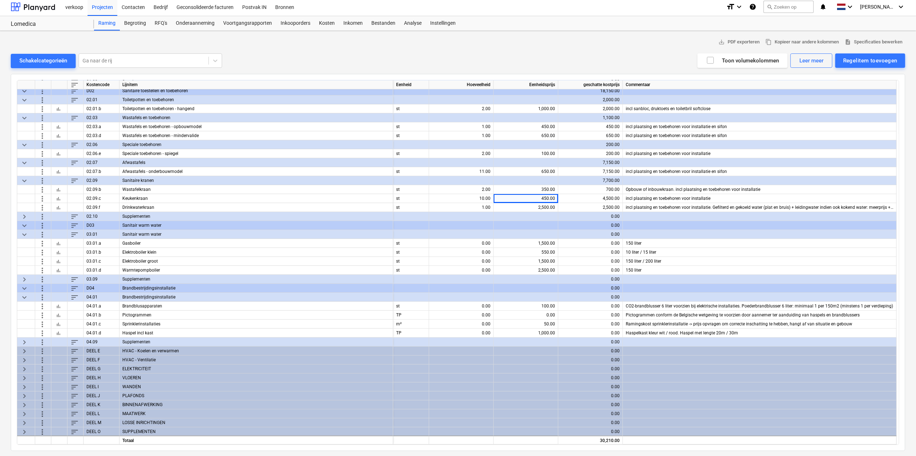
click at [24, 350] on span "keyboard_arrow_right" at bounding box center [24, 350] width 9 height 9
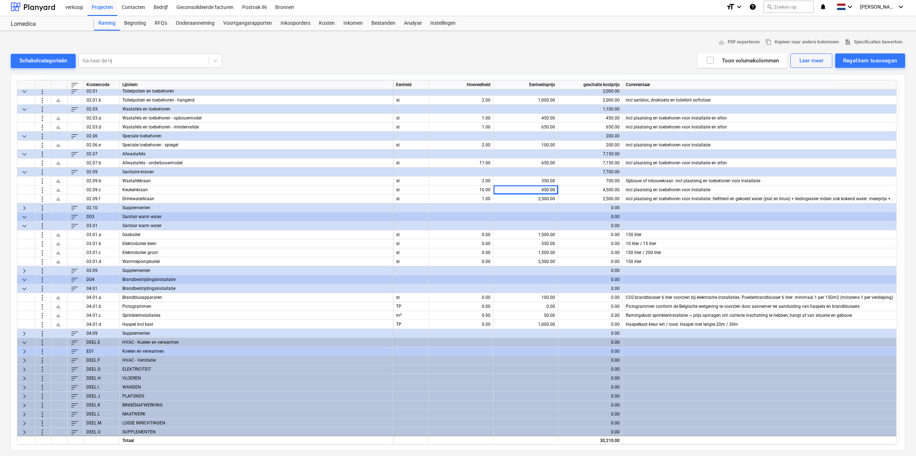
scroll to position [137, 0]
click at [24, 349] on span "keyboard_arrow_right" at bounding box center [24, 350] width 9 height 9
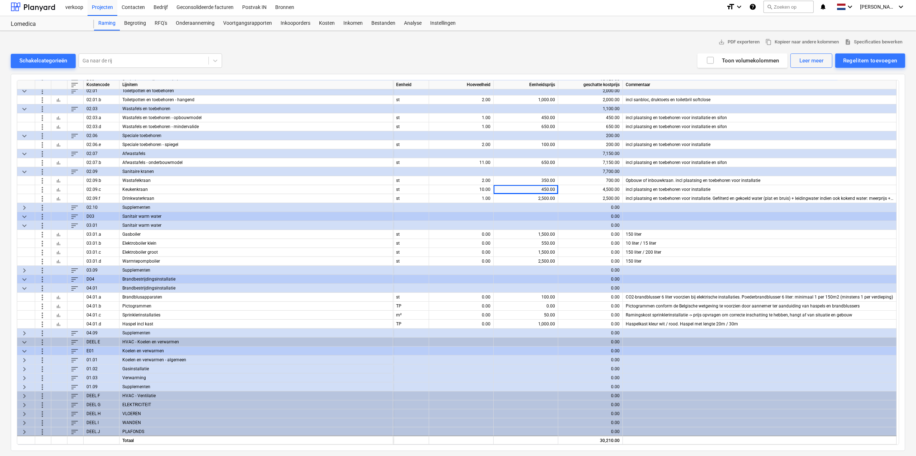
click at [24, 357] on span "keyboard_arrow_right" at bounding box center [24, 359] width 9 height 9
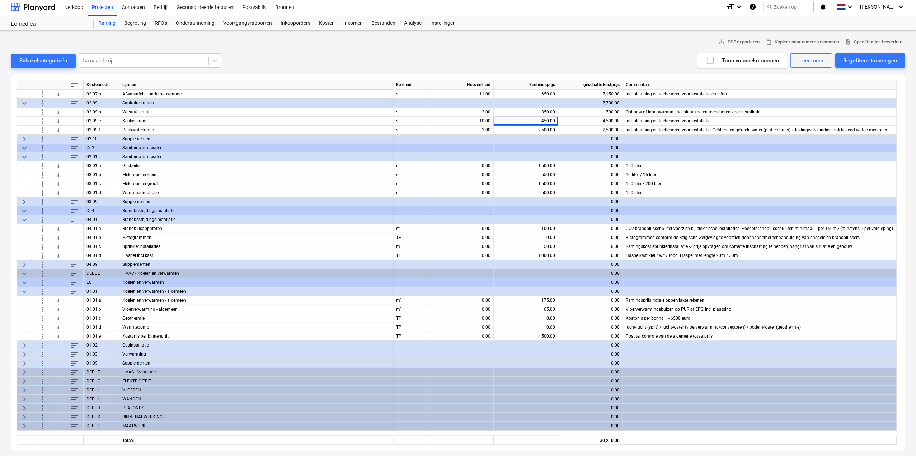
scroll to position [209, 0]
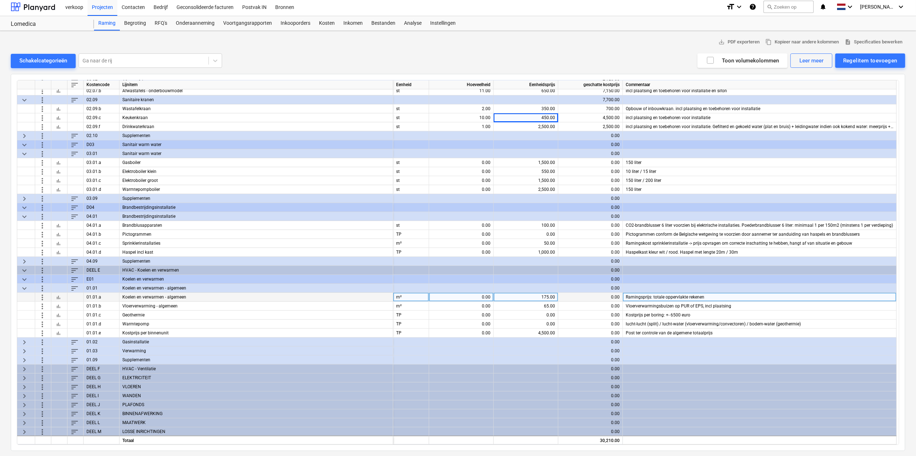
click at [460, 296] on div "0.00" at bounding box center [461, 297] width 58 height 9
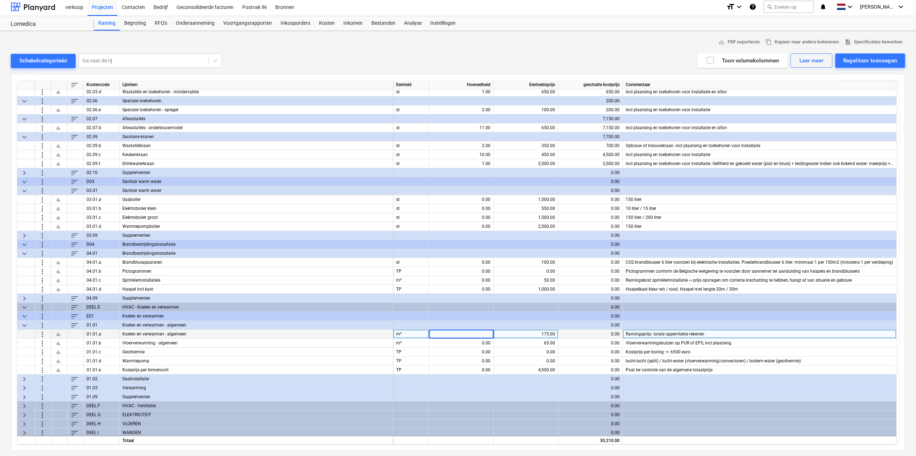
scroll to position [173, 0]
type input "377"
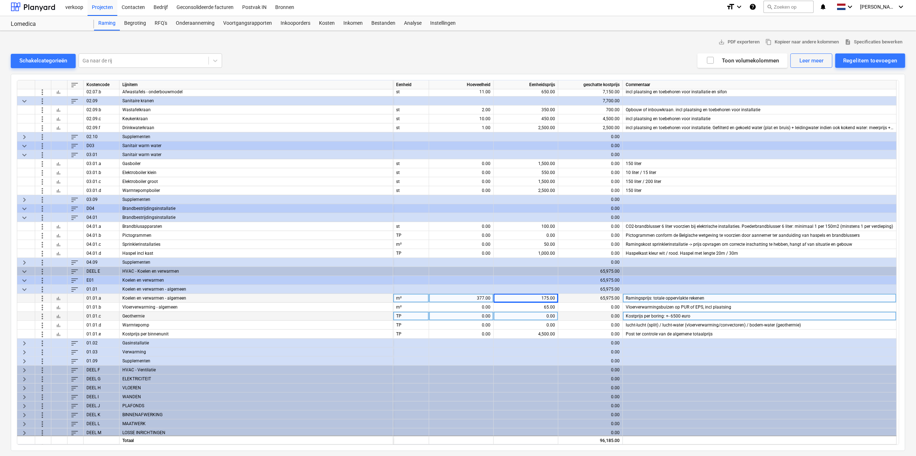
scroll to position [209, 0]
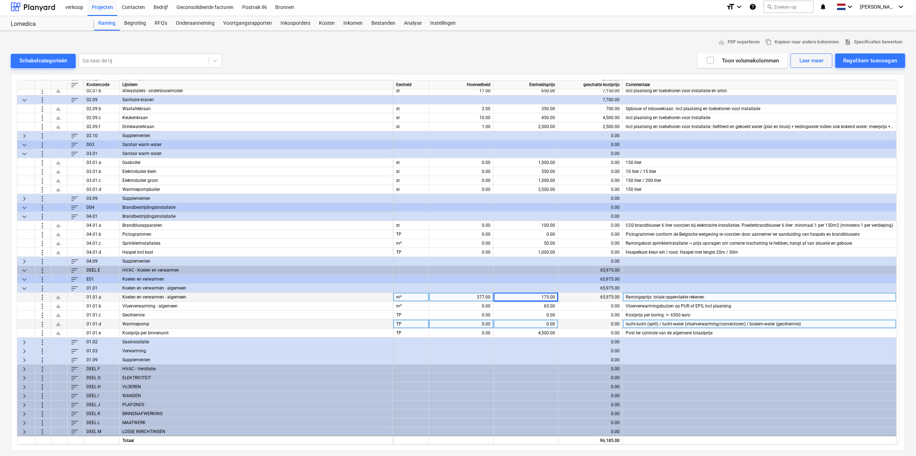
click at [463, 323] on div "0.00" at bounding box center [461, 324] width 58 height 9
click at [523, 325] on div "0.00" at bounding box center [525, 324] width 58 height 9
click at [467, 320] on div "0.00" at bounding box center [461, 324] width 58 height 9
type input "1"
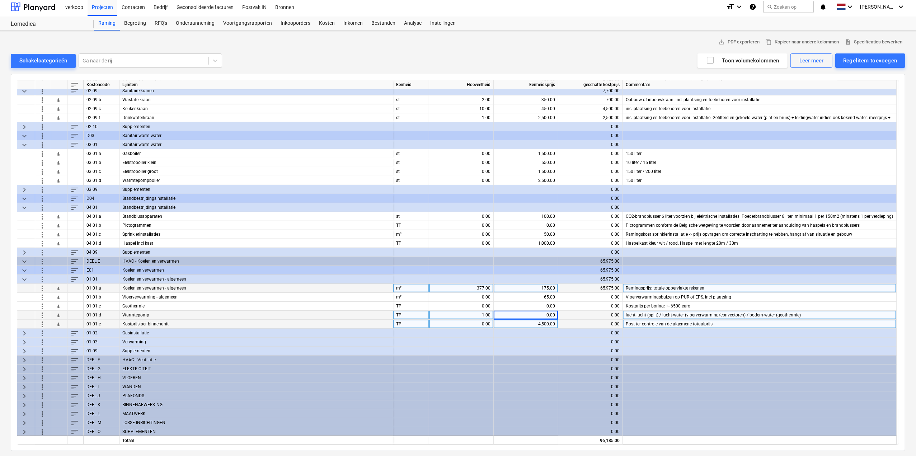
scroll to position [218, 0]
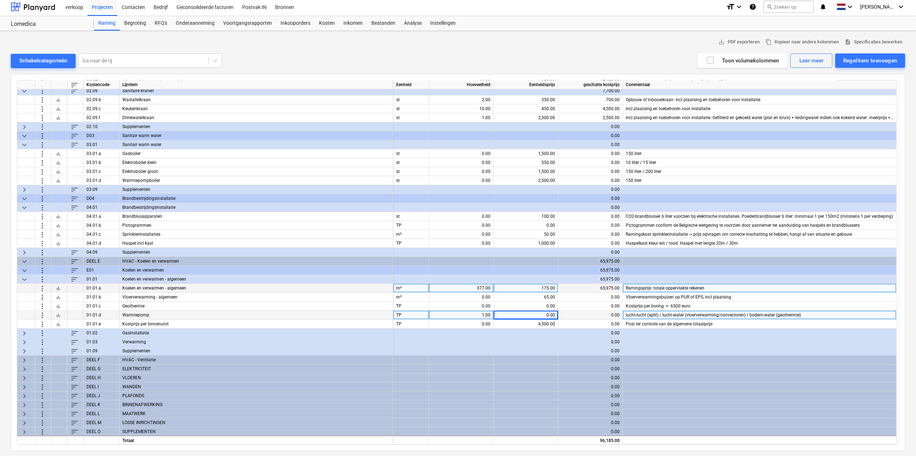
click at [19, 329] on div "keyboard_arrow_right" at bounding box center [26, 332] width 18 height 9
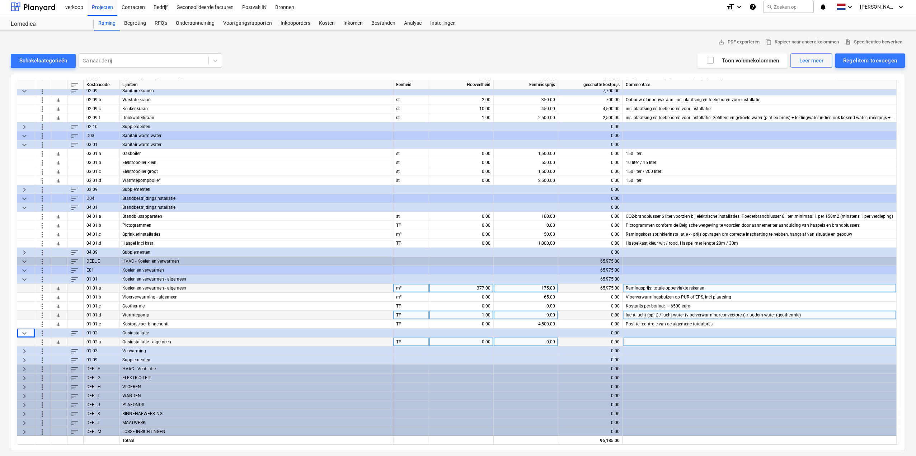
click at [43, 340] on span "more_vert" at bounding box center [42, 341] width 9 height 9
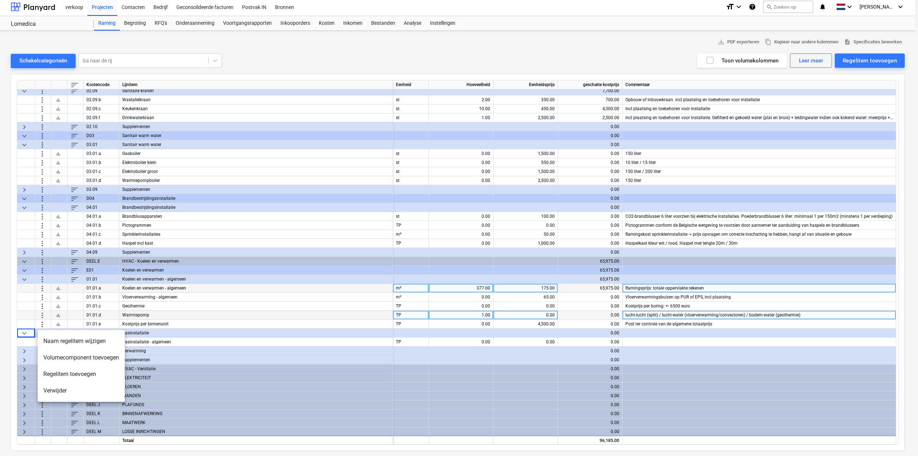
click at [64, 391] on li "Verwijder" at bounding box center [81, 390] width 87 height 16
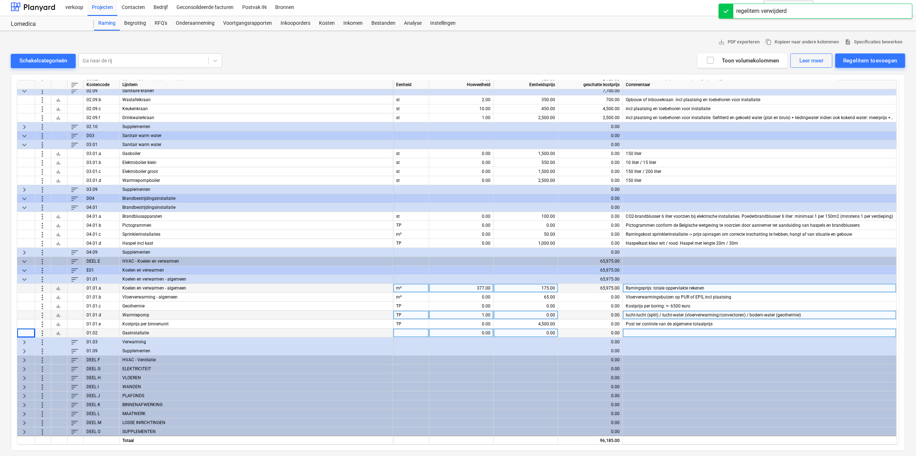
click at [42, 332] on span "more_vert" at bounding box center [42, 332] width 9 height 9
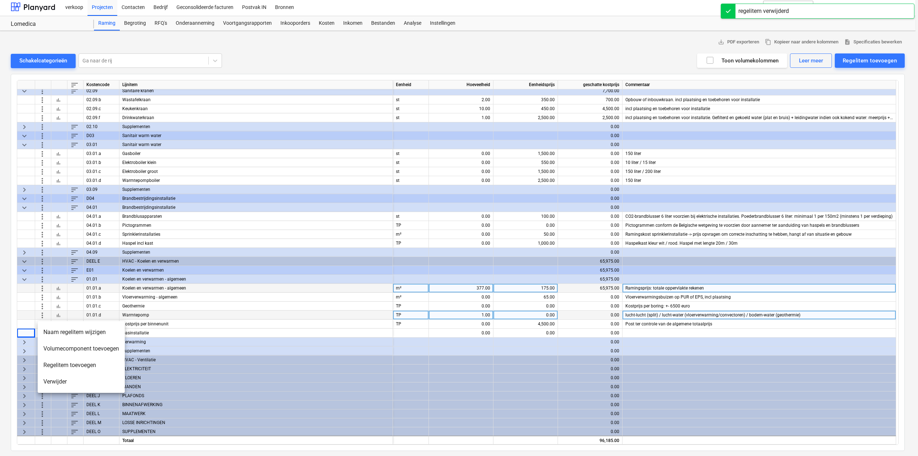
click at [55, 377] on li "Verwijder" at bounding box center [81, 381] width 87 height 16
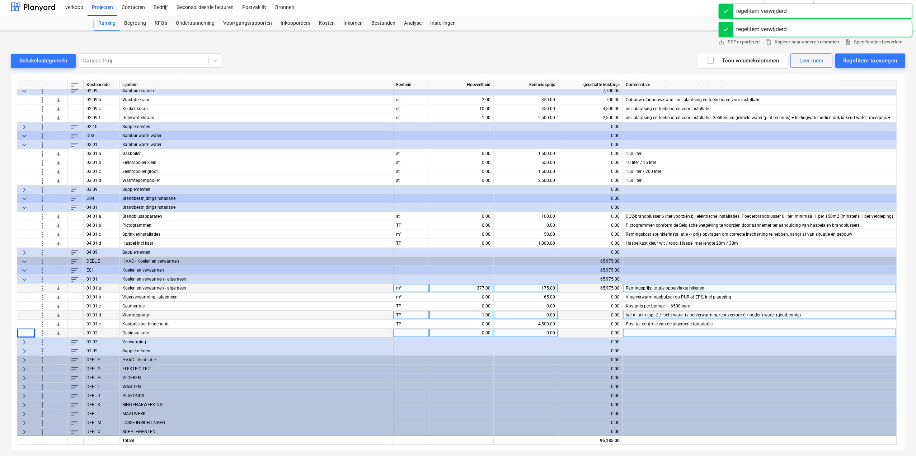
scroll to position [209, 0]
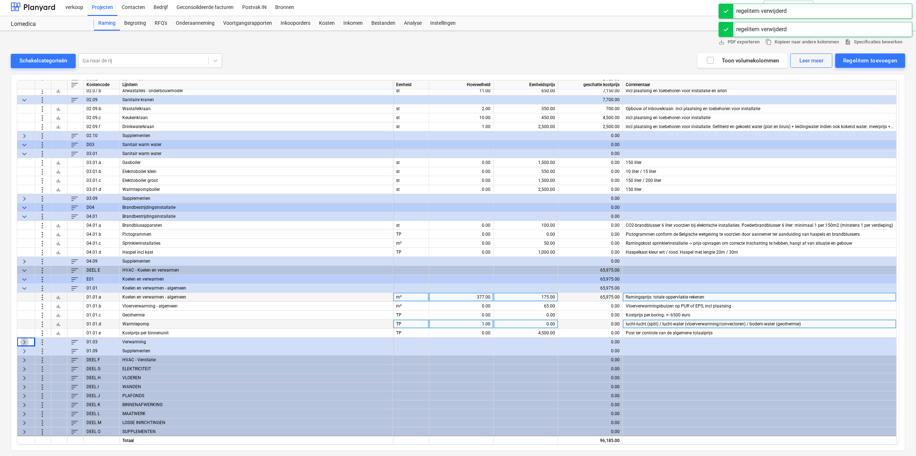
click at [24, 340] on span "keyboard_arrow_right" at bounding box center [24, 341] width 9 height 9
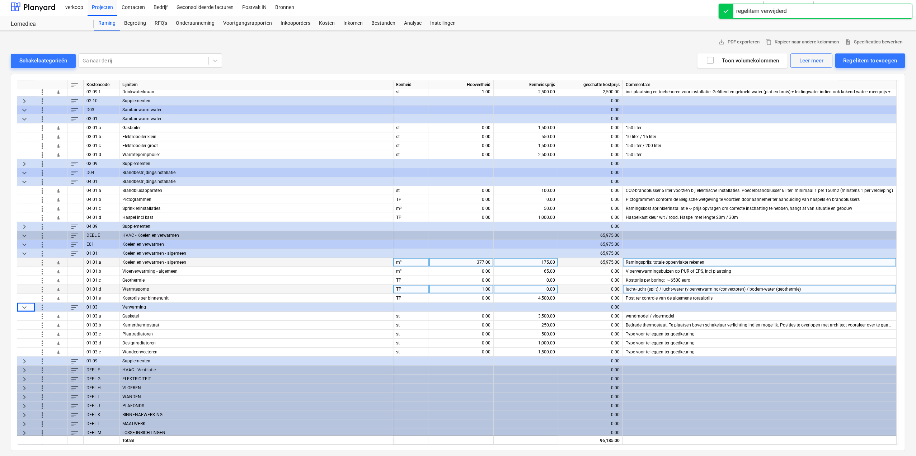
scroll to position [245, 0]
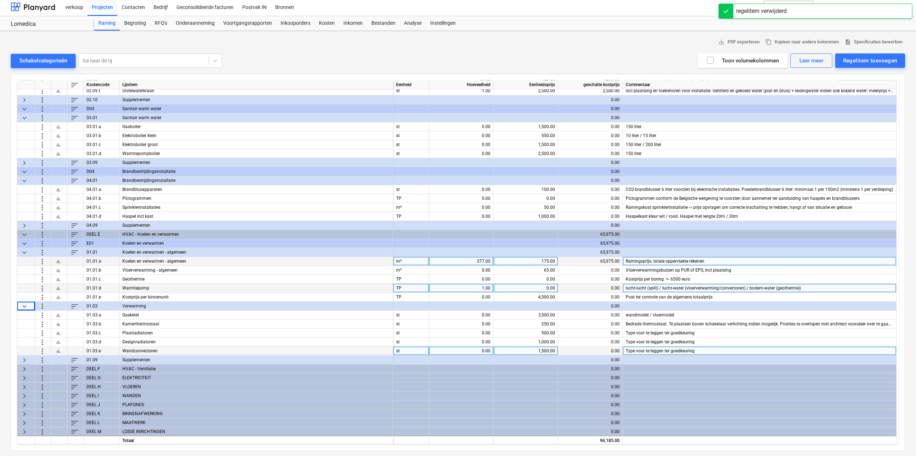
click at [41, 350] on span "more_vert" at bounding box center [42, 350] width 9 height 9
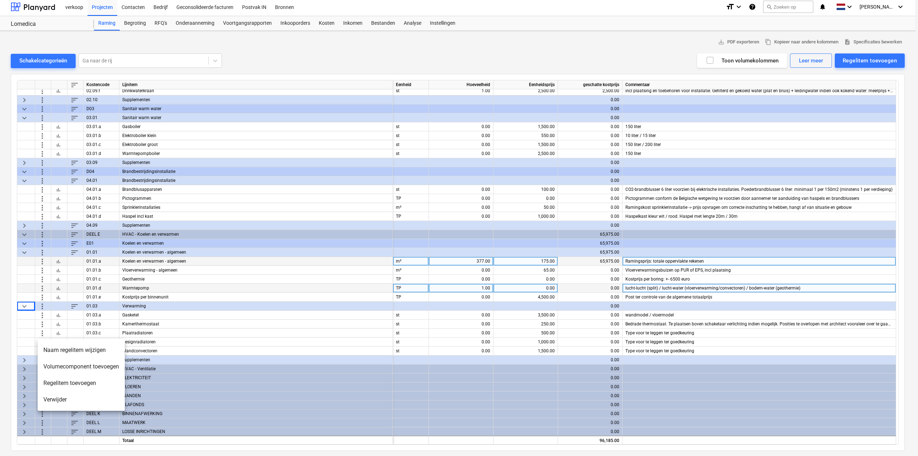
click at [58, 398] on li "Verwijder" at bounding box center [81, 399] width 87 height 16
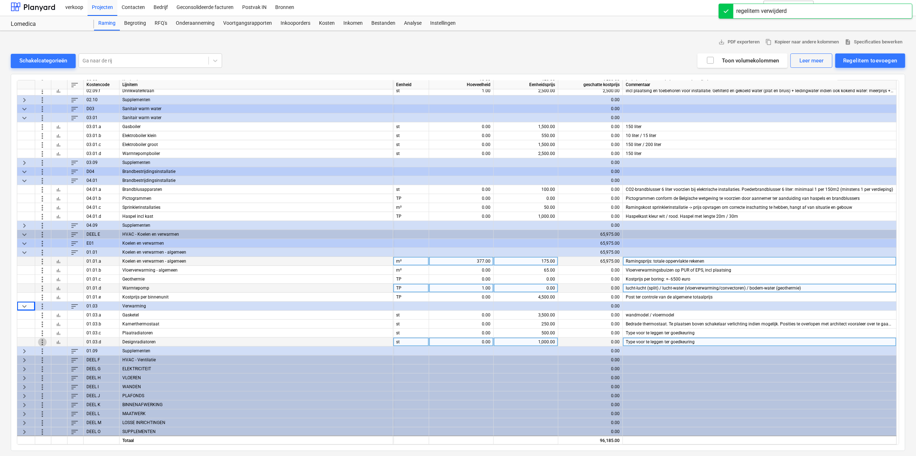
click at [42, 340] on span "more_vert" at bounding box center [42, 341] width 9 height 9
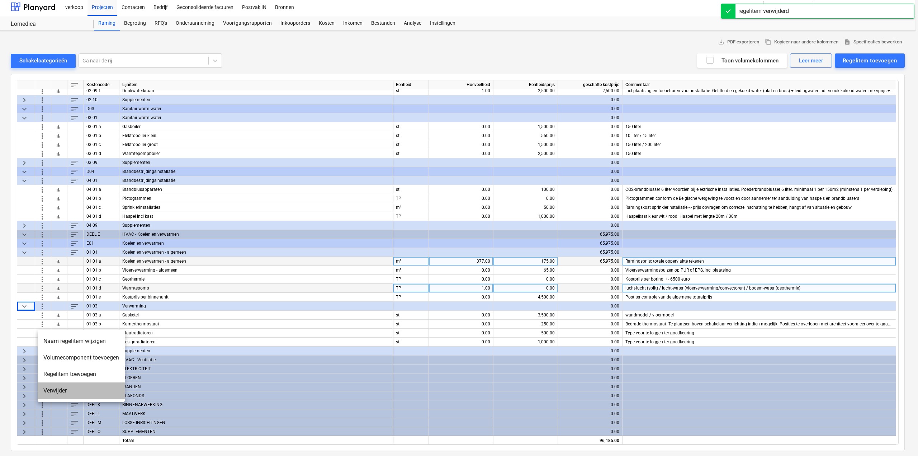
click at [44, 391] on li "Verwijder" at bounding box center [81, 390] width 87 height 16
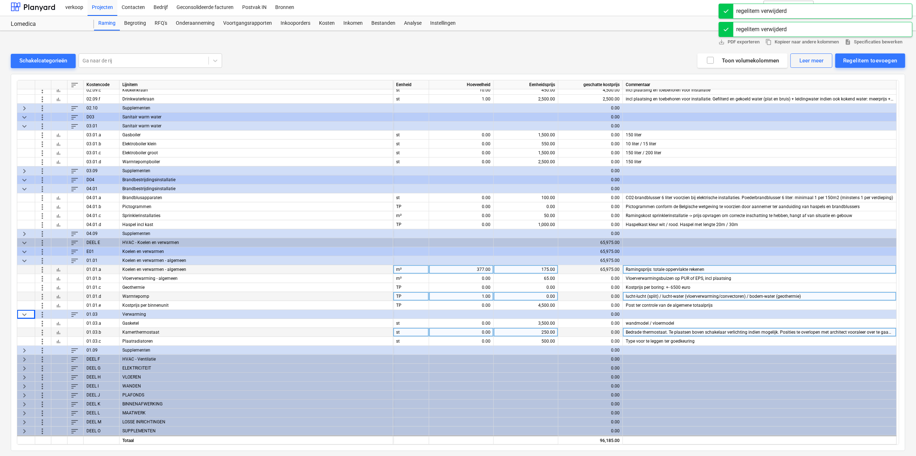
scroll to position [236, 0]
click at [42, 332] on span "more_vert" at bounding box center [42, 332] width 9 height 9
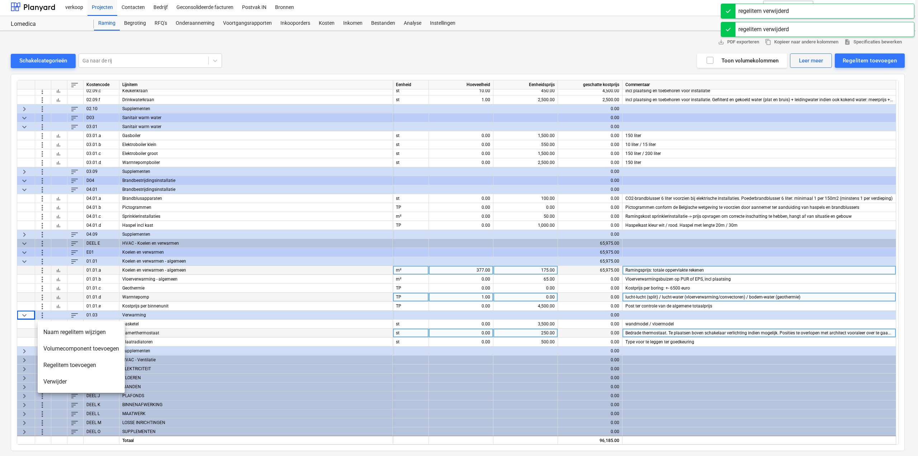
click at [49, 383] on li "Verwijder" at bounding box center [81, 381] width 87 height 16
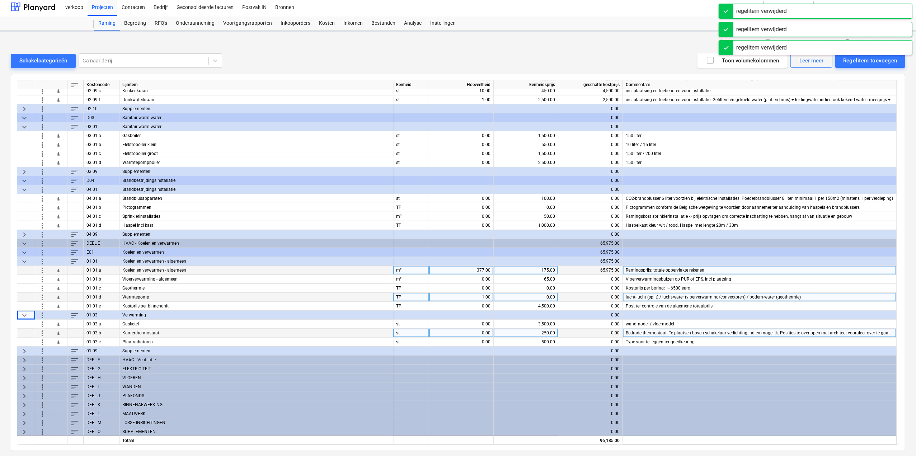
scroll to position [227, 0]
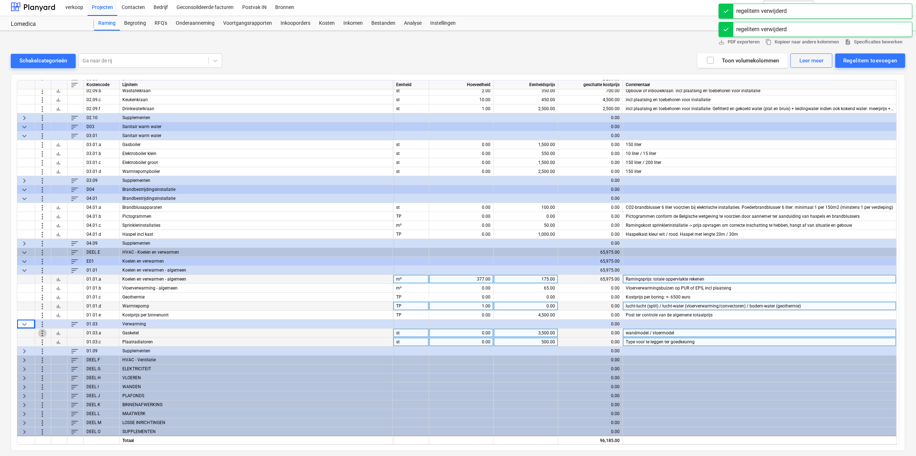
click at [41, 331] on span "more_vert" at bounding box center [42, 332] width 9 height 9
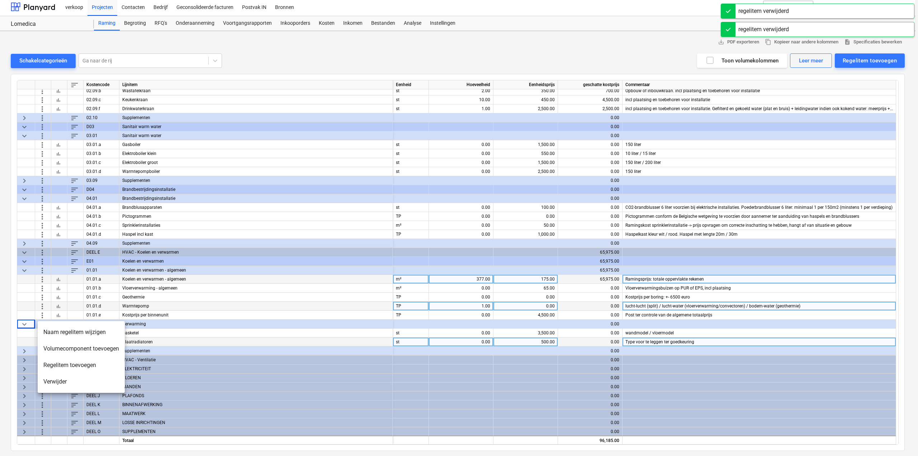
click at [50, 385] on li "Verwijder" at bounding box center [81, 381] width 87 height 16
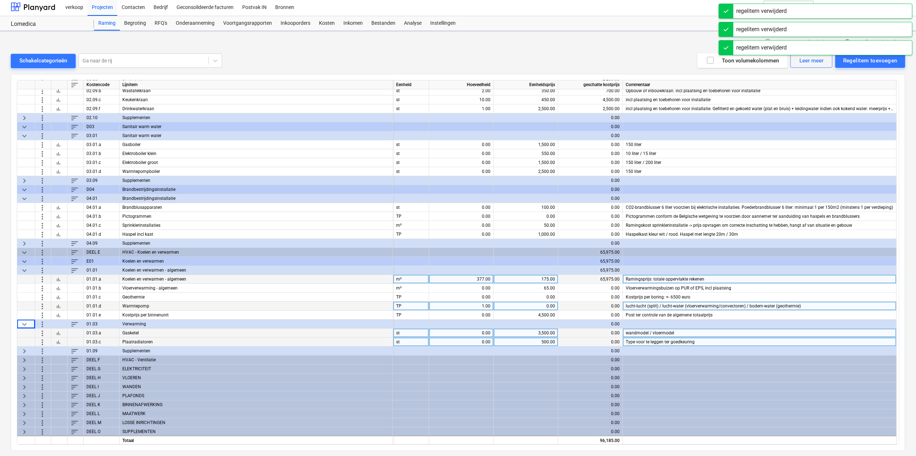
scroll to position [218, 0]
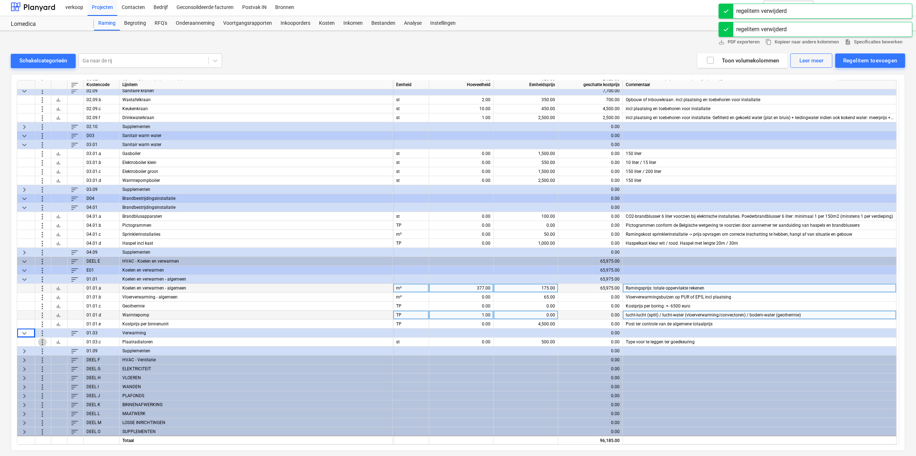
click at [44, 343] on span "more_vert" at bounding box center [42, 341] width 9 height 9
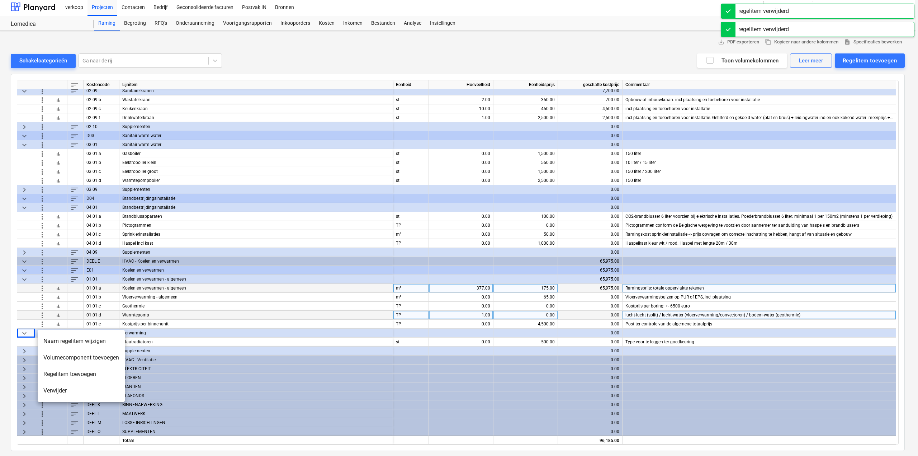
click at [43, 391] on li "Verwijder" at bounding box center [81, 390] width 87 height 16
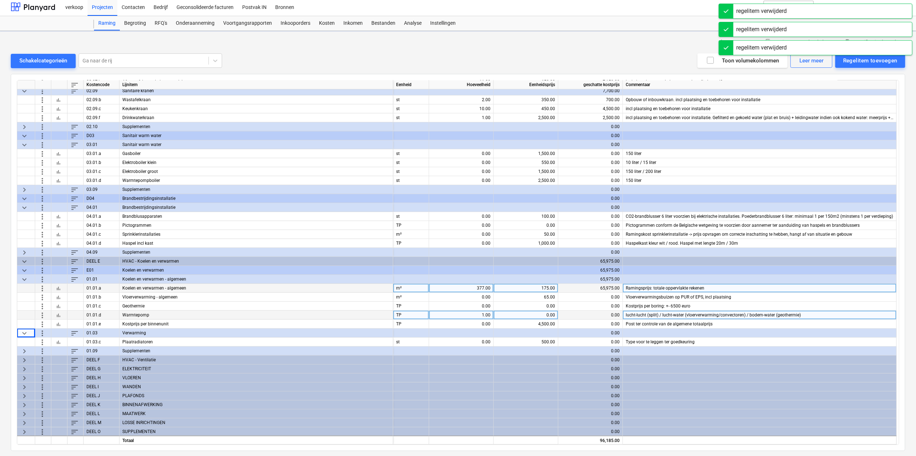
scroll to position [209, 0]
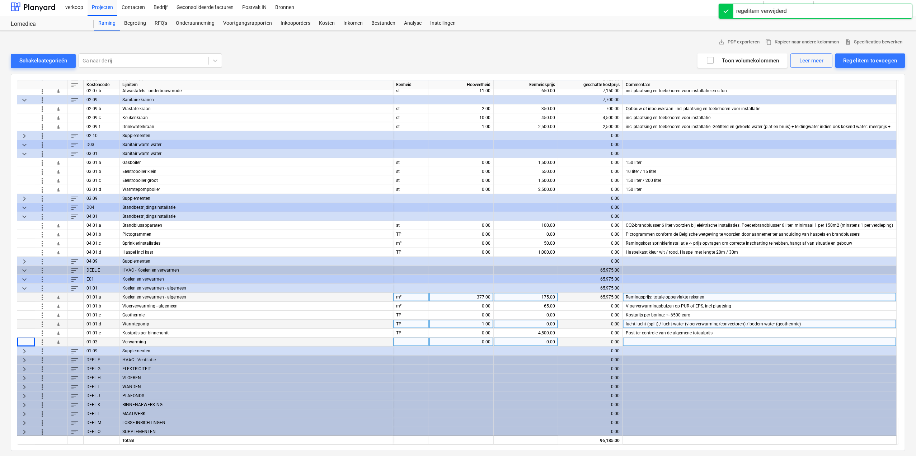
click at [38, 340] on span "more_vert" at bounding box center [42, 341] width 9 height 9
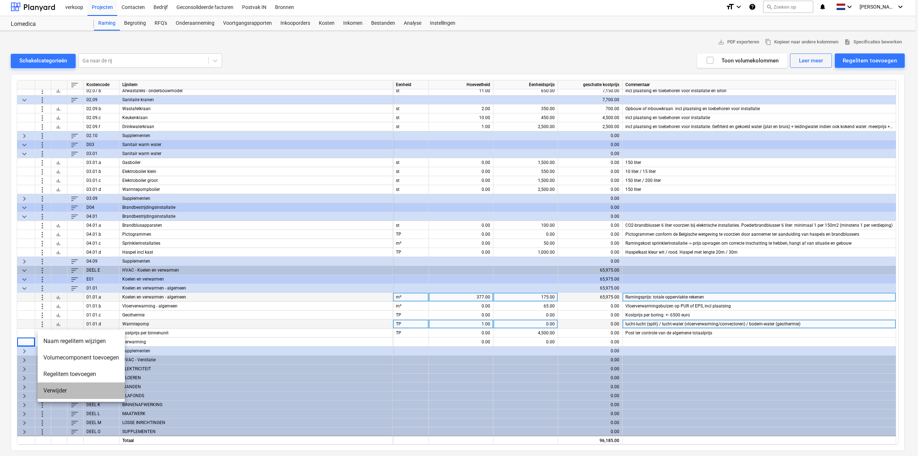
click at [52, 390] on li "Verwijder" at bounding box center [81, 390] width 87 height 16
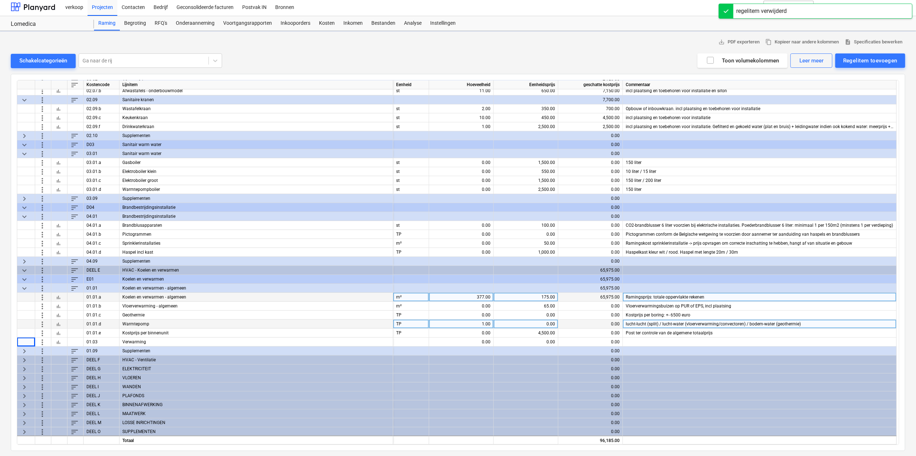
scroll to position [200, 0]
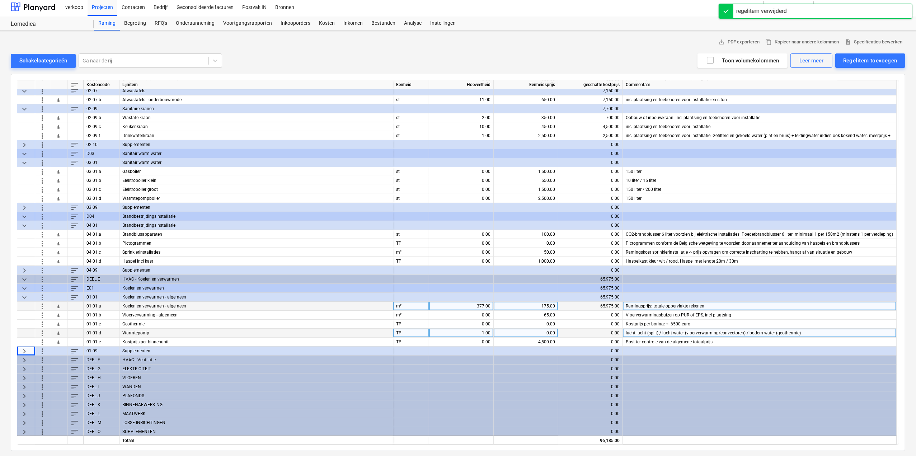
click at [23, 360] on span "keyboard_arrow_right" at bounding box center [24, 359] width 9 height 9
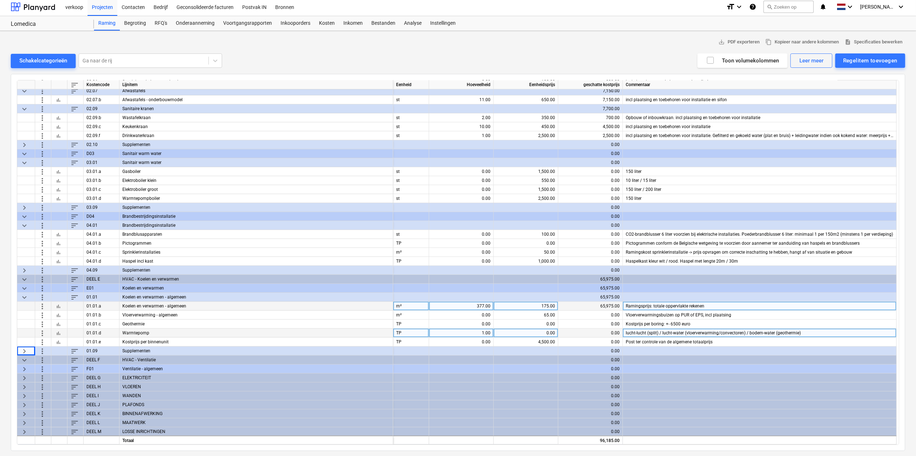
click at [25, 365] on span "keyboard_arrow_right" at bounding box center [24, 368] width 9 height 9
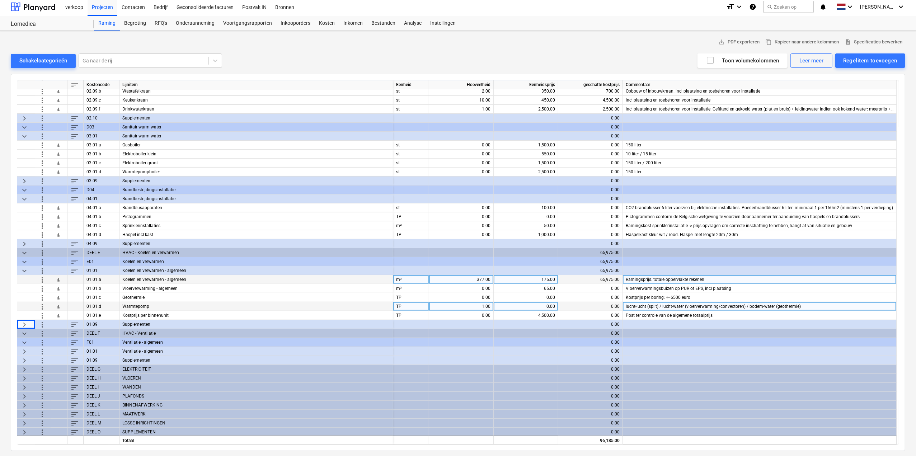
scroll to position [227, 0]
click at [25, 349] on span "keyboard_arrow_right" at bounding box center [24, 350] width 9 height 9
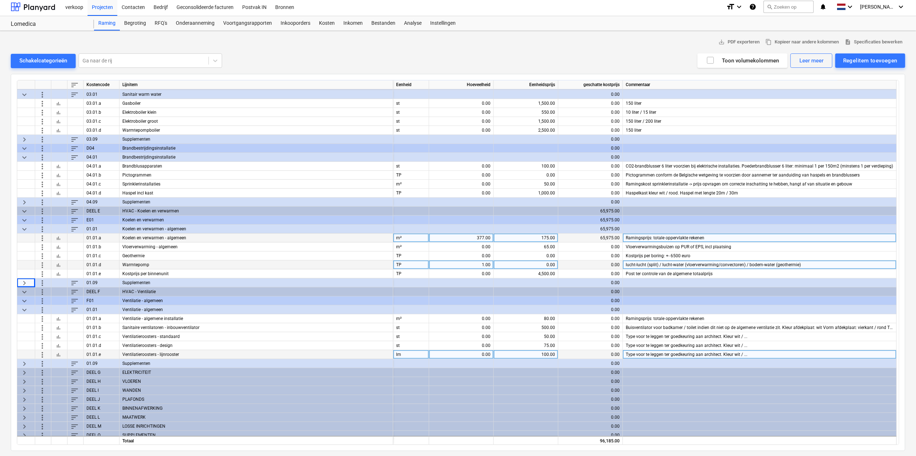
scroll to position [272, 0]
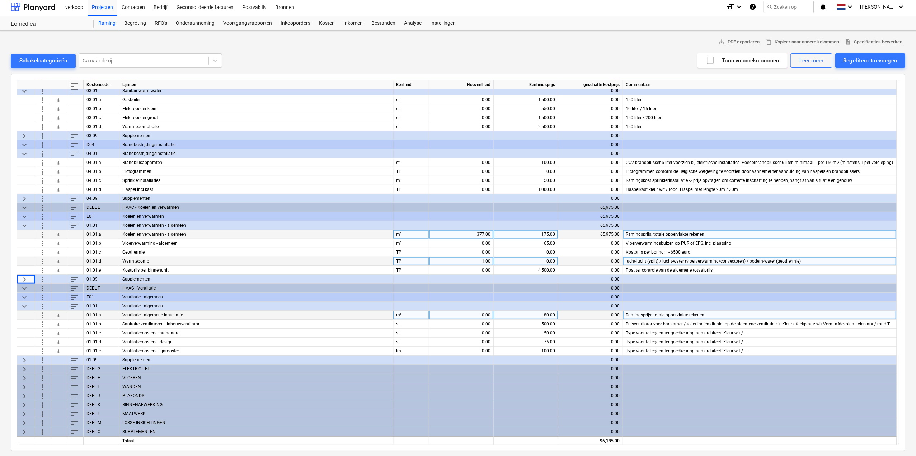
click at [465, 312] on div "0.00" at bounding box center [461, 315] width 58 height 9
type input "377"
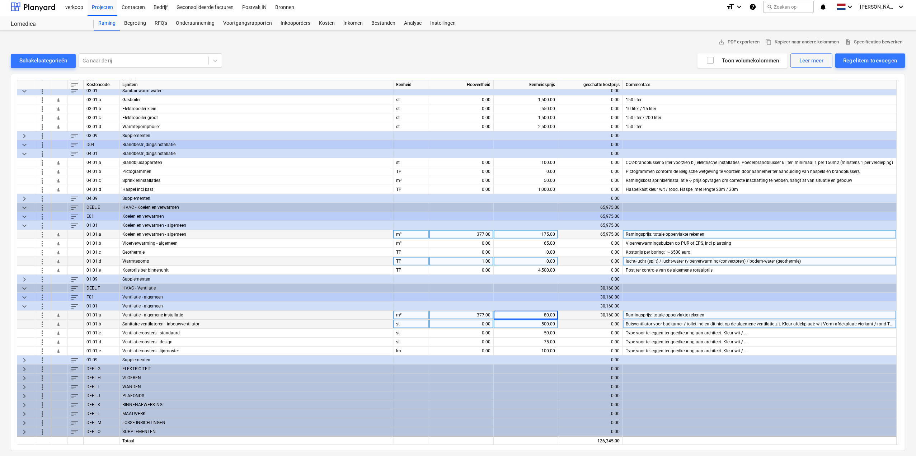
click at [44, 323] on span "more_vert" at bounding box center [42, 324] width 9 height 9
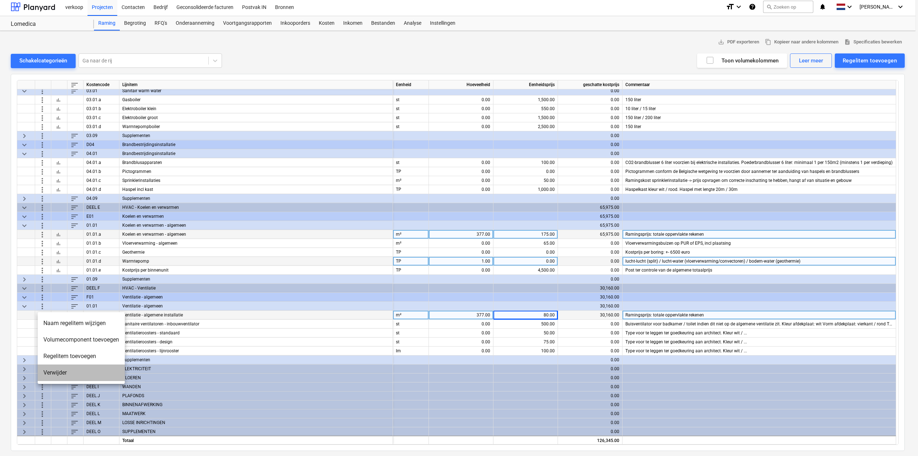
click at [53, 373] on li "Verwijder" at bounding box center [81, 372] width 87 height 16
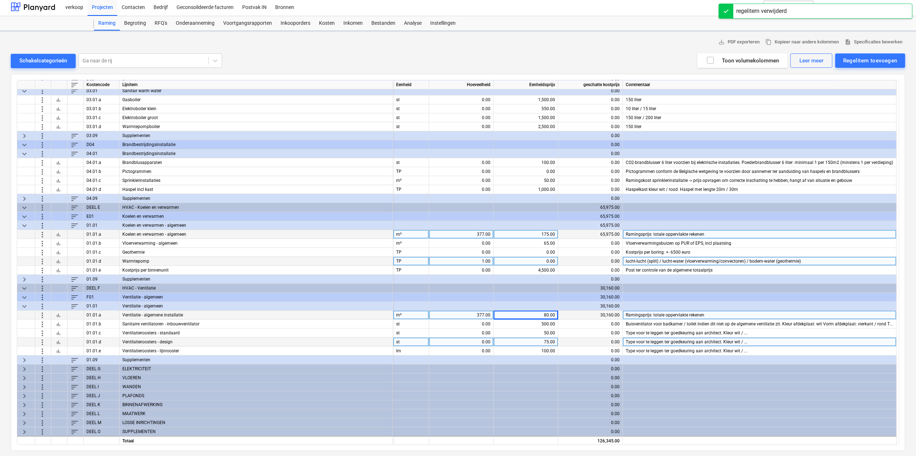
scroll to position [263, 0]
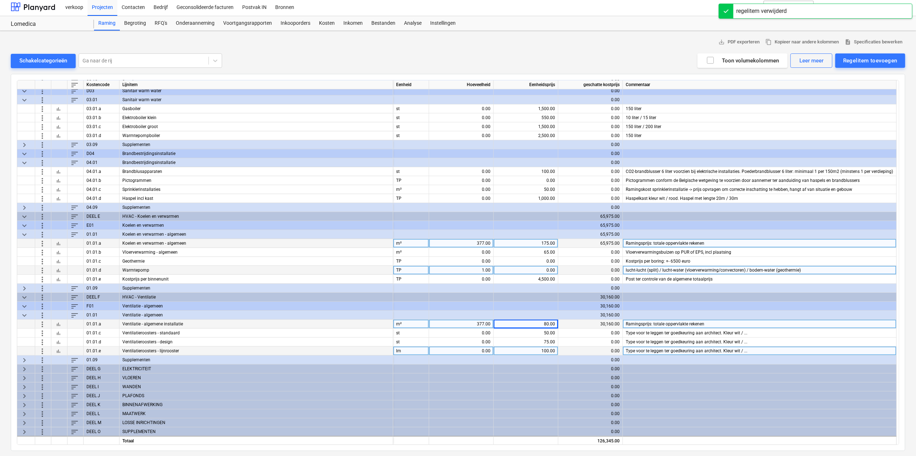
click at [39, 352] on span "more_vert" at bounding box center [42, 350] width 9 height 9
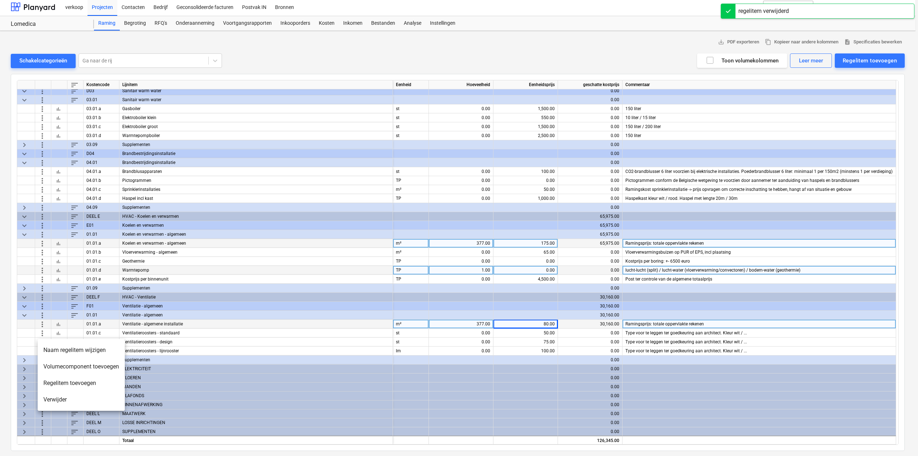
click at [44, 399] on li "Verwijder" at bounding box center [81, 399] width 87 height 16
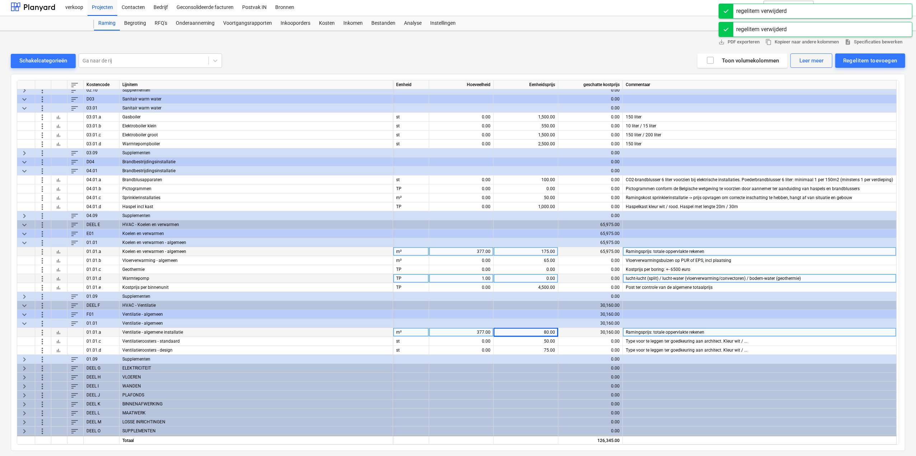
scroll to position [254, 0]
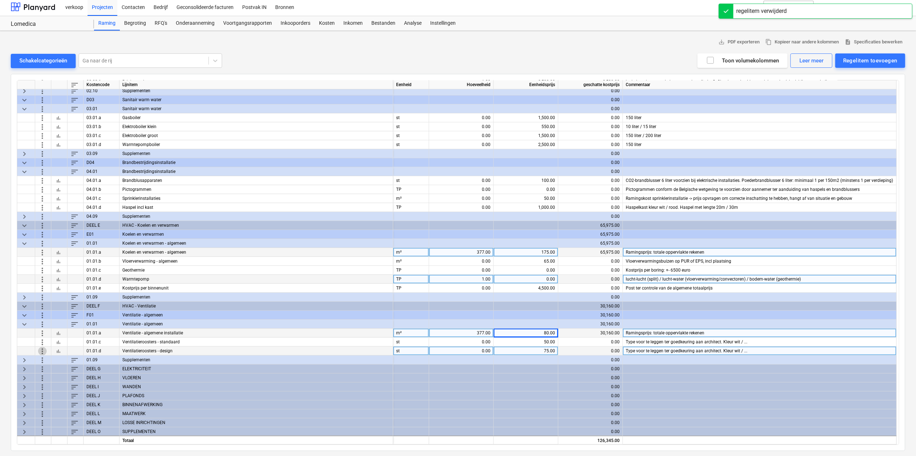
click at [44, 350] on span "more_vert" at bounding box center [42, 350] width 9 height 9
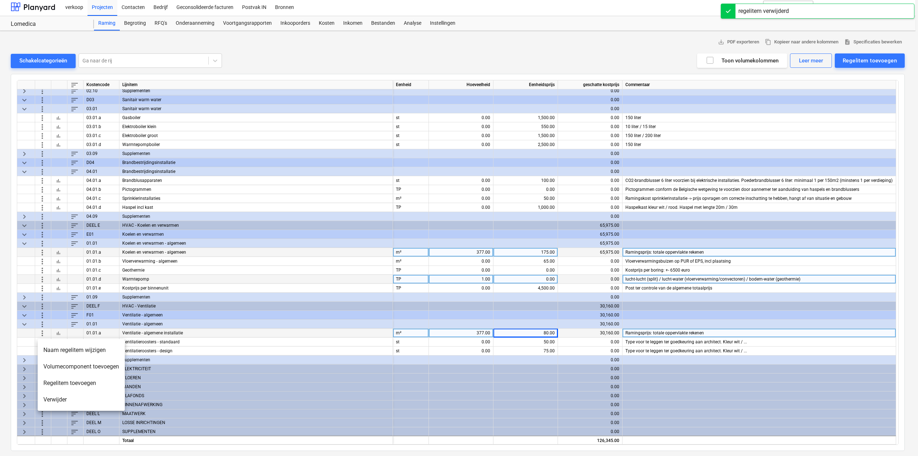
click at [59, 399] on li "Verwijder" at bounding box center [81, 399] width 87 height 16
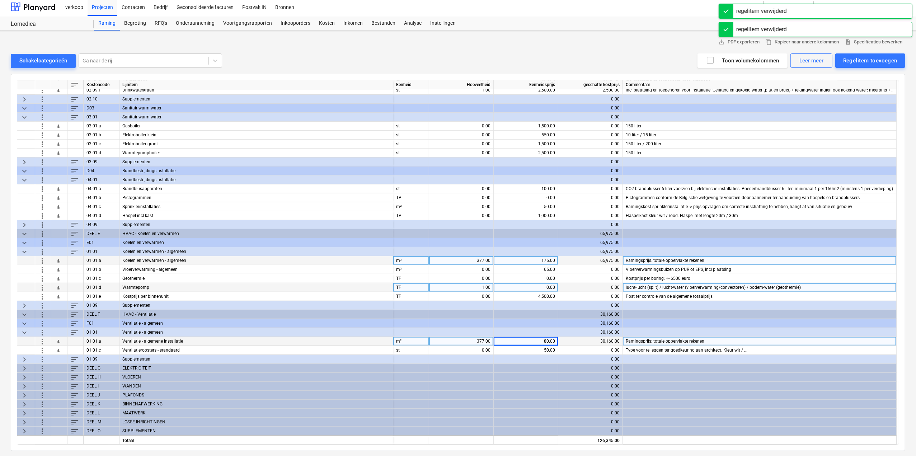
scroll to position [245, 0]
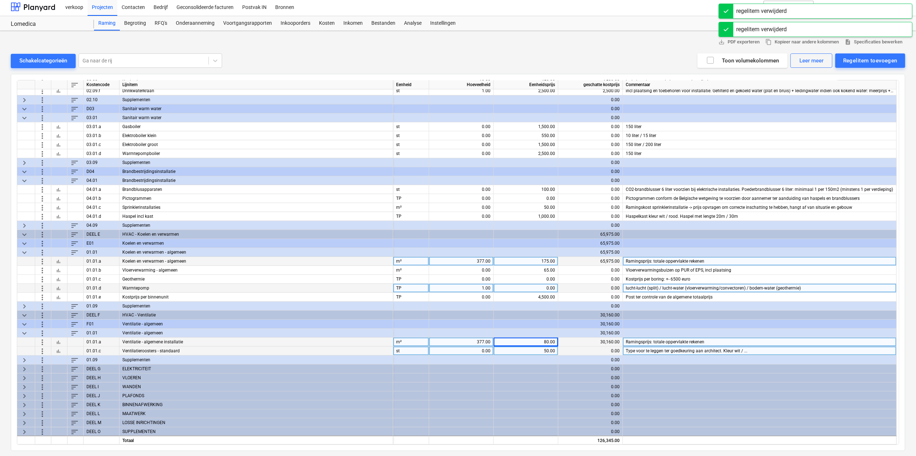
click at [40, 348] on span "more_vert" at bounding box center [42, 350] width 9 height 9
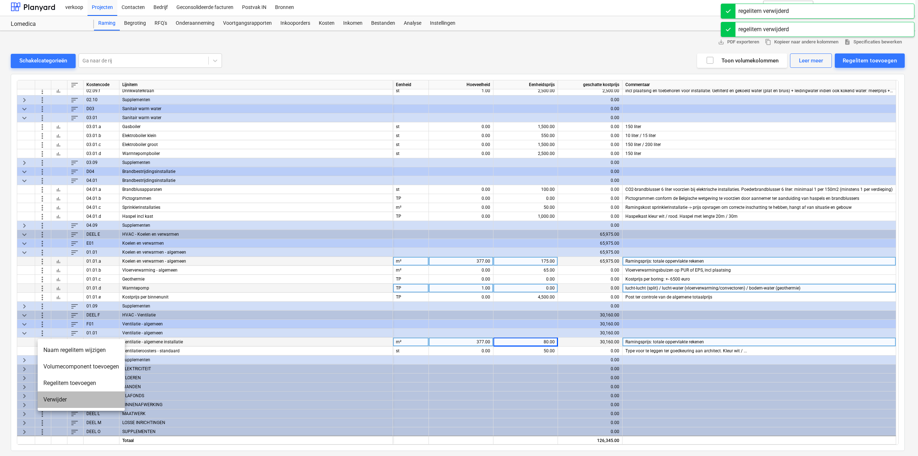
click at [60, 401] on li "Verwijder" at bounding box center [81, 399] width 87 height 16
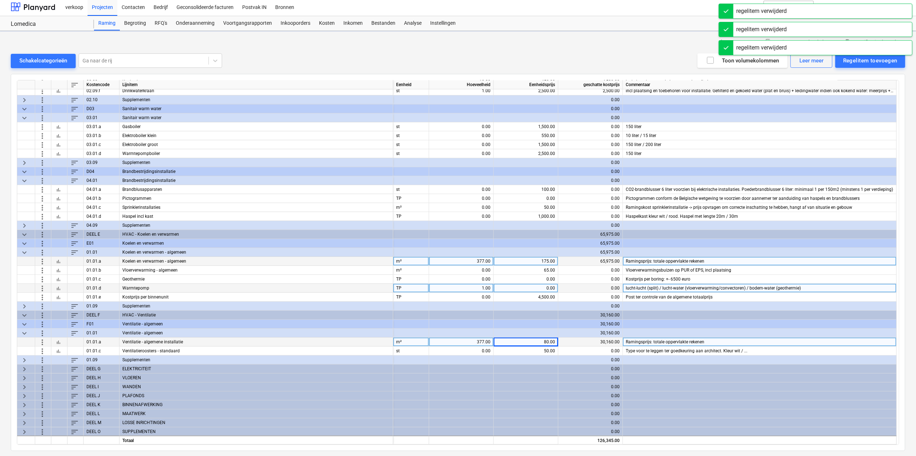
scroll to position [236, 0]
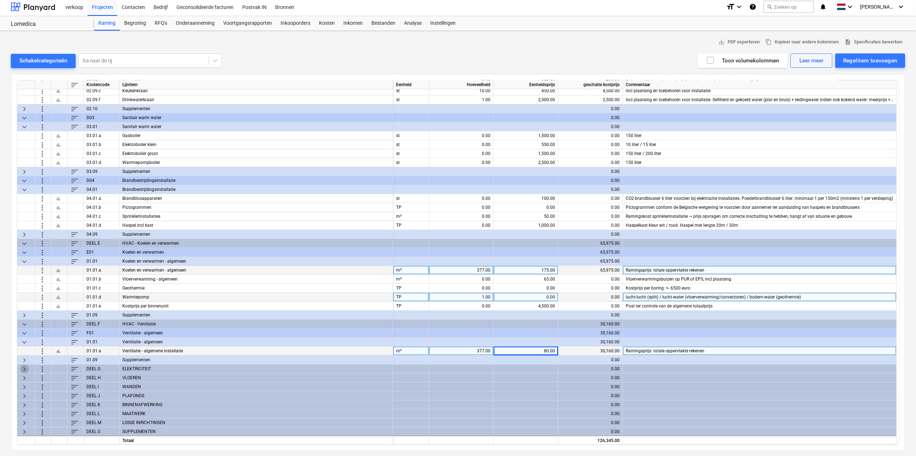
click at [24, 369] on span "keyboard_arrow_right" at bounding box center [24, 368] width 9 height 9
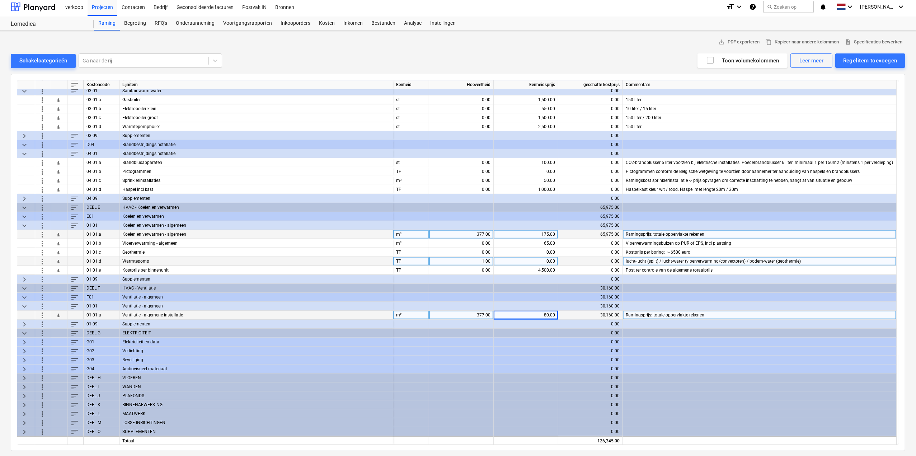
scroll to position [272, 0]
click at [24, 340] on span "keyboard_arrow_right" at bounding box center [24, 341] width 9 height 9
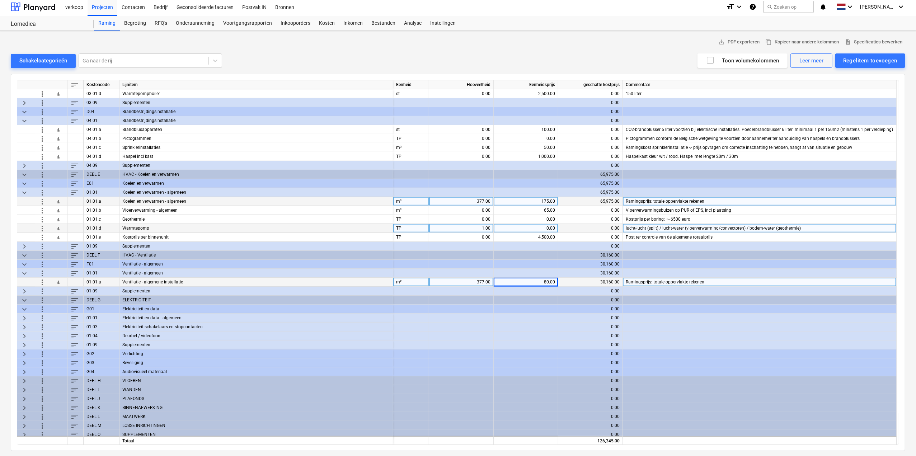
scroll to position [308, 0]
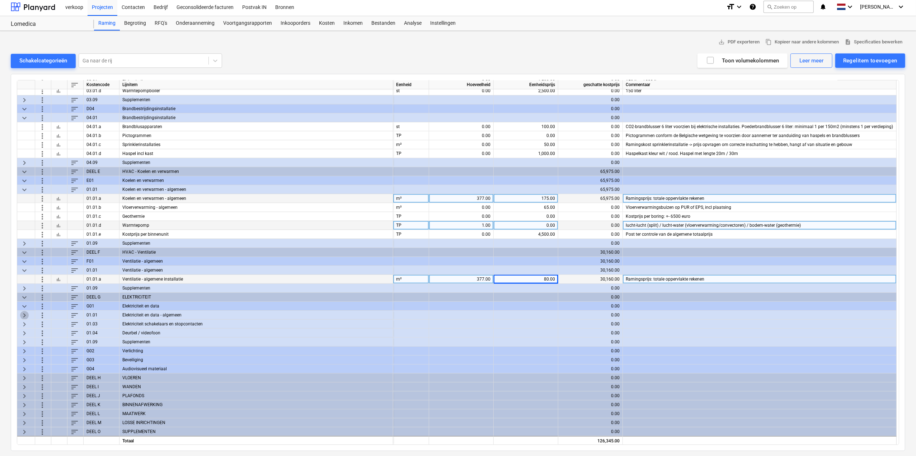
click at [23, 312] on span "keyboard_arrow_right" at bounding box center [24, 315] width 9 height 9
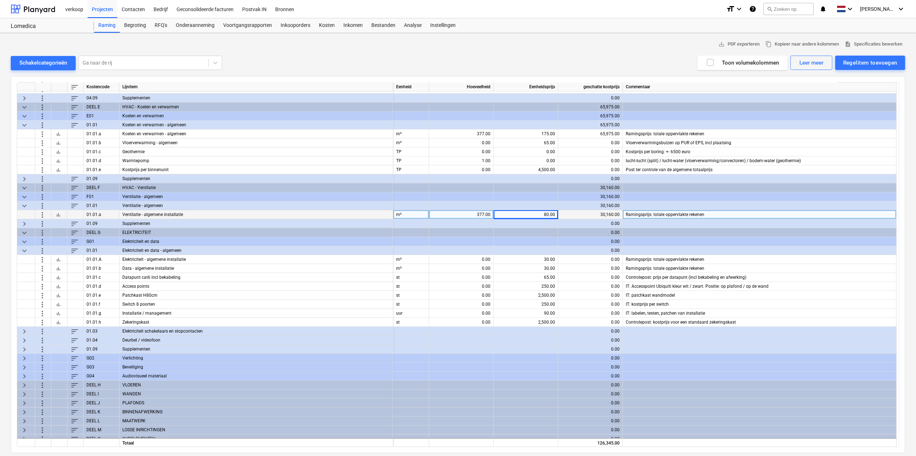
scroll to position [379, 0]
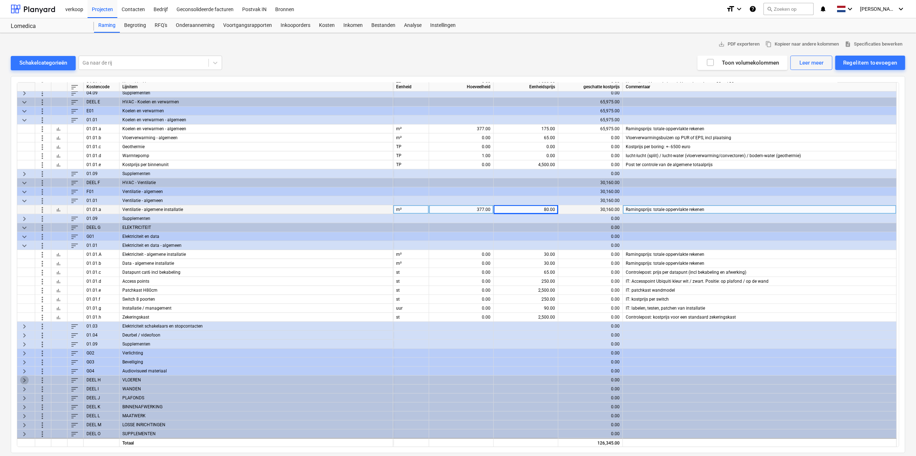
click at [24, 381] on span "keyboard_arrow_right" at bounding box center [24, 379] width 9 height 9
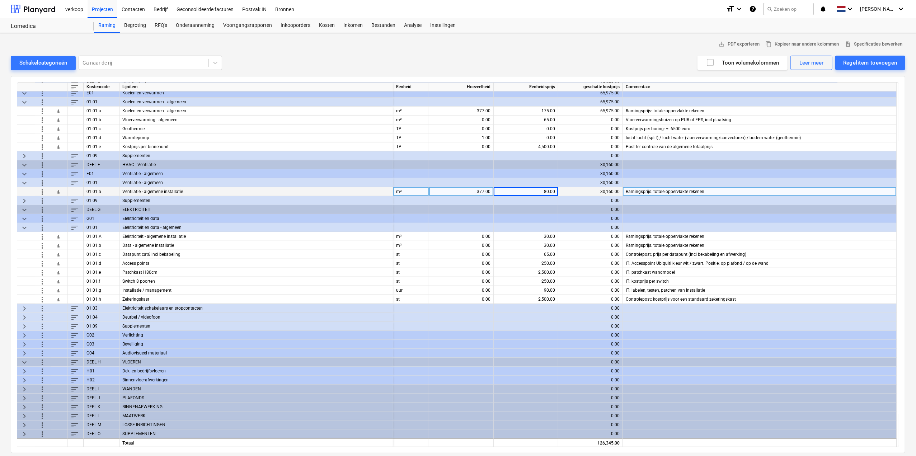
click at [24, 372] on span "keyboard_arrow_right" at bounding box center [24, 371] width 9 height 9
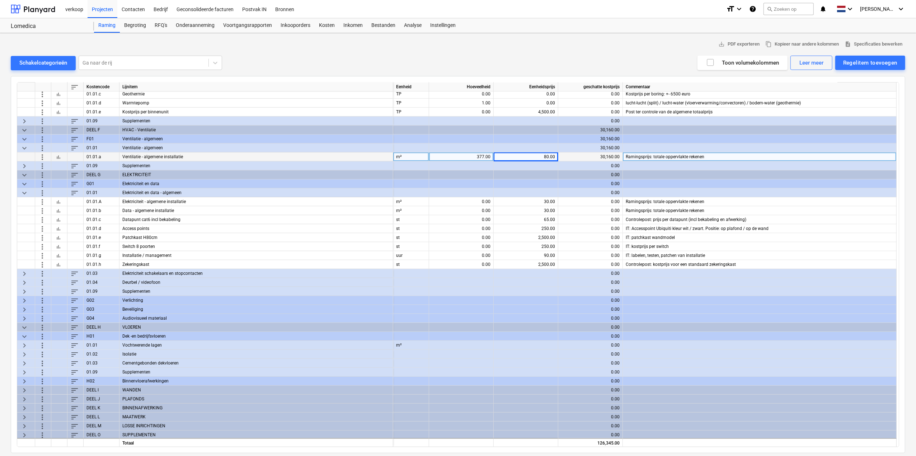
scroll to position [433, 0]
click at [27, 342] on span "keyboard_arrow_right" at bounding box center [24, 344] width 9 height 9
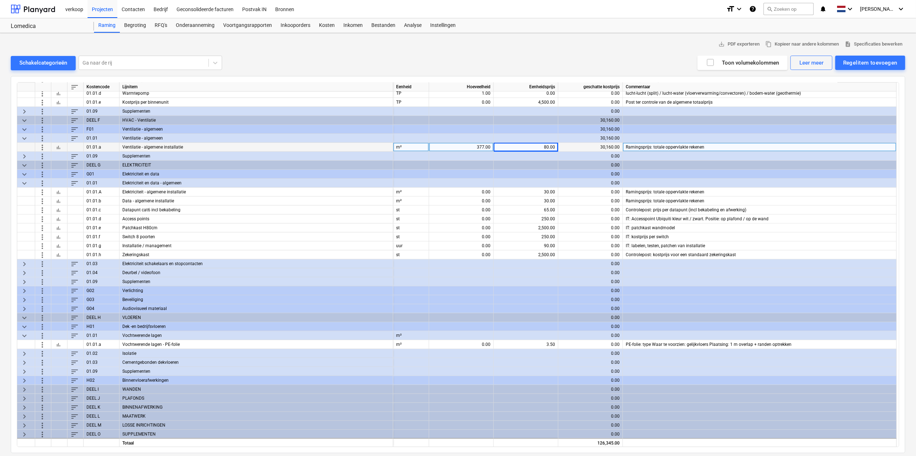
scroll to position [442, 0]
click at [26, 349] on span "keyboard_arrow_right" at bounding box center [24, 353] width 9 height 9
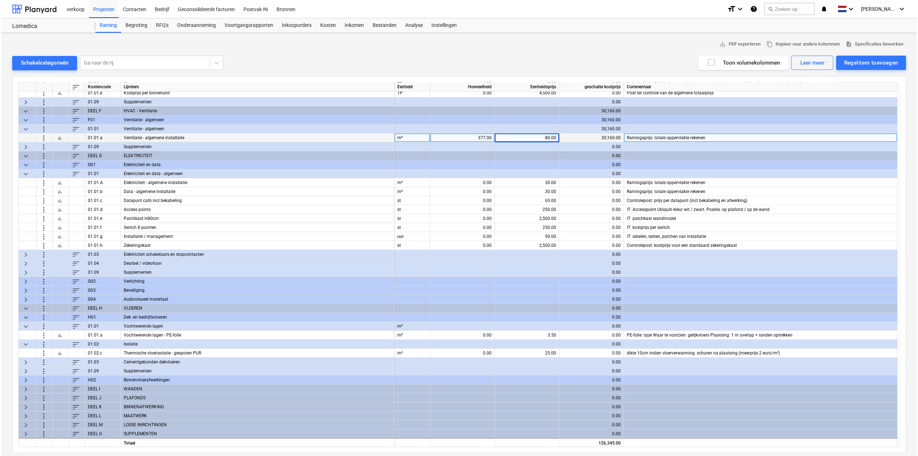
scroll to position [451, 0]
click at [24, 359] on span "keyboard_arrow_right" at bounding box center [24, 362] width 9 height 9
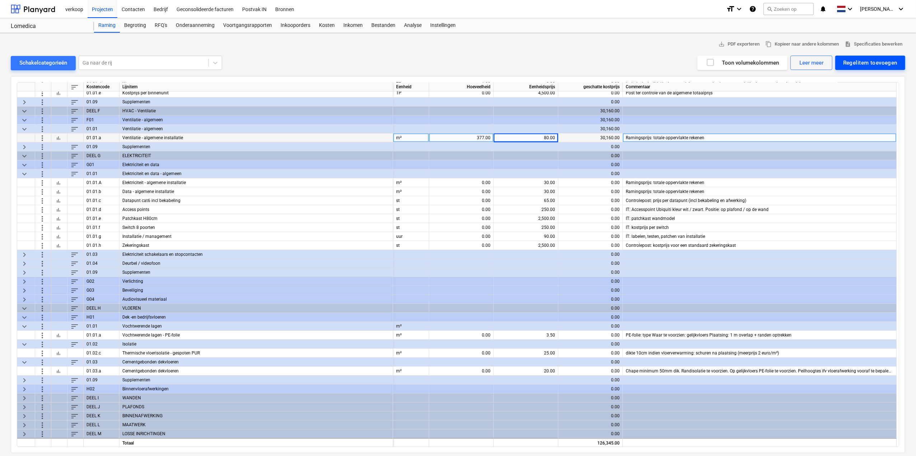
click at [878, 64] on div "Regelitem toevoegen" at bounding box center [870, 62] width 54 height 9
click at [862, 79] on div "Toevoegen vanuit sjabloon" at bounding box center [866, 80] width 77 height 13
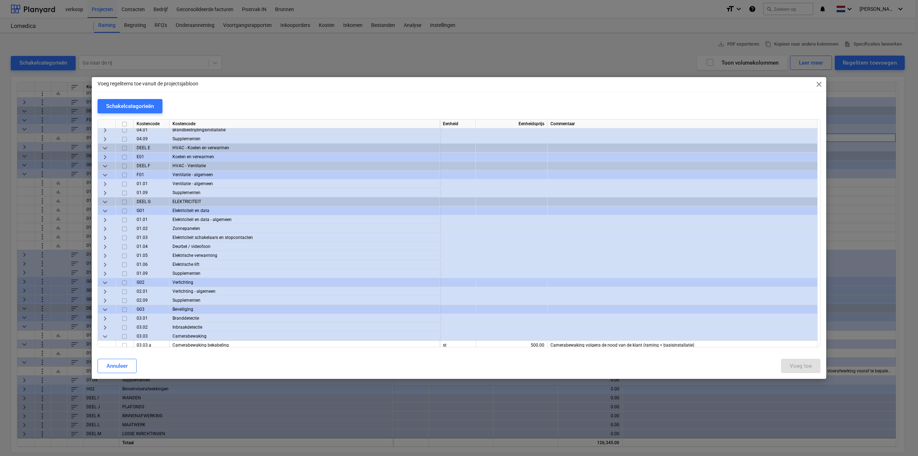
scroll to position [610, 0]
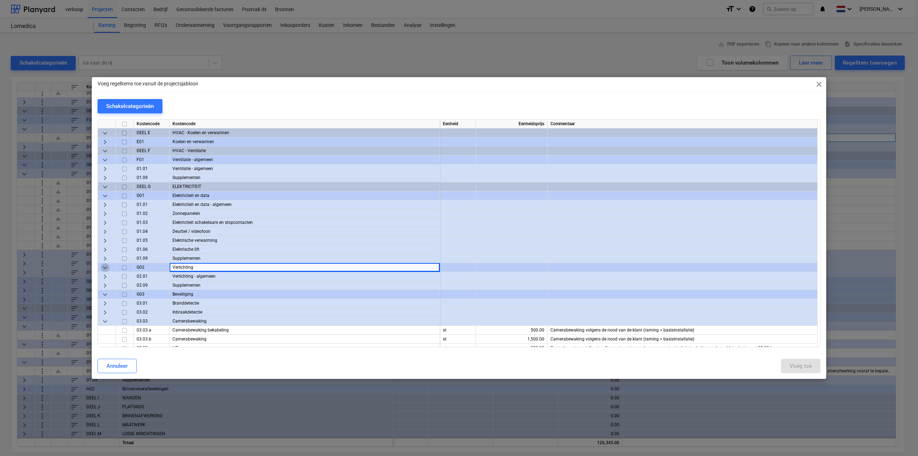
drag, startPoint x: 227, startPoint y: 271, endPoint x: 103, endPoint y: 267, distance: 124.2
click at [103, 267] on span "keyboard_arrow_down" at bounding box center [105, 267] width 9 height 9
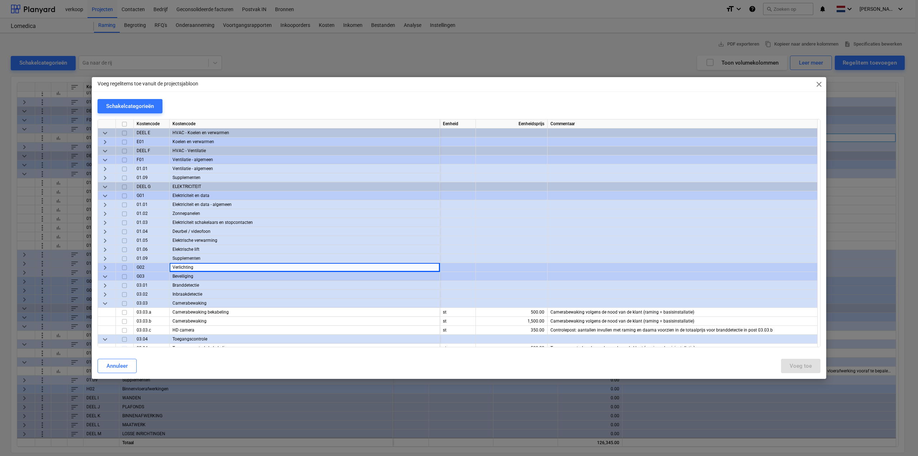
click at [103, 267] on span "keyboard_arrow_right" at bounding box center [105, 267] width 9 height 9
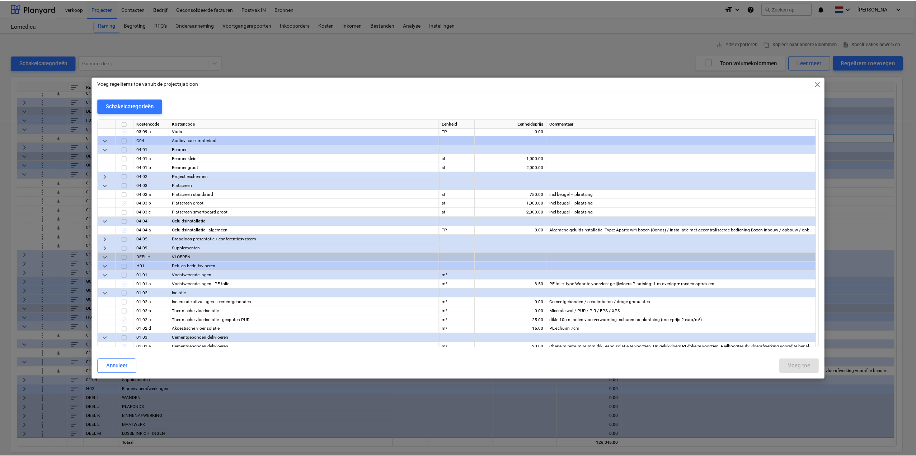
scroll to position [932, 0]
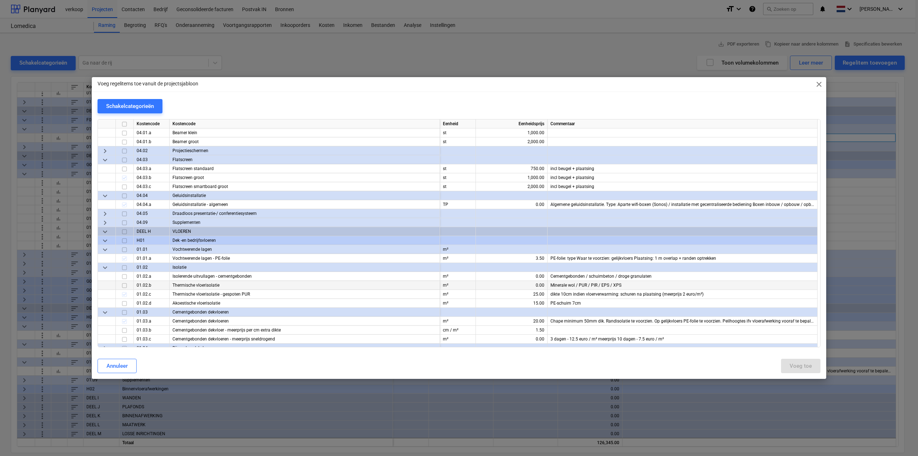
click at [123, 284] on input "checkbox" at bounding box center [124, 285] width 9 height 9
click at [119, 368] on div "Annuleer" at bounding box center [117, 365] width 21 height 9
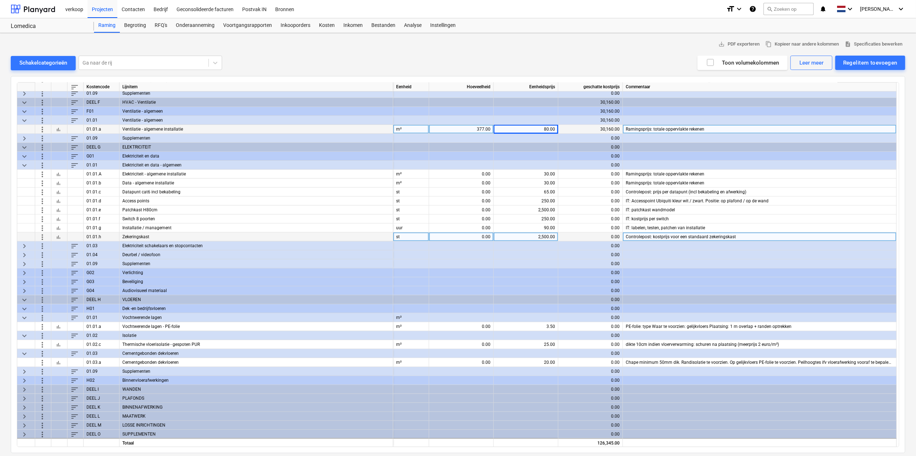
scroll to position [460, 0]
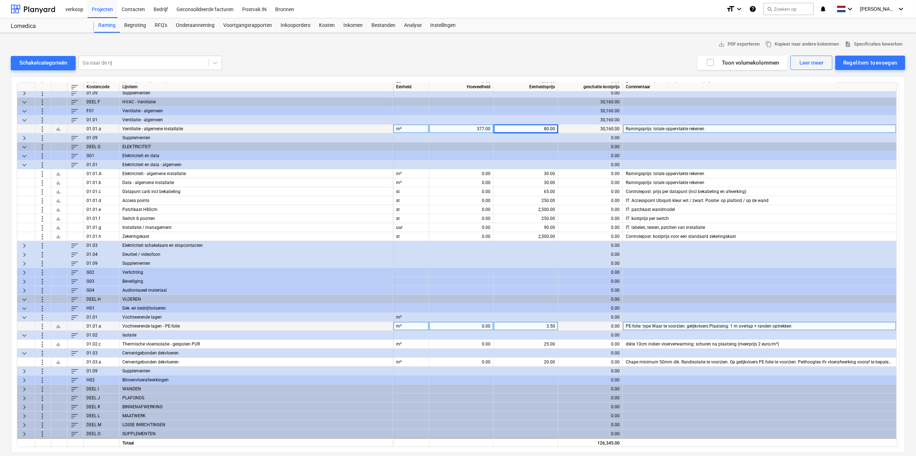
click at [481, 326] on div "0.00" at bounding box center [461, 326] width 58 height 9
type input "377"
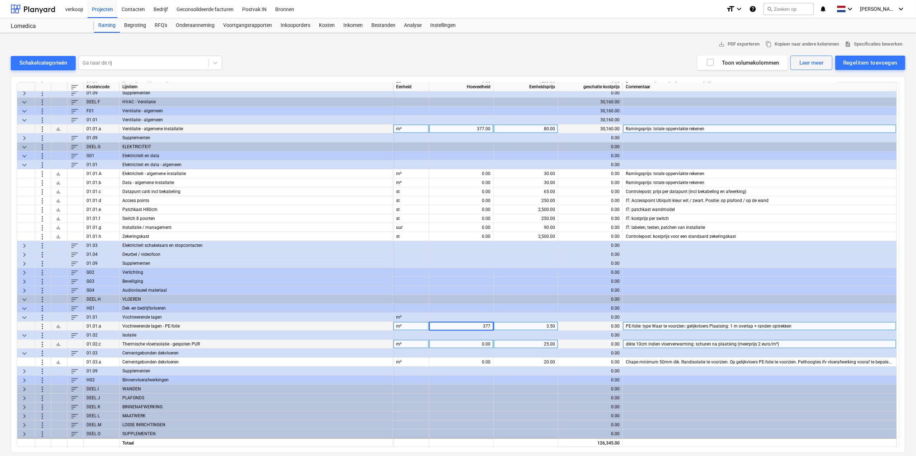
click at [477, 342] on div "0.00" at bounding box center [461, 344] width 58 height 9
type input "377"
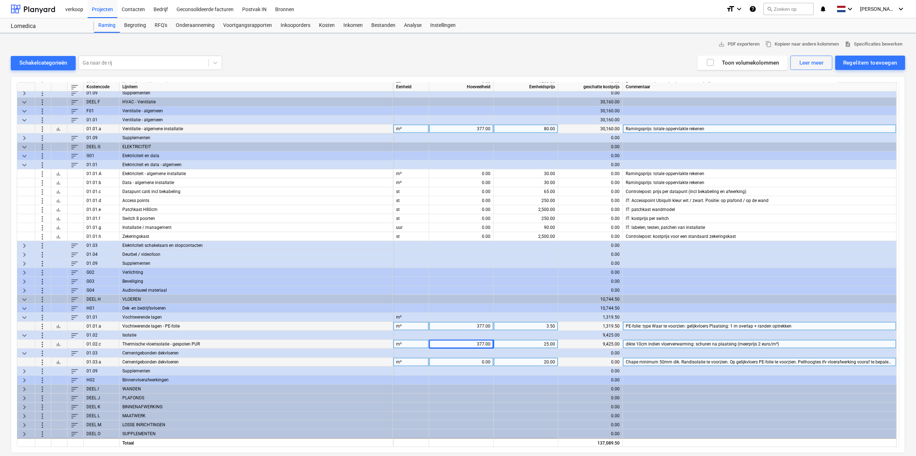
click at [483, 361] on div "0.00" at bounding box center [461, 362] width 58 height 9
type input "377"
click at [520, 360] on div "20.00" at bounding box center [525, 362] width 58 height 9
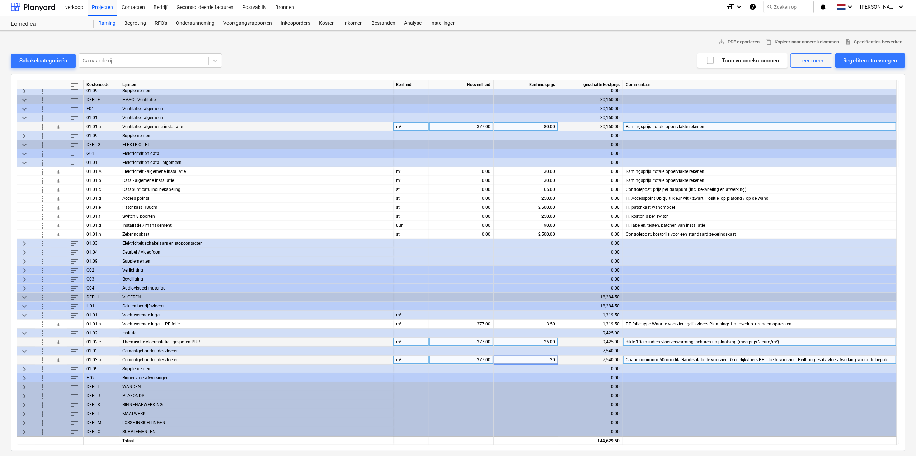
click at [25, 378] on span "keyboard_arrow_right" at bounding box center [24, 377] width 9 height 9
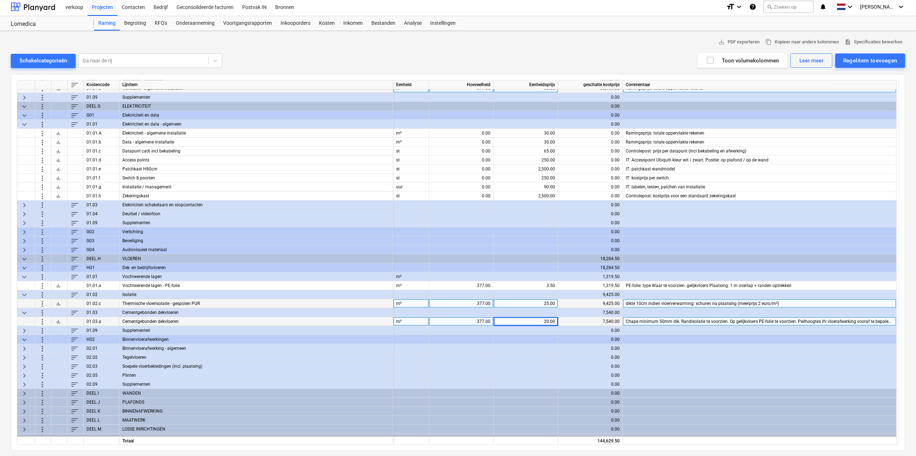
scroll to position [505, 0]
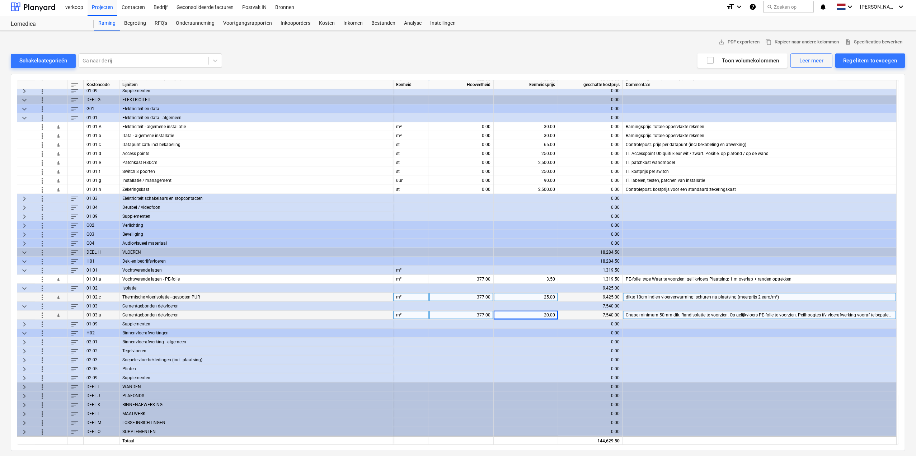
click at [23, 342] on span "keyboard_arrow_right" at bounding box center [24, 341] width 9 height 9
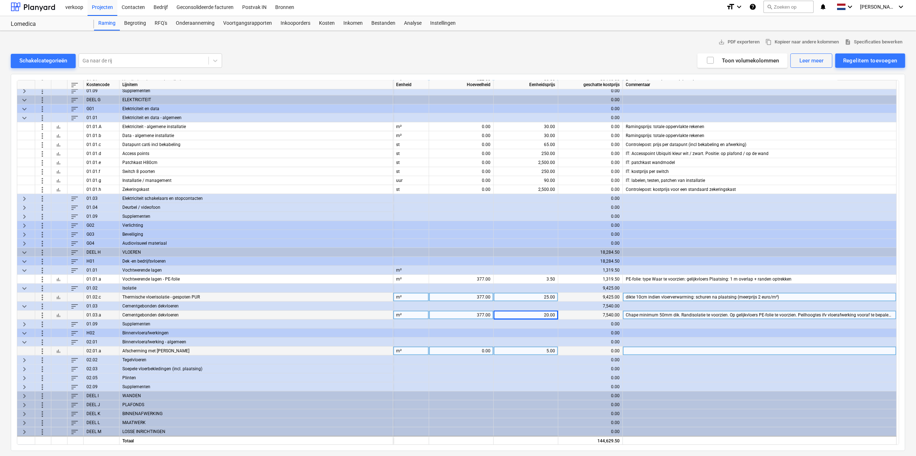
click at [468, 351] on div "0.00" at bounding box center [461, 350] width 58 height 9
type input "377"
click at [23, 358] on span "keyboard_arrow_right" at bounding box center [24, 359] width 9 height 9
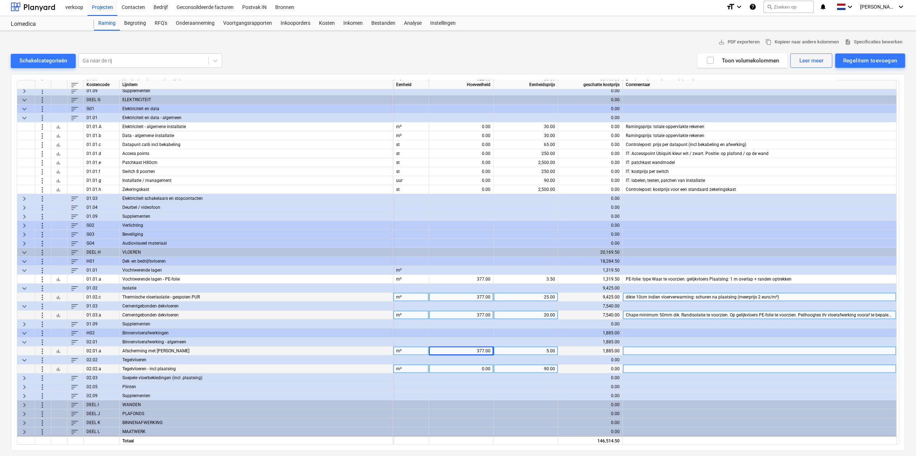
click at [459, 368] on div "0.00" at bounding box center [461, 368] width 58 height 9
type input "192.01"
click at [539, 366] on div "90.00" at bounding box center [525, 368] width 58 height 9
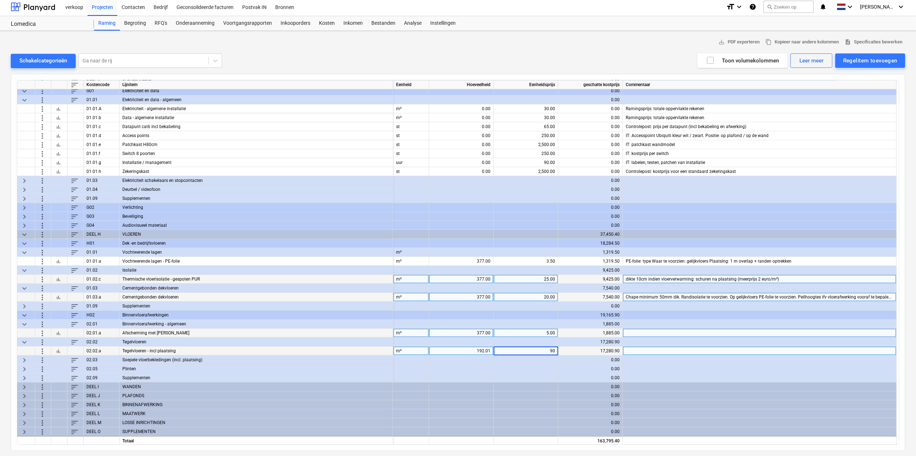
scroll to position [523, 0]
click at [23, 356] on span "keyboard_arrow_right" at bounding box center [24, 359] width 9 height 9
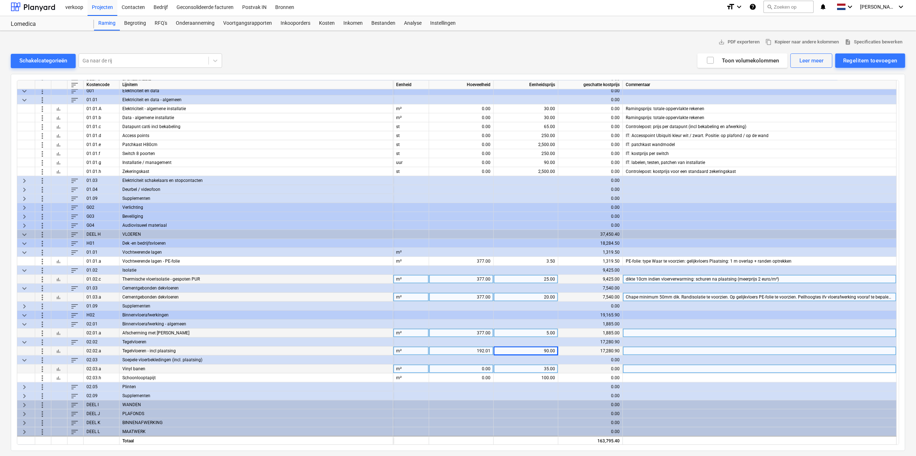
click at [446, 368] on div "0.00" at bounding box center [461, 368] width 58 height 9
type input "199.68"
click at [473, 350] on div "192.01" at bounding box center [461, 350] width 58 height 9
type input "181.97"
click at [467, 376] on div "0.00" at bounding box center [461, 377] width 58 height 9
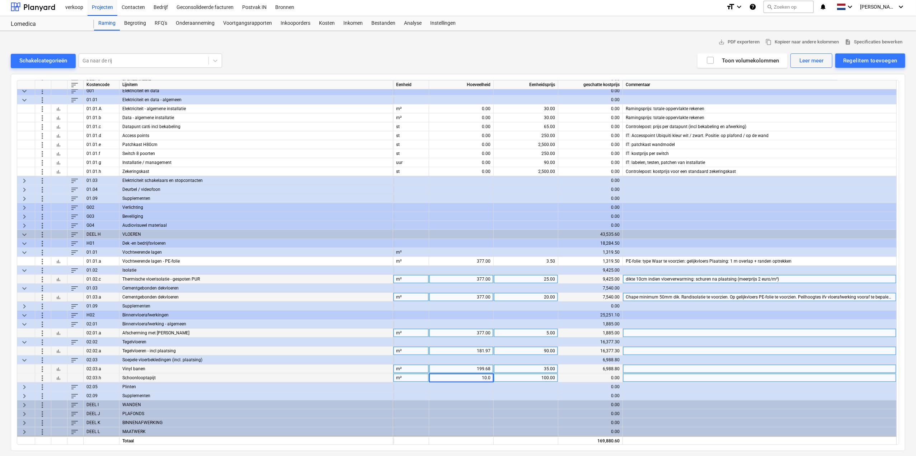
type input "10.04"
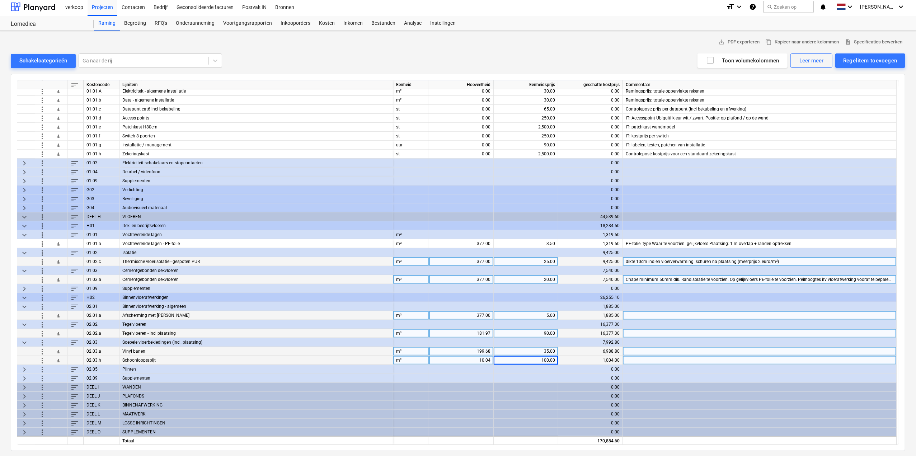
scroll to position [541, 0]
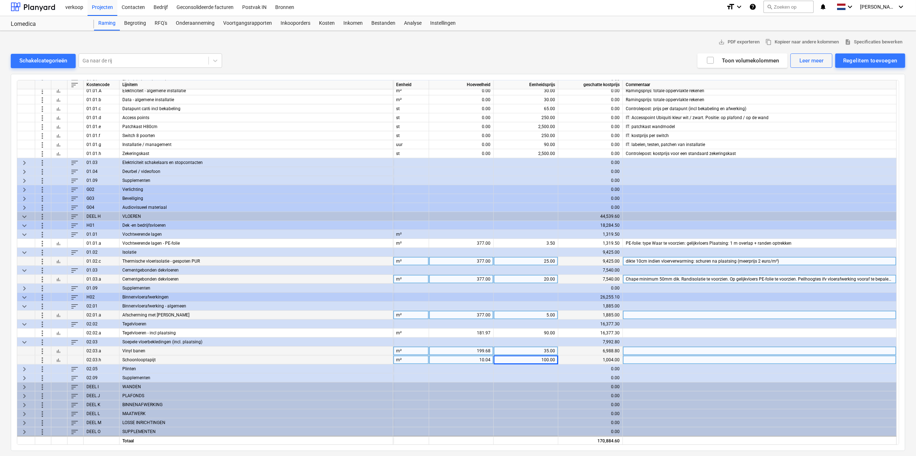
click at [25, 367] on span "keyboard_arrow_right" at bounding box center [24, 368] width 9 height 9
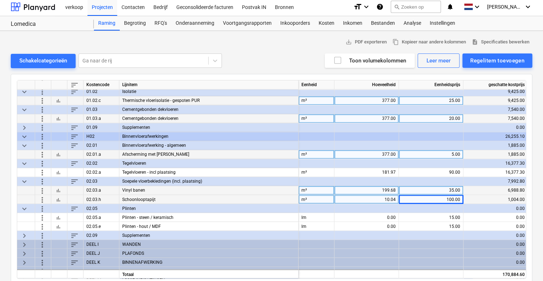
scroll to position [702, 0]
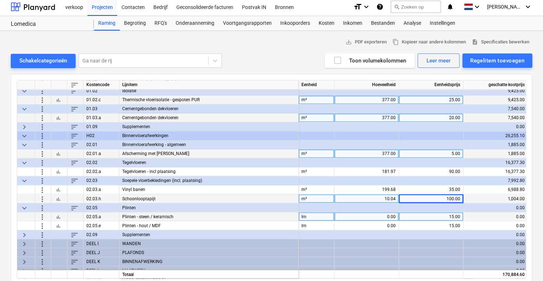
click at [369, 217] on div "0.00" at bounding box center [366, 216] width 58 height 9
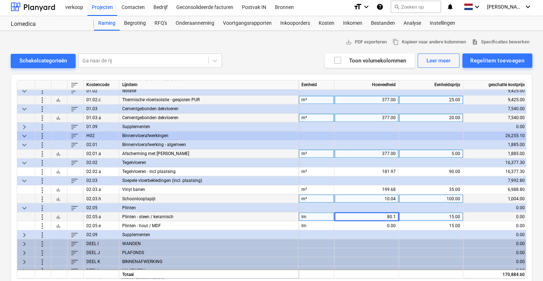
type input "80.14"
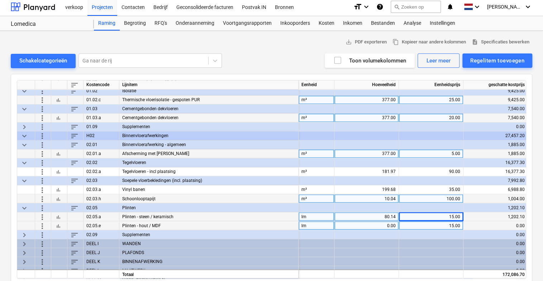
click at [365, 222] on div "0.00" at bounding box center [366, 225] width 58 height 9
type input "105.41"
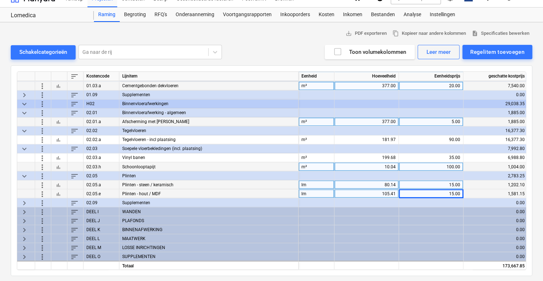
scroll to position [11, 0]
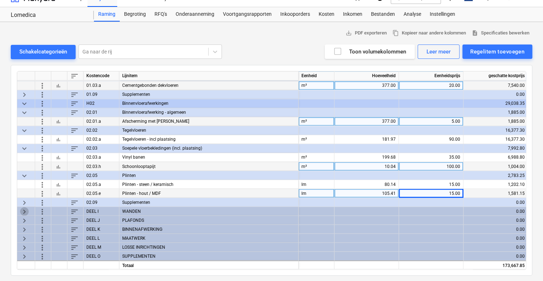
click at [25, 208] on span "keyboard_arrow_right" at bounding box center [24, 211] width 9 height 9
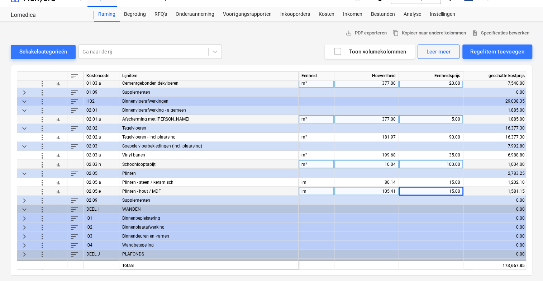
click at [23, 227] on span "keyboard_arrow_right" at bounding box center [24, 226] width 9 height 9
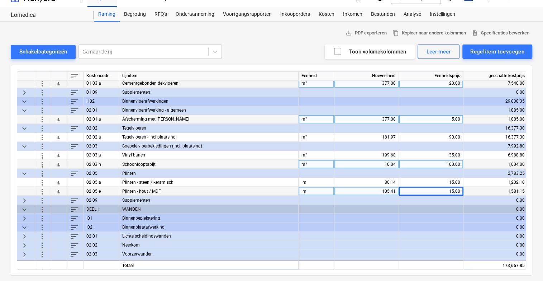
click at [23, 235] on span "keyboard_arrow_right" at bounding box center [24, 235] width 9 height 9
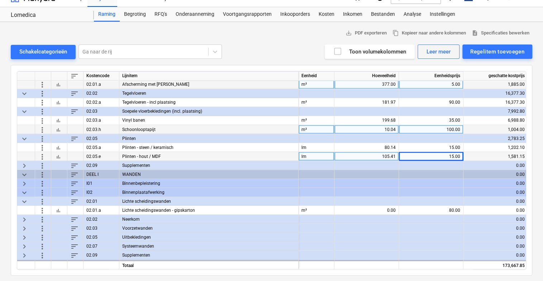
scroll to position [763, 0]
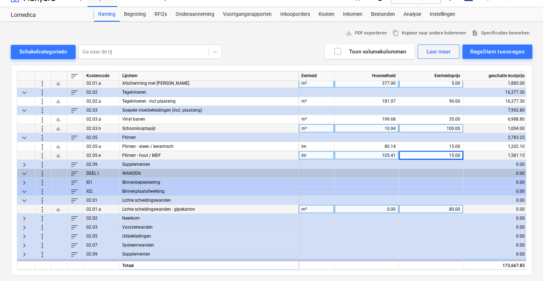
click at [366, 210] on div "0.00" at bounding box center [366, 208] width 58 height 9
type input "102.63"
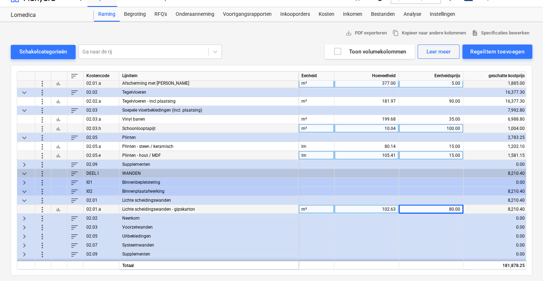
click at [24, 223] on span "keyboard_arrow_right" at bounding box center [24, 226] width 9 height 9
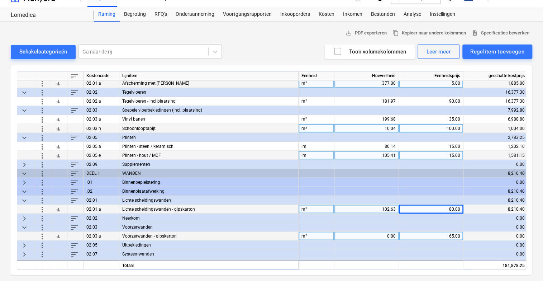
click at [368, 238] on div "0.00" at bounding box center [366, 235] width 58 height 9
type input "5.61"
click at [22, 242] on span "keyboard_arrow_right" at bounding box center [24, 244] width 9 height 9
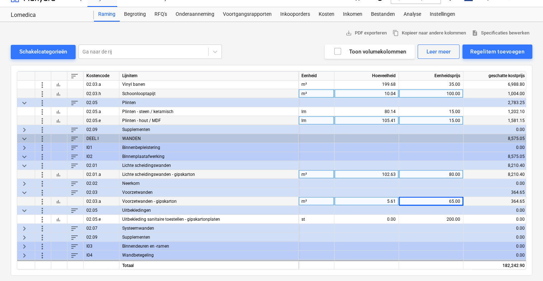
scroll to position [799, 0]
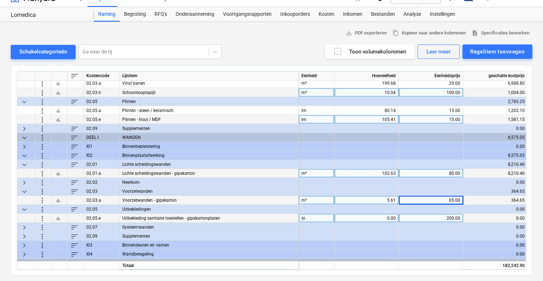
click at [390, 213] on div "0.00" at bounding box center [366, 217] width 58 height 9
type input "2"
click at [24, 180] on span "keyboard_arrow_right" at bounding box center [24, 182] width 9 height 9
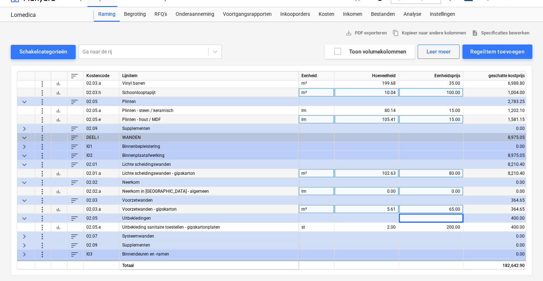
click at [364, 189] on div "0.00" at bounding box center [366, 190] width 58 height 9
type input "8.91"
click at [438, 189] on div "0.00" at bounding box center [431, 190] width 58 height 9
click at [58, 190] on span "bar_chart" at bounding box center [59, 191] width 6 height 6
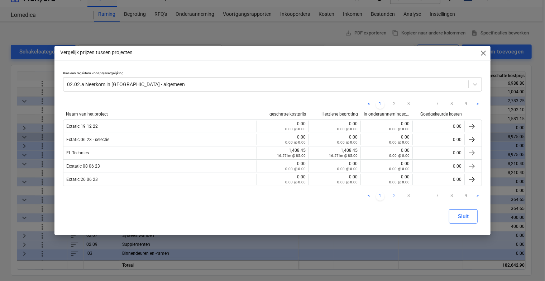
click at [397, 195] on link "2" at bounding box center [395, 196] width 9 height 9
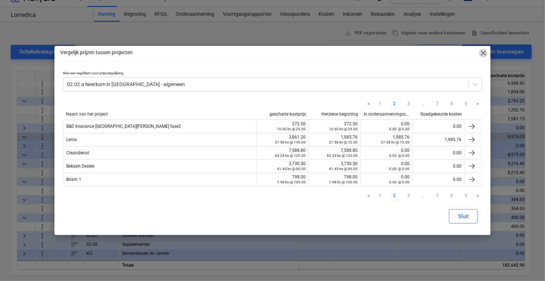
click at [483, 55] on span "close" at bounding box center [483, 53] width 9 height 9
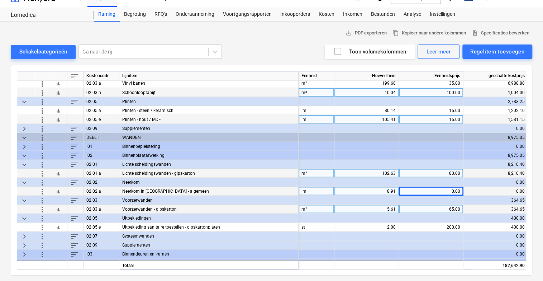
click at [414, 192] on div "0.00" at bounding box center [431, 190] width 58 height 9
type input "90"
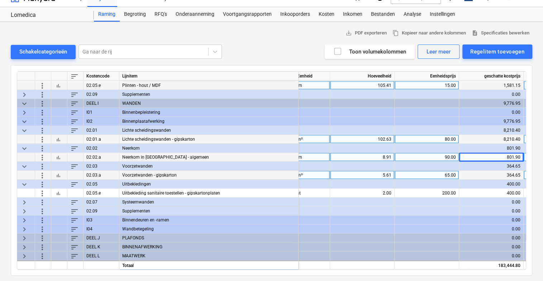
scroll to position [835, 4]
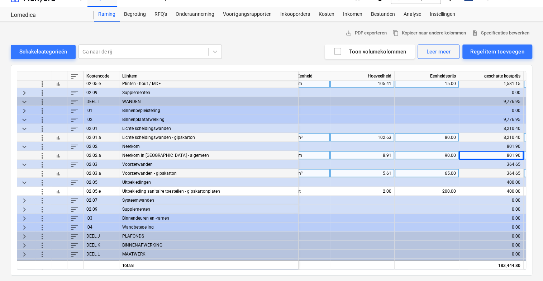
click at [23, 199] on span "keyboard_arrow_right" at bounding box center [24, 199] width 9 height 9
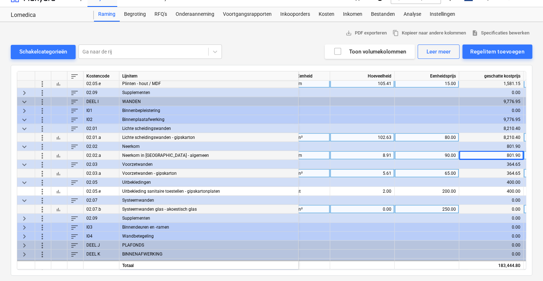
click at [374, 207] on div "0.00" at bounding box center [362, 208] width 58 height 9
type input "16.98"
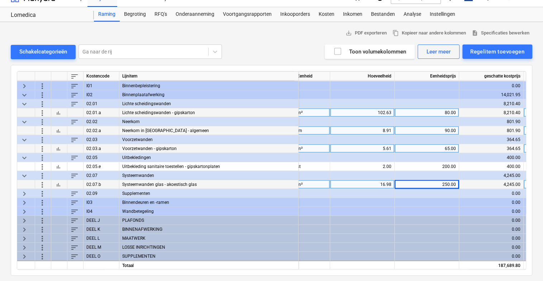
scroll to position [862, 4]
click at [25, 198] on span "keyboard_arrow_right" at bounding box center [24, 202] width 9 height 9
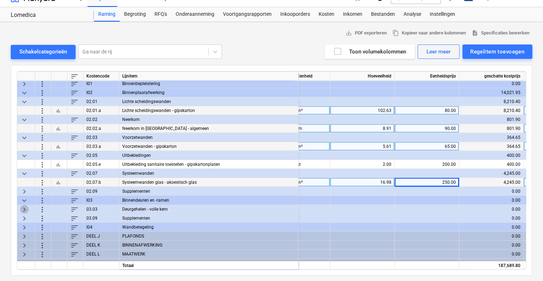
click at [22, 205] on span "keyboard_arrow_right" at bounding box center [24, 208] width 9 height 9
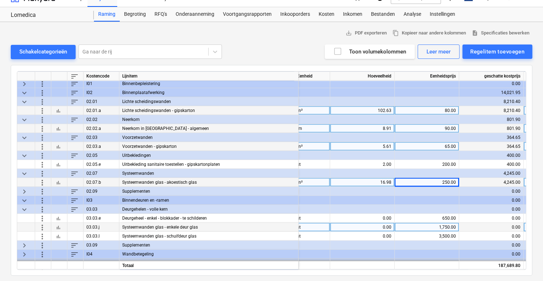
click at [351, 226] on div "0.00" at bounding box center [362, 226] width 58 height 9
type input "2"
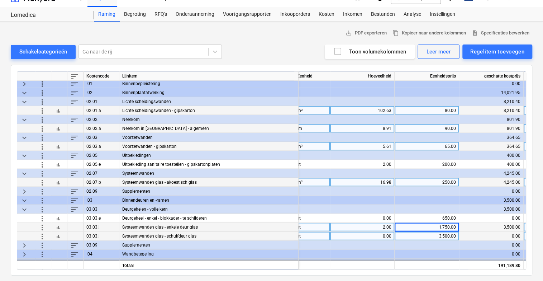
click at [355, 237] on div "0.00" at bounding box center [362, 235] width 58 height 9
type input "1"
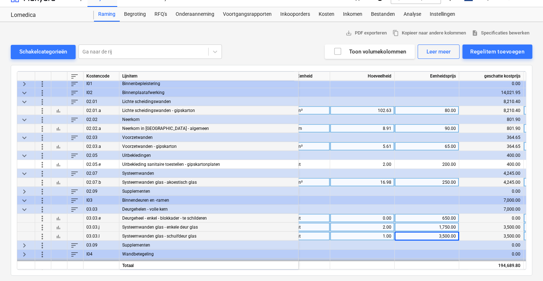
click at [372, 217] on div "0.00" at bounding box center [362, 217] width 58 height 9
type input "16"
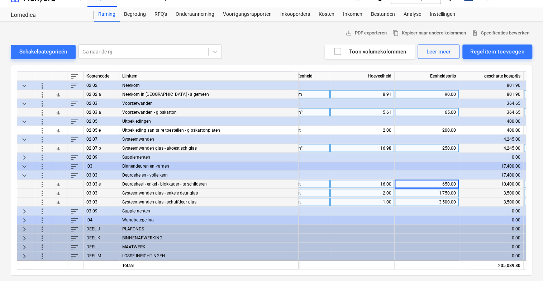
scroll to position [898, 4]
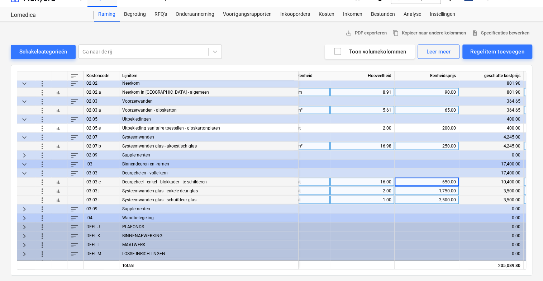
click at [22, 216] on span "keyboard_arrow_right" at bounding box center [24, 217] width 9 height 9
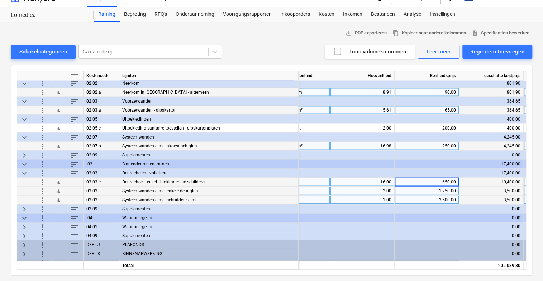
click at [24, 222] on span "keyboard_arrow_right" at bounding box center [24, 226] width 9 height 9
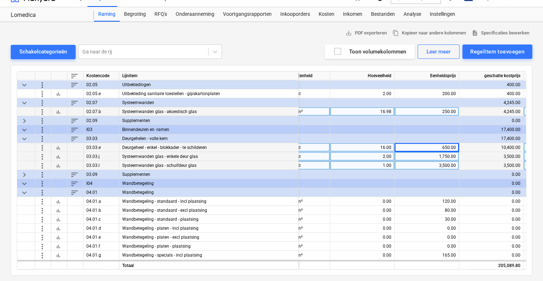
scroll to position [934, 4]
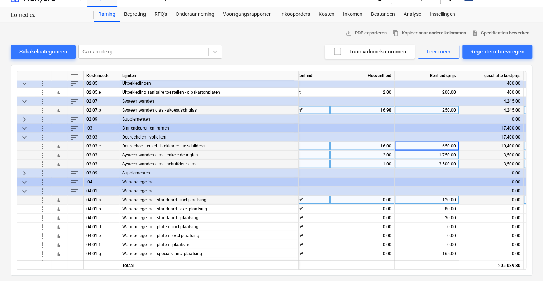
click at [358, 196] on div "0.00" at bounding box center [362, 199] width 58 height 9
type input "22.17"
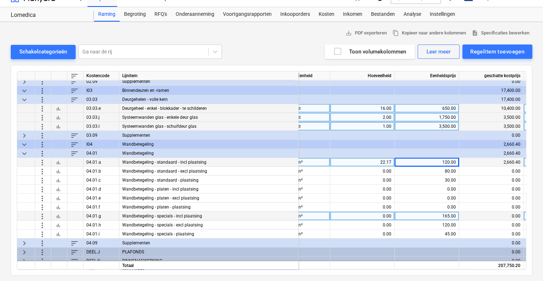
scroll to position [970, 4]
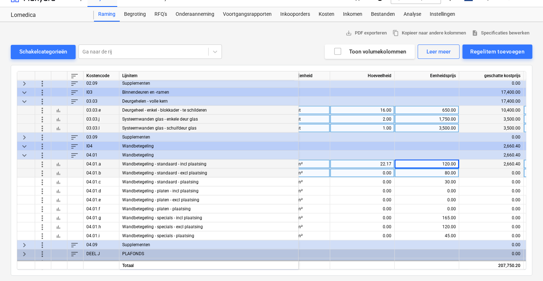
click at [44, 172] on span "more_vert" at bounding box center [42, 173] width 9 height 9
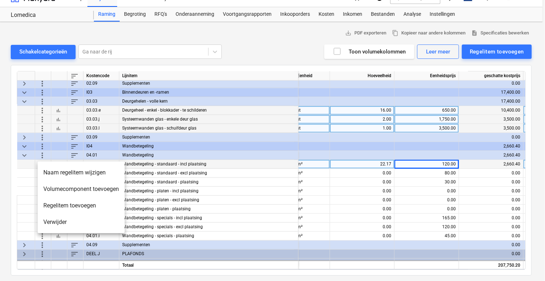
click at [53, 218] on li "Verwijder" at bounding box center [81, 222] width 87 height 16
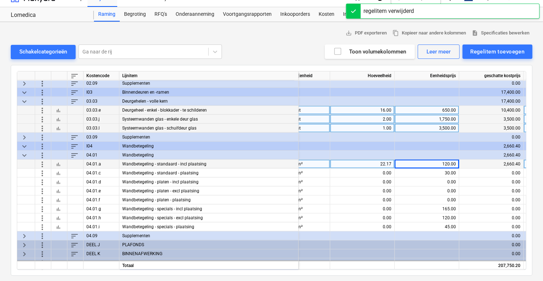
click at [44, 172] on span "more_vert" at bounding box center [42, 173] width 9 height 9
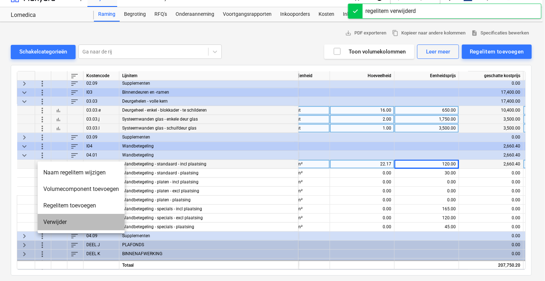
click at [55, 222] on li "Verwijder" at bounding box center [81, 222] width 87 height 16
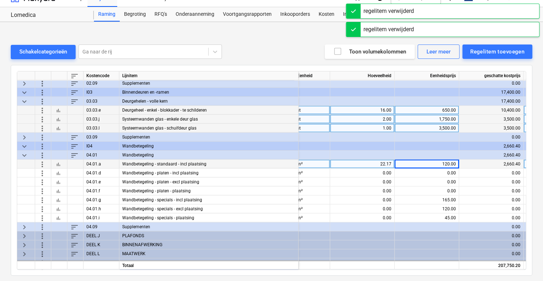
click at [39, 173] on span "more_vert" at bounding box center [42, 173] width 9 height 9
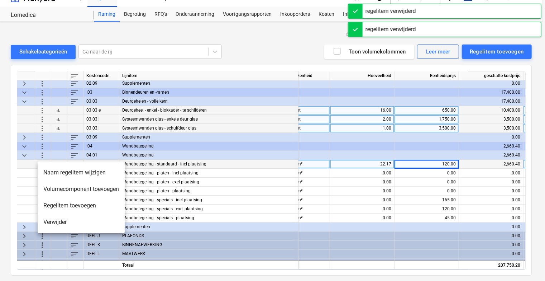
click at [53, 223] on li "Verwijder" at bounding box center [81, 222] width 87 height 16
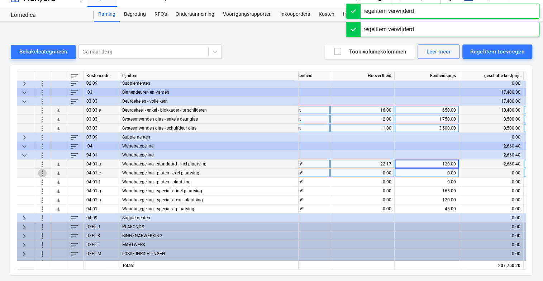
click at [42, 173] on span "more_vert" at bounding box center [42, 173] width 9 height 9
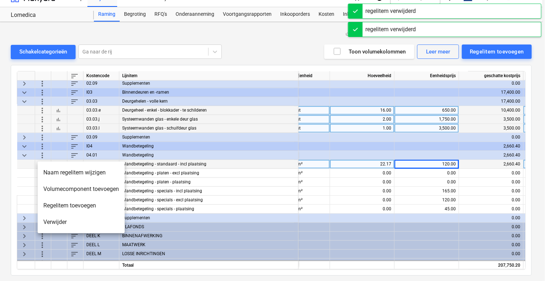
click at [54, 221] on li "Verwijder" at bounding box center [81, 222] width 87 height 16
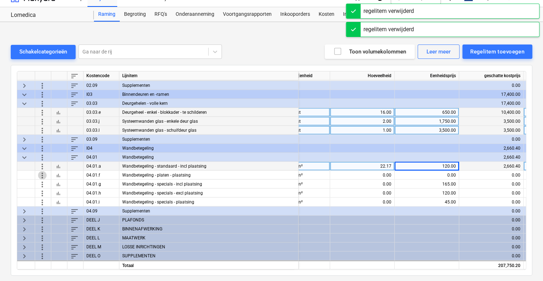
click at [42, 171] on span "more_vert" at bounding box center [42, 175] width 9 height 9
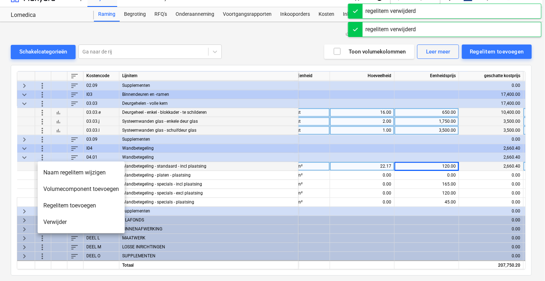
click at [50, 220] on li "Verwijder" at bounding box center [81, 222] width 87 height 16
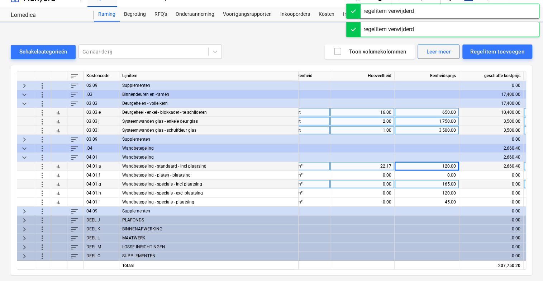
scroll to position [961, 4]
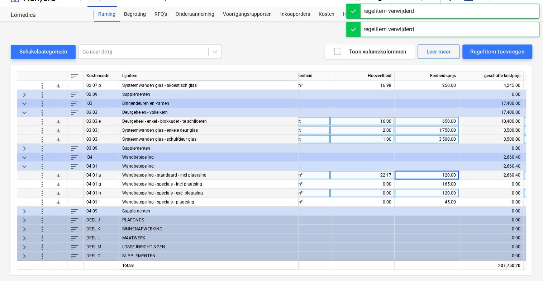
click at [42, 180] on span "more_vert" at bounding box center [42, 184] width 9 height 9
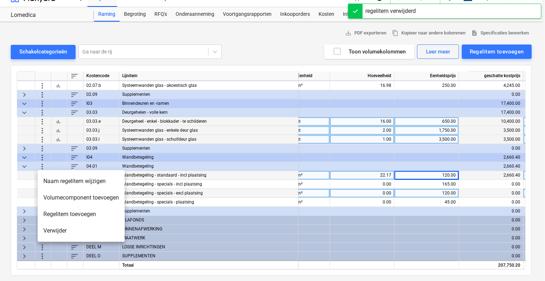
click at [51, 228] on li "Verwijder" at bounding box center [81, 230] width 87 height 16
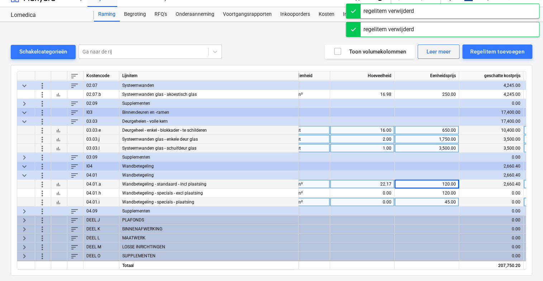
scroll to position [952, 4]
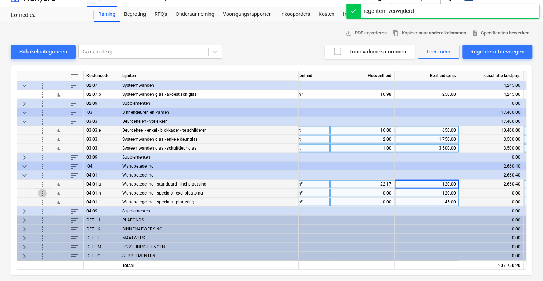
click at [42, 190] on span "more_vert" at bounding box center [42, 193] width 9 height 9
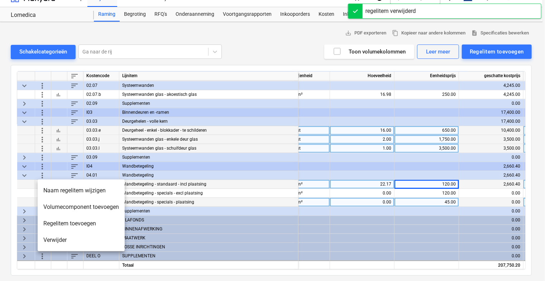
click at [49, 238] on li "Verwijder" at bounding box center [81, 240] width 87 height 16
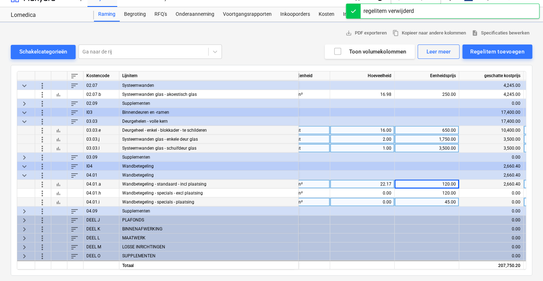
scroll to position [943, 4]
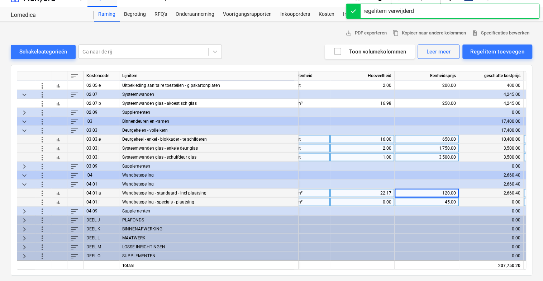
click at [43, 200] on span "more_vert" at bounding box center [42, 202] width 9 height 9
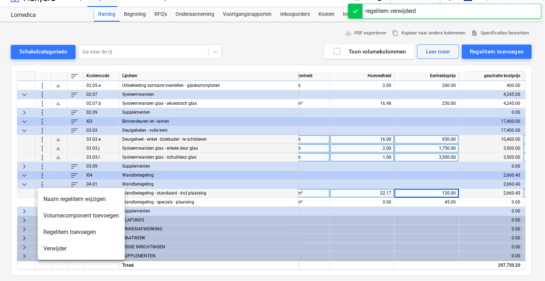
click at [60, 247] on li "Verwijder" at bounding box center [81, 248] width 87 height 16
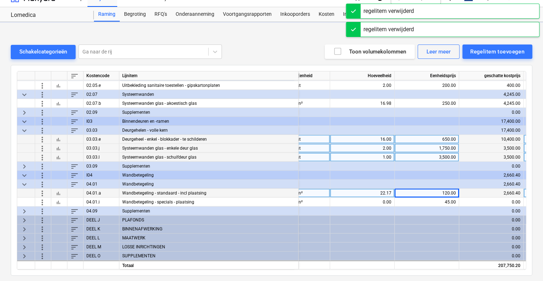
scroll to position [934, 4]
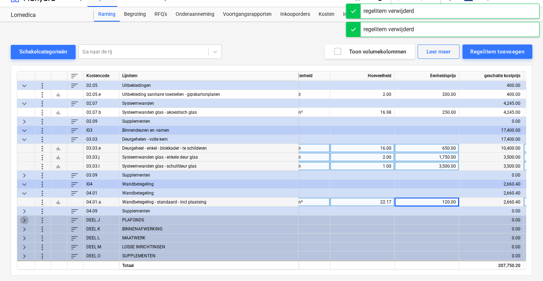
click at [25, 217] on span "keyboard_arrow_right" at bounding box center [24, 220] width 9 height 9
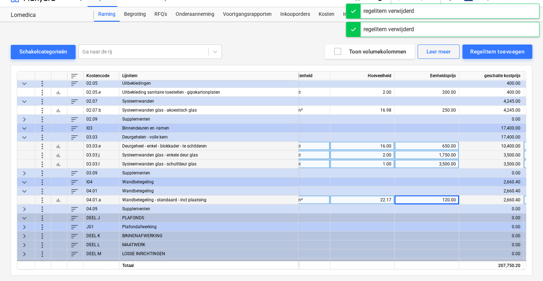
click at [25, 224] on span "keyboard_arrow_right" at bounding box center [24, 226] width 9 height 9
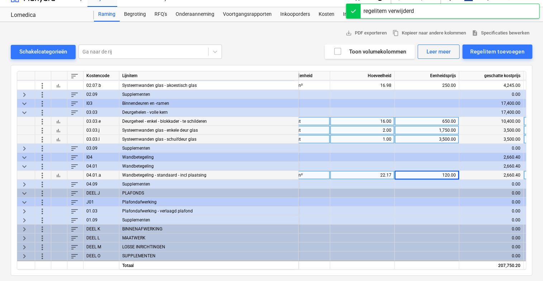
scroll to position [961, 4]
click at [23, 207] on span "keyboard_arrow_right" at bounding box center [24, 211] width 9 height 9
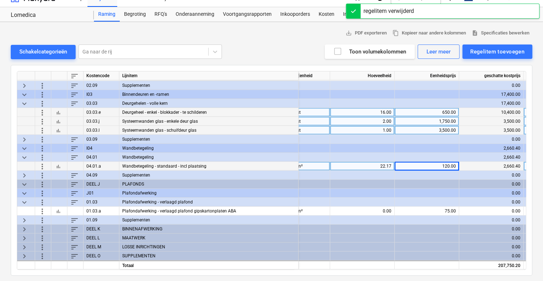
scroll to position [970, 4]
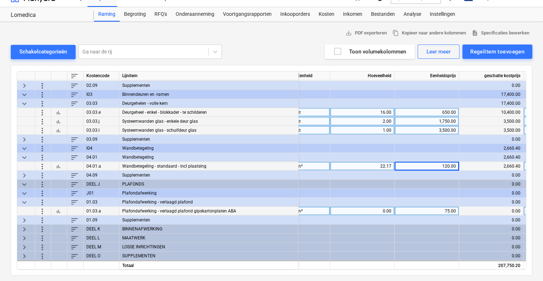
click at [383, 207] on div "0.00" at bounding box center [362, 211] width 58 height 9
type input "359.84"
click at [438, 207] on div "75.00" at bounding box center [427, 211] width 58 height 9
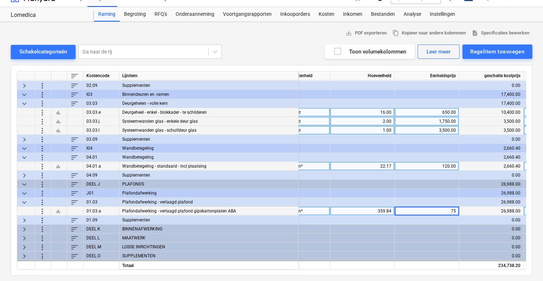
click at [23, 224] on span "keyboard_arrow_right" at bounding box center [24, 228] width 9 height 9
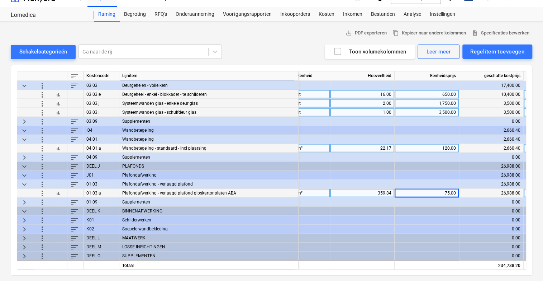
click at [24, 216] on span "keyboard_arrow_right" at bounding box center [24, 220] width 9 height 9
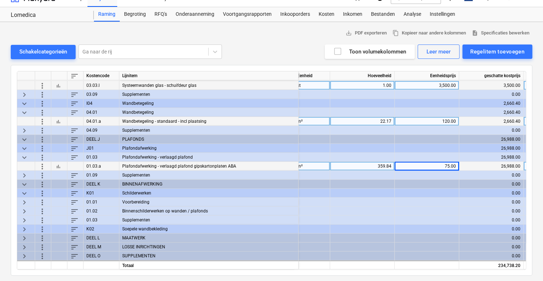
scroll to position [1015, 4]
click at [25, 224] on span "keyboard_arrow_right" at bounding box center [24, 228] width 9 height 9
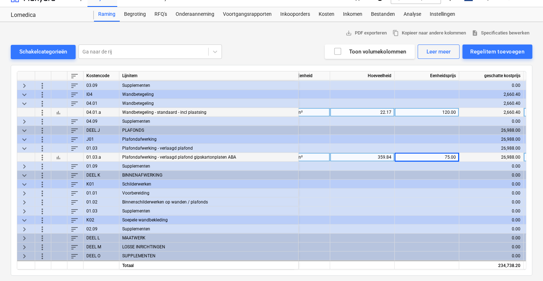
scroll to position [1023, 4]
click at [25, 225] on span "keyboard_arrow_right" at bounding box center [24, 228] width 9 height 9
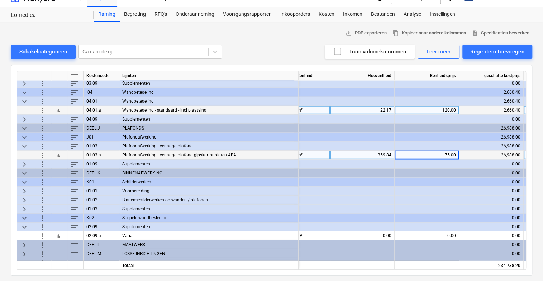
click at [24, 216] on span "keyboard_arrow_down" at bounding box center [24, 217] width 9 height 9
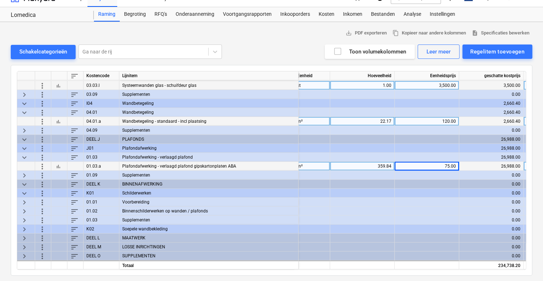
scroll to position [1015, 4]
click at [24, 226] on span "keyboard_arrow_right" at bounding box center [24, 228] width 9 height 9
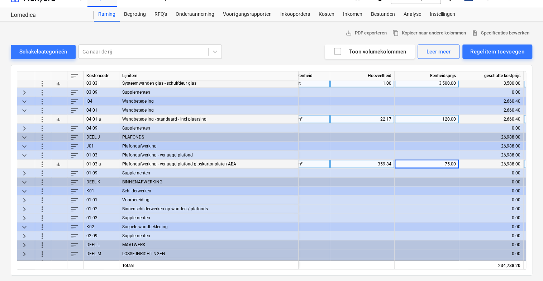
click at [39, 226] on span "more_vert" at bounding box center [42, 226] width 9 height 9
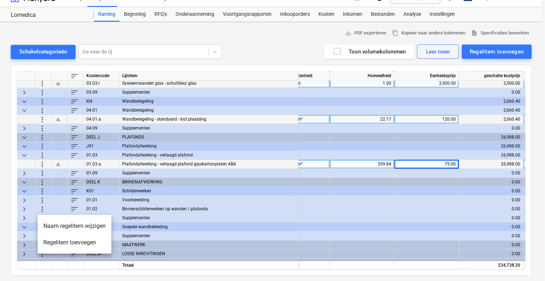
click at [22, 228] on div at bounding box center [272, 140] width 545 height 281
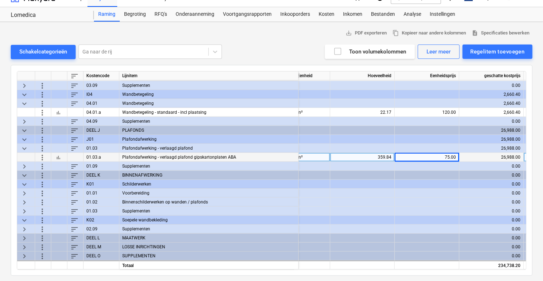
scroll to position [1023, 4]
click at [23, 216] on span "keyboard_arrow_down" at bounding box center [24, 220] width 9 height 9
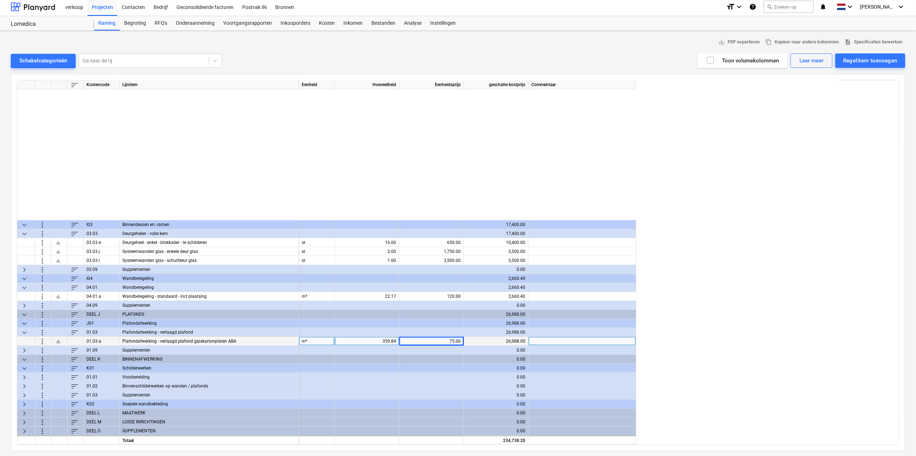
scroll to position [846, 0]
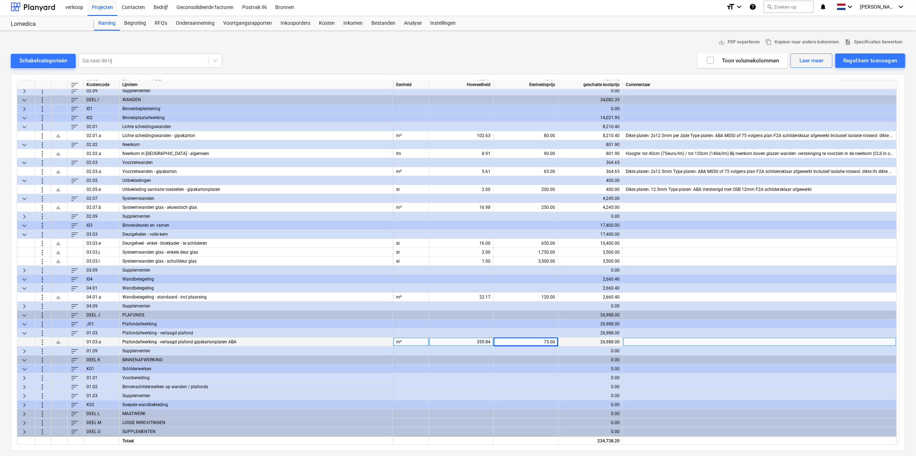
click at [26, 403] on span "keyboard_arrow_right" at bounding box center [24, 404] width 9 height 9
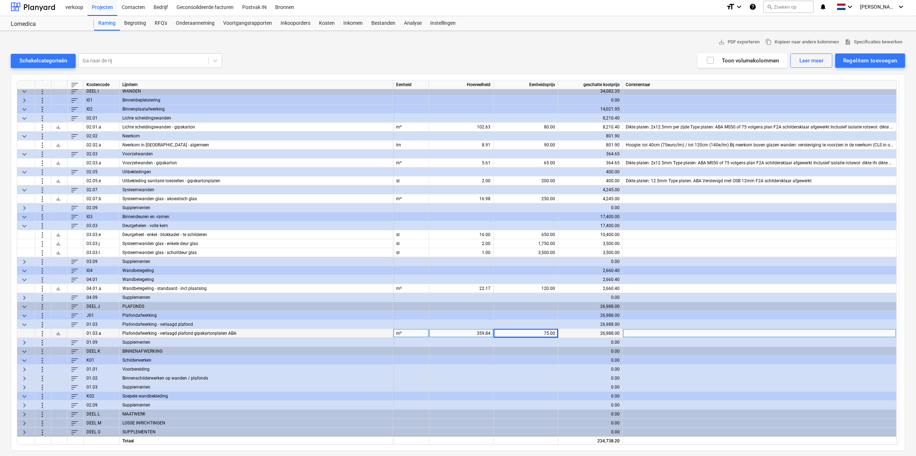
scroll to position [855, 0]
click at [27, 402] on span "keyboard_arrow_right" at bounding box center [24, 404] width 9 height 9
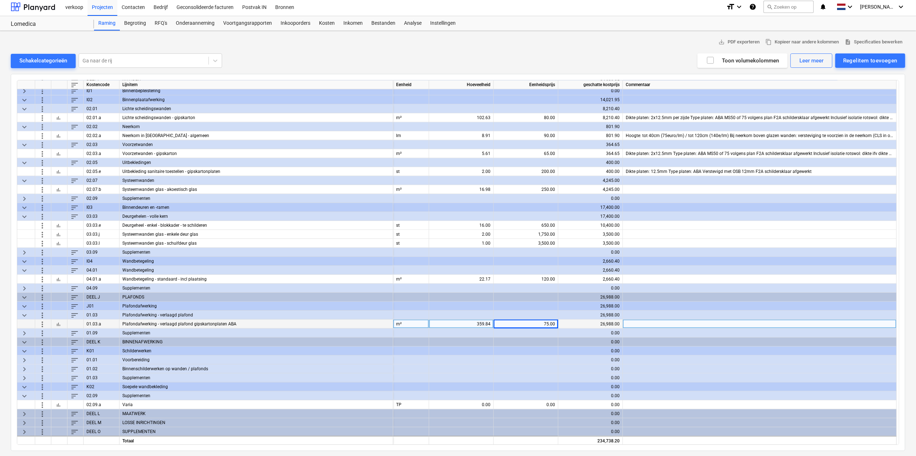
scroll to position [864, 0]
click at [44, 403] on span "more_vert" at bounding box center [42, 404] width 9 height 9
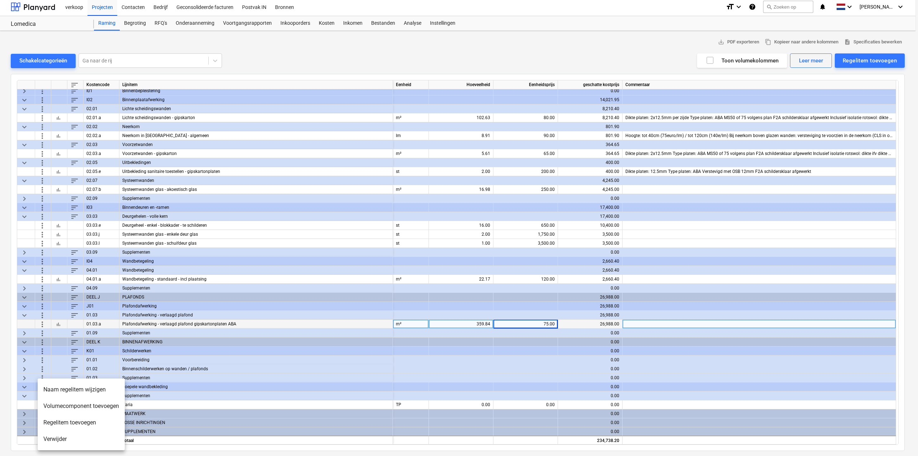
click at [62, 437] on li "Verwijder" at bounding box center [81, 439] width 87 height 16
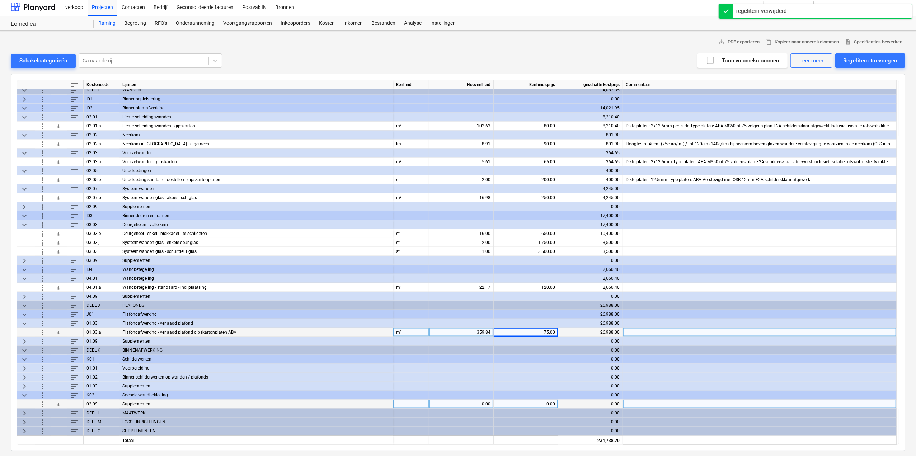
scroll to position [855, 0]
click at [41, 402] on span "more_vert" at bounding box center [42, 404] width 9 height 9
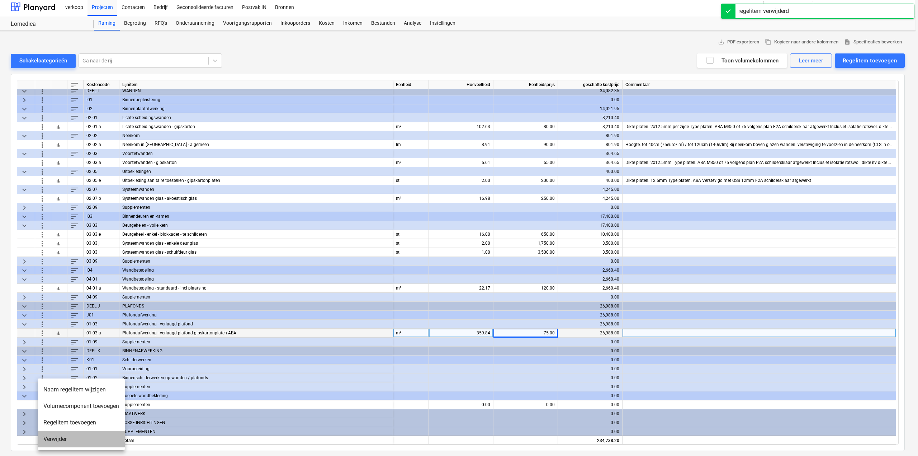
click at [58, 439] on li "Verwijder" at bounding box center [81, 439] width 87 height 16
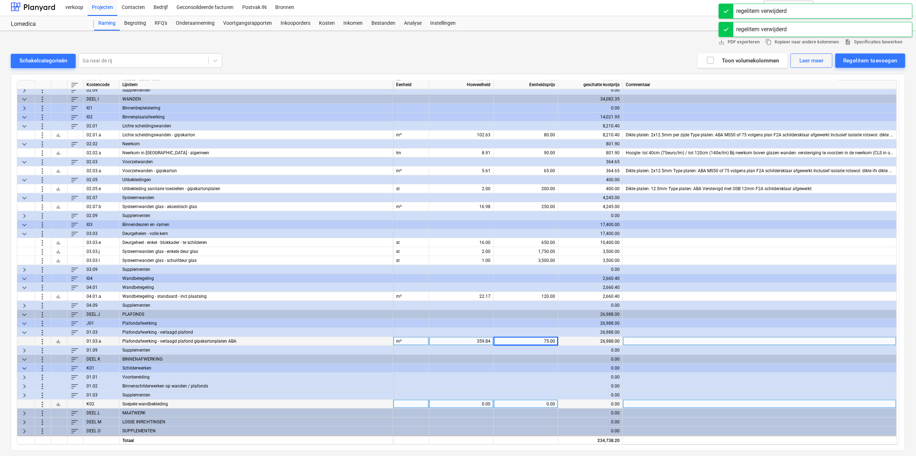
scroll to position [846, 0]
click at [43, 402] on span "more_vert" at bounding box center [42, 404] width 9 height 9
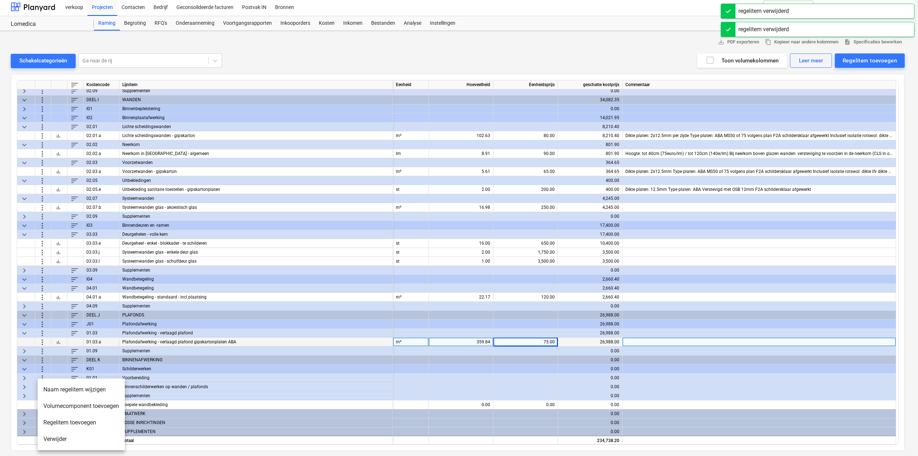
click at [49, 439] on li "Verwijder" at bounding box center [81, 439] width 87 height 16
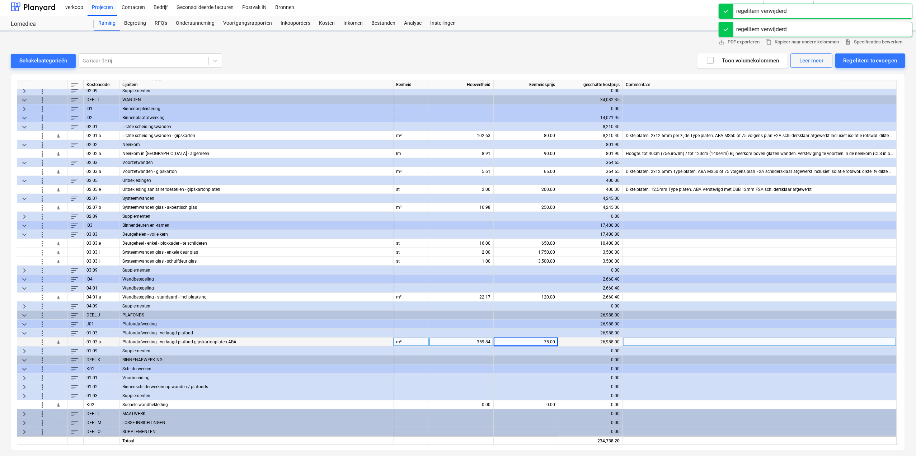
scroll to position [837, 0]
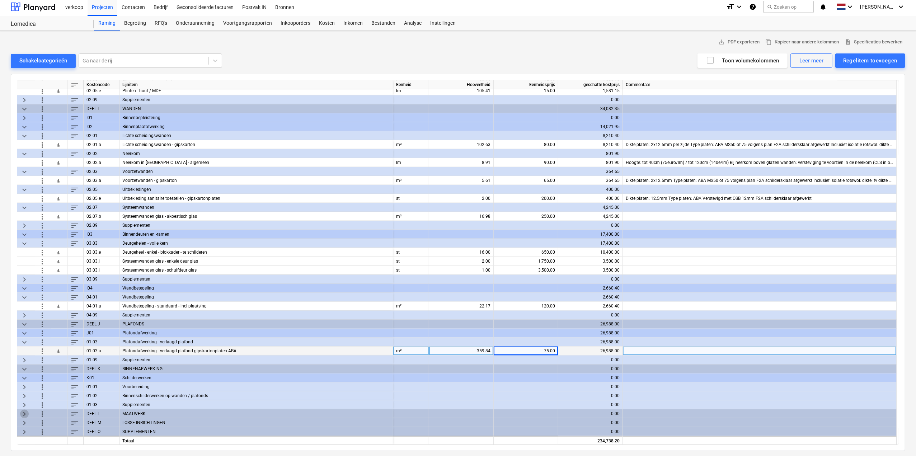
click at [23, 413] on span "keyboard_arrow_right" at bounding box center [24, 413] width 9 height 9
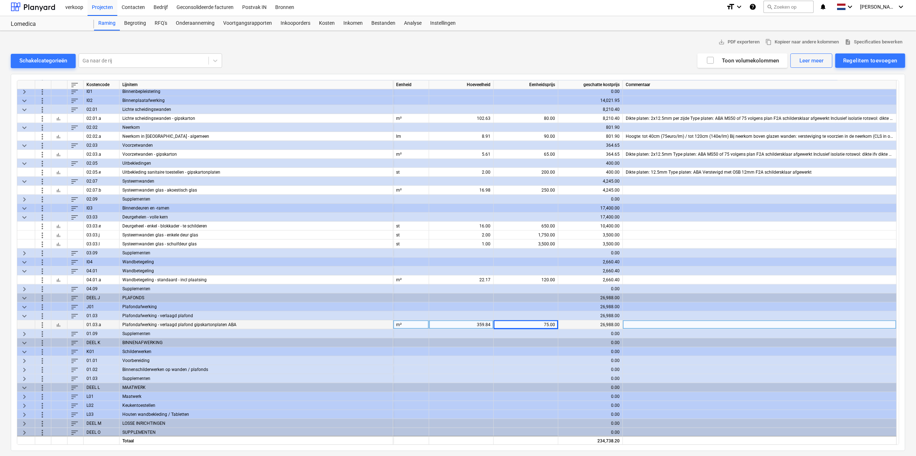
scroll to position [864, 0]
click at [25, 405] on span "keyboard_arrow_right" at bounding box center [24, 404] width 9 height 9
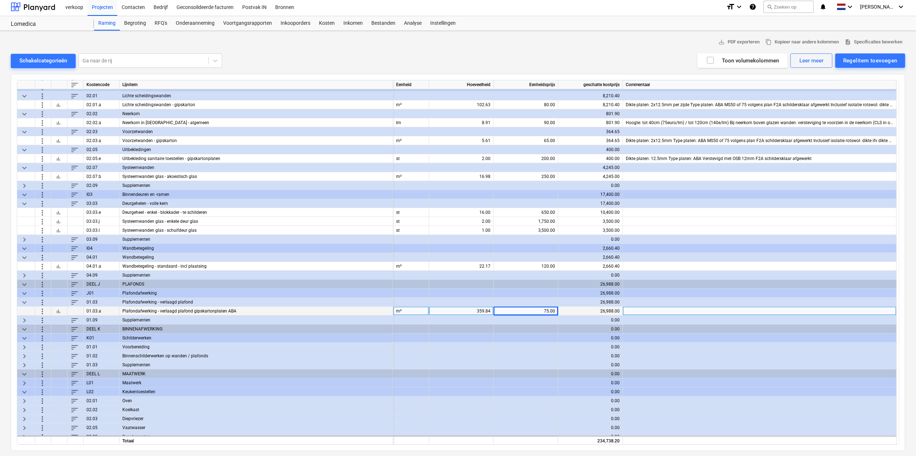
scroll to position [908, 0]
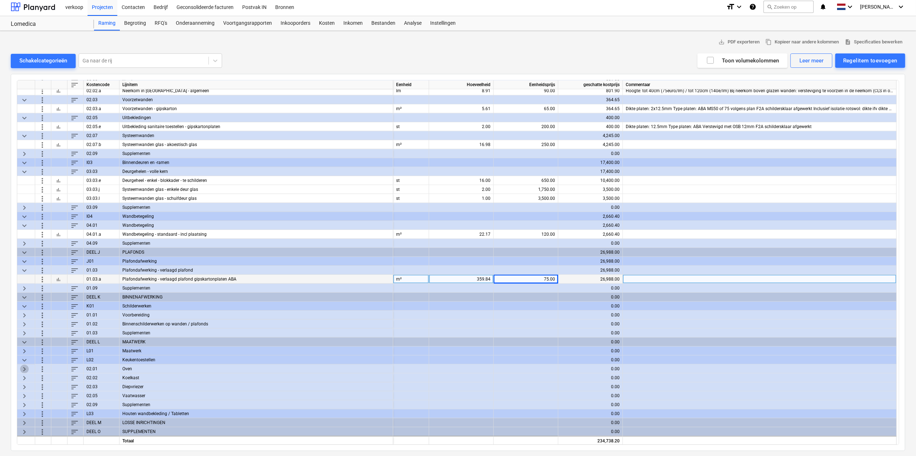
click at [24, 367] on span "keyboard_arrow_right" at bounding box center [24, 368] width 9 height 9
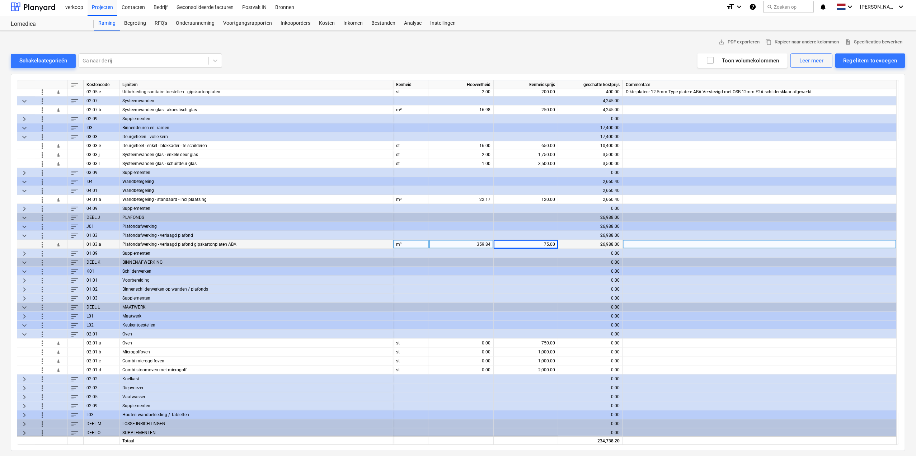
scroll to position [944, 0]
click at [482, 341] on div "0.00" at bounding box center [461, 341] width 58 height 9
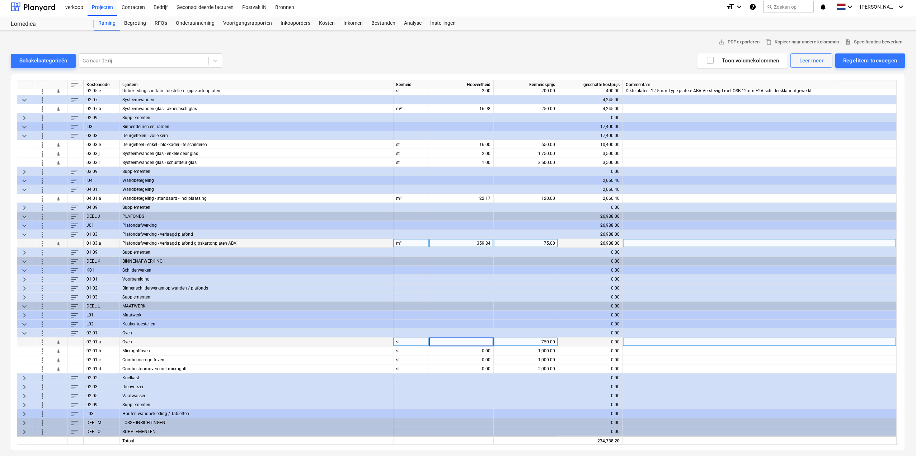
type input "1"
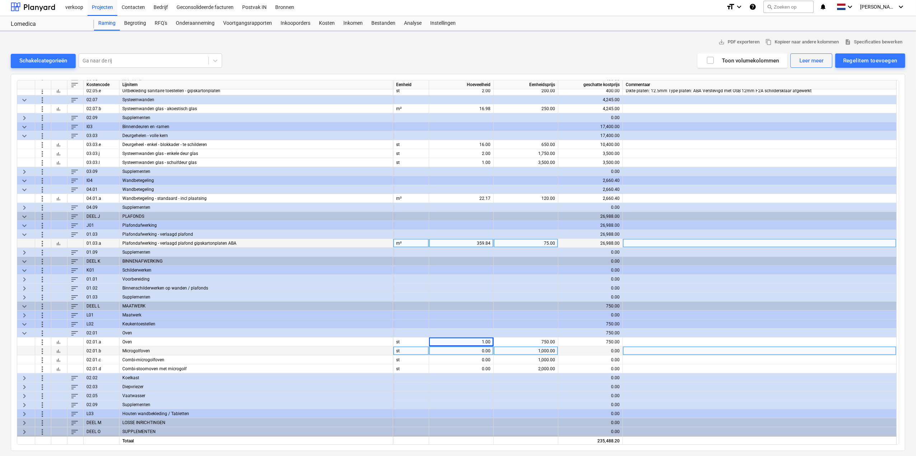
click at [481, 351] on div "0.00" at bounding box center [461, 350] width 58 height 9
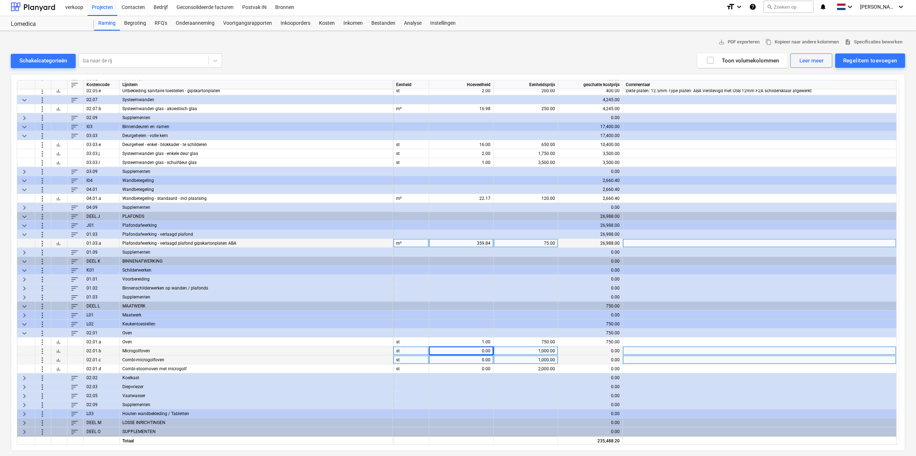
click at [479, 355] on div "0.00" at bounding box center [461, 359] width 58 height 9
type input "1"
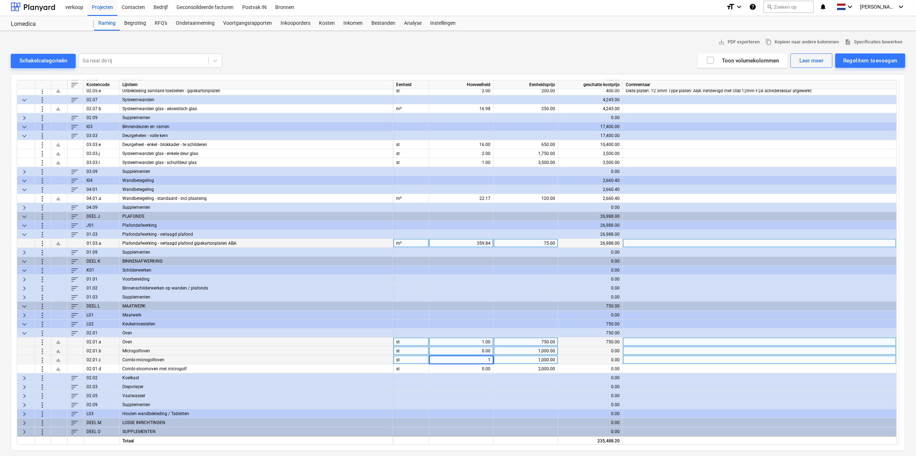
click at [476, 340] on div "1.00" at bounding box center [461, 341] width 58 height 9
type input "0"
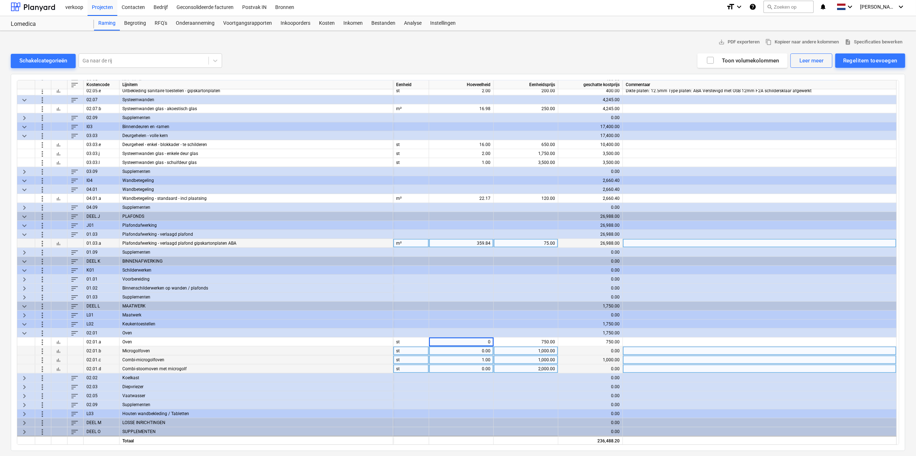
click at [464, 366] on div "0.00" at bounding box center [461, 368] width 58 height 9
click at [44, 369] on span "more_vert" at bounding box center [42, 368] width 9 height 9
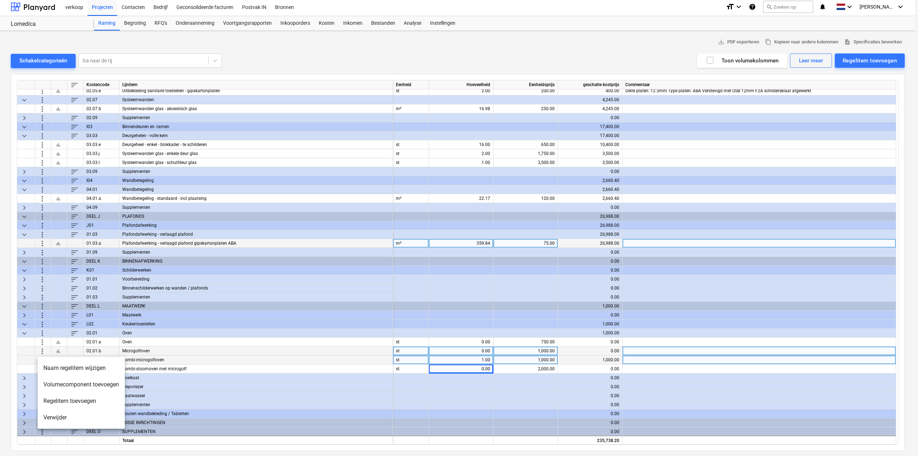
click at [55, 420] on li "Verwijder" at bounding box center [81, 417] width 87 height 16
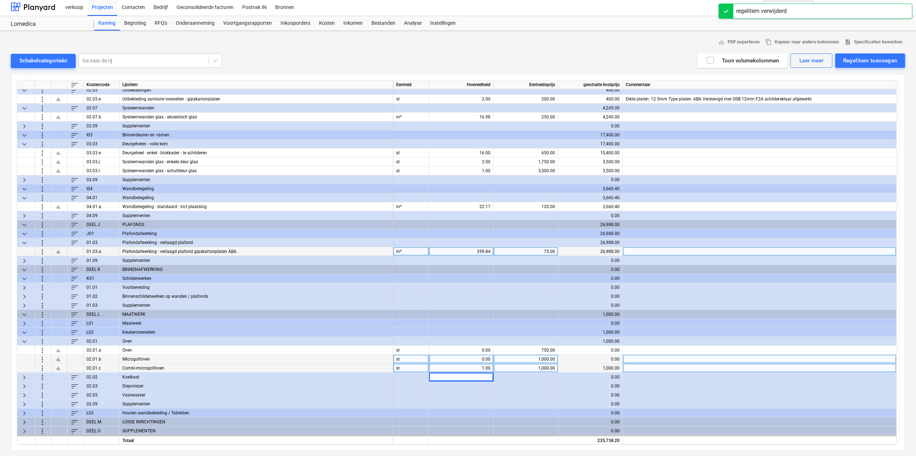
scroll to position [935, 0]
click at [41, 357] on span "more_vert" at bounding box center [42, 359] width 9 height 9
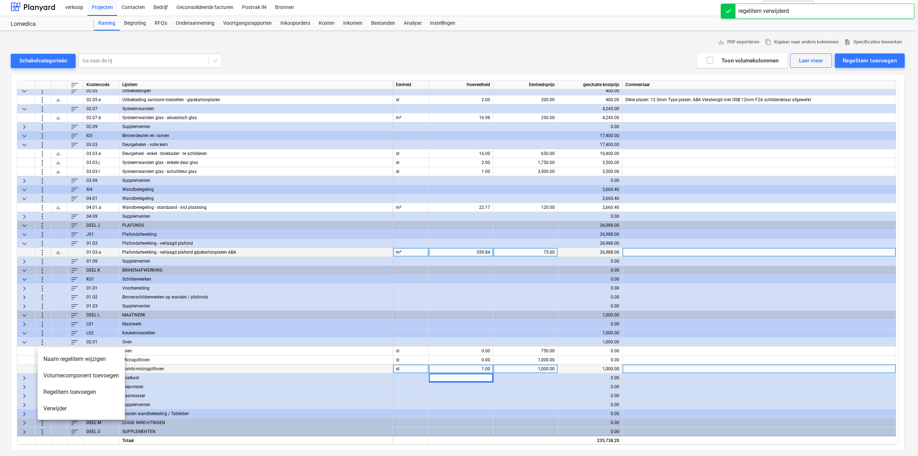
click at [53, 406] on li "Verwijder" at bounding box center [81, 408] width 87 height 16
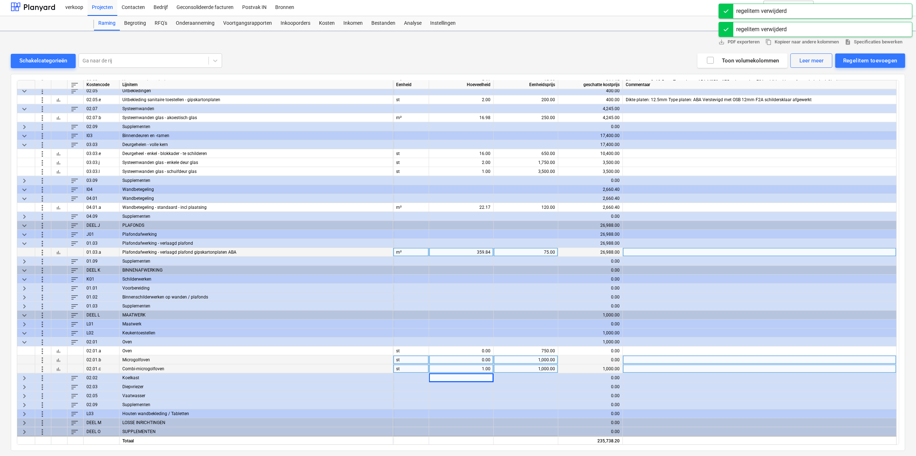
scroll to position [926, 0]
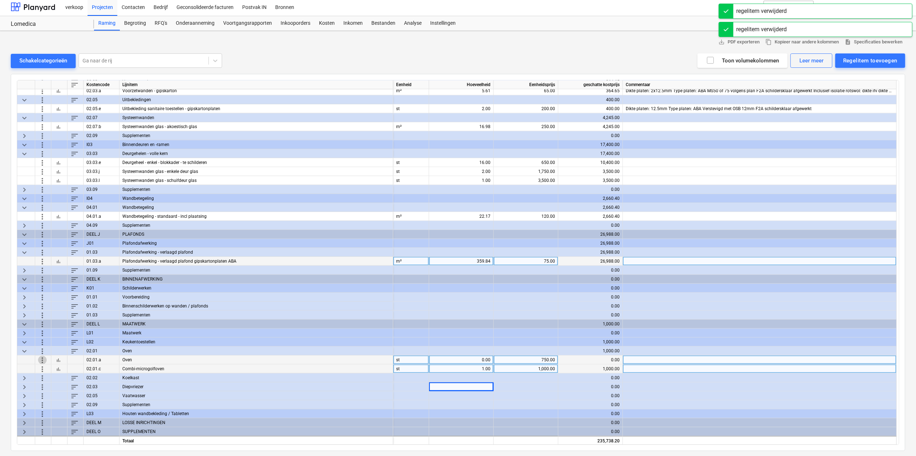
click at [43, 358] on span "more_vert" at bounding box center [42, 359] width 9 height 9
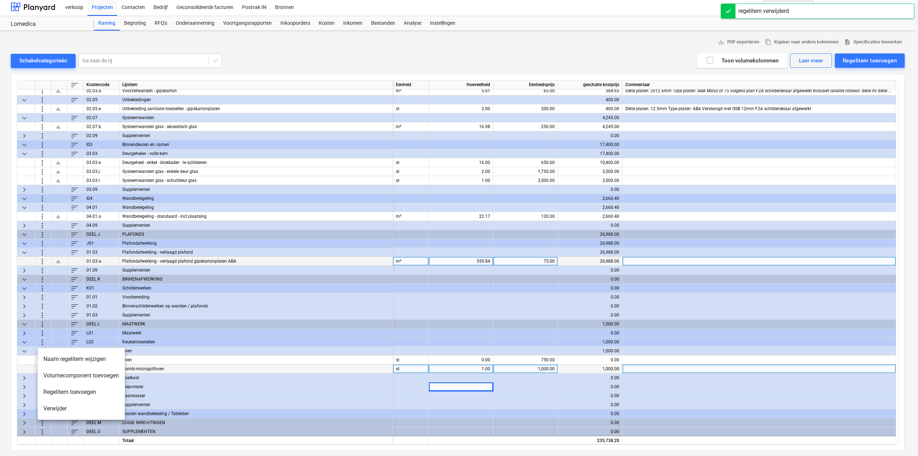
click at [54, 406] on li "Verwijder" at bounding box center [81, 408] width 87 height 16
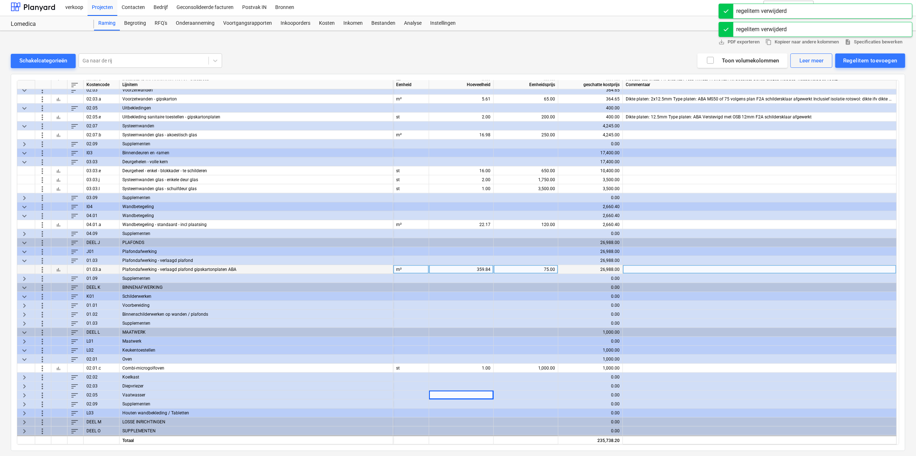
scroll to position [917, 0]
click at [27, 377] on span "keyboard_arrow_right" at bounding box center [24, 377] width 9 height 9
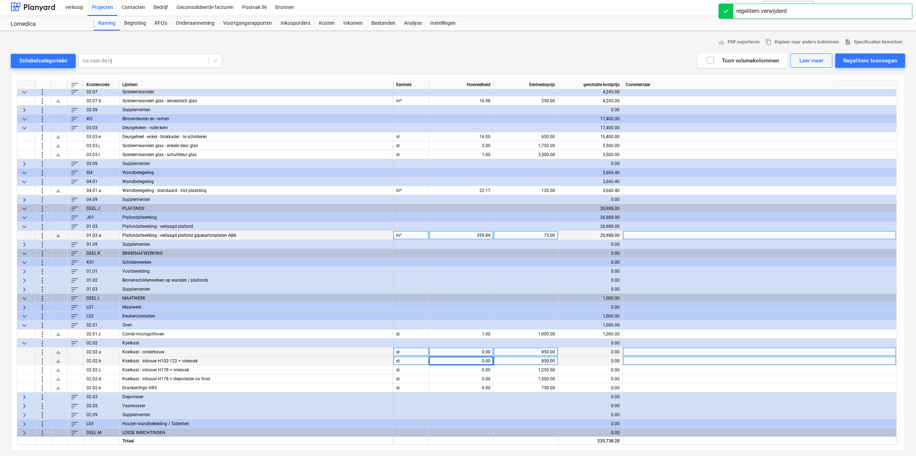
scroll to position [953, 0]
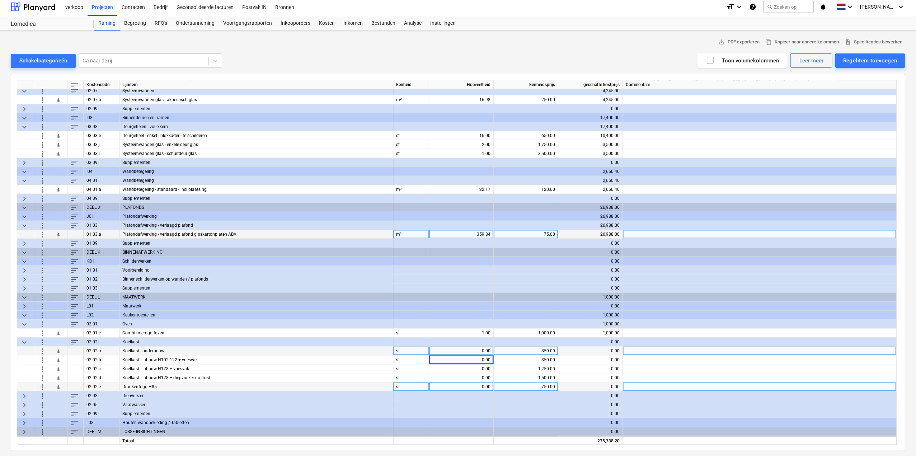
click at [43, 385] on span "more_vert" at bounding box center [42, 386] width 9 height 9
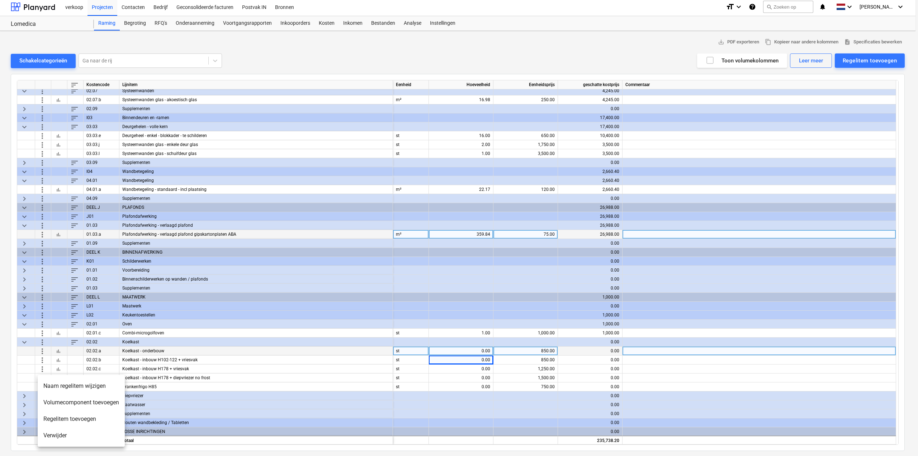
click at [60, 434] on li "Verwijder" at bounding box center [81, 435] width 87 height 16
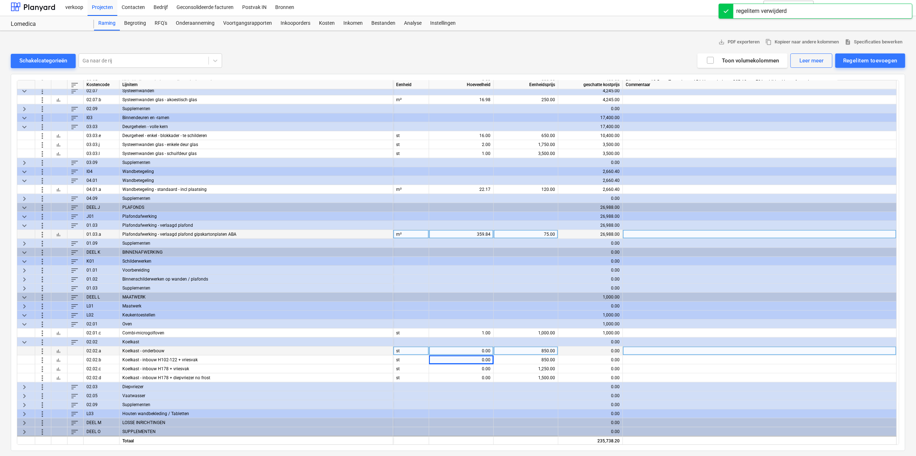
click at [41, 350] on span "more_vert" at bounding box center [42, 350] width 9 height 9
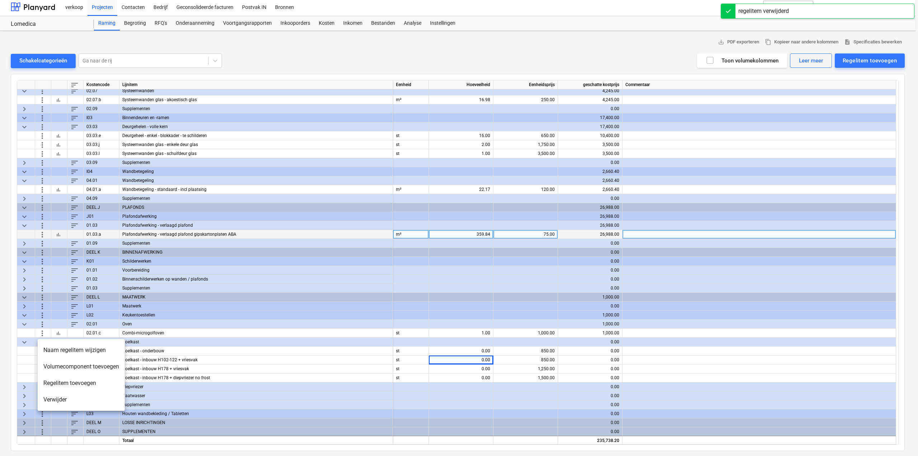
click at [44, 398] on li "Verwijder" at bounding box center [81, 399] width 87 height 16
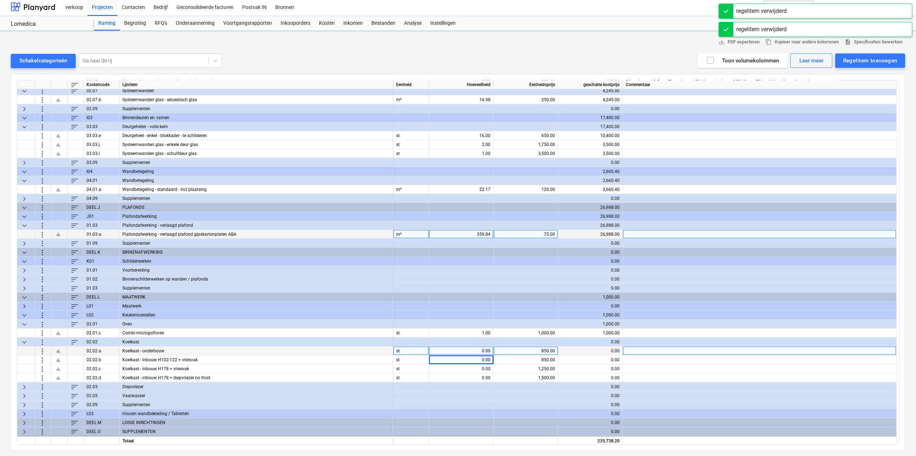
scroll to position [944, 0]
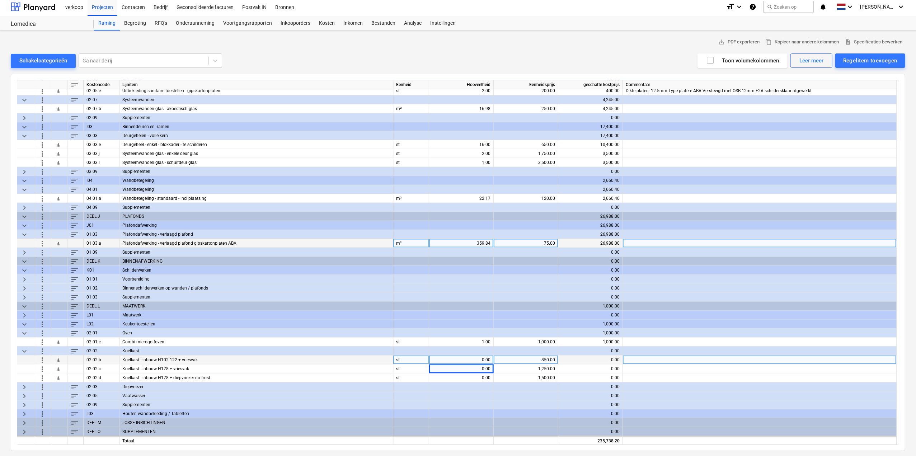
click at [45, 357] on span "more_vert" at bounding box center [42, 359] width 9 height 9
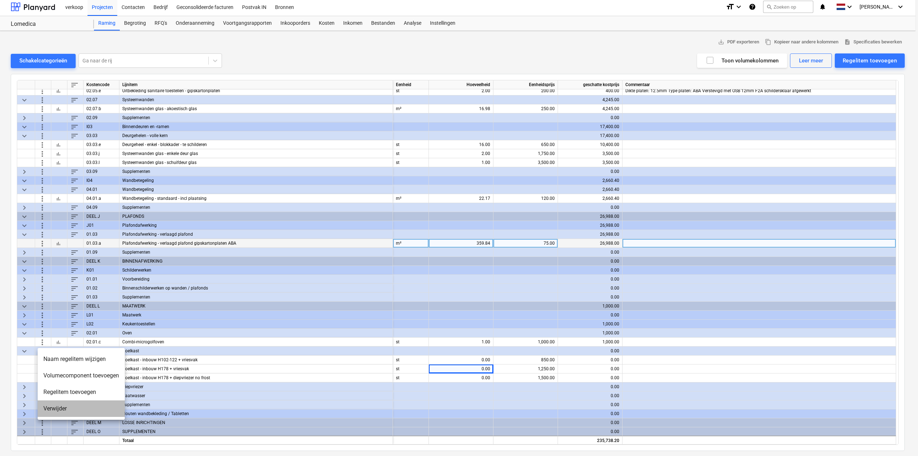
click at [48, 408] on li "Verwijder" at bounding box center [81, 408] width 87 height 16
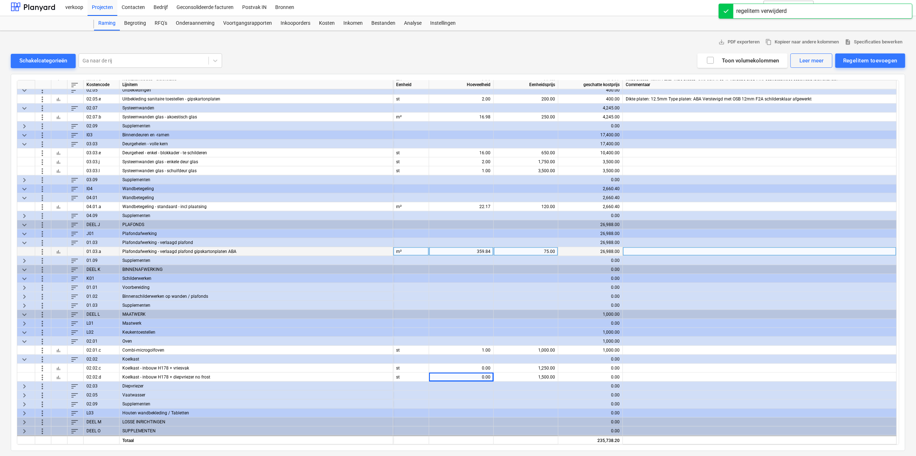
scroll to position [935, 0]
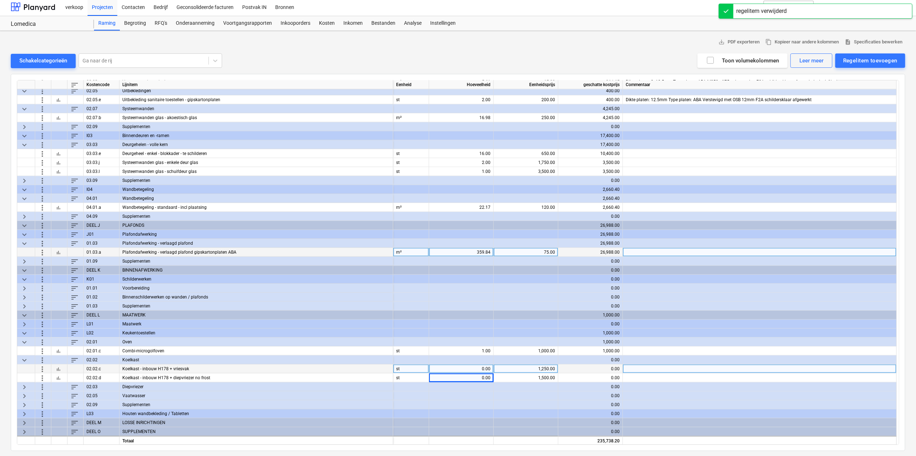
click at [41, 368] on span "more_vert" at bounding box center [42, 368] width 9 height 9
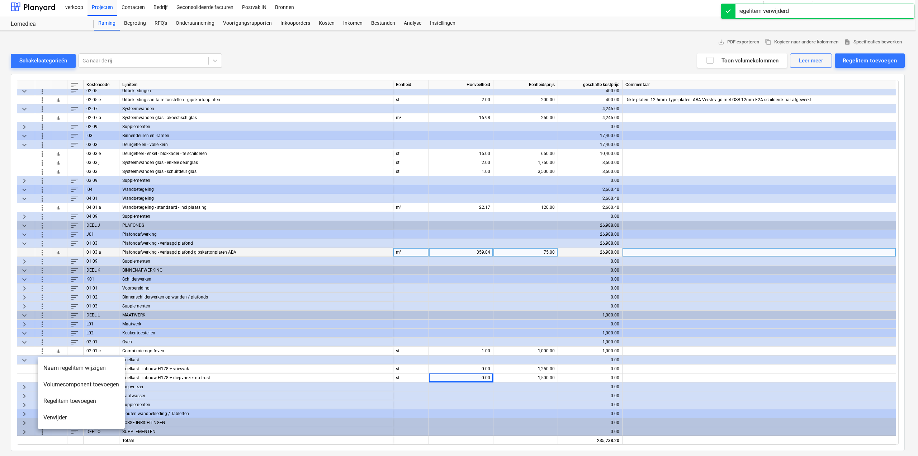
click at [50, 419] on li "Verwijder" at bounding box center [81, 417] width 87 height 16
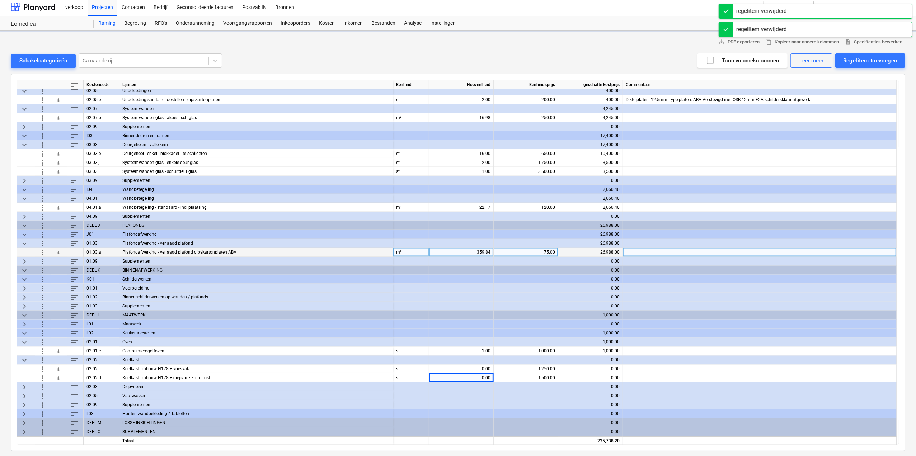
scroll to position [926, 0]
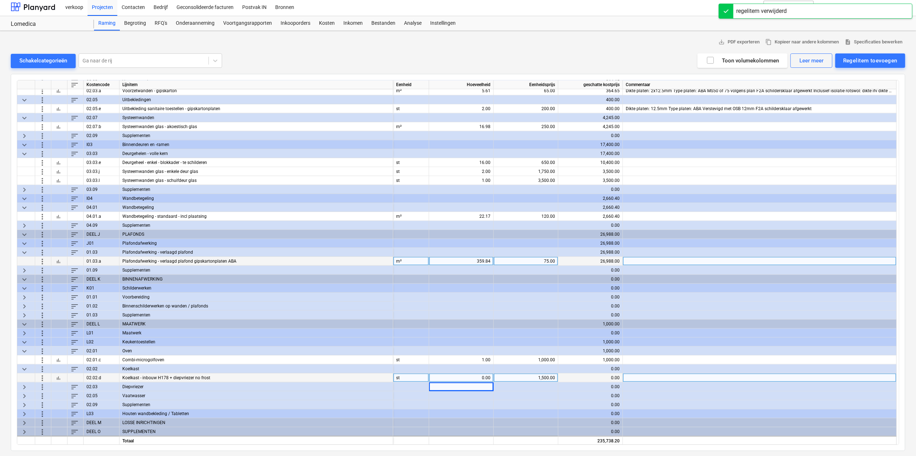
click at [457, 376] on div "0.00" at bounding box center [461, 377] width 58 height 9
type input "1"
click at [25, 386] on span "keyboard_arrow_right" at bounding box center [24, 386] width 9 height 9
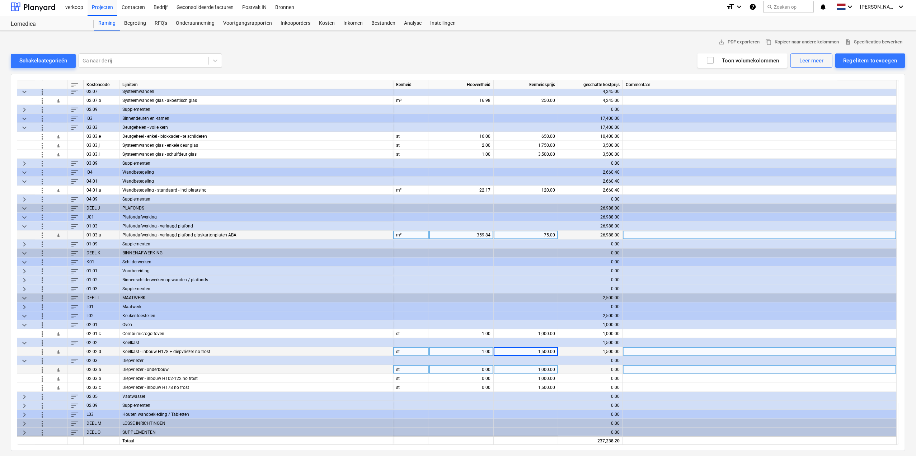
scroll to position [953, 0]
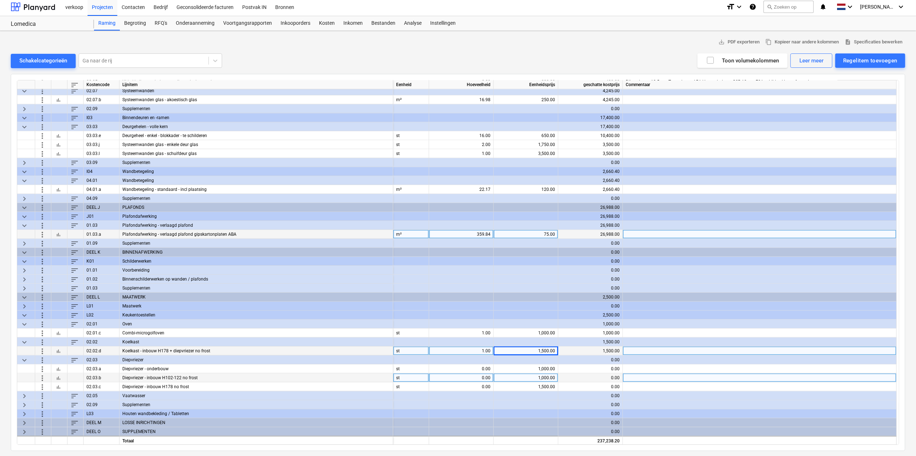
click at [42, 377] on span "more_vert" at bounding box center [42, 377] width 9 height 9
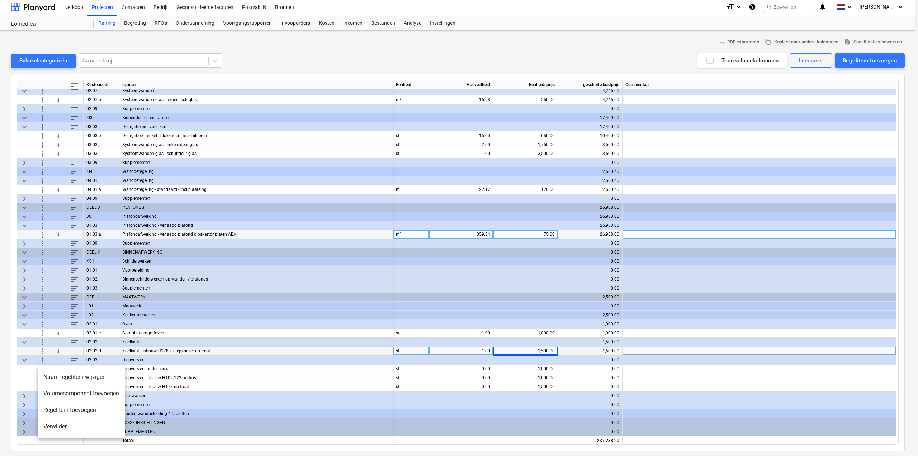
click at [55, 429] on li "Verwijder" at bounding box center [81, 426] width 87 height 16
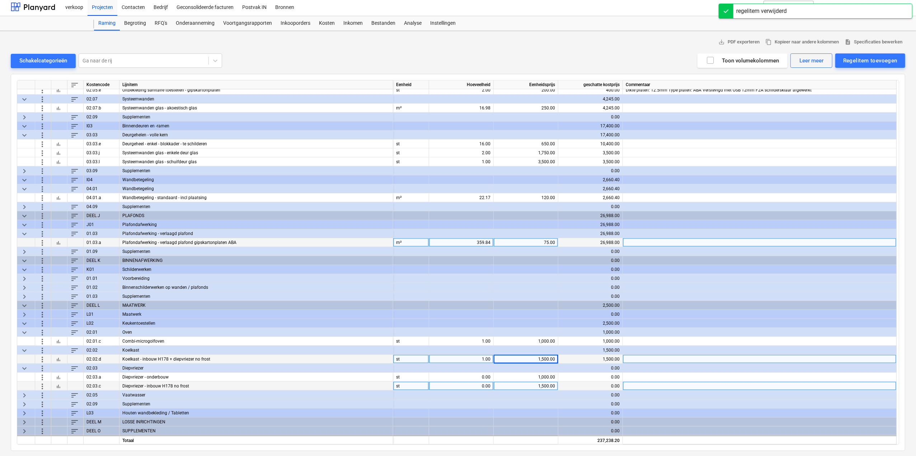
scroll to position [944, 0]
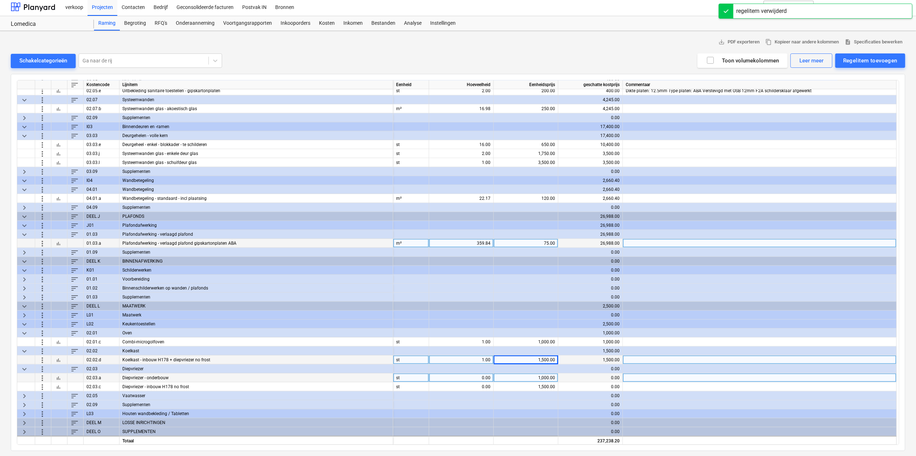
click at [43, 376] on span "more_vert" at bounding box center [42, 377] width 9 height 9
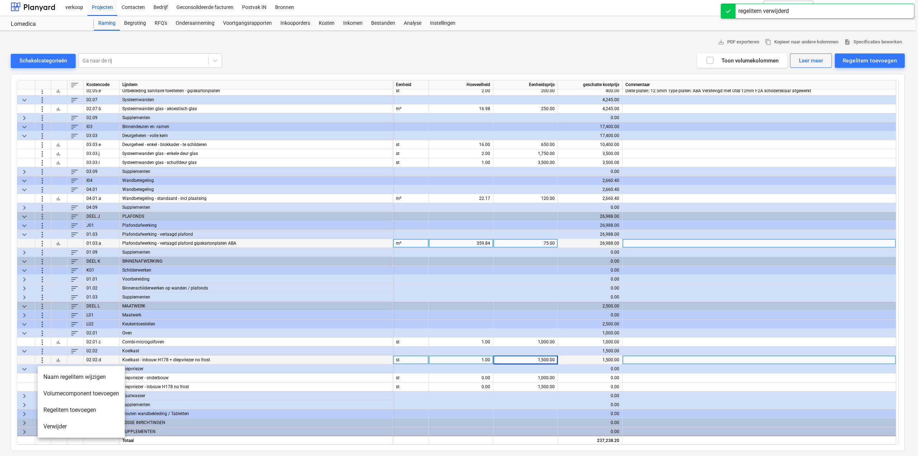
click at [57, 425] on li "Verwijder" at bounding box center [81, 426] width 87 height 16
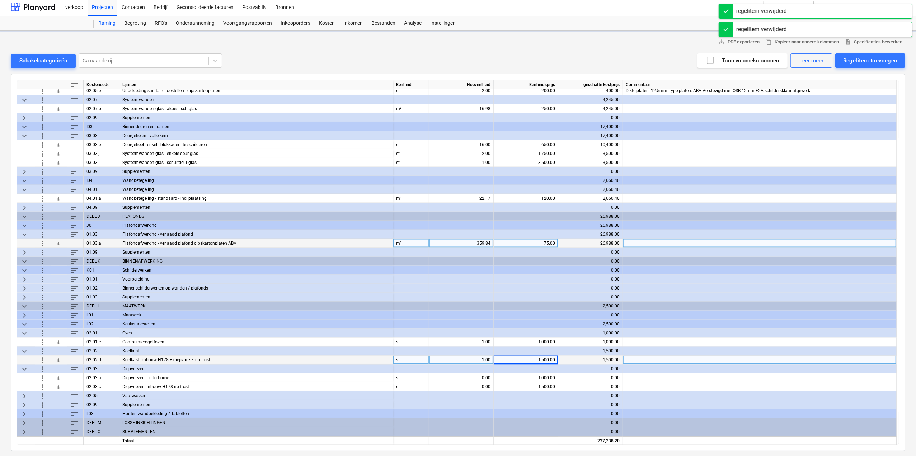
scroll to position [935, 0]
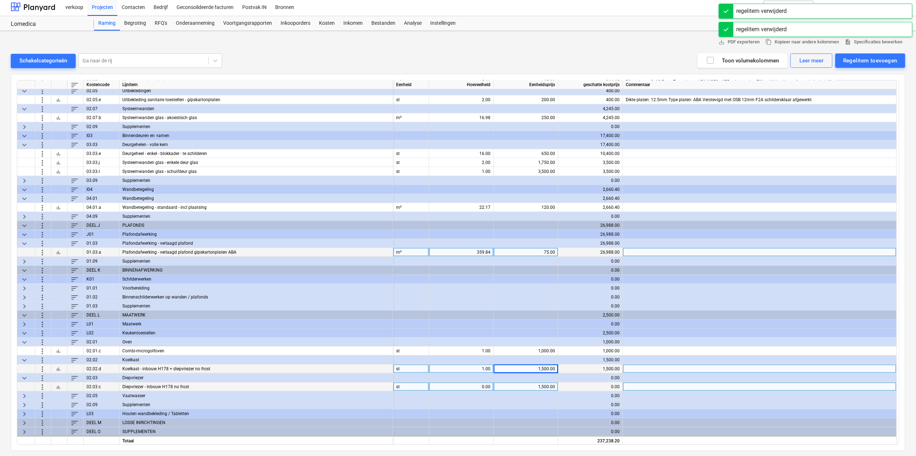
click at [457, 386] on div "0.00" at bounding box center [461, 386] width 58 height 9
type input "1"
click at [20, 395] on span "keyboard_arrow_right" at bounding box center [24, 395] width 9 height 9
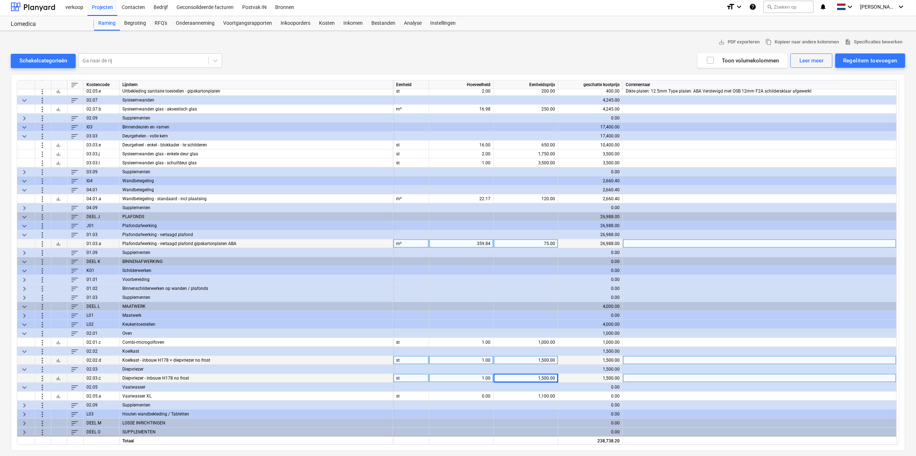
scroll to position [944, 0]
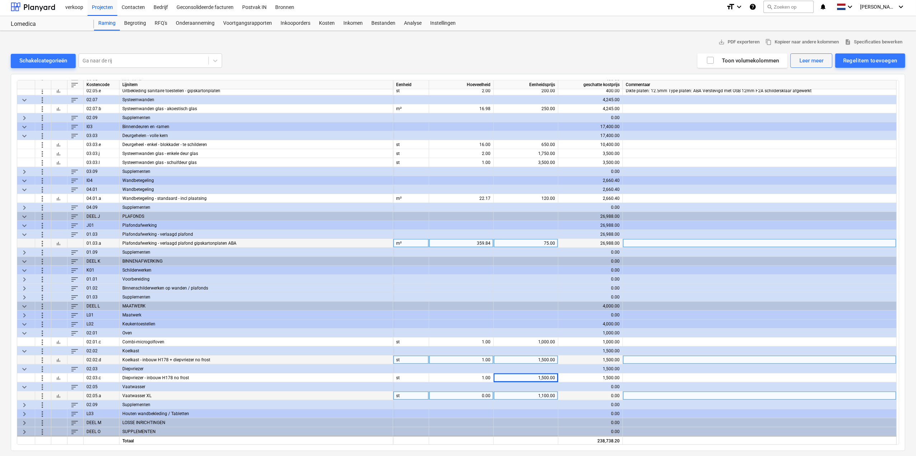
click at [463, 393] on div "0.00" at bounding box center [461, 395] width 58 height 9
type input "1"
click at [23, 410] on span "keyboard_arrow_right" at bounding box center [24, 413] width 9 height 9
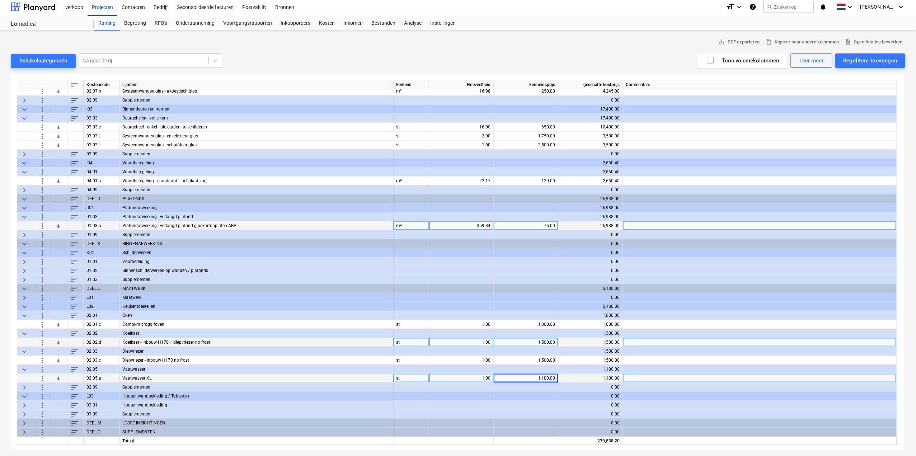
scroll to position [962, 0]
click at [27, 404] on span "keyboard_arrow_right" at bounding box center [24, 404] width 9 height 9
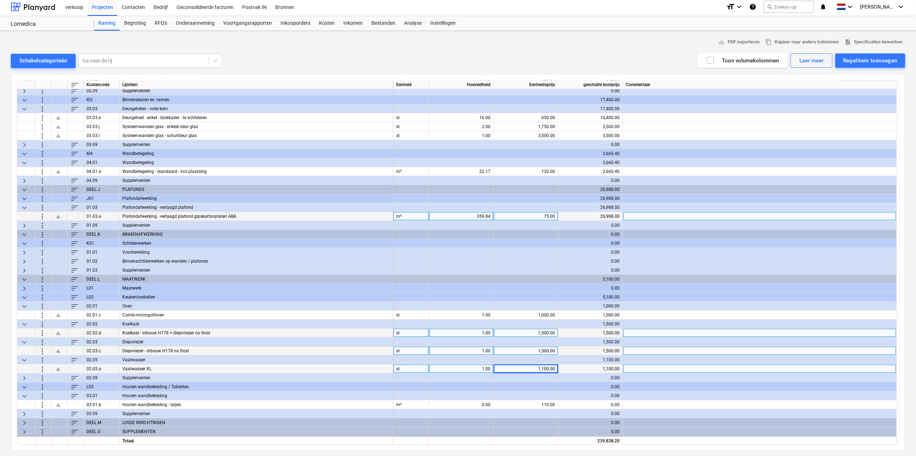
scroll to position [971, 0]
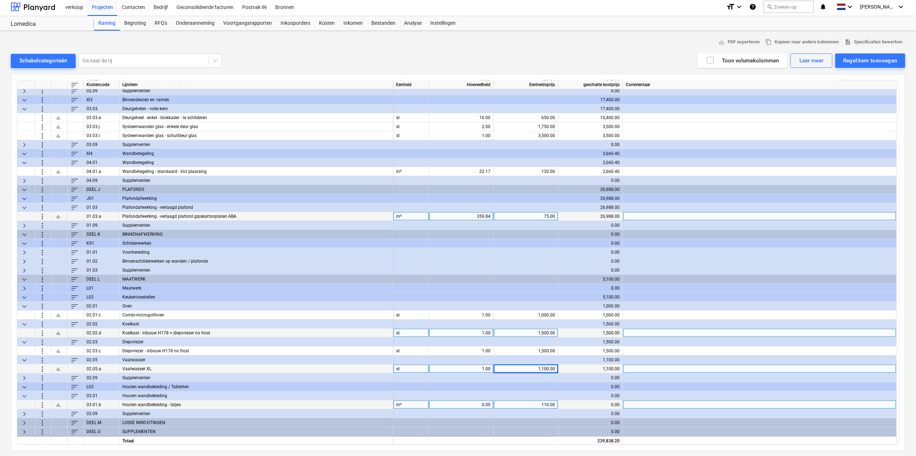
click at [479, 404] on div "0.00" at bounding box center [461, 404] width 58 height 9
type input "20.81"
click at [24, 421] on span "keyboard_arrow_right" at bounding box center [24, 422] width 9 height 9
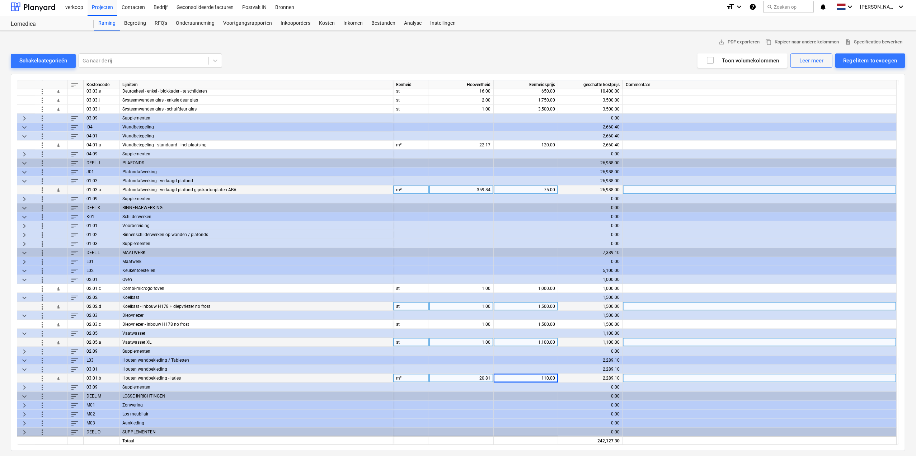
scroll to position [998, 0]
click at [25, 404] on span "keyboard_arrow_right" at bounding box center [24, 404] width 9 height 9
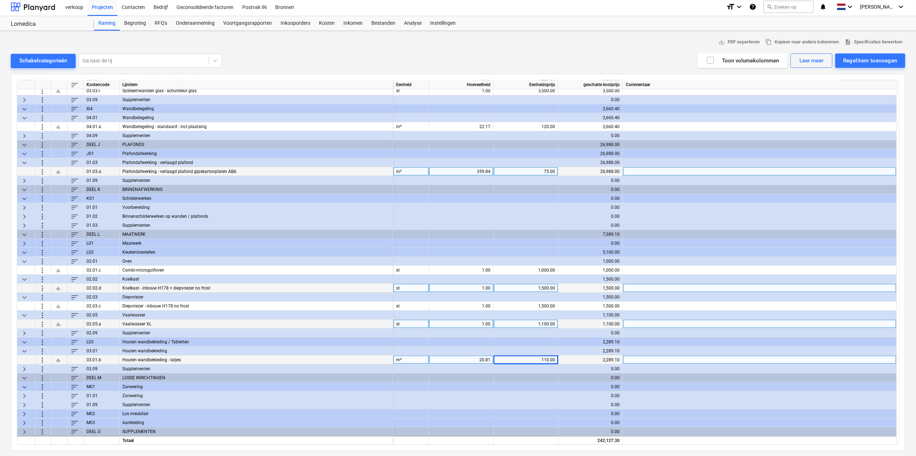
click at [23, 396] on span "keyboard_arrow_right" at bounding box center [24, 395] width 9 height 9
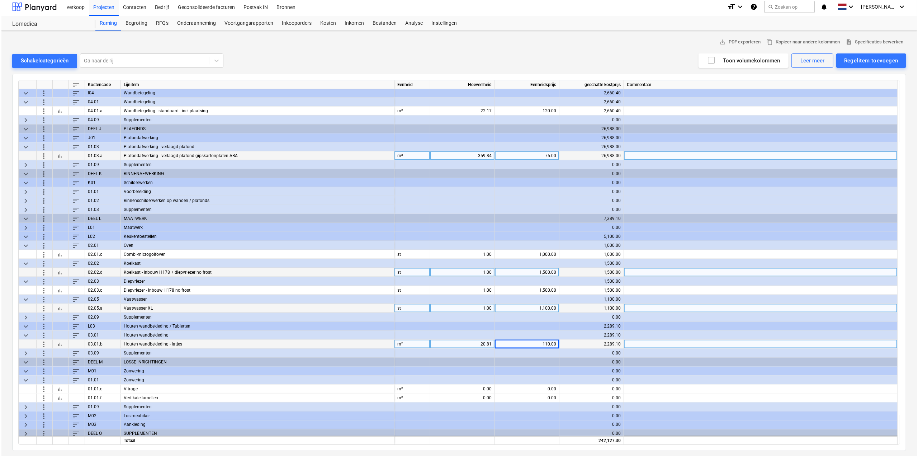
scroll to position [1034, 0]
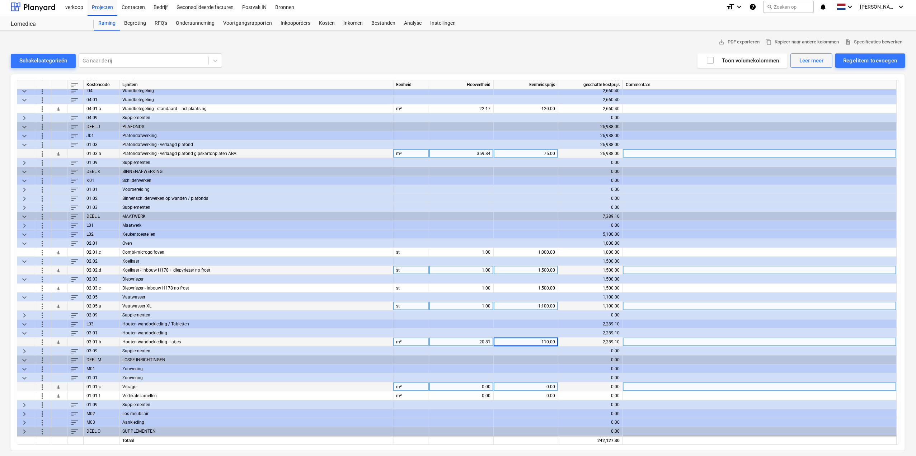
click at [479, 384] on div "0.00" at bounding box center [461, 386] width 58 height 9
type input "12.64"
click at [863, 57] on div "Regelitem toevoegen" at bounding box center [870, 60] width 54 height 9
click at [859, 74] on div "Toevoegen vanuit sjabloon" at bounding box center [866, 78] width 77 height 13
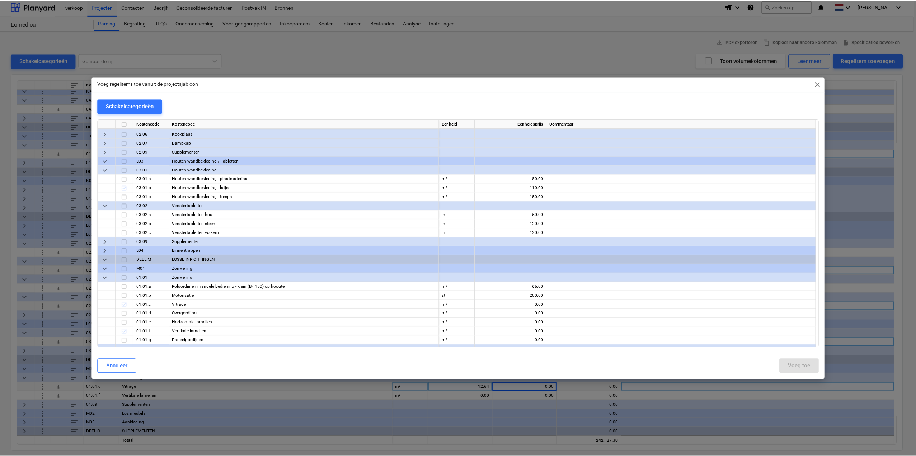
scroll to position [3156, 0]
click at [125, 322] on input "checkbox" at bounding box center [124, 321] width 9 height 9
click at [795, 364] on div "Voeg toe" at bounding box center [801, 365] width 22 height 9
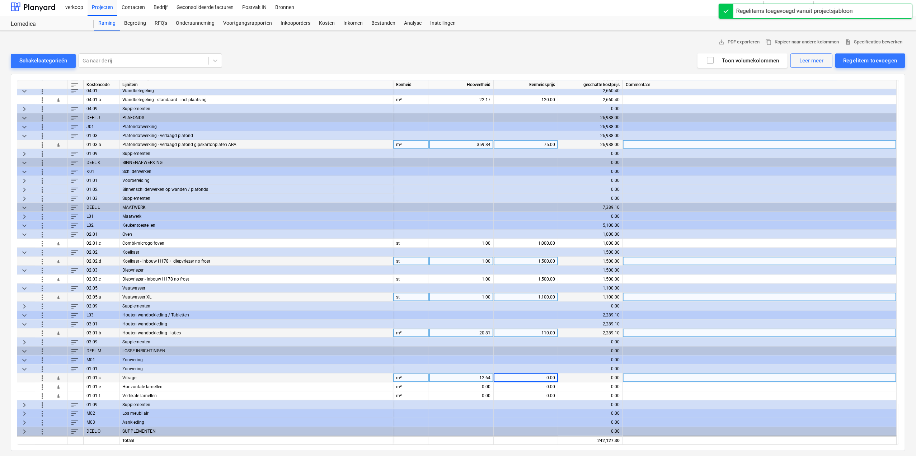
scroll to position [1043, 0]
click at [42, 395] on span "more_vert" at bounding box center [42, 395] width 9 height 9
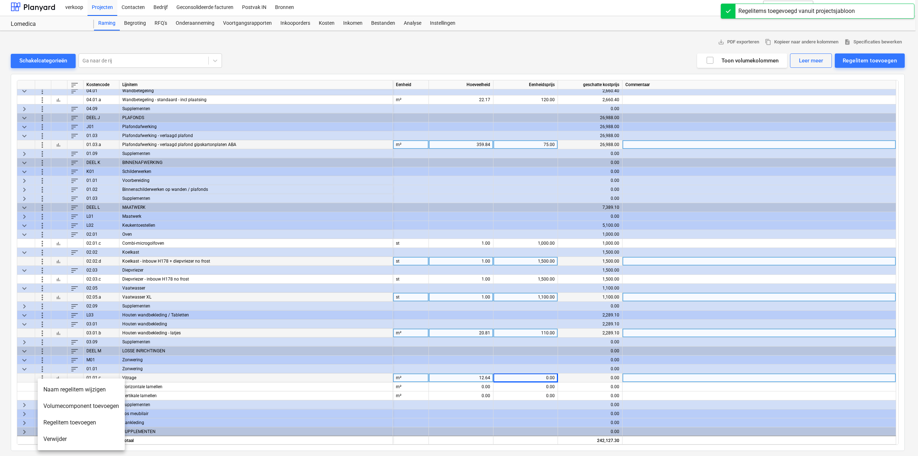
click at [61, 441] on li "Verwijder" at bounding box center [81, 439] width 87 height 16
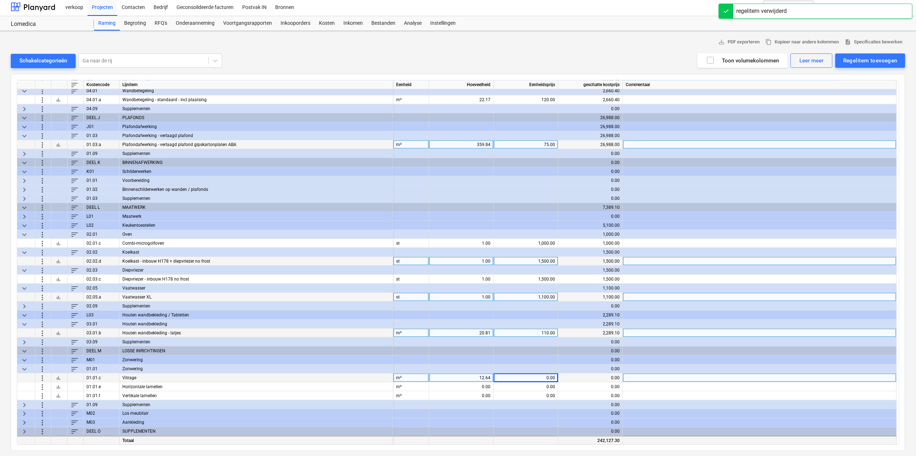
scroll to position [1034, 0]
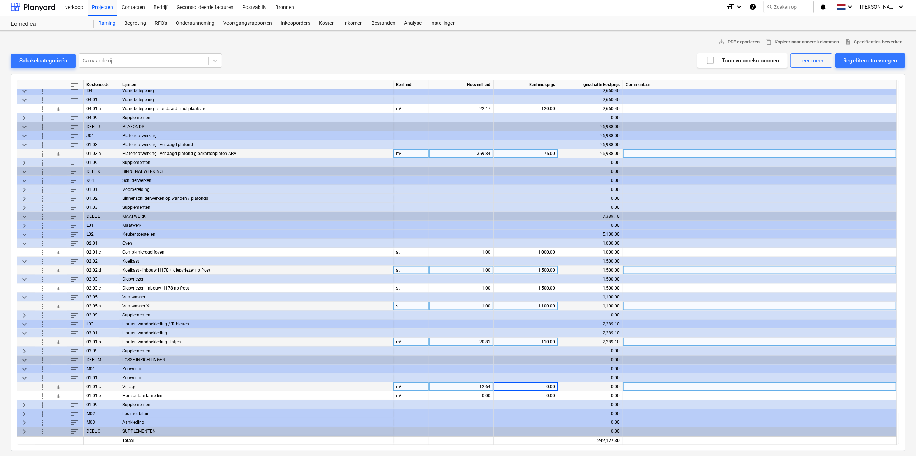
click at [57, 384] on span "bar_chart" at bounding box center [59, 387] width 6 height 6
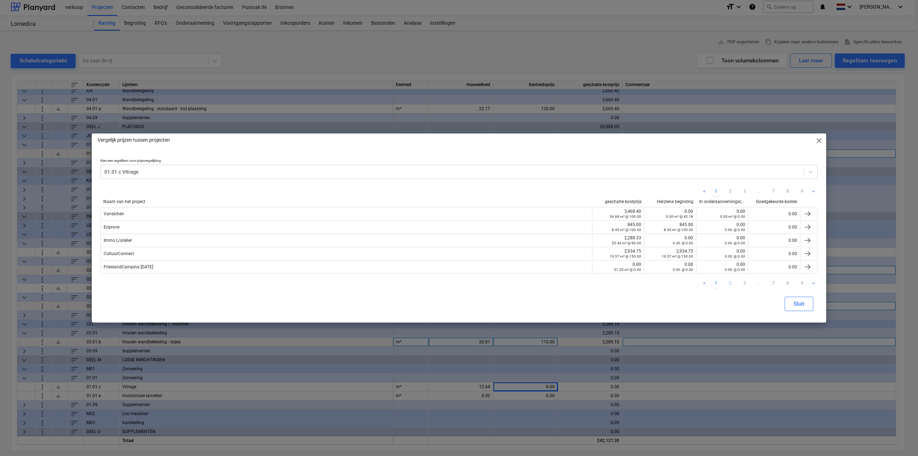
click at [731, 282] on link "2" at bounding box center [730, 283] width 9 height 9
click at [744, 283] on link "3" at bounding box center [744, 283] width 9 height 9
click at [818, 141] on span "close" at bounding box center [819, 140] width 9 height 9
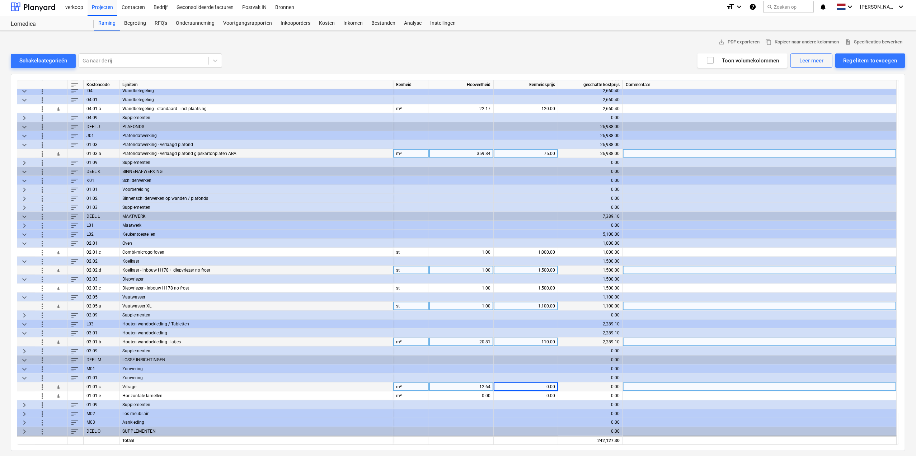
click at [519, 386] on div "0.00" at bounding box center [525, 386] width 58 height 9
type input "100"
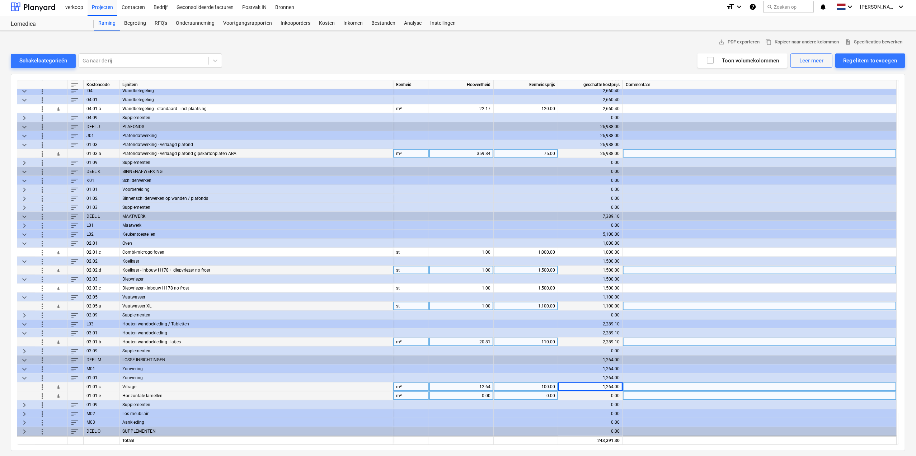
click at [484, 396] on div "0.00" at bounding box center [461, 395] width 58 height 9
type input "40.04"
click at [59, 395] on span "bar_chart" at bounding box center [59, 396] width 6 height 6
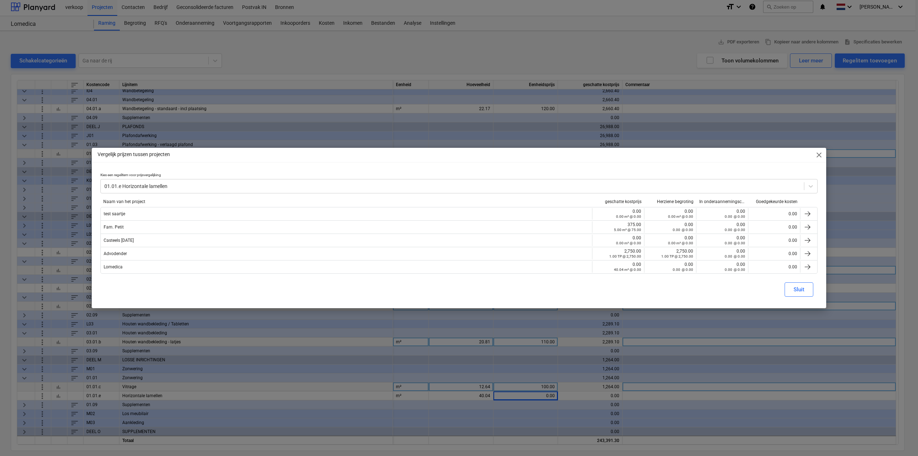
click at [820, 156] on span "close" at bounding box center [819, 155] width 9 height 9
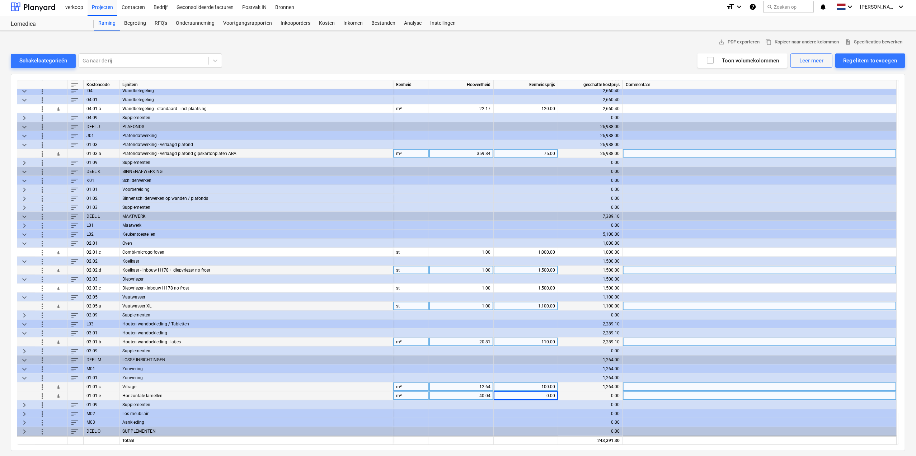
click at [545, 393] on div "0.00" at bounding box center [525, 395] width 58 height 9
type input "80"
click at [24, 409] on span "keyboard_arrow_right" at bounding box center [24, 413] width 9 height 9
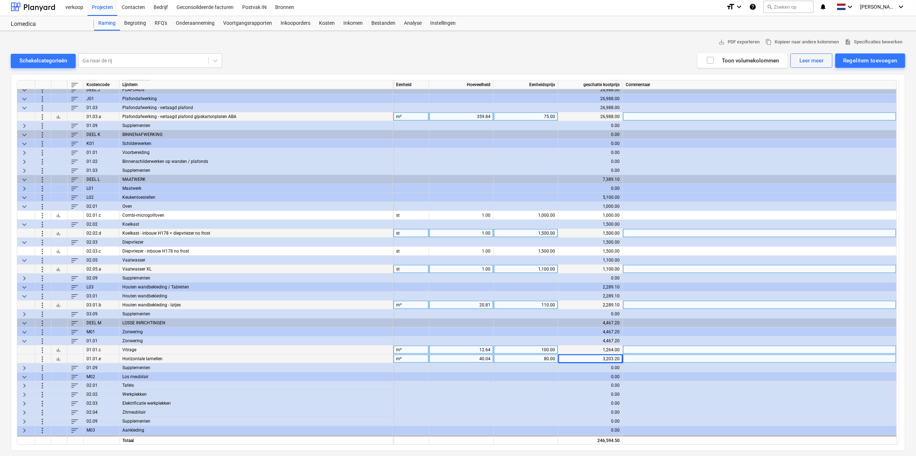
scroll to position [1079, 0]
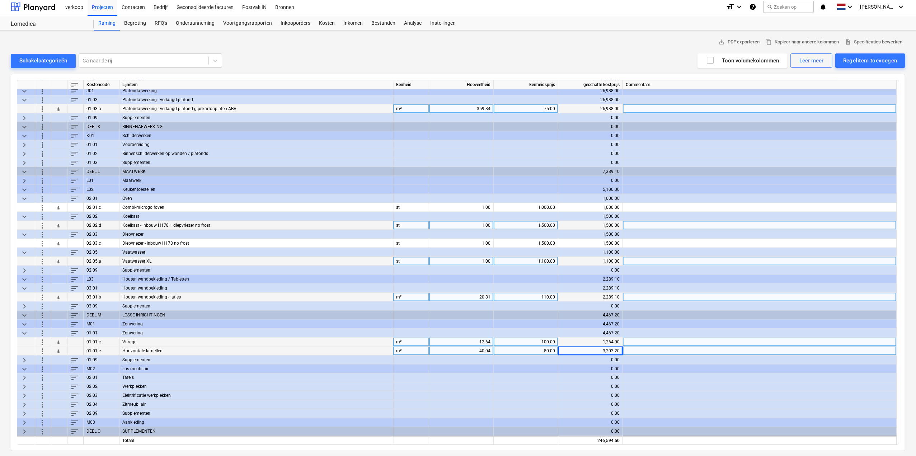
click at [24, 375] on span "keyboard_arrow_right" at bounding box center [24, 377] width 9 height 9
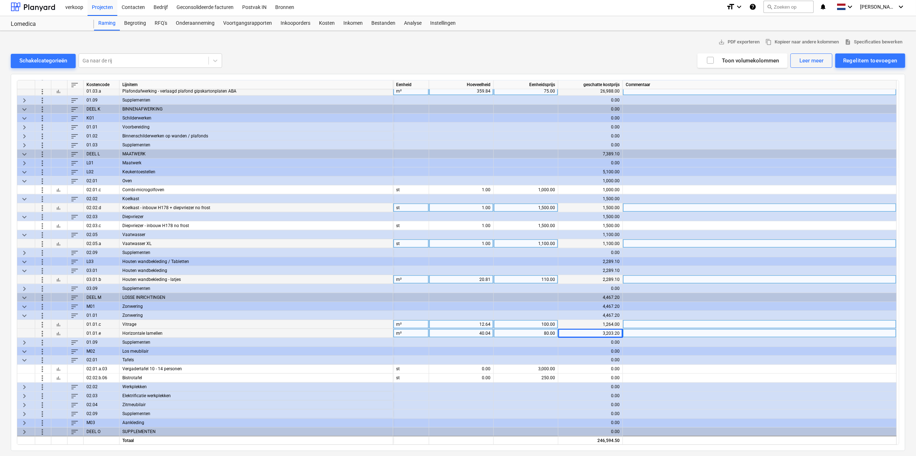
scroll to position [1097, 0]
click at [478, 367] on div "0.00" at bounding box center [461, 368] width 58 height 9
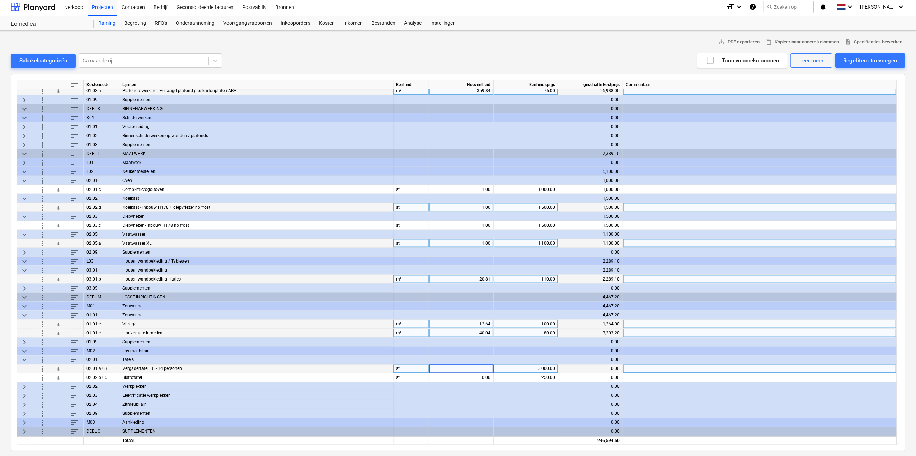
type input "1"
click at [453, 376] on div "0.00" at bounding box center [461, 377] width 58 height 9
type input "1"
click at [22, 388] on span "keyboard_arrow_right" at bounding box center [24, 386] width 9 height 9
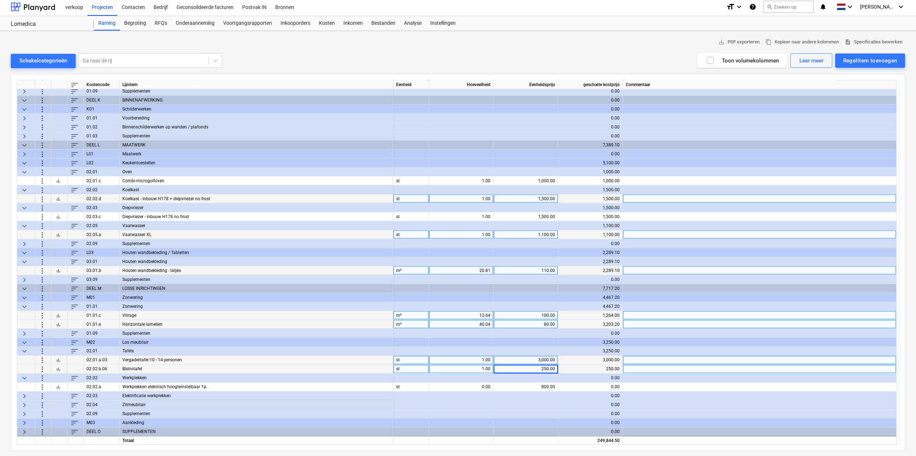
scroll to position [1106, 0]
click at [475, 388] on div "0.00" at bounding box center [461, 386] width 58 height 9
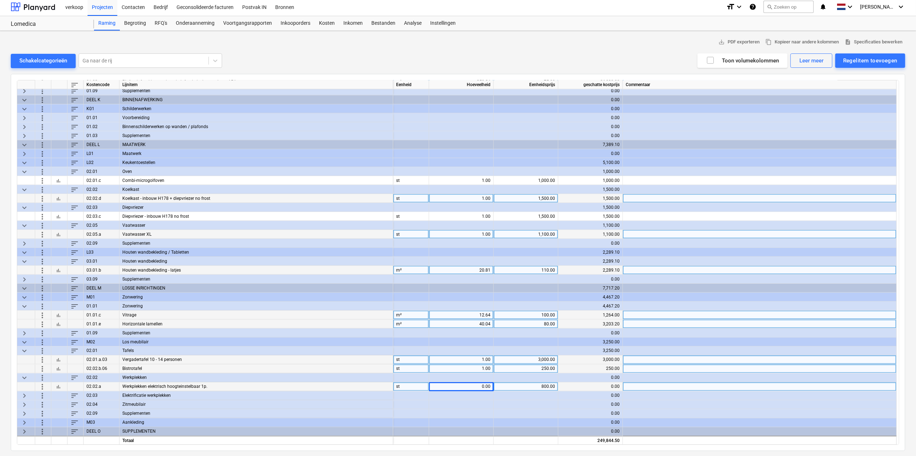
click at [474, 388] on div "0.00" at bounding box center [461, 386] width 58 height 9
type input "10"
click at [23, 395] on span "keyboard_arrow_right" at bounding box center [24, 395] width 9 height 9
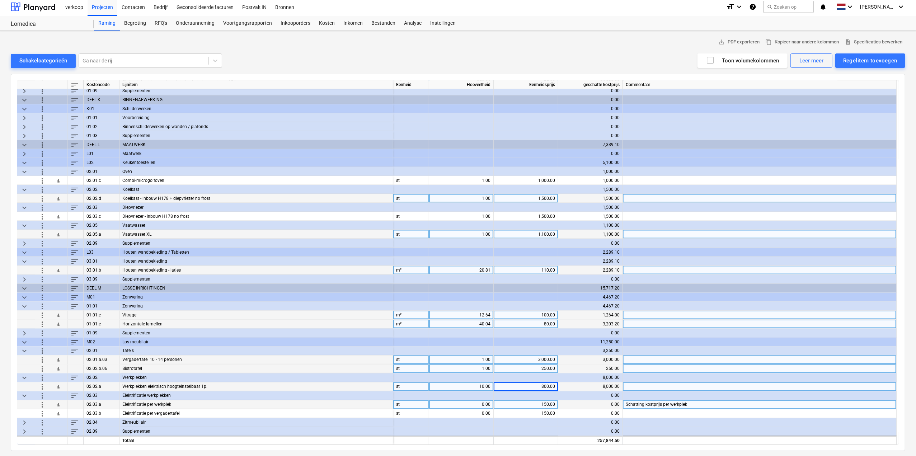
click at [463, 404] on div "0.00" at bounding box center [461, 404] width 58 height 9
type input "10"
click at [56, 402] on span "bar_chart" at bounding box center [59, 405] width 6 height 6
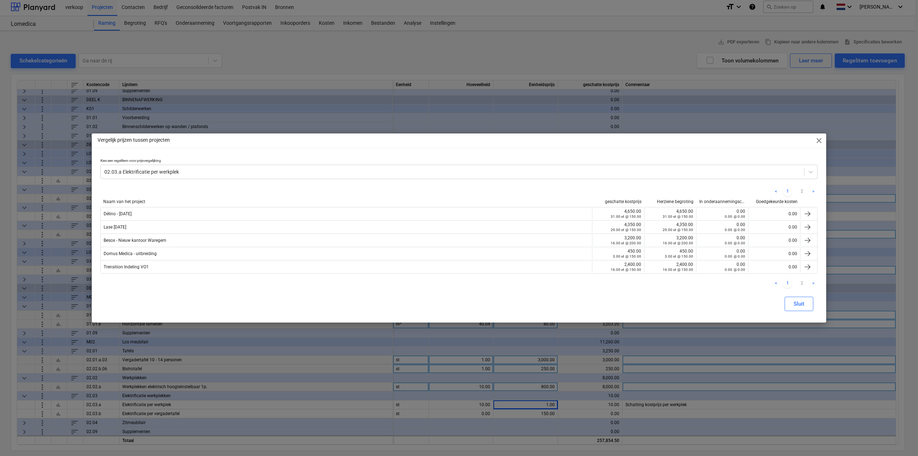
click at [816, 141] on span "close" at bounding box center [819, 140] width 9 height 9
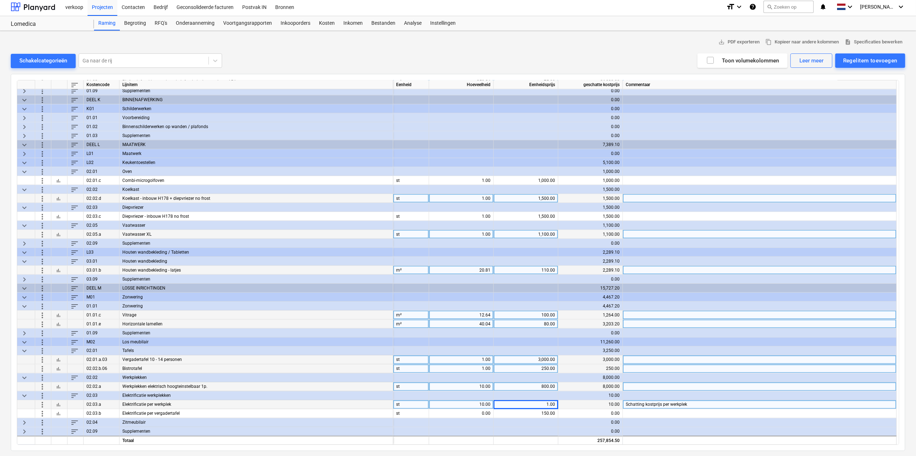
click at [527, 402] on div "1.00" at bounding box center [525, 404] width 58 height 9
type input "150"
click at [490, 412] on div "0.00" at bounding box center [461, 413] width 58 height 9
type input "1"
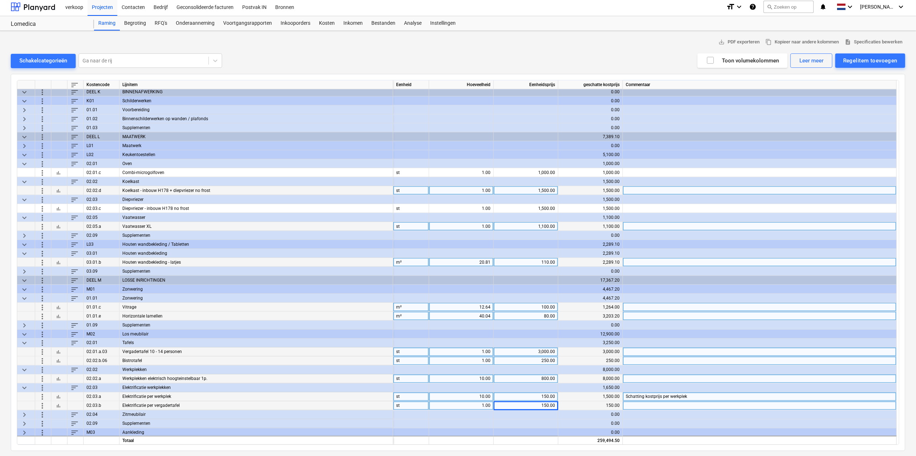
scroll to position [1124, 0]
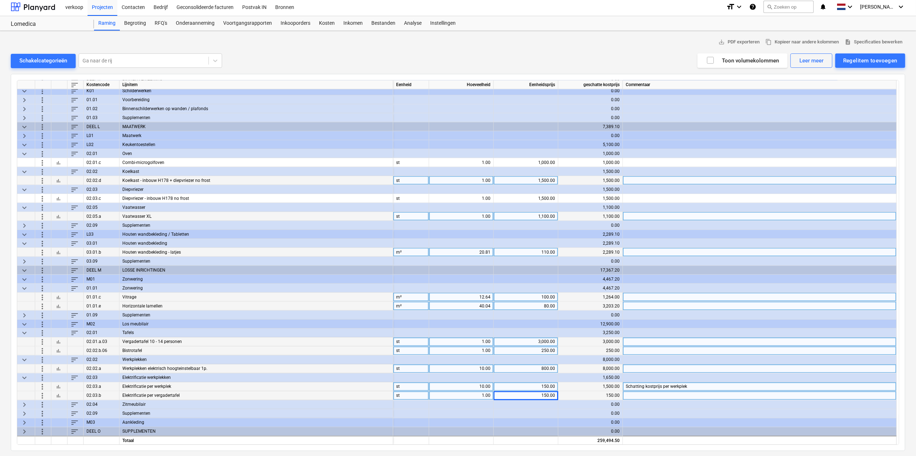
click at [28, 403] on span "keyboard_arrow_right" at bounding box center [24, 404] width 9 height 9
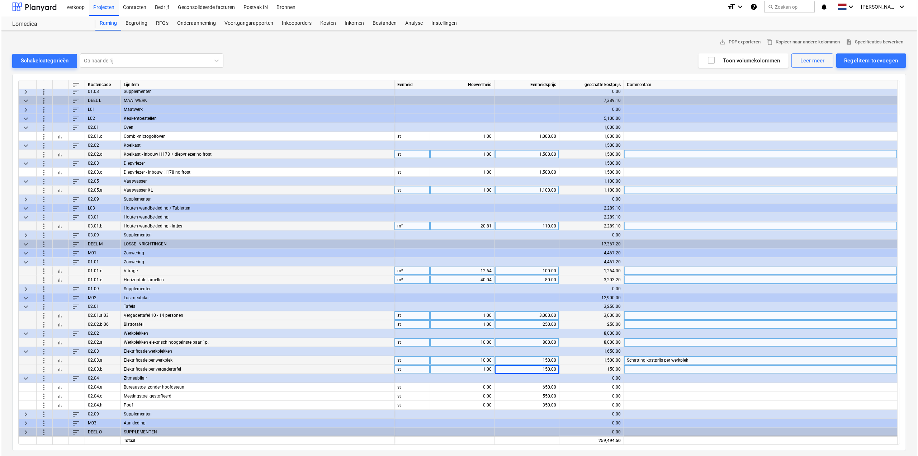
scroll to position [1150, 0]
click at [481, 385] on div "0.00" at bounding box center [461, 386] width 58 height 9
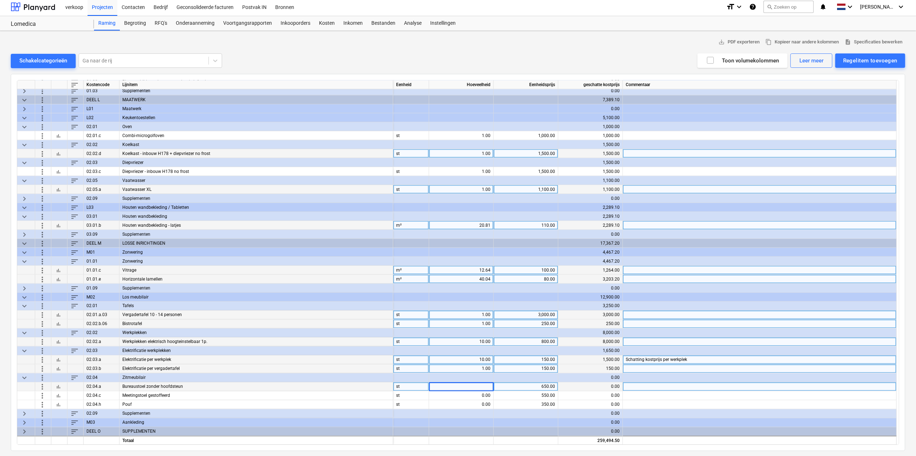
type input "4"
type input "10"
click at [479, 393] on div "0.00" at bounding box center [461, 395] width 58 height 9
click at [474, 393] on div "0.00" at bounding box center [461, 395] width 58 height 9
type input "10"
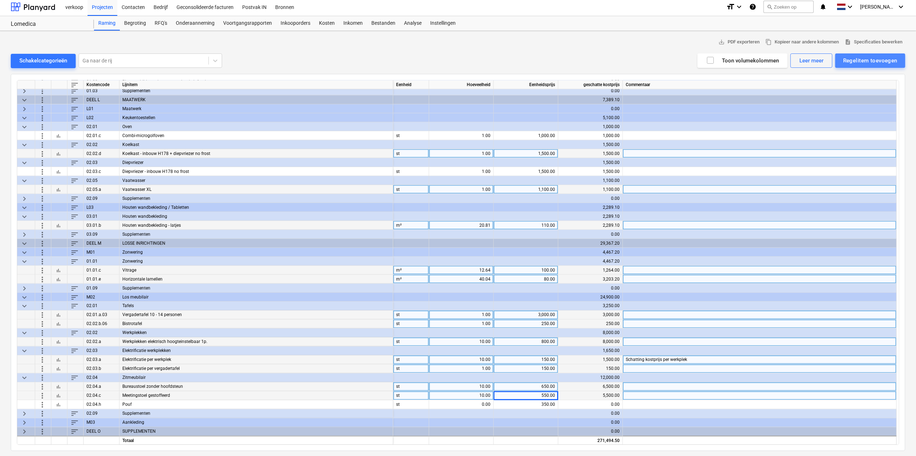
click at [858, 65] on button "Regelitem toevoegen" at bounding box center [870, 60] width 70 height 14
click at [862, 76] on div "Toevoegen vanuit sjabloon" at bounding box center [866, 78] width 77 height 13
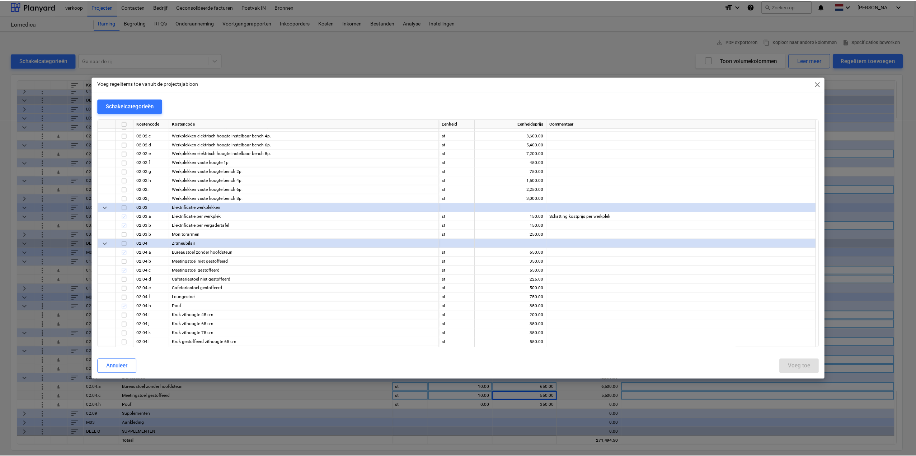
scroll to position [3586, 0]
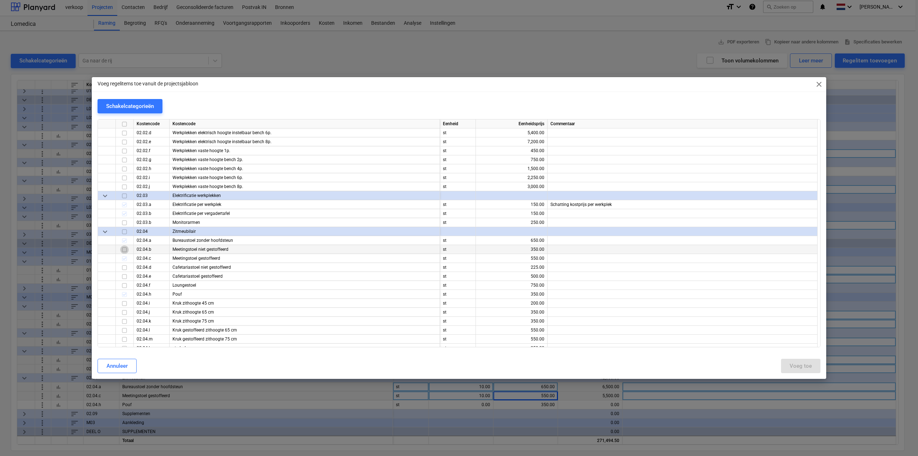
click at [123, 249] on input "checkbox" at bounding box center [124, 249] width 9 height 9
click at [800, 371] on button "Voeg toe" at bounding box center [800, 366] width 39 height 14
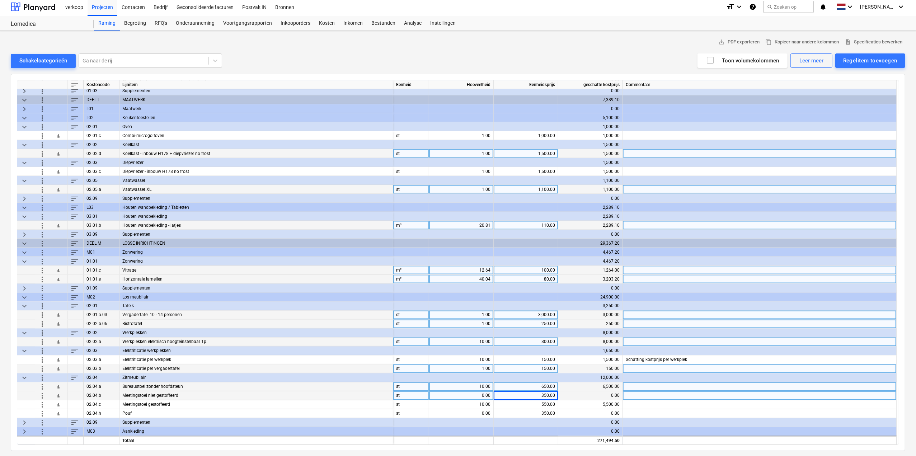
click at [480, 396] on div "0.00" at bounding box center [461, 395] width 58 height 9
type input "18"
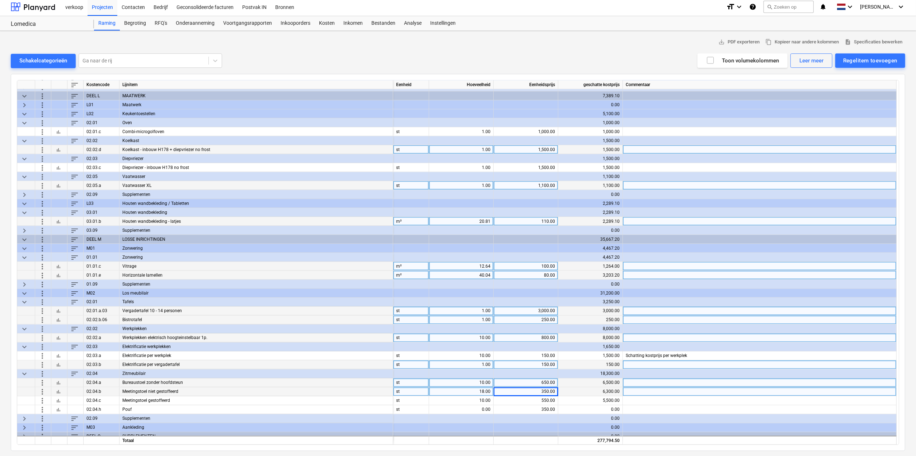
scroll to position [1159, 0]
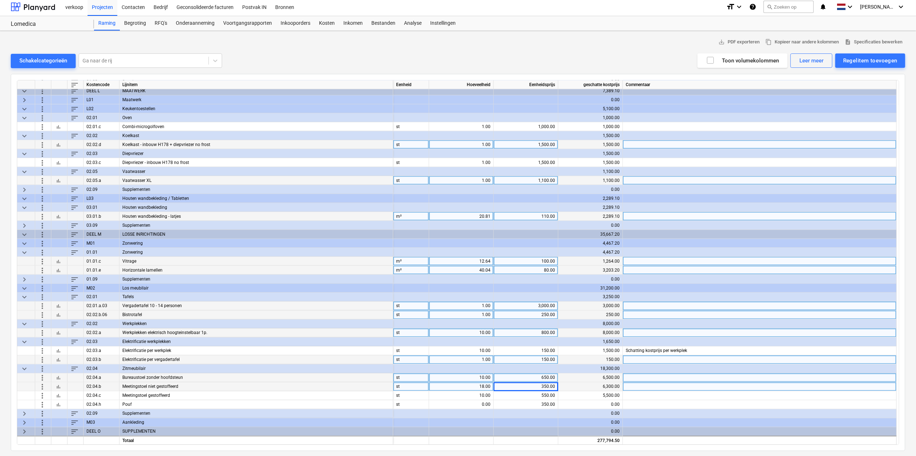
click at [25, 424] on span "keyboard_arrow_right" at bounding box center [24, 422] width 9 height 9
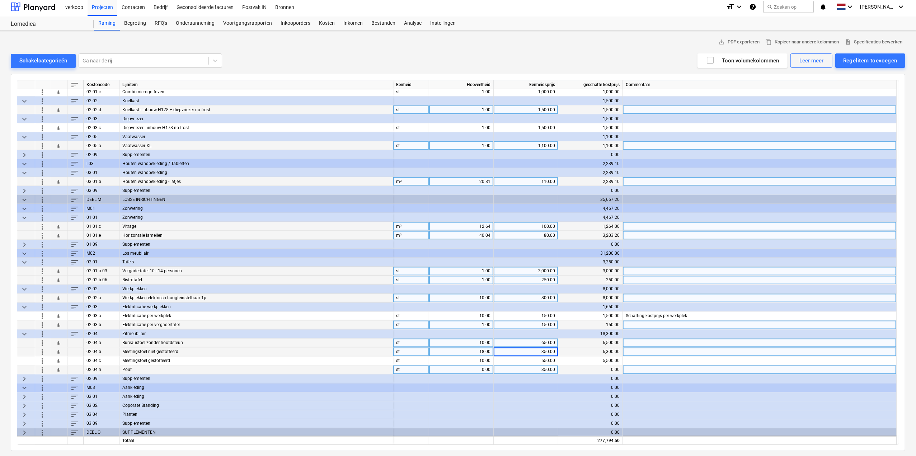
scroll to position [1195, 0]
click at [23, 395] on span "keyboard_arrow_right" at bounding box center [24, 395] width 9 height 9
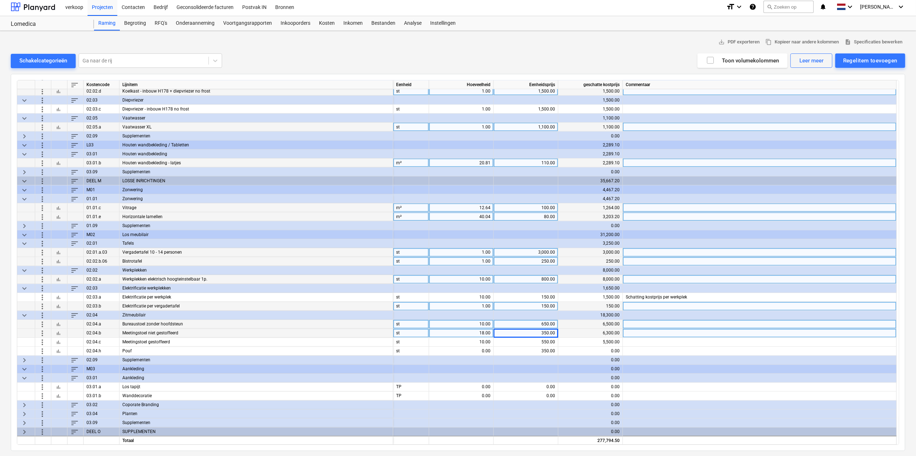
scroll to position [1213, 0]
click at [40, 395] on span "more_vert" at bounding box center [42, 395] width 9 height 9
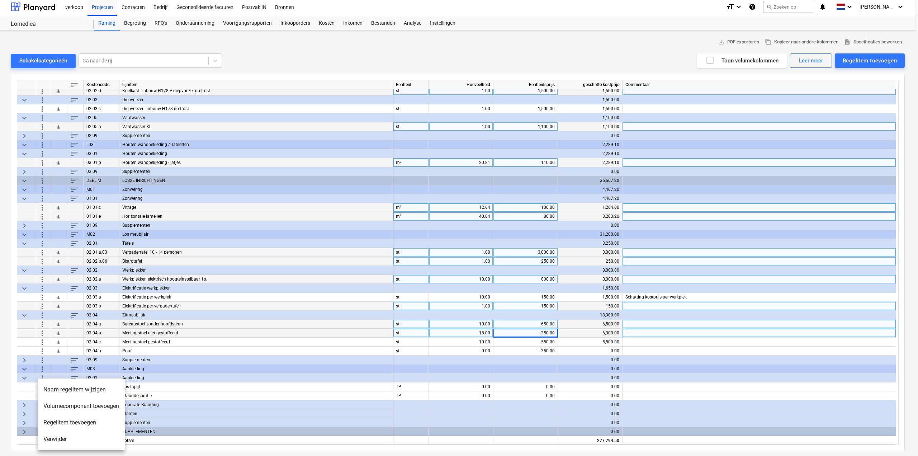
click at [483, 396] on div at bounding box center [459, 228] width 918 height 456
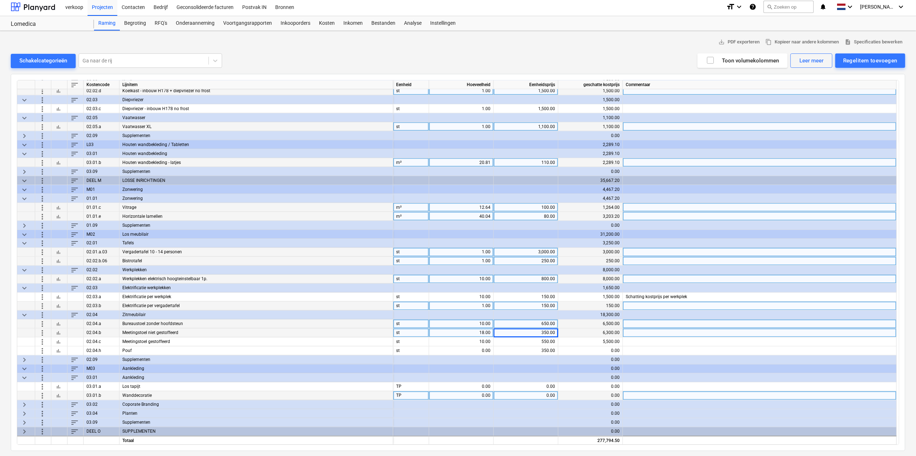
click at [479, 394] on div "0.00" at bounding box center [461, 395] width 58 height 9
type input "1"
type input "2000"
click at [21, 403] on span "keyboard_arrow_right" at bounding box center [24, 404] width 9 height 9
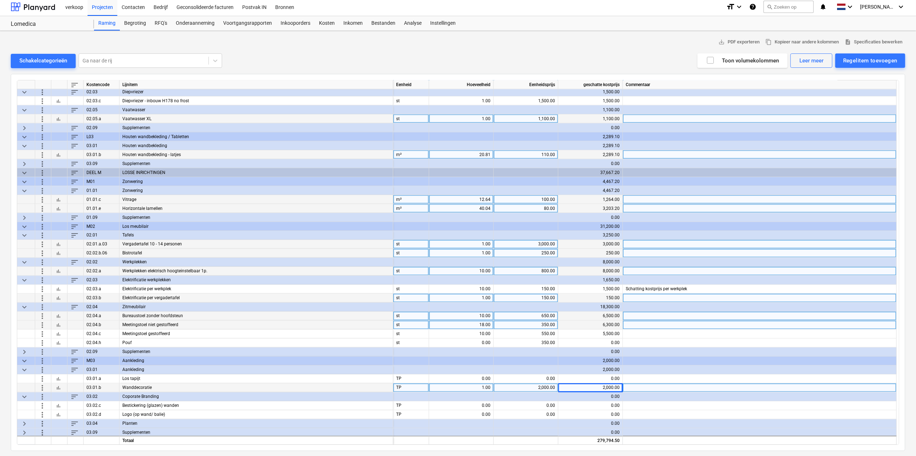
scroll to position [1231, 0]
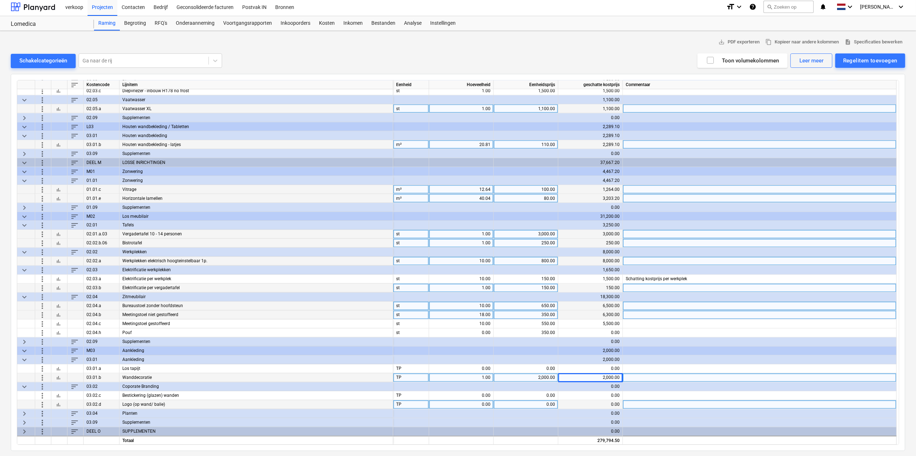
click at [465, 402] on div "0.00" at bounding box center [461, 404] width 58 height 9
type input "1"
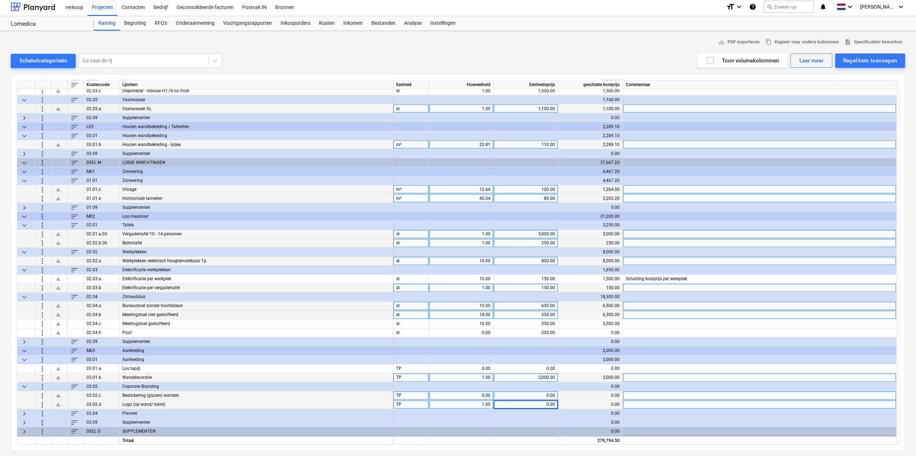
click at [474, 395] on div "0.00" at bounding box center [461, 395] width 58 height 9
type input "1"
click at [21, 412] on span "keyboard_arrow_right" at bounding box center [24, 413] width 9 height 9
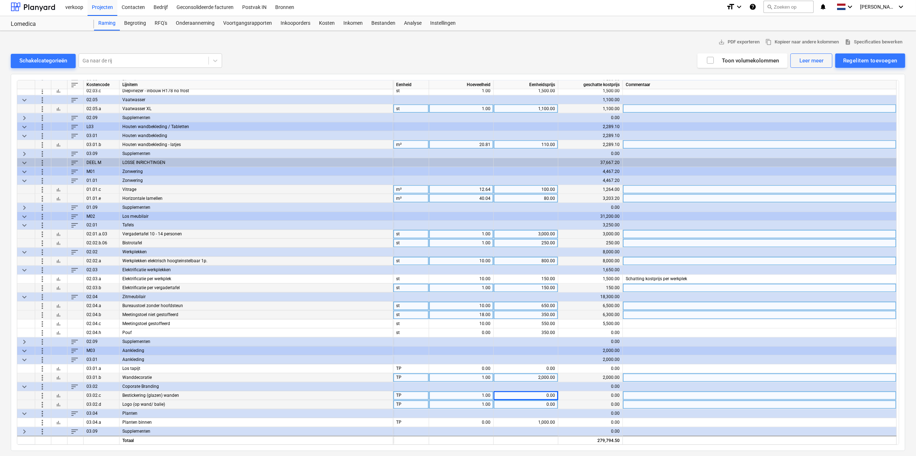
scroll to position [1240, 0]
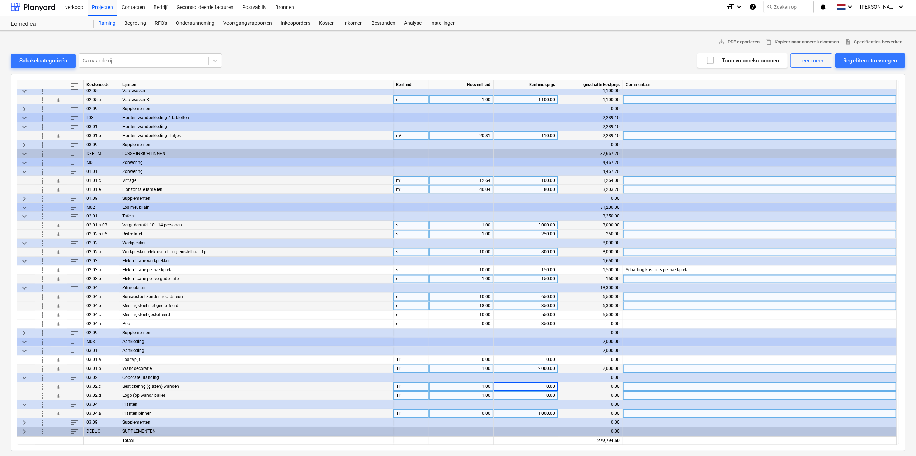
click at [466, 411] on div "0.00" at bounding box center [461, 413] width 58 height 9
type input "1"
click at [27, 432] on span "keyboard_arrow_right" at bounding box center [24, 431] width 9 height 9
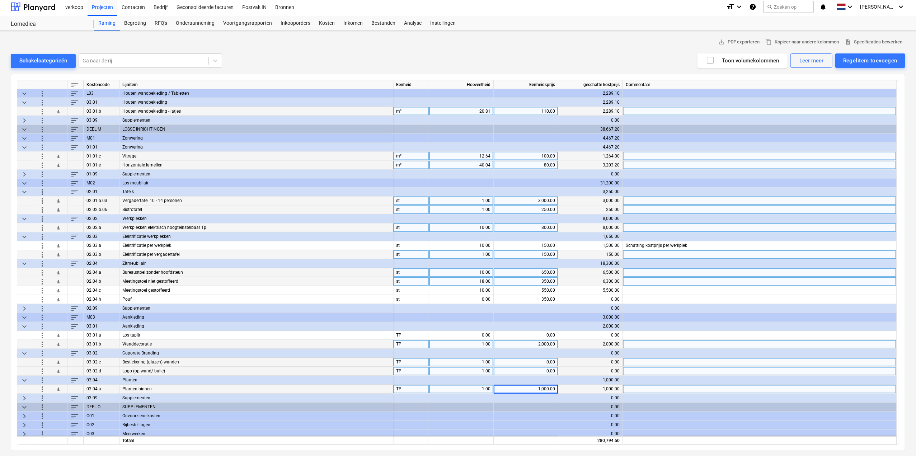
scroll to position [1267, 0]
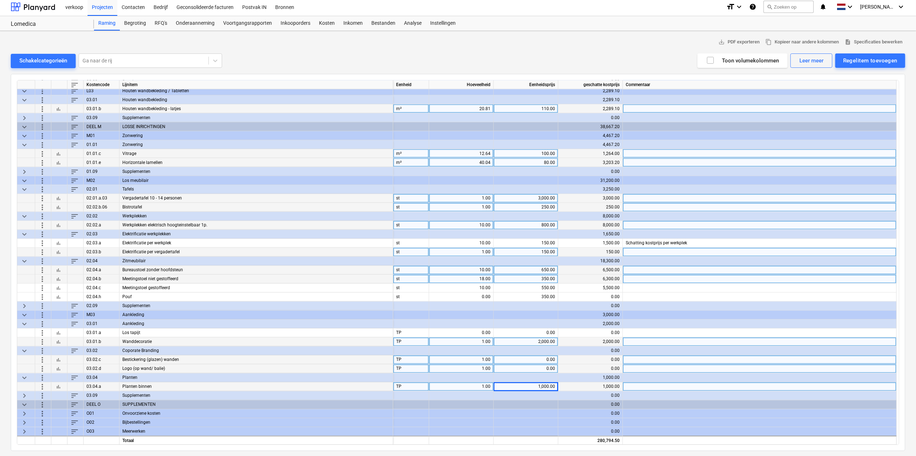
click at [28, 411] on span "keyboard_arrow_right" at bounding box center [24, 413] width 9 height 9
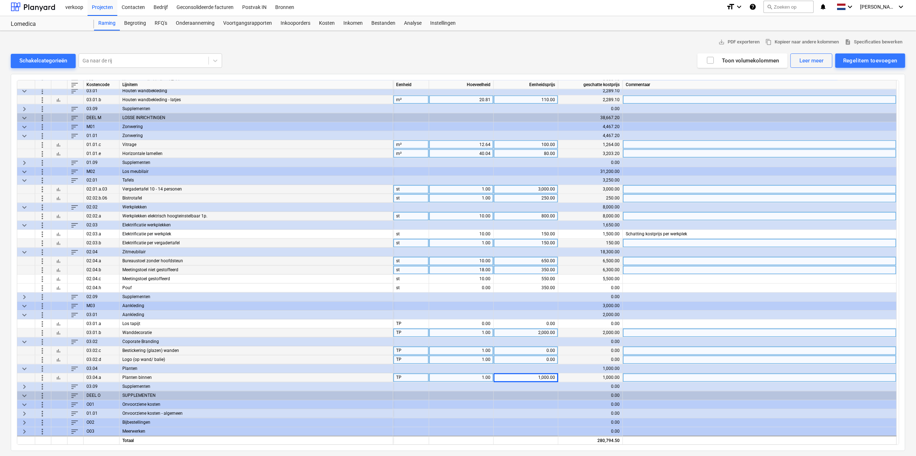
scroll to position [1276, 0]
click at [23, 412] on span "keyboard_arrow_right" at bounding box center [24, 413] width 9 height 9
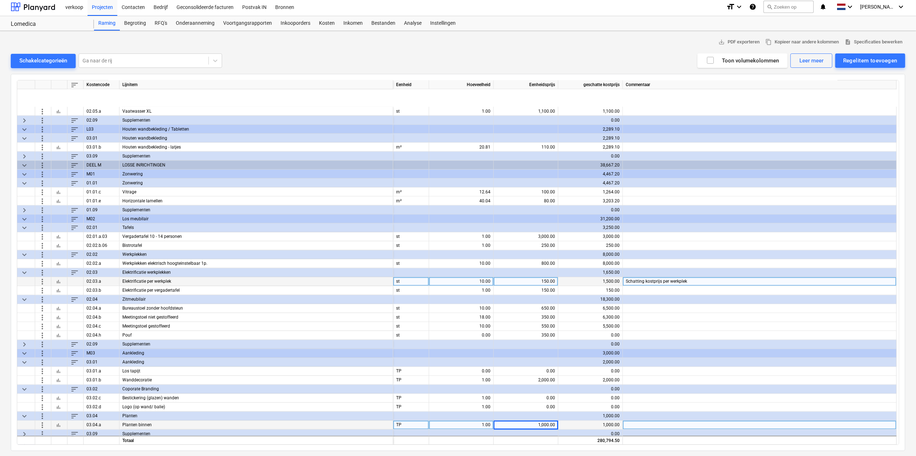
scroll to position [1285, 0]
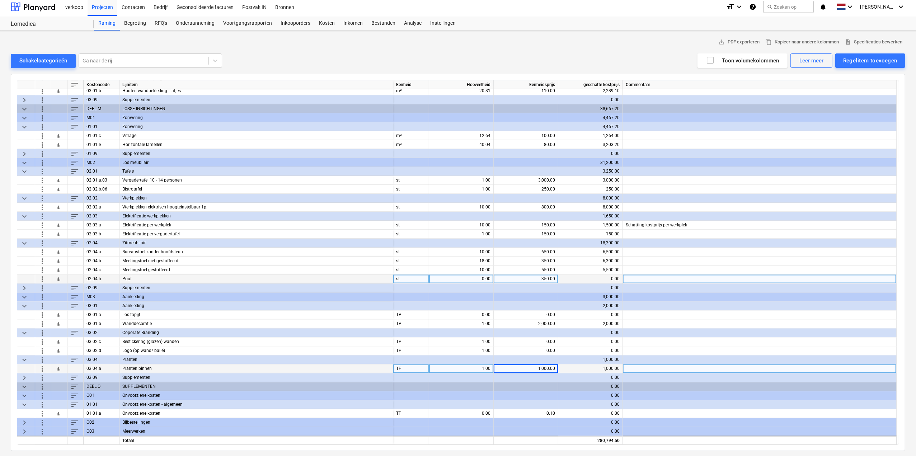
click at [485, 281] on div "0.00" at bounding box center [461, 279] width 58 height 9
type input "1"
click at [483, 277] on div "1.00" at bounding box center [461, 279] width 58 height 9
type input "2"
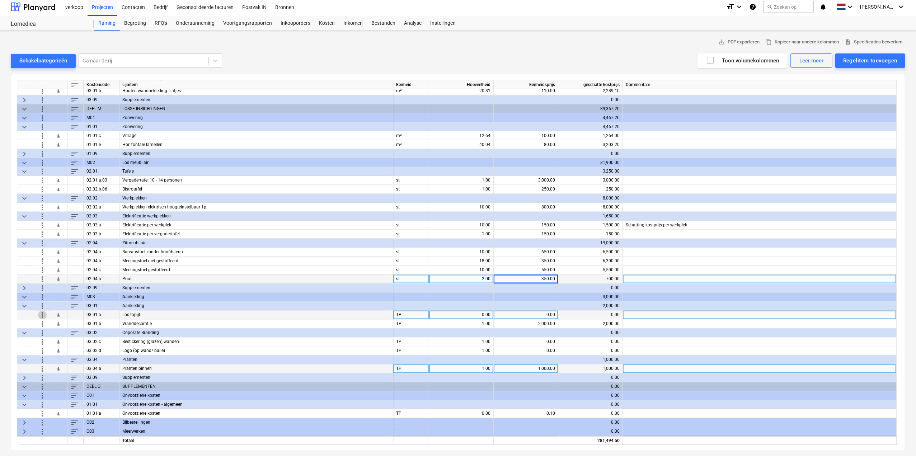
click at [41, 315] on span "more_vert" at bounding box center [42, 315] width 9 height 9
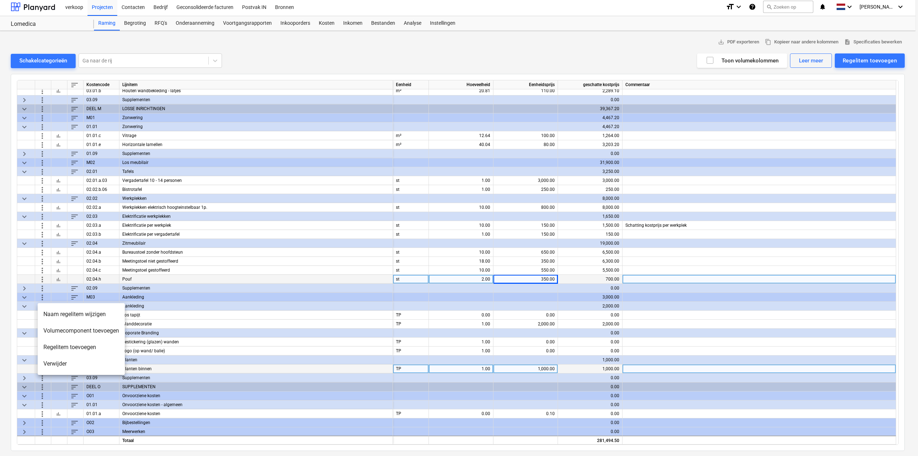
click at [56, 367] on li "Verwijder" at bounding box center [81, 363] width 87 height 16
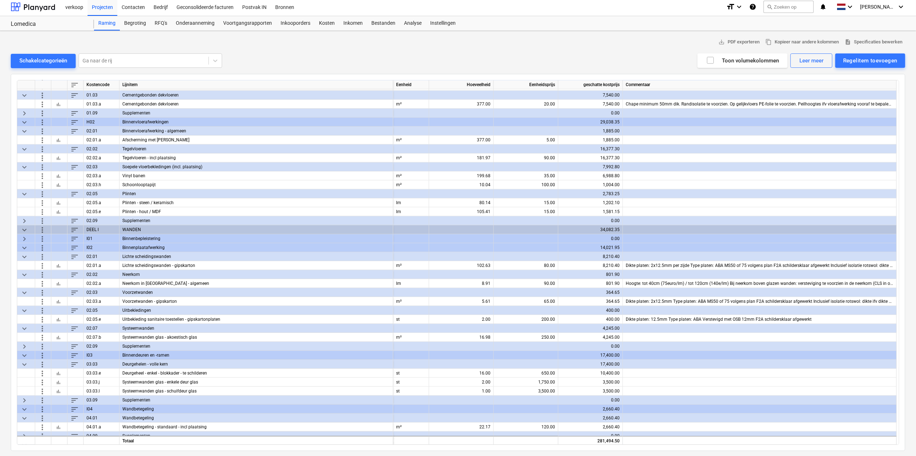
scroll to position [717, 0]
click at [24, 235] on span "keyboard_arrow_right" at bounding box center [24, 237] width 9 height 9
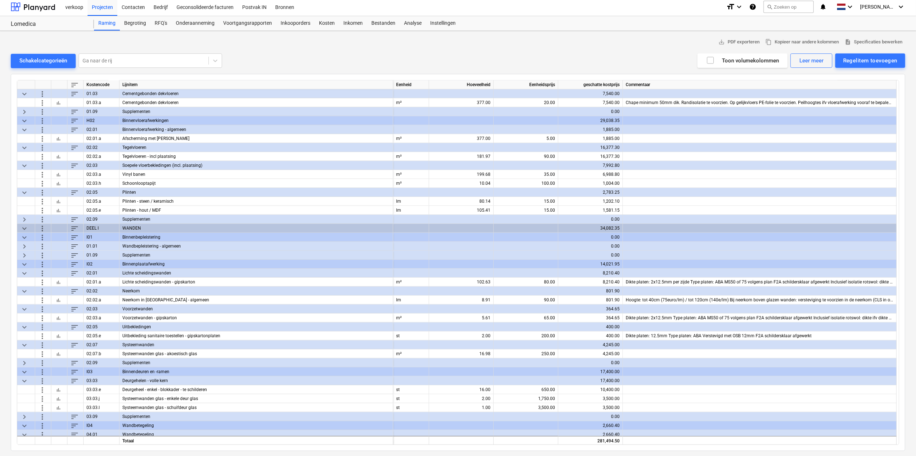
click at [27, 246] on span "keyboard_arrow_right" at bounding box center [24, 246] width 9 height 9
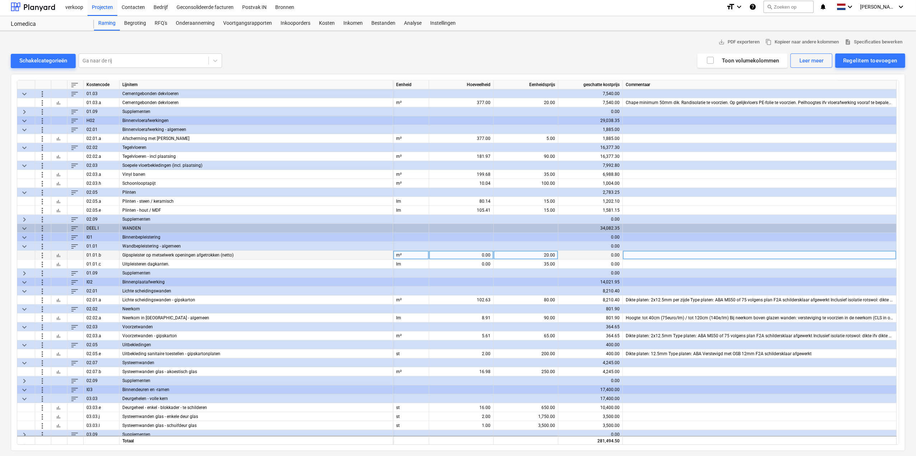
click at [458, 253] on div "0.00" at bounding box center [461, 255] width 58 height 9
type input "325.53"
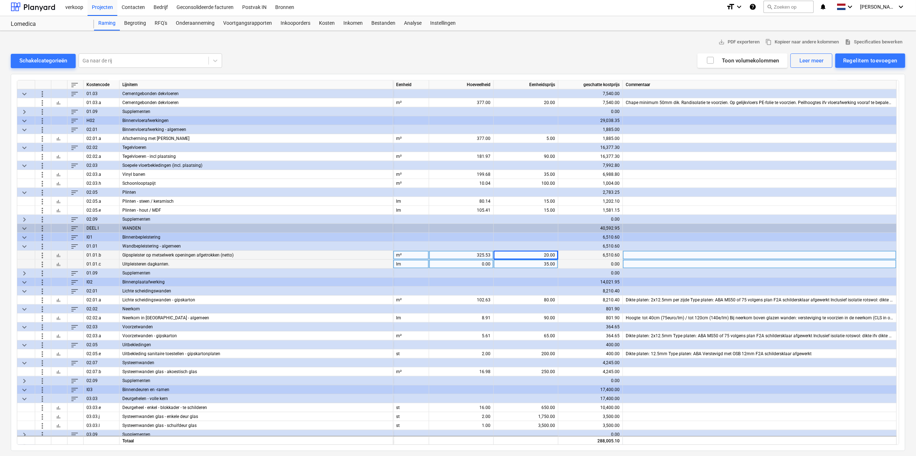
click at [468, 263] on div "0.00" at bounding box center [461, 264] width 58 height 9
type input "136.81"
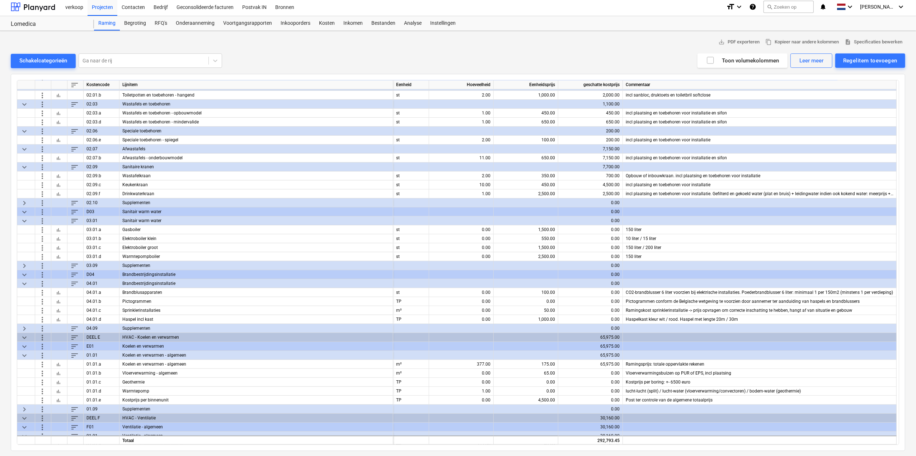
scroll to position [143, 0]
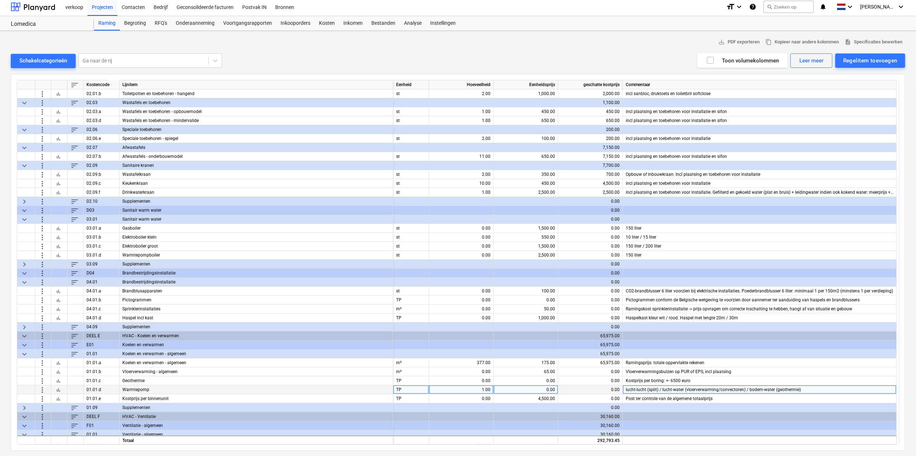
click at [57, 390] on span "bar_chart" at bounding box center [59, 390] width 6 height 6
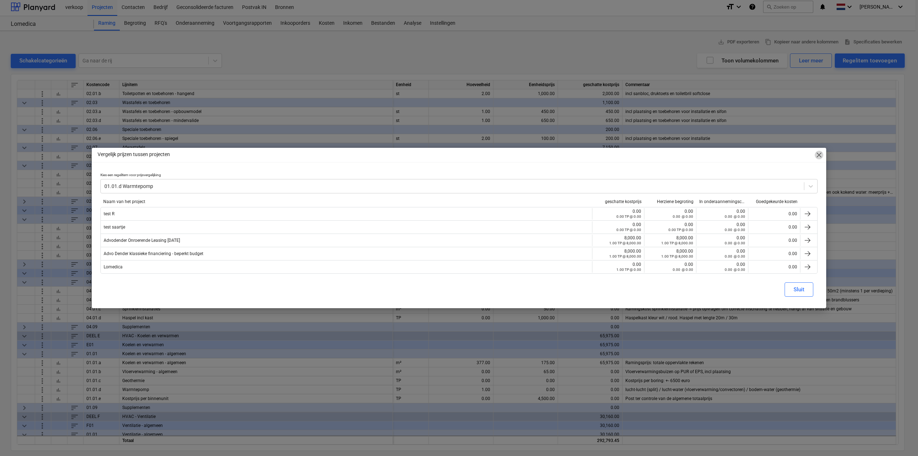
click at [818, 157] on span "close" at bounding box center [819, 155] width 9 height 9
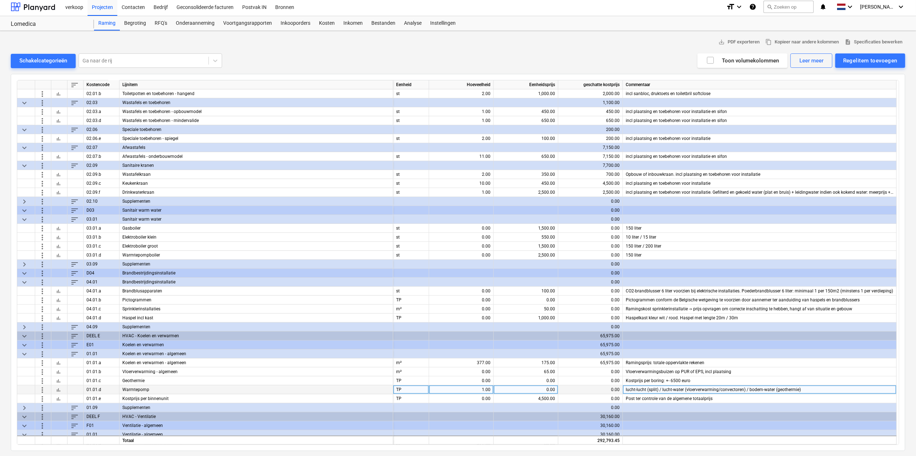
click at [528, 390] on div "0.00" at bounding box center [525, 389] width 58 height 9
type input "15000"
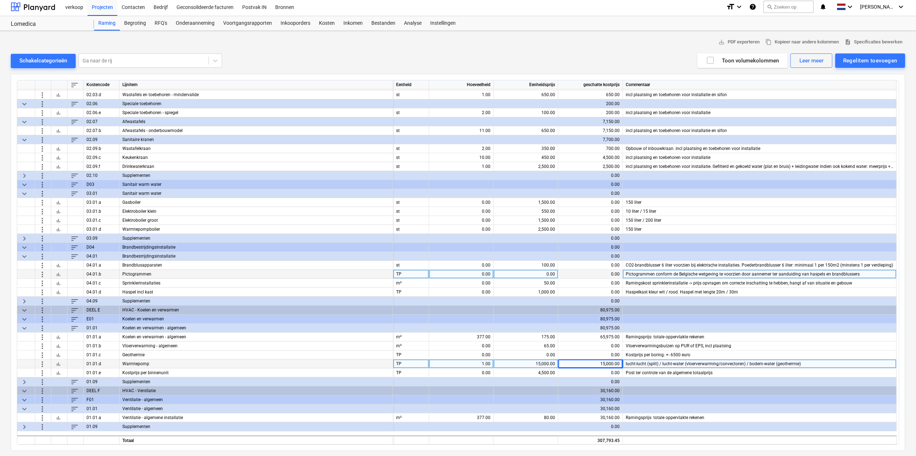
scroll to position [215, 0]
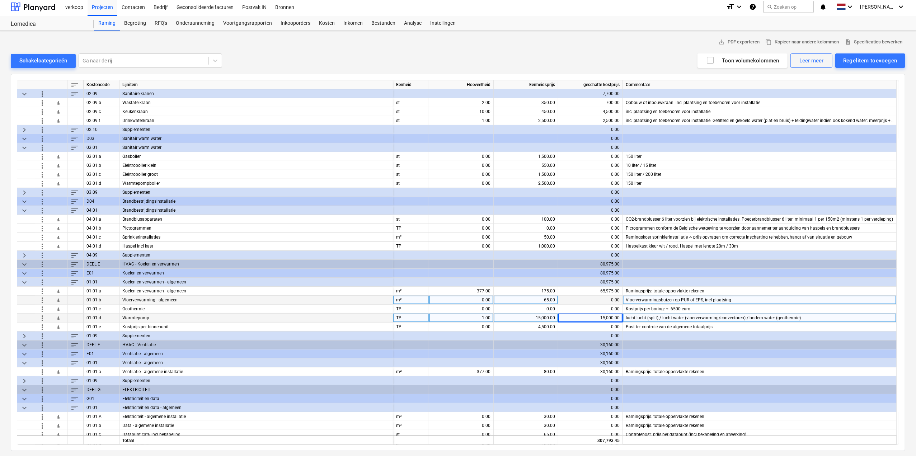
click at [486, 299] on div "0.00" at bounding box center [461, 300] width 58 height 9
type input "377"
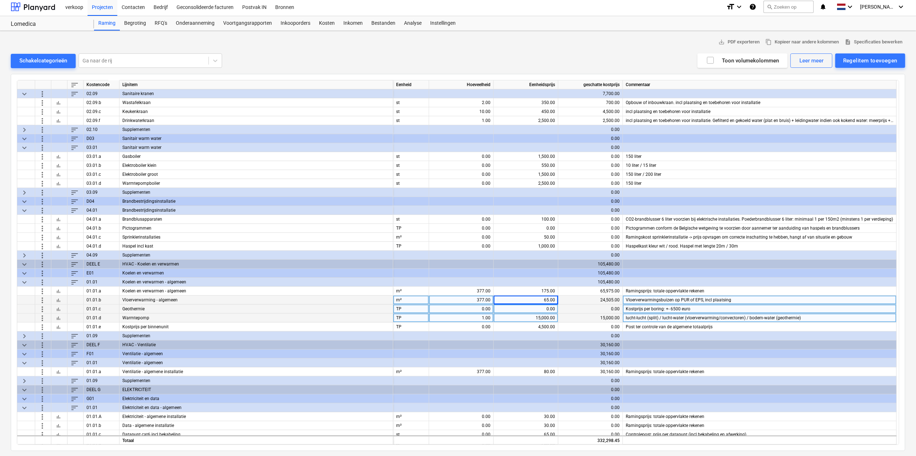
click at [44, 309] on span "more_vert" at bounding box center [42, 308] width 9 height 9
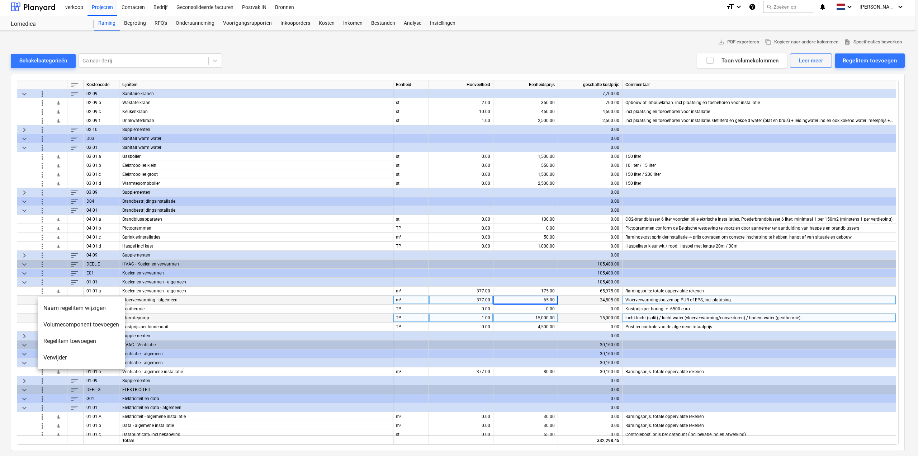
click at [52, 358] on li "Verwijder" at bounding box center [81, 357] width 87 height 16
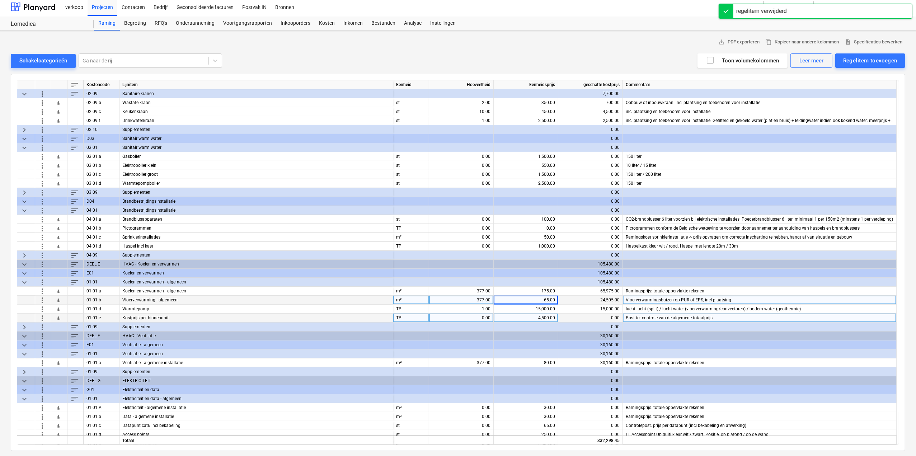
click at [41, 317] on span "more_vert" at bounding box center [42, 317] width 9 height 9
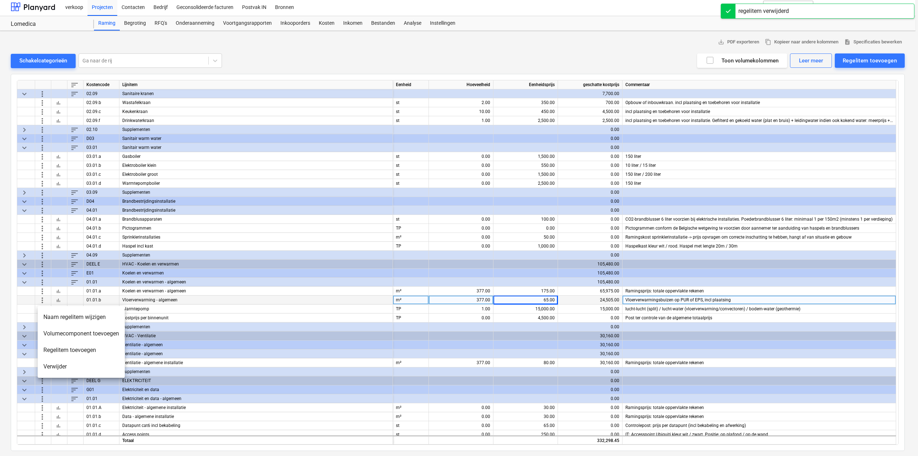
click at [55, 366] on li "Verwijder" at bounding box center [81, 366] width 87 height 16
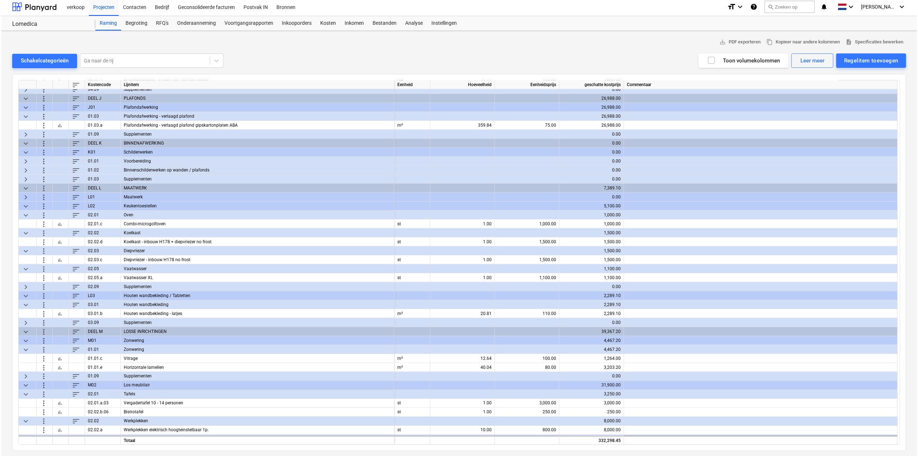
scroll to position [1079, 0]
click at [24, 197] on span "keyboard_arrow_right" at bounding box center [24, 198] width 9 height 9
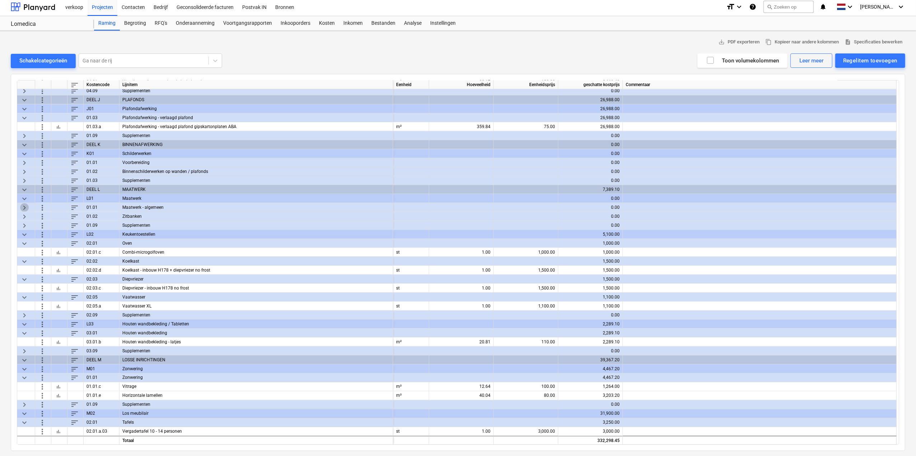
click at [27, 205] on span "keyboard_arrow_right" at bounding box center [24, 207] width 9 height 9
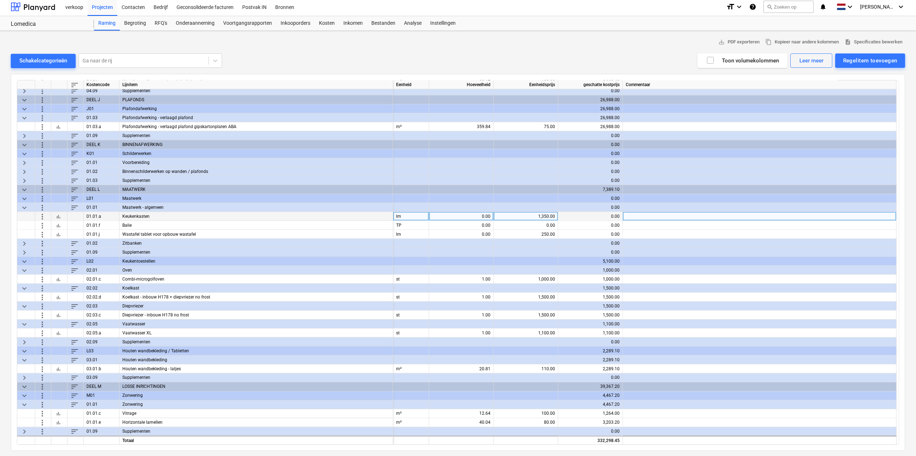
click at [469, 216] on div "0.00" at bounding box center [461, 216] width 58 height 9
type input "6.9"
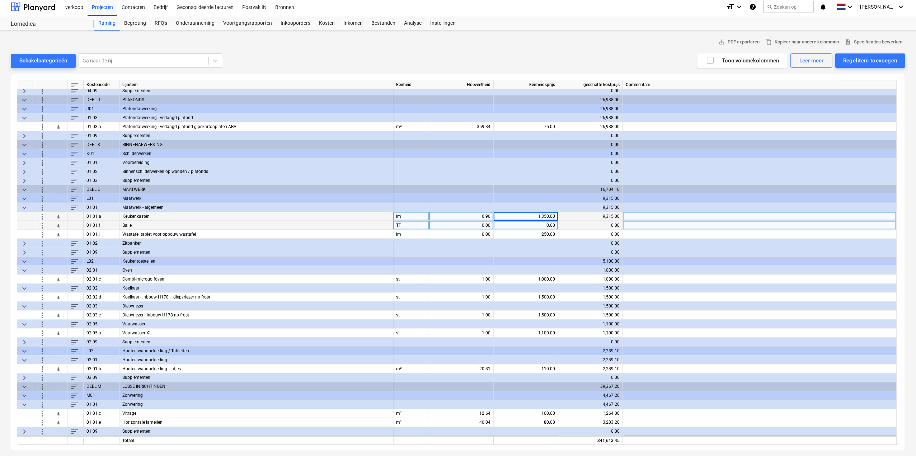
click at [491, 225] on div "0.00" at bounding box center [461, 225] width 65 height 9
type input "1"
click at [53, 225] on div "bar_chart" at bounding box center [59, 225] width 16 height 9
click at [57, 223] on span "bar_chart" at bounding box center [59, 225] width 6 height 6
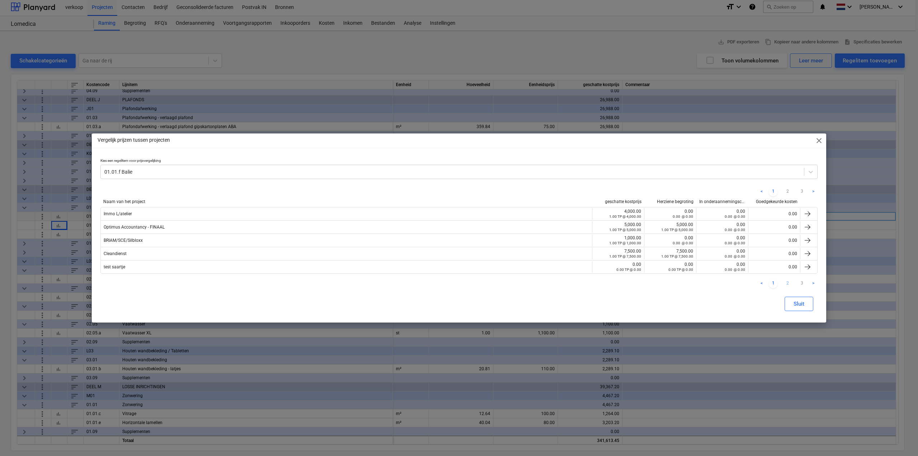
click at [785, 281] on link "2" at bounding box center [787, 283] width 9 height 9
click at [801, 282] on link "3" at bounding box center [802, 283] width 9 height 9
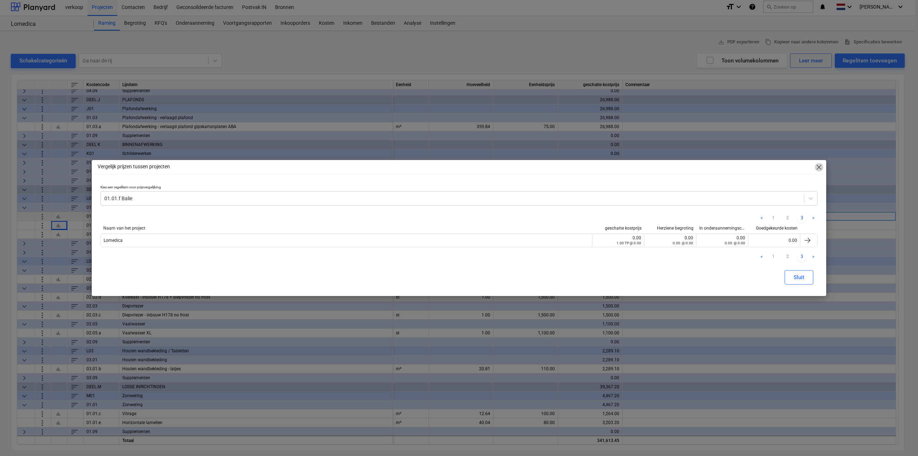
click at [815, 166] on span "close" at bounding box center [819, 167] width 9 height 9
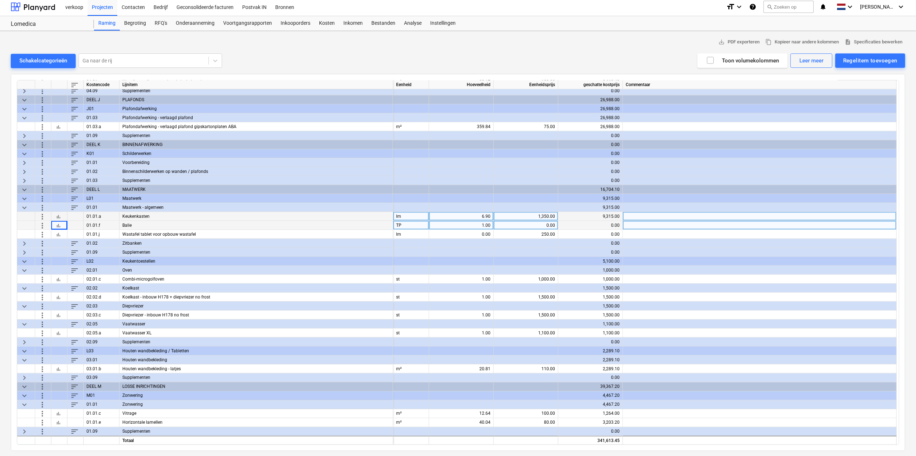
click at [471, 222] on div "1.00" at bounding box center [461, 225] width 58 height 9
type input "5000"
click at [471, 222] on div "5,000.00" at bounding box center [461, 225] width 58 height 9
type input "1"
type input "5000"
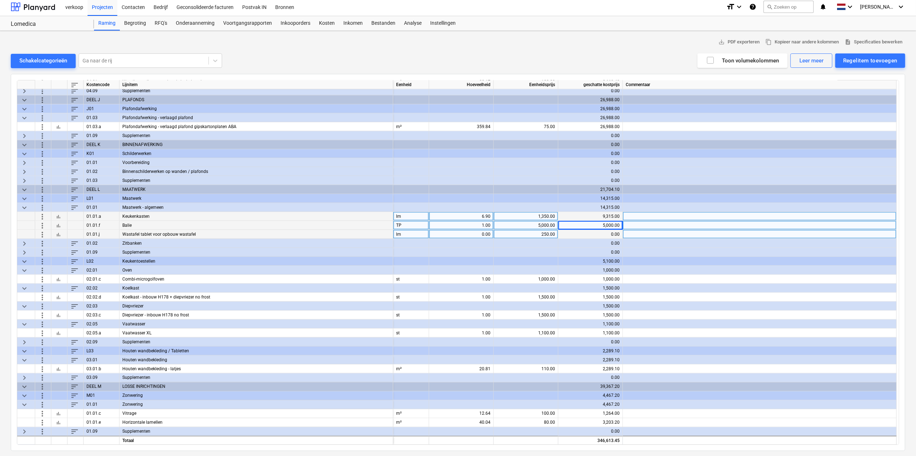
click at [42, 233] on span "more_vert" at bounding box center [42, 234] width 9 height 9
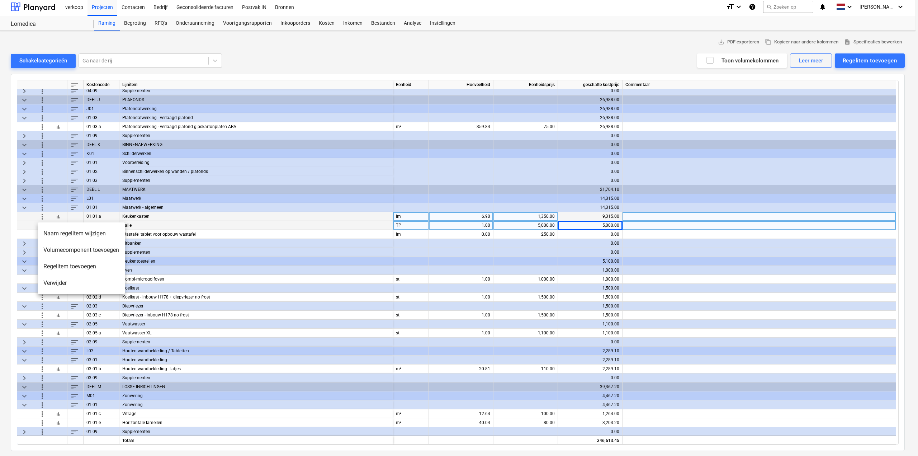
click at [12, 235] on div at bounding box center [459, 228] width 918 height 456
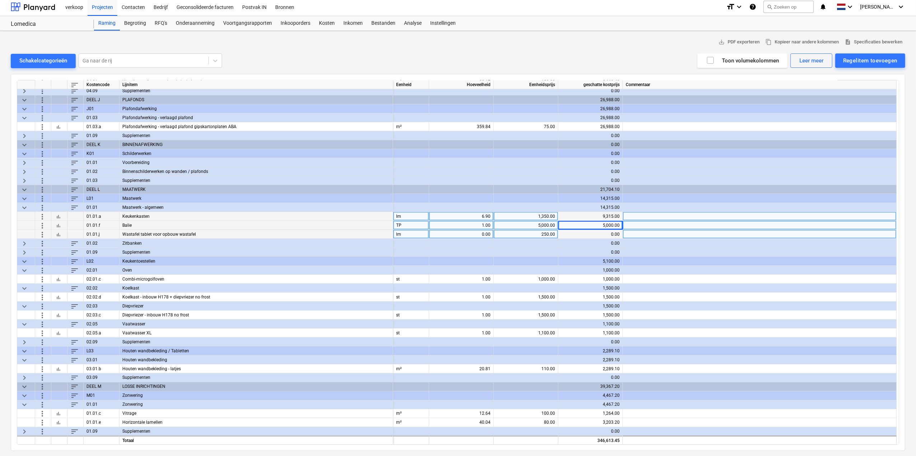
click at [476, 232] on div "0.00" at bounding box center [461, 234] width 58 height 9
click at [40, 232] on span "more_vert" at bounding box center [42, 234] width 9 height 9
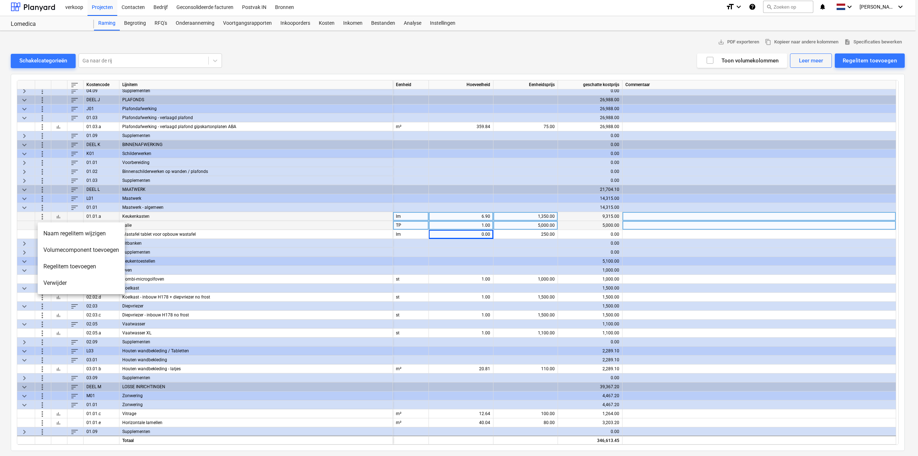
click at [69, 284] on li "Verwijder" at bounding box center [81, 283] width 87 height 16
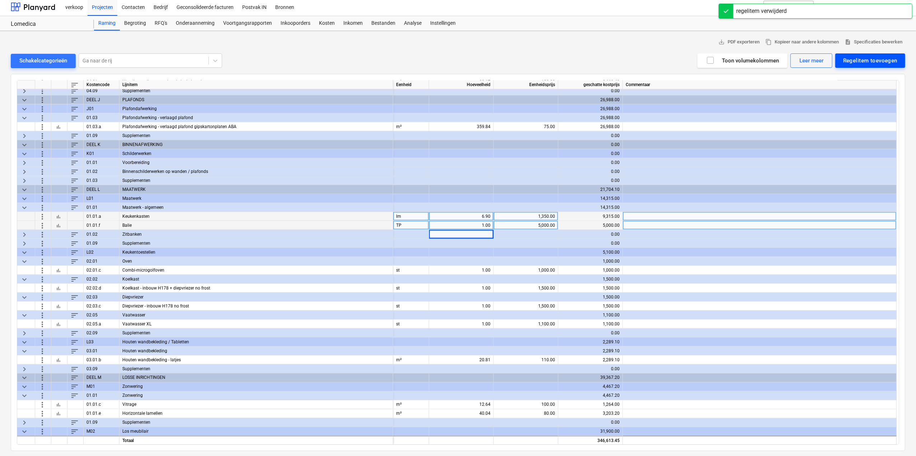
click at [868, 63] on div "Regelitem toevoegen" at bounding box center [870, 60] width 54 height 9
click at [848, 82] on div "Toevoegen vanuit sjabloon" at bounding box center [866, 78] width 77 height 13
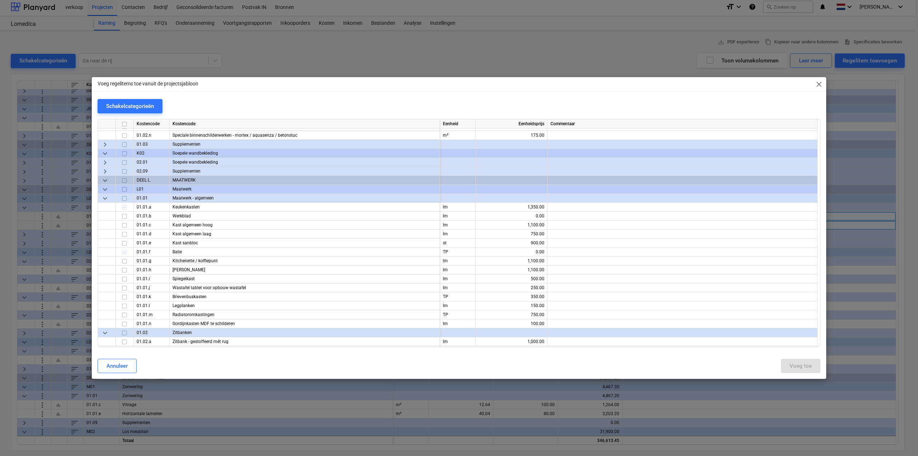
scroll to position [2833, 0]
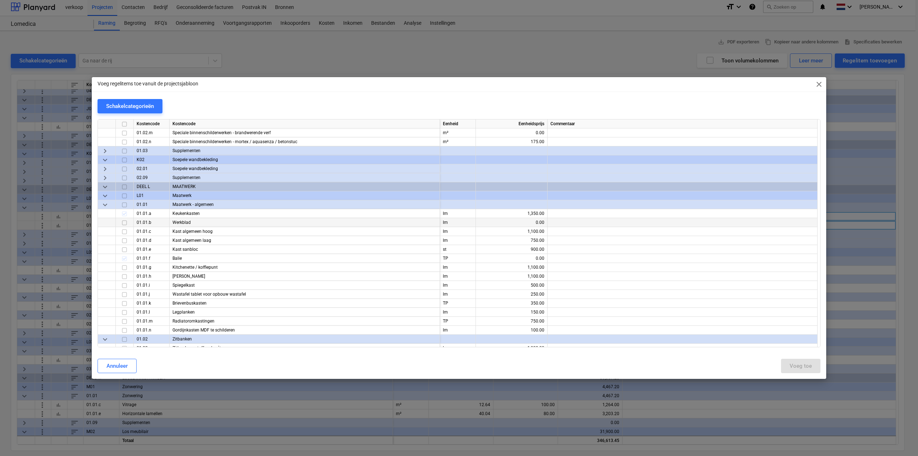
click at [123, 223] on input "checkbox" at bounding box center [124, 222] width 9 height 9
click at [124, 223] on input "checkbox" at bounding box center [124, 222] width 9 height 9
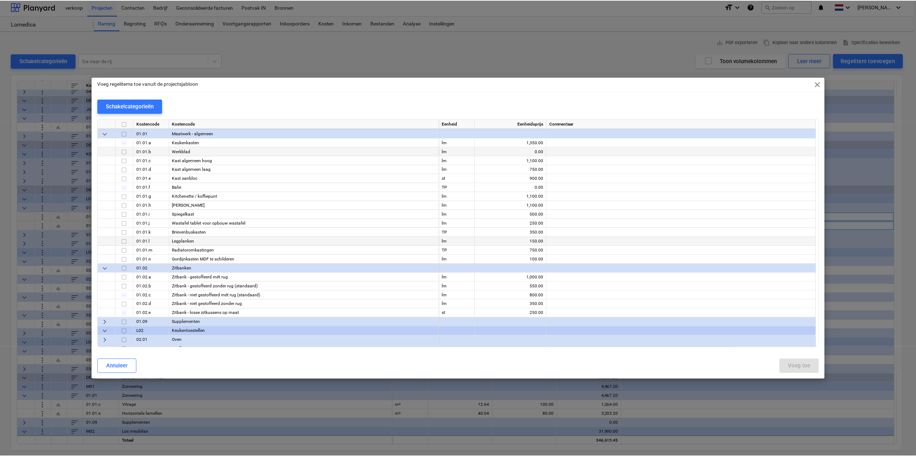
scroll to position [2905, 0]
click at [819, 84] on span "close" at bounding box center [819, 84] width 9 height 9
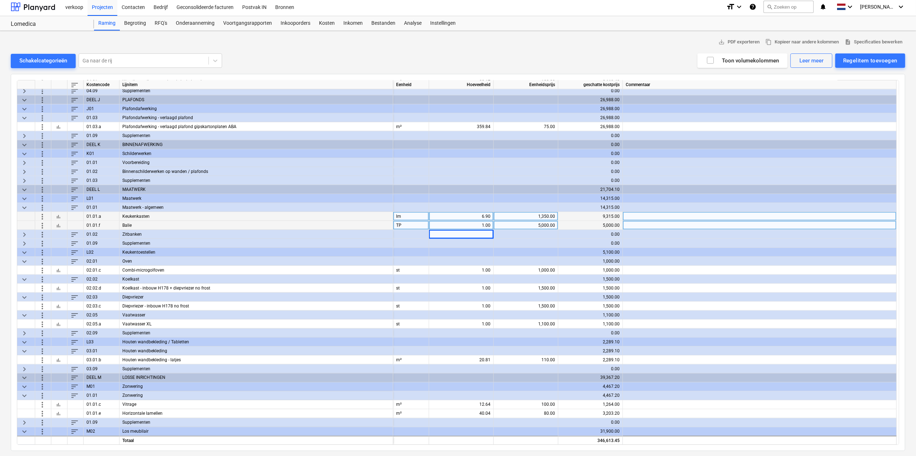
click at [20, 232] on span "keyboard_arrow_right" at bounding box center [24, 234] width 9 height 9
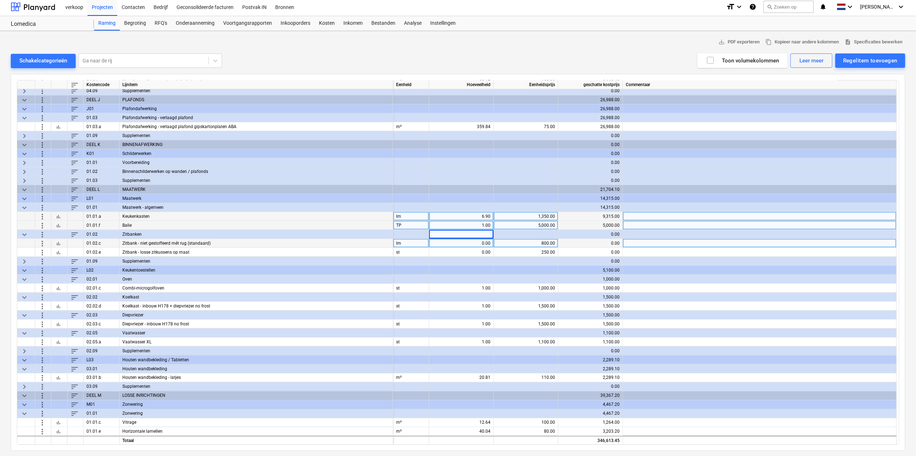
click at [458, 241] on div "0.00" at bounding box center [461, 243] width 58 height 9
type input "15"
click at [458, 253] on div "0.00" at bounding box center [461, 252] width 58 height 9
type input "30"
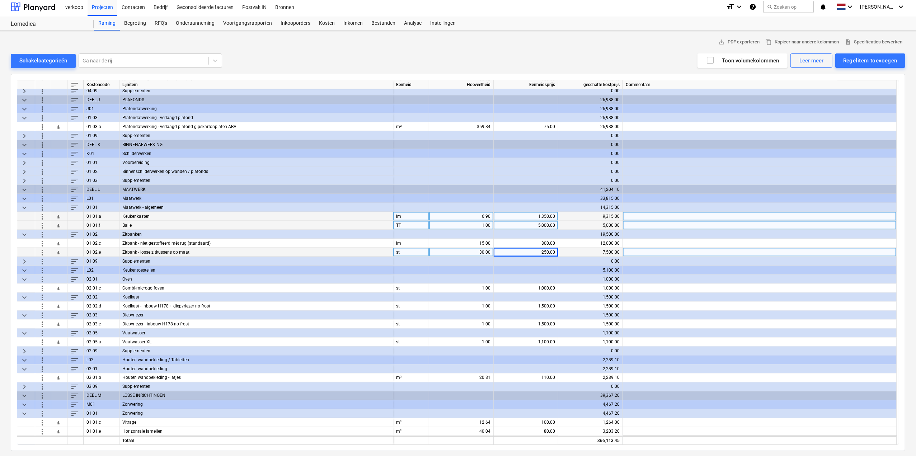
click at [484, 251] on div "30.00" at bounding box center [461, 252] width 58 height 9
type input "25"
click at [527, 379] on div "110.00" at bounding box center [525, 377] width 58 height 9
type input "150"
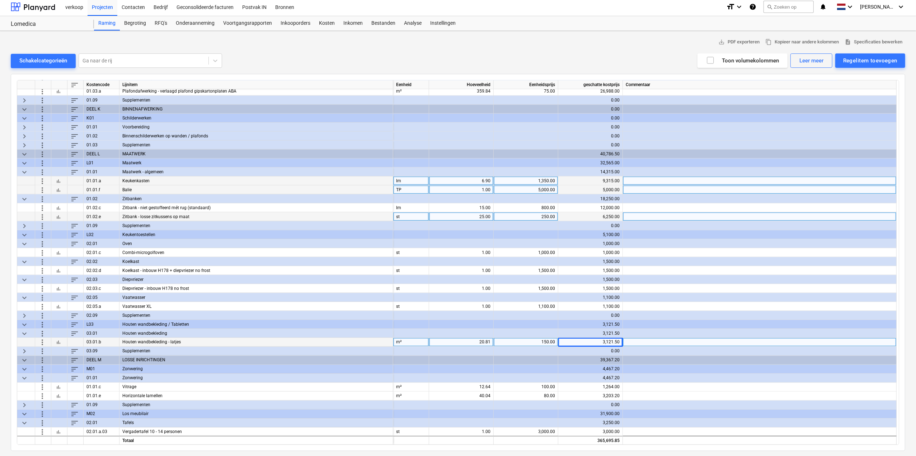
scroll to position [1115, 0]
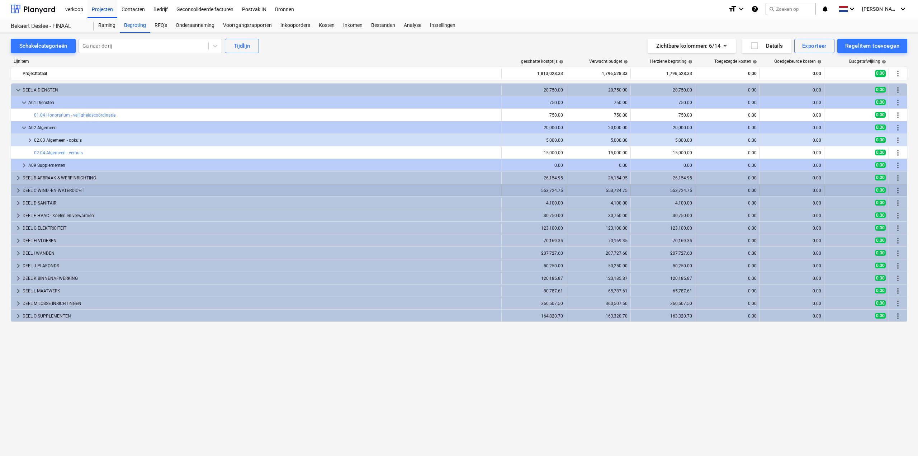
click at [15, 190] on span "keyboard_arrow_right" at bounding box center [18, 190] width 9 height 9
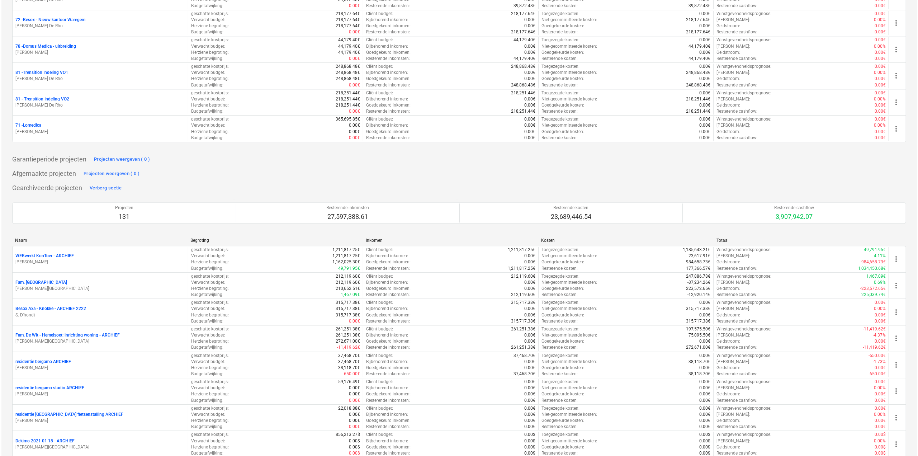
scroll to position [1686, 0]
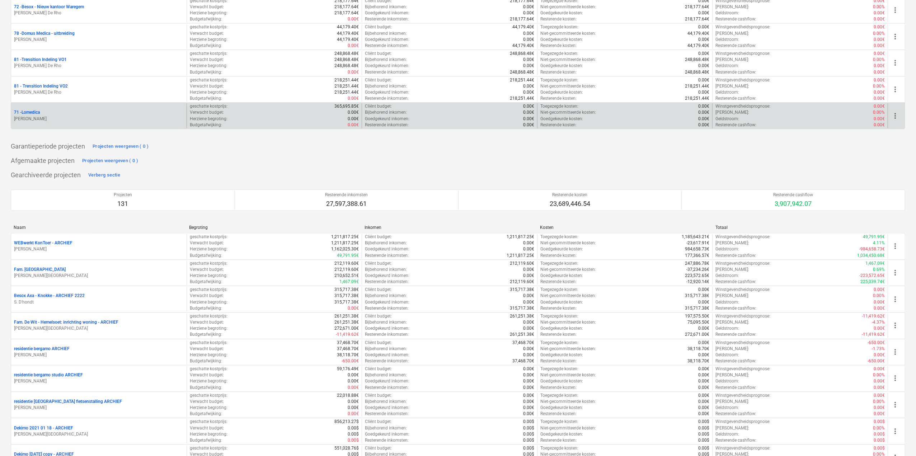
drag, startPoint x: 36, startPoint y: 107, endPoint x: 893, endPoint y: 107, distance: 857.8
click at [893, 112] on span "more_vert" at bounding box center [894, 116] width 9 height 9
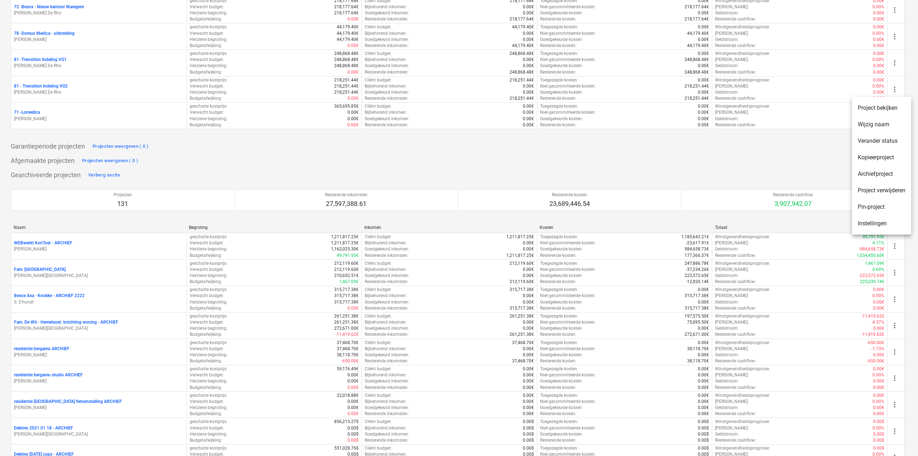
click at [879, 205] on li "Pin-project" at bounding box center [881, 207] width 59 height 16
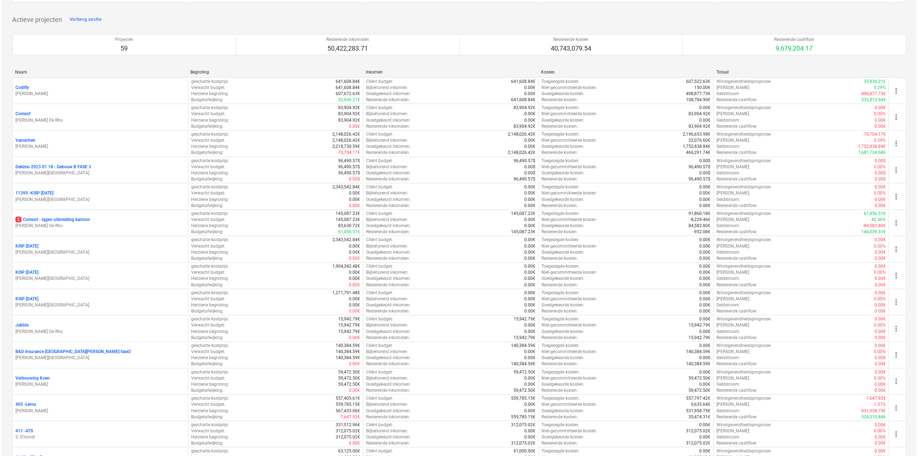
scroll to position [0, 0]
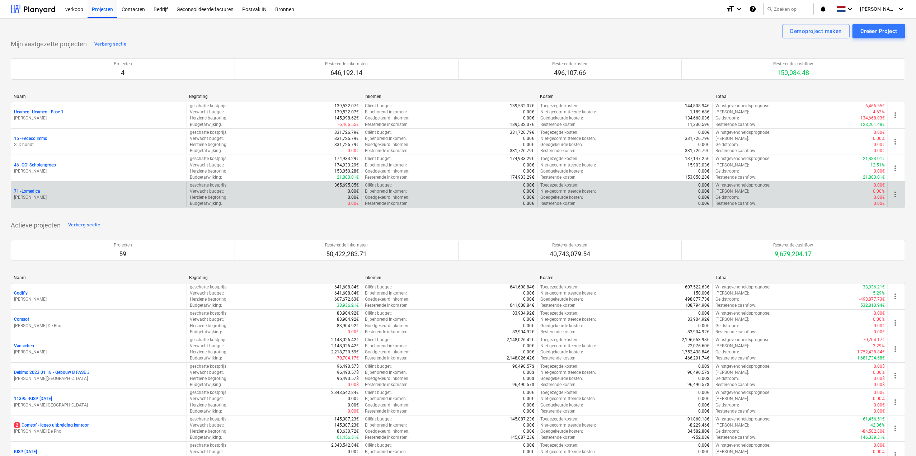
click at [37, 190] on p "71 - Lomedica" at bounding box center [27, 191] width 26 height 6
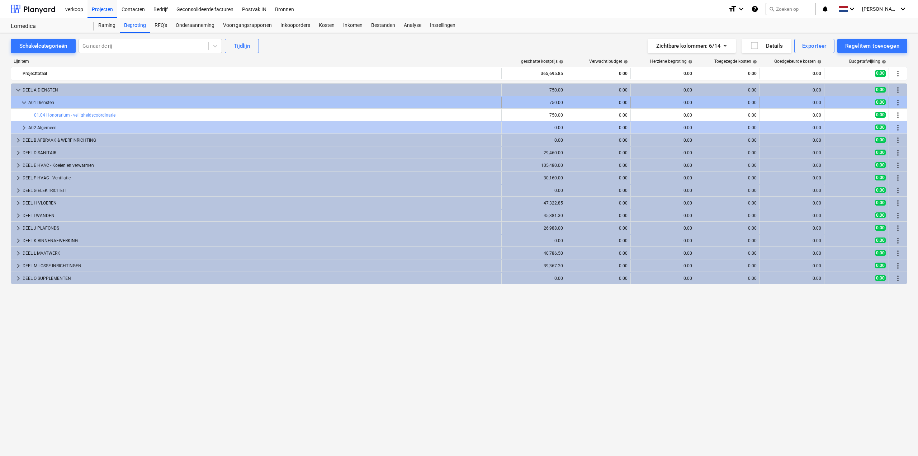
click at [22, 101] on span "keyboard_arrow_down" at bounding box center [24, 102] width 9 height 9
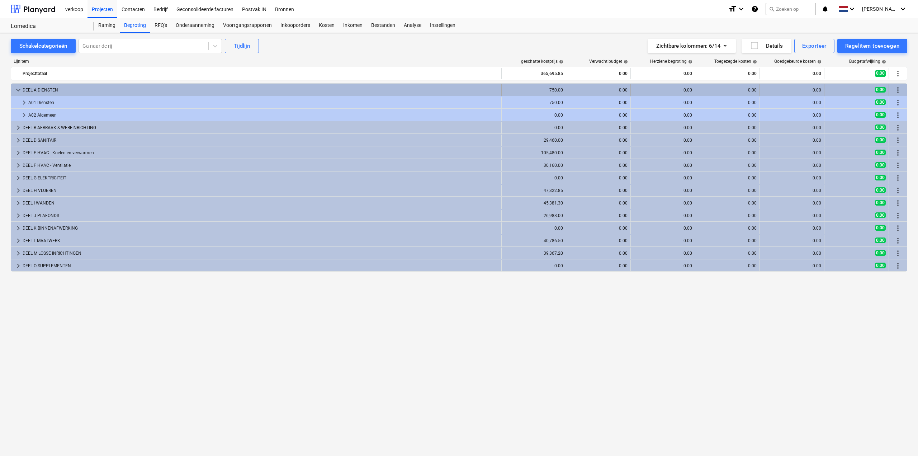
click at [18, 87] on span "keyboard_arrow_down" at bounding box center [18, 90] width 9 height 9
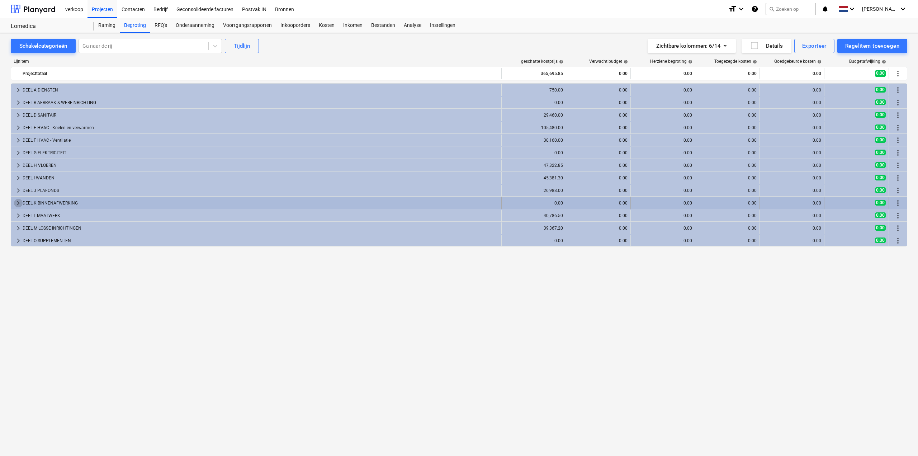
click at [18, 199] on span "keyboard_arrow_right" at bounding box center [18, 203] width 9 height 9
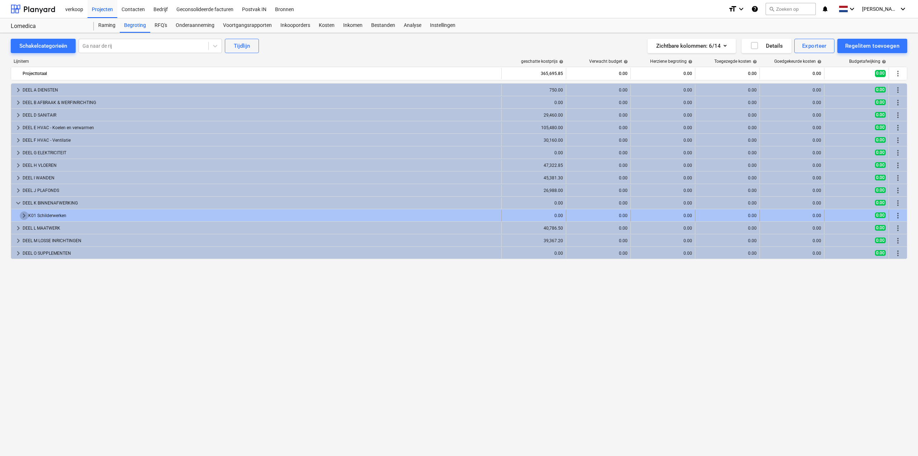
click at [22, 214] on span "keyboard_arrow_right" at bounding box center [24, 215] width 9 height 9
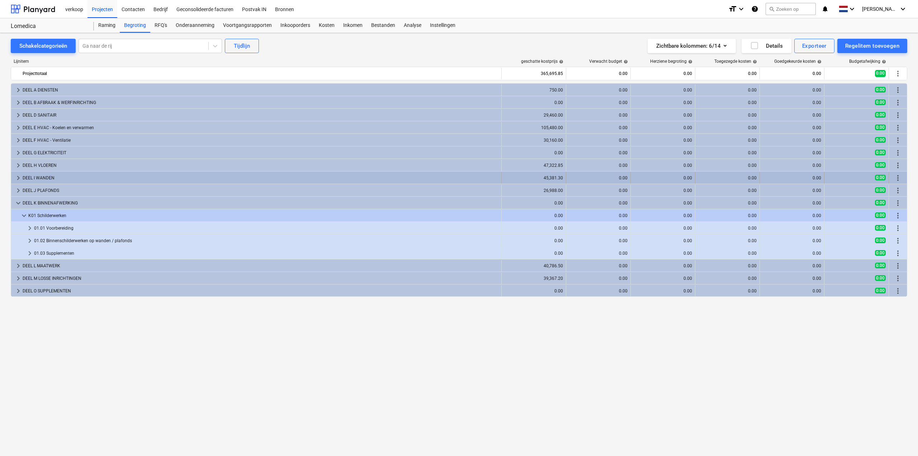
click at [18, 175] on span "keyboard_arrow_right" at bounding box center [18, 178] width 9 height 9
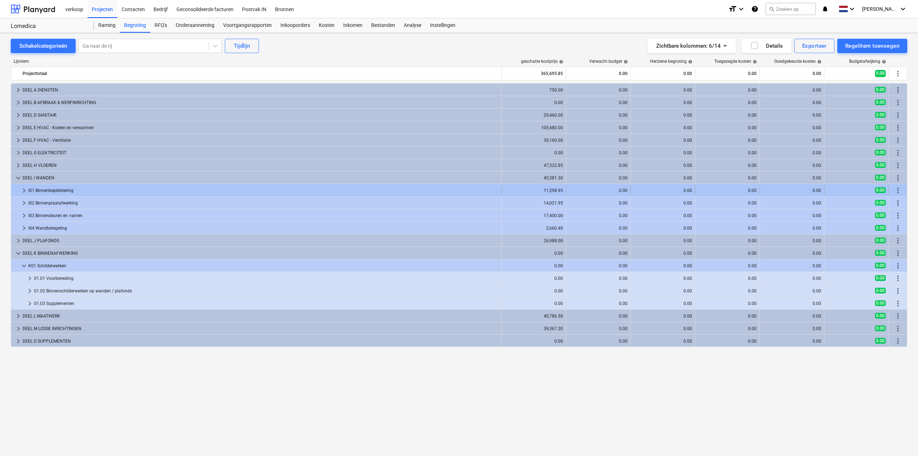
click at [19, 188] on div at bounding box center [17, 190] width 6 height 11
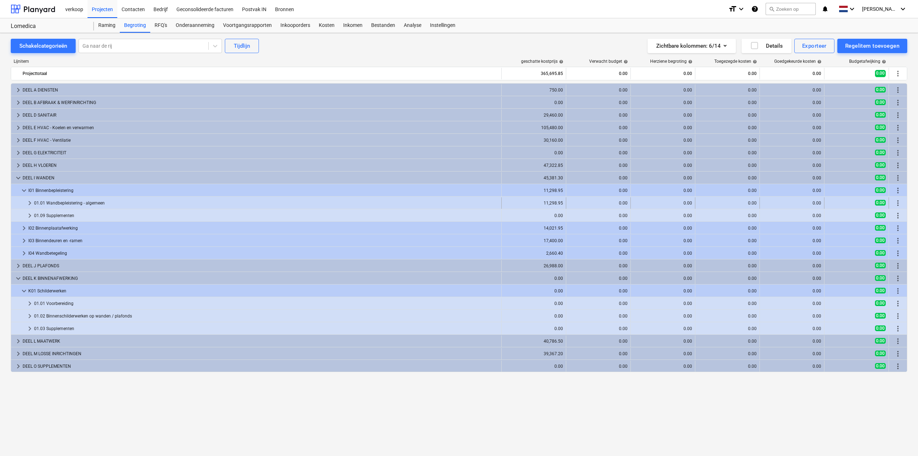
click at [26, 204] on span "keyboard_arrow_right" at bounding box center [29, 203] width 9 height 9
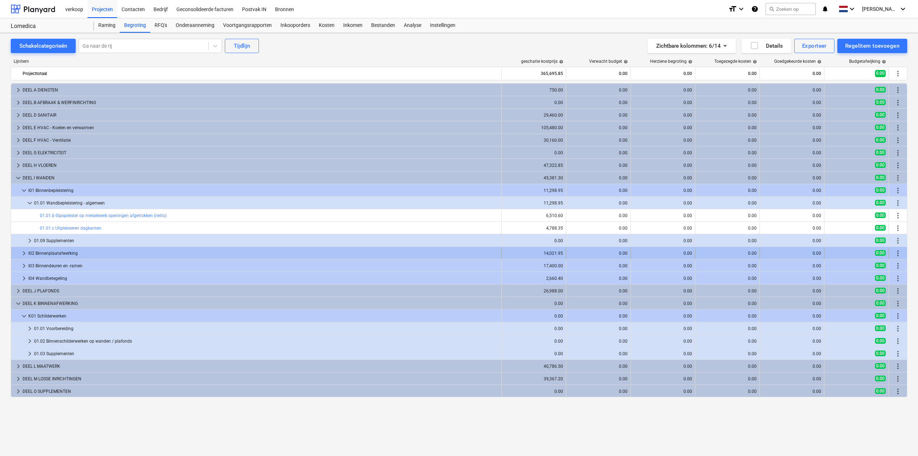
click at [25, 254] on span "keyboard_arrow_right" at bounding box center [24, 253] width 9 height 9
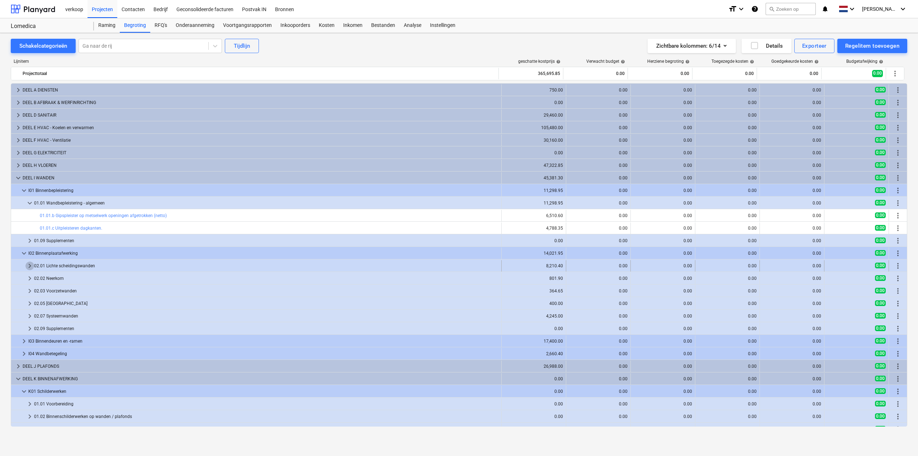
click at [29, 265] on span "keyboard_arrow_right" at bounding box center [29, 265] width 9 height 9
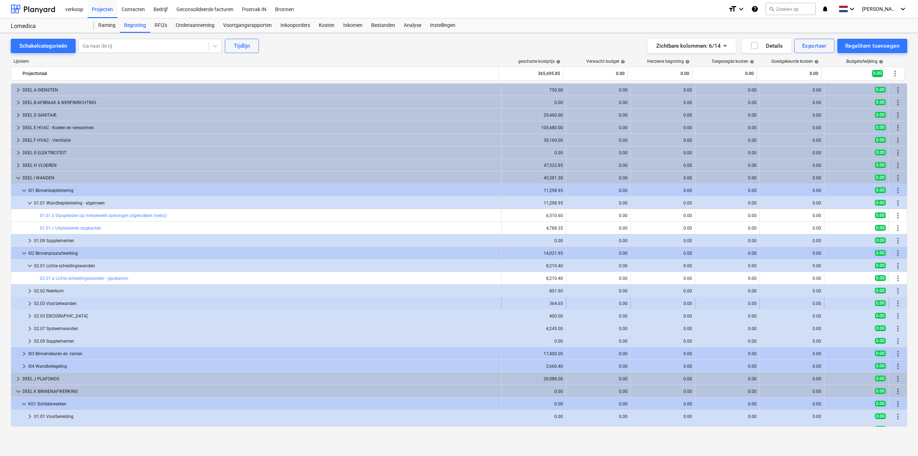
click at [29, 301] on span "keyboard_arrow_right" at bounding box center [29, 303] width 9 height 9
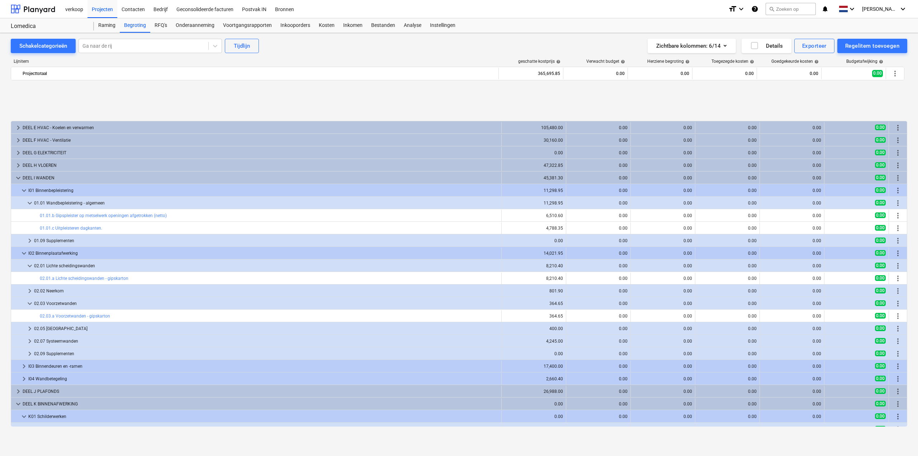
scroll to position [71, 0]
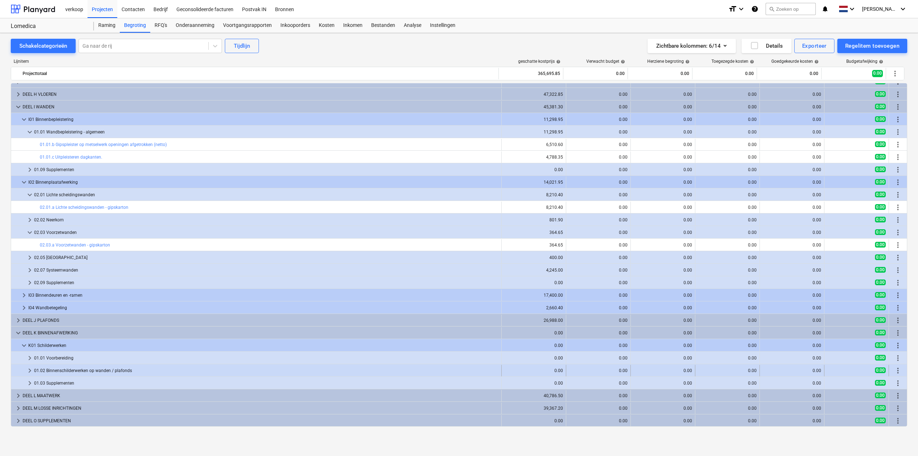
click at [31, 371] on span "keyboard_arrow_right" at bounding box center [29, 370] width 9 height 9
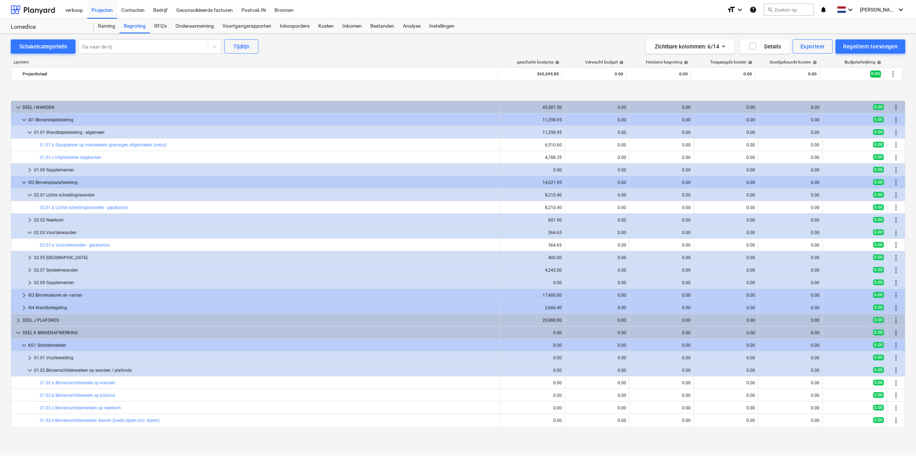
scroll to position [133, 0]
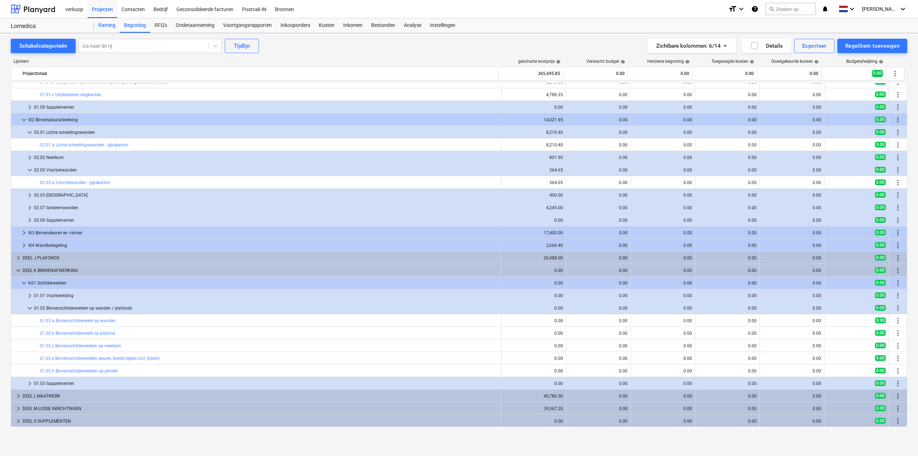
click at [107, 25] on div "Raming" at bounding box center [107, 25] width 26 height 14
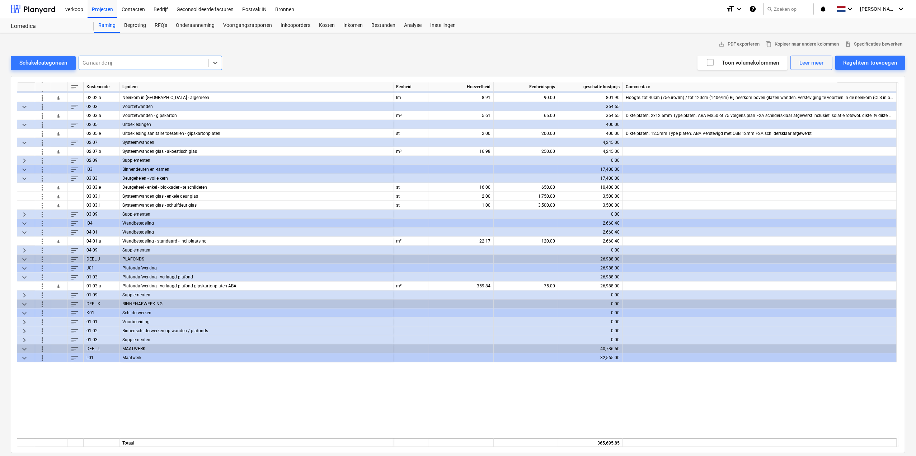
scroll to position [932, 0]
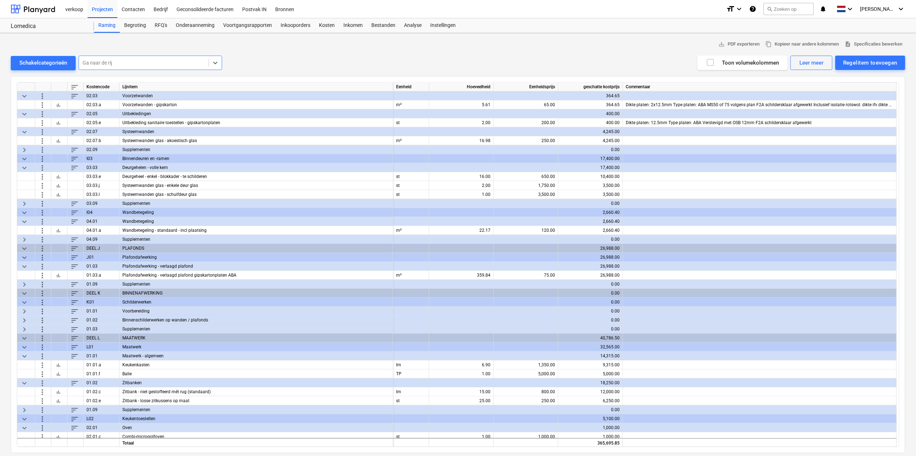
click at [23, 203] on span "keyboard_arrow_right" at bounding box center [24, 203] width 9 height 9
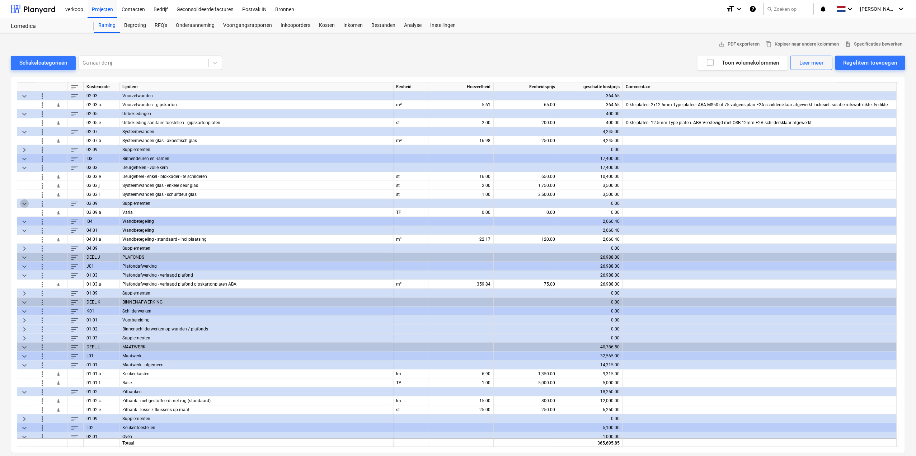
click at [23, 203] on span "keyboard_arrow_down" at bounding box center [24, 203] width 9 height 9
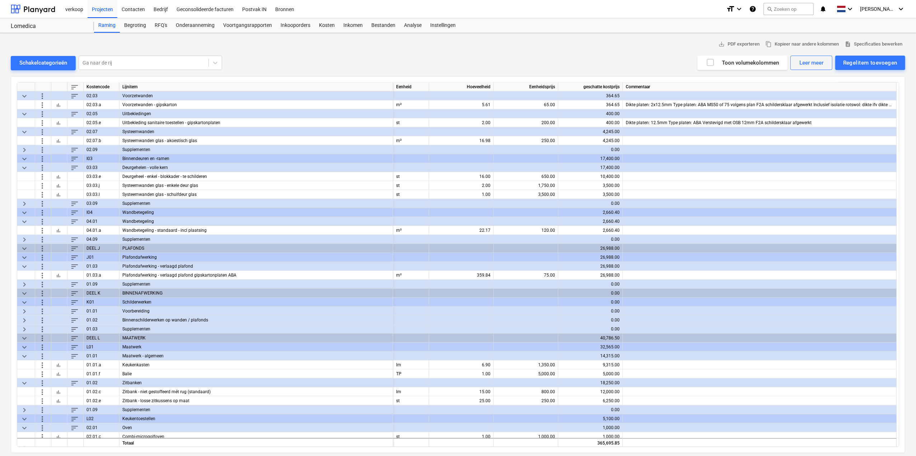
click at [25, 211] on span "keyboard_arrow_down" at bounding box center [24, 212] width 9 height 9
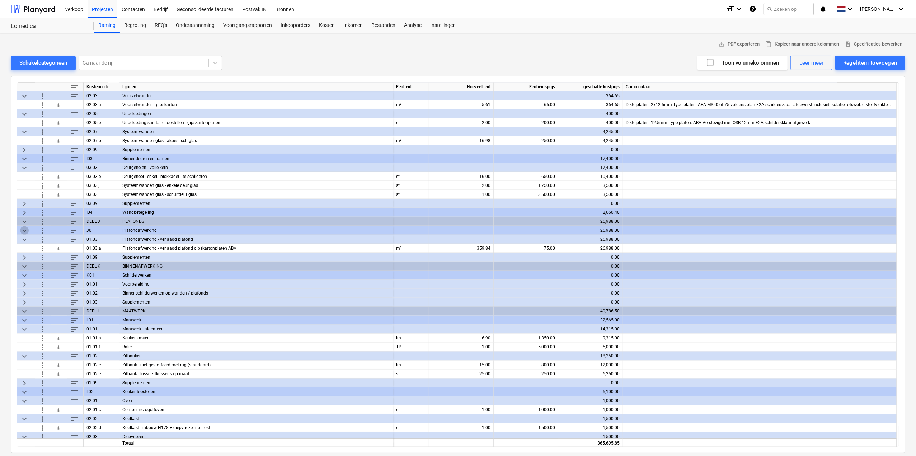
click at [27, 227] on span "keyboard_arrow_down" at bounding box center [24, 230] width 9 height 9
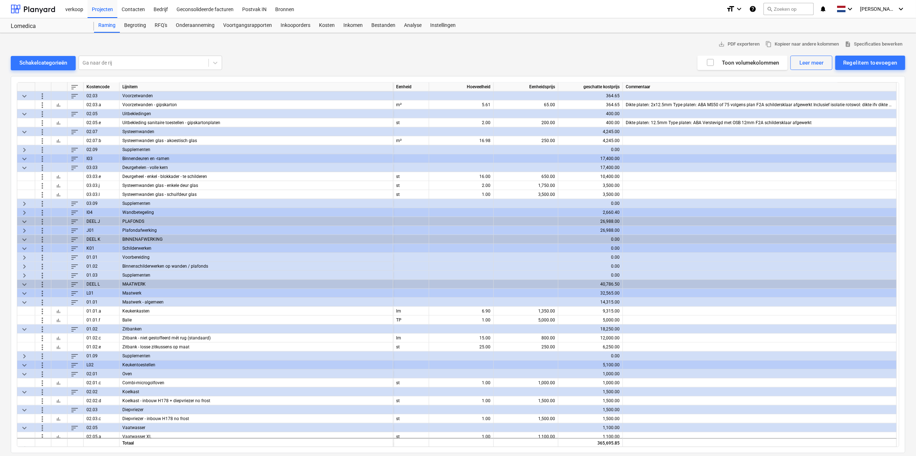
click at [28, 158] on span "keyboard_arrow_down" at bounding box center [24, 158] width 9 height 9
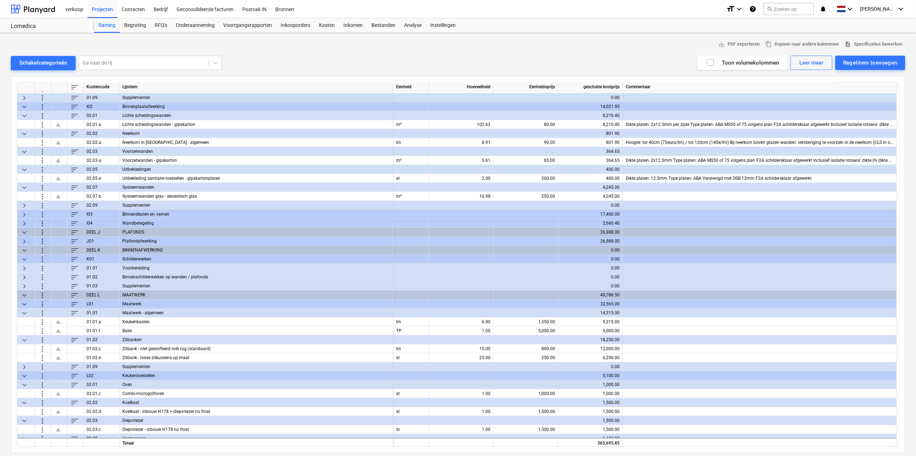
scroll to position [861, 0]
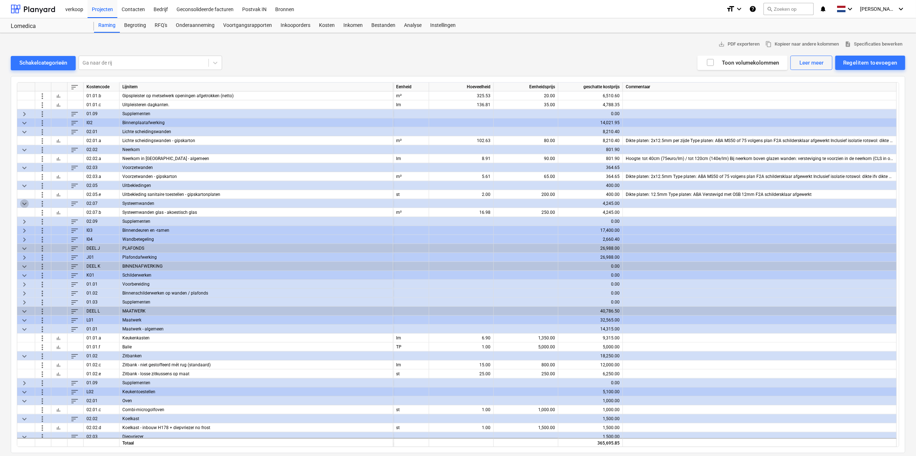
click at [24, 202] on span "keyboard_arrow_down" at bounding box center [24, 203] width 9 height 9
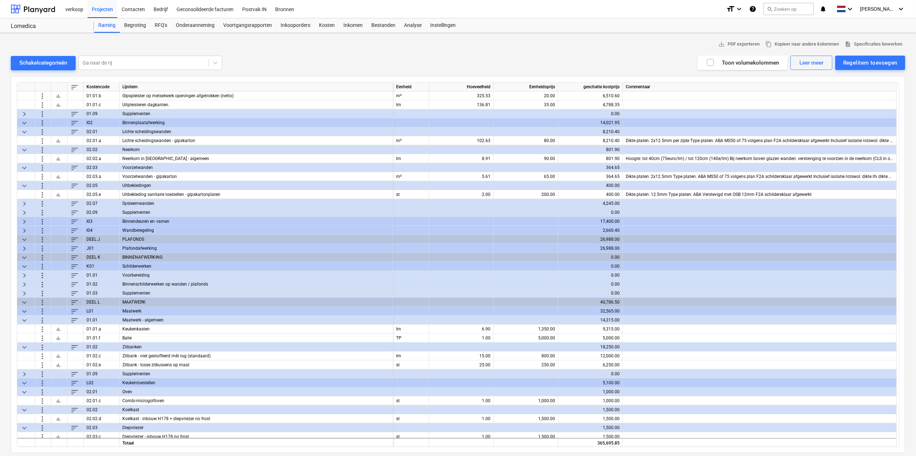
click at [24, 299] on span "keyboard_arrow_down" at bounding box center [24, 302] width 9 height 9
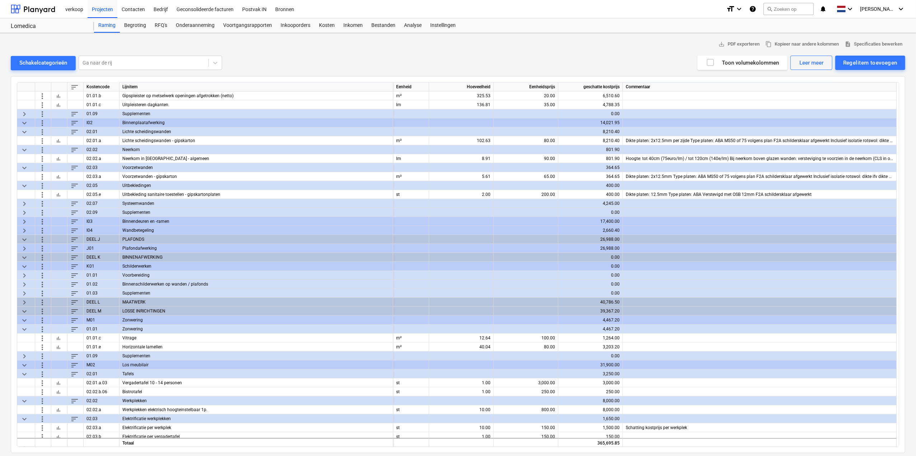
click at [25, 273] on span "keyboard_arrow_right" at bounding box center [24, 275] width 9 height 9
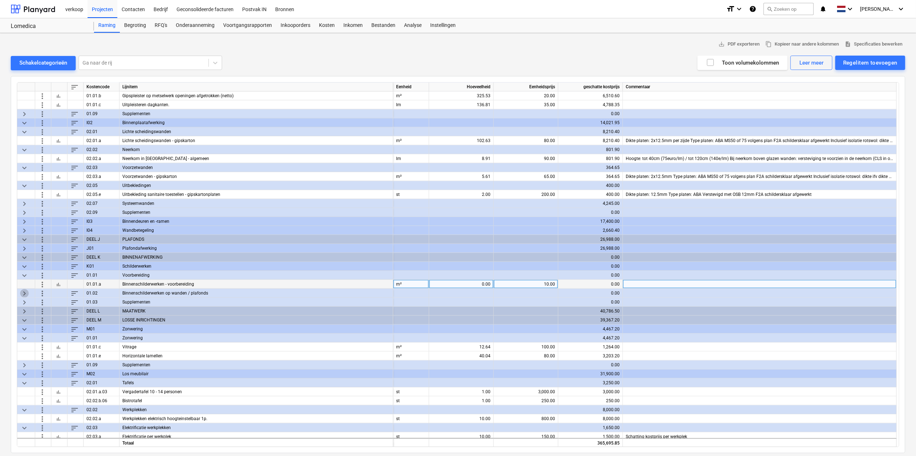
click at [22, 294] on span "keyboard_arrow_right" at bounding box center [24, 293] width 9 height 9
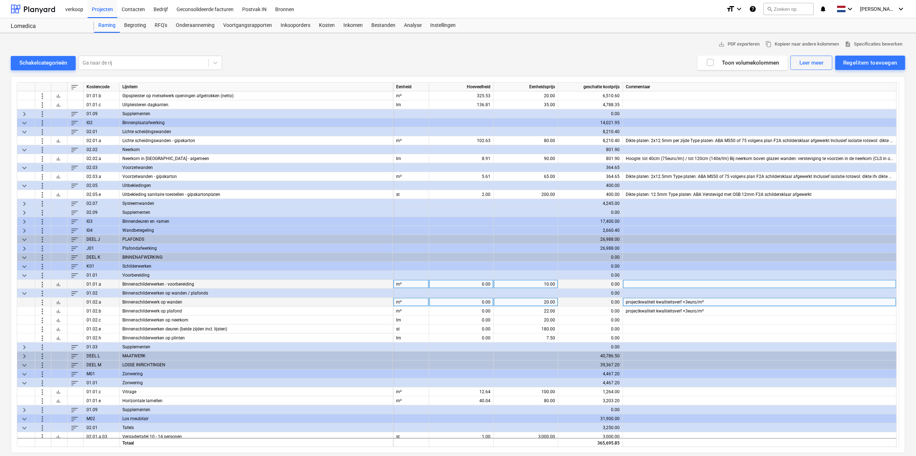
click at [481, 301] on div "0.00" at bounding box center [461, 302] width 58 height 9
type input "433.77"
click at [24, 246] on span "keyboard_arrow_right" at bounding box center [24, 248] width 9 height 9
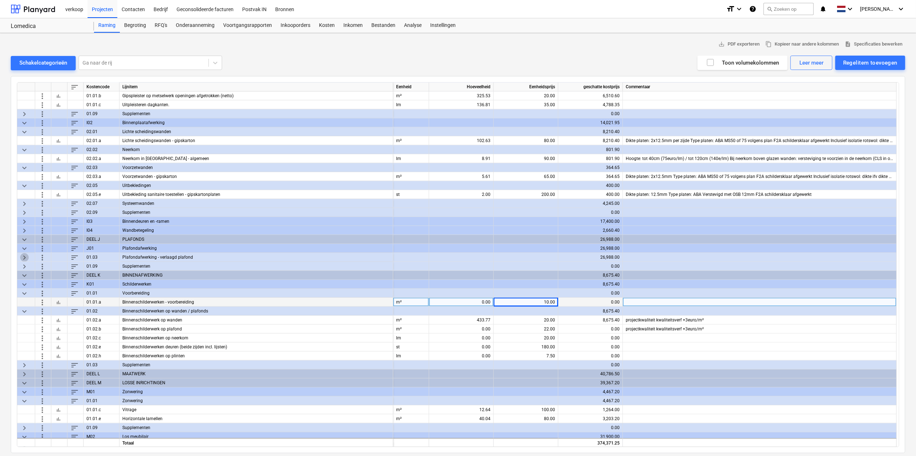
click at [24, 257] on span "keyboard_arrow_right" at bounding box center [24, 257] width 9 height 9
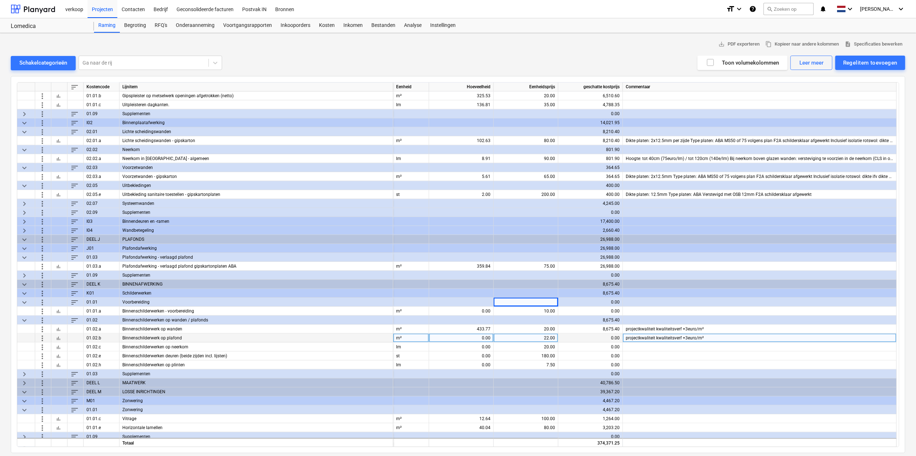
click at [474, 337] on div "0.00" at bounding box center [461, 338] width 58 height 9
type input "359.84"
click at [532, 337] on div "22.00" at bounding box center [525, 338] width 58 height 9
click at [468, 345] on div "0.00" at bounding box center [461, 346] width 58 height 9
type input "8.91"
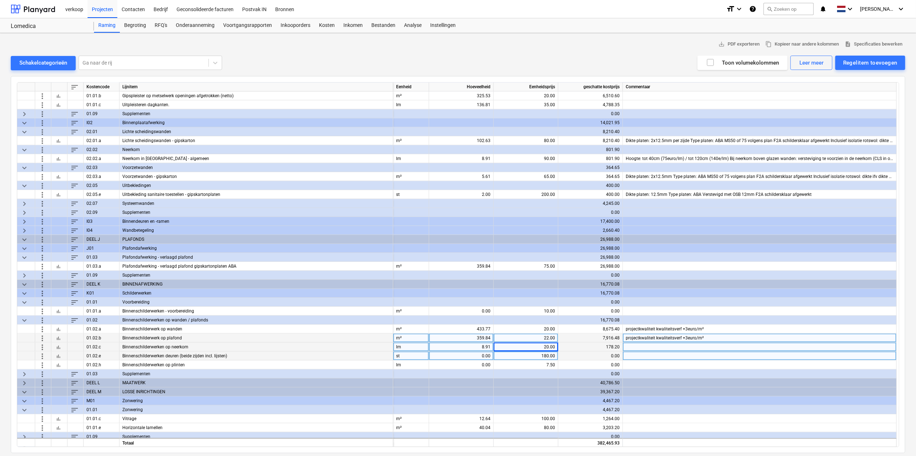
click at [468, 355] on div "0.00" at bounding box center [461, 355] width 58 height 9
click at [22, 220] on span "keyboard_arrow_right" at bounding box center [24, 221] width 9 height 9
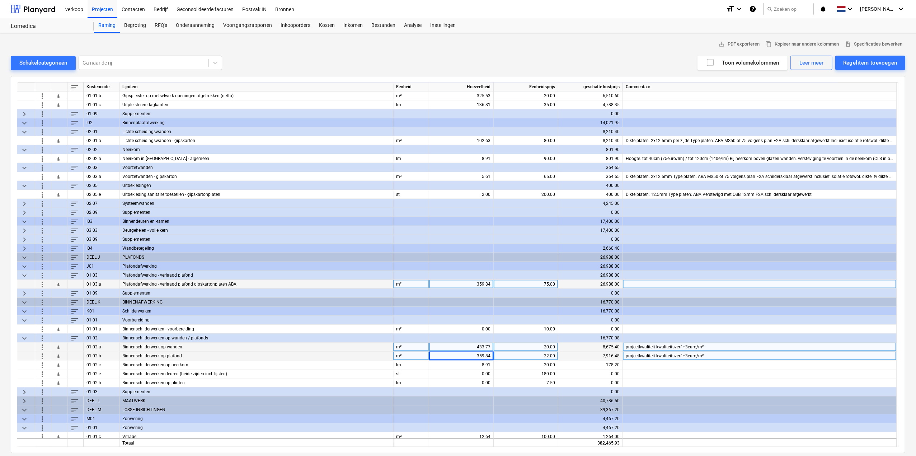
click at [23, 232] on span "keyboard_arrow_right" at bounding box center [24, 230] width 9 height 9
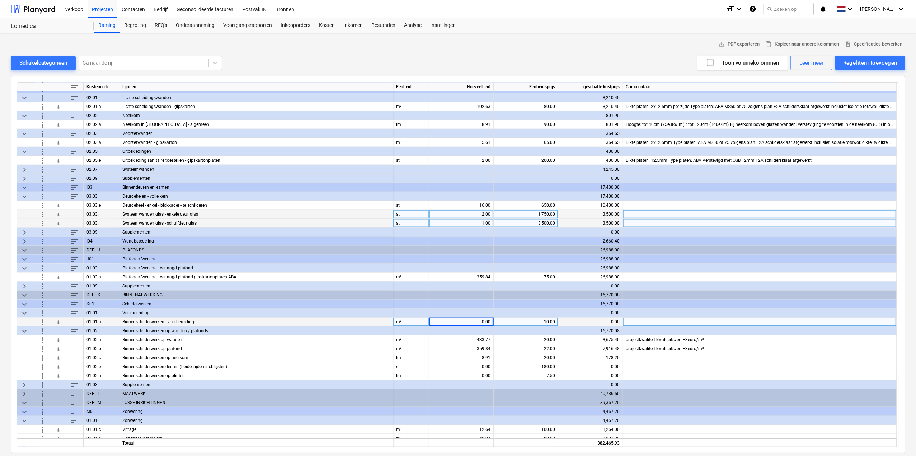
scroll to position [897, 0]
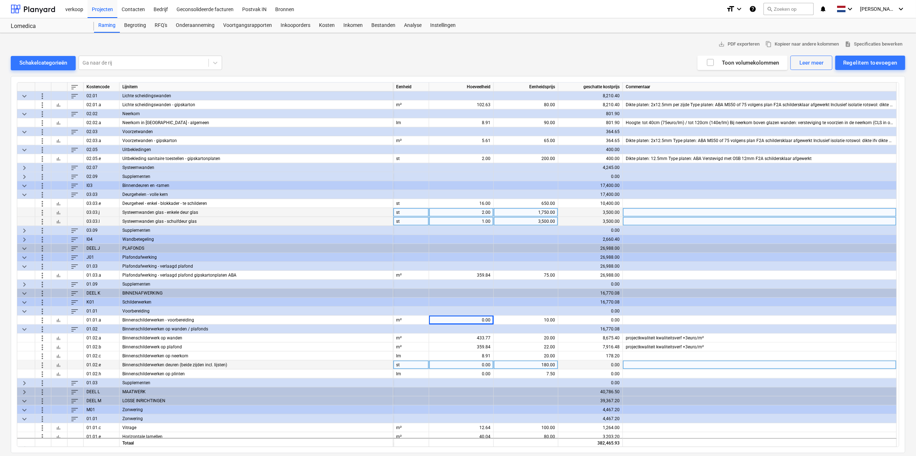
click at [469, 365] on div "0.00" at bounding box center [461, 364] width 58 height 9
type input "16"
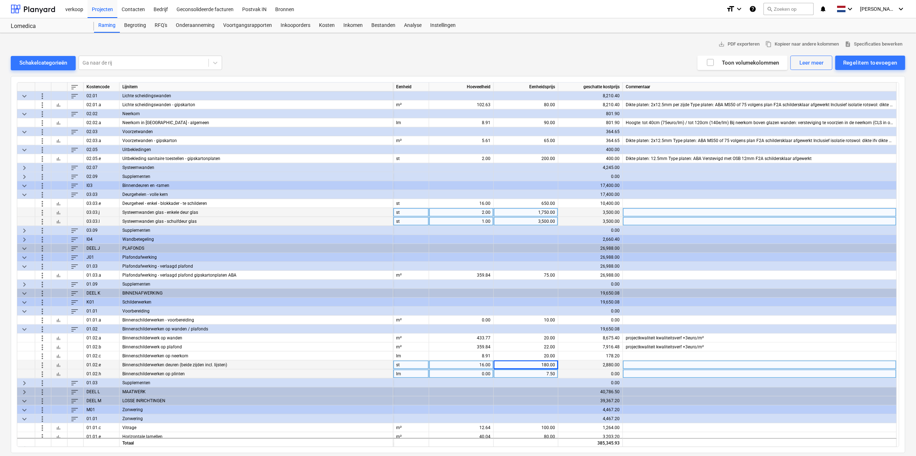
click at [453, 372] on div "0.00" at bounding box center [461, 373] width 58 height 9
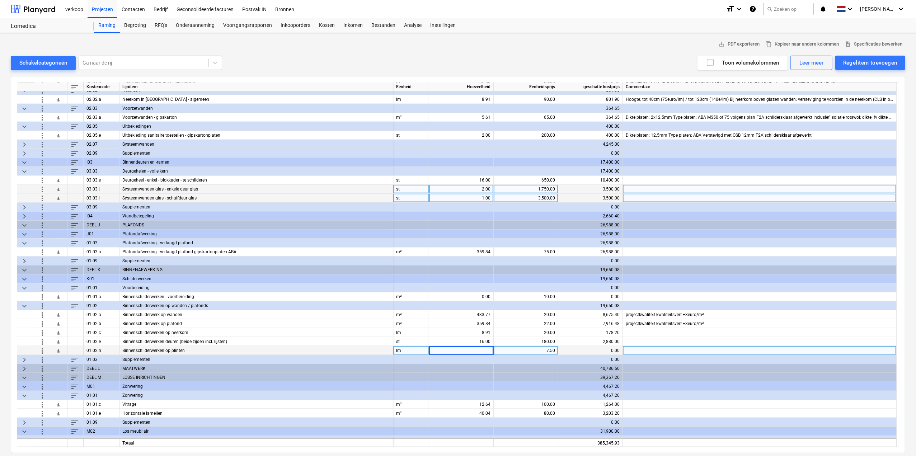
scroll to position [932, 0]
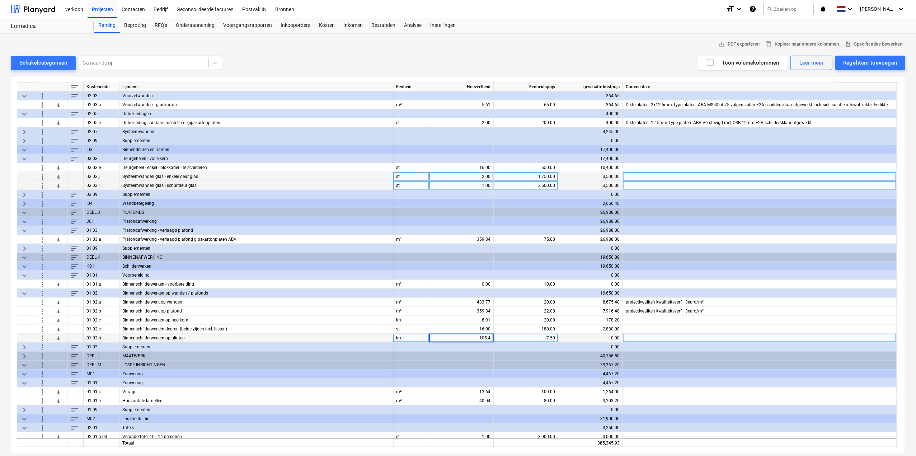
type input "105.41"
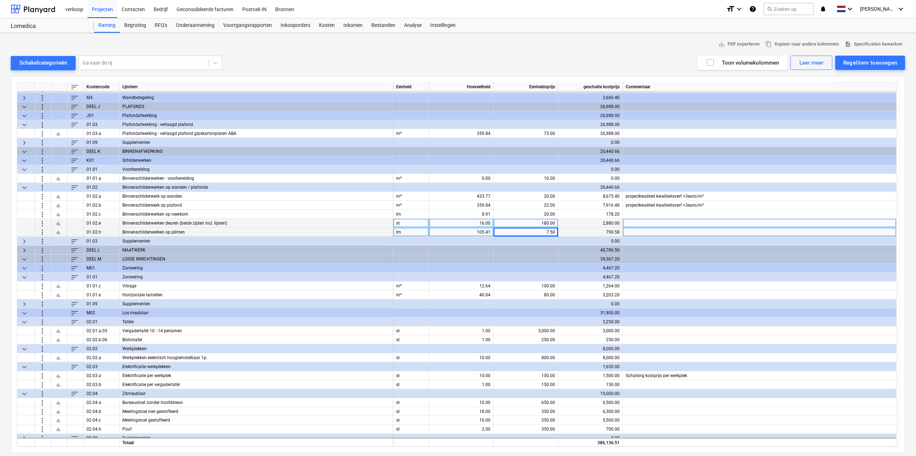
scroll to position [1040, 0]
